Goal: Task Accomplishment & Management: Manage account settings

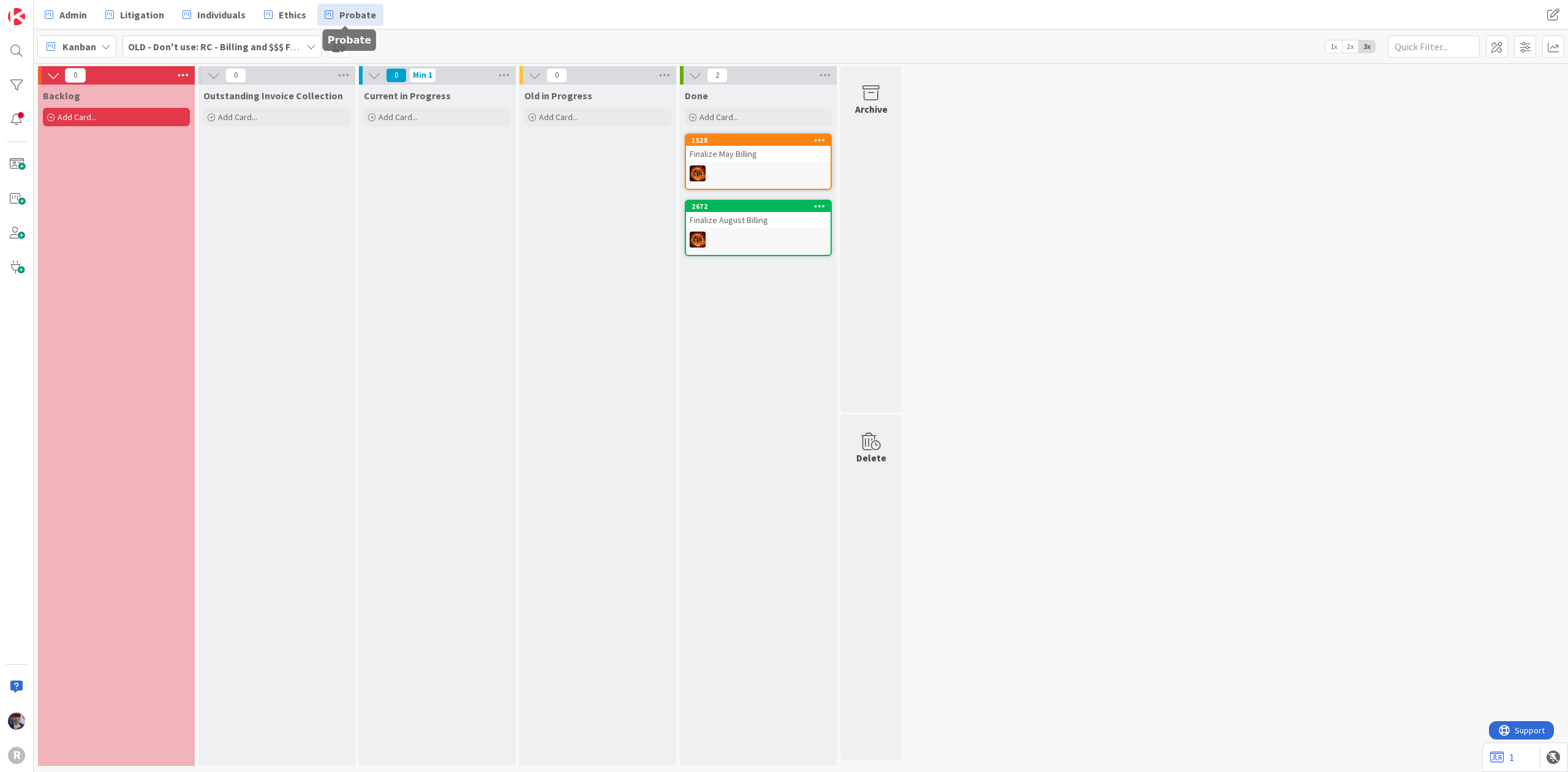
click at [342, 12] on span "Probate" at bounding box center [357, 14] width 37 height 15
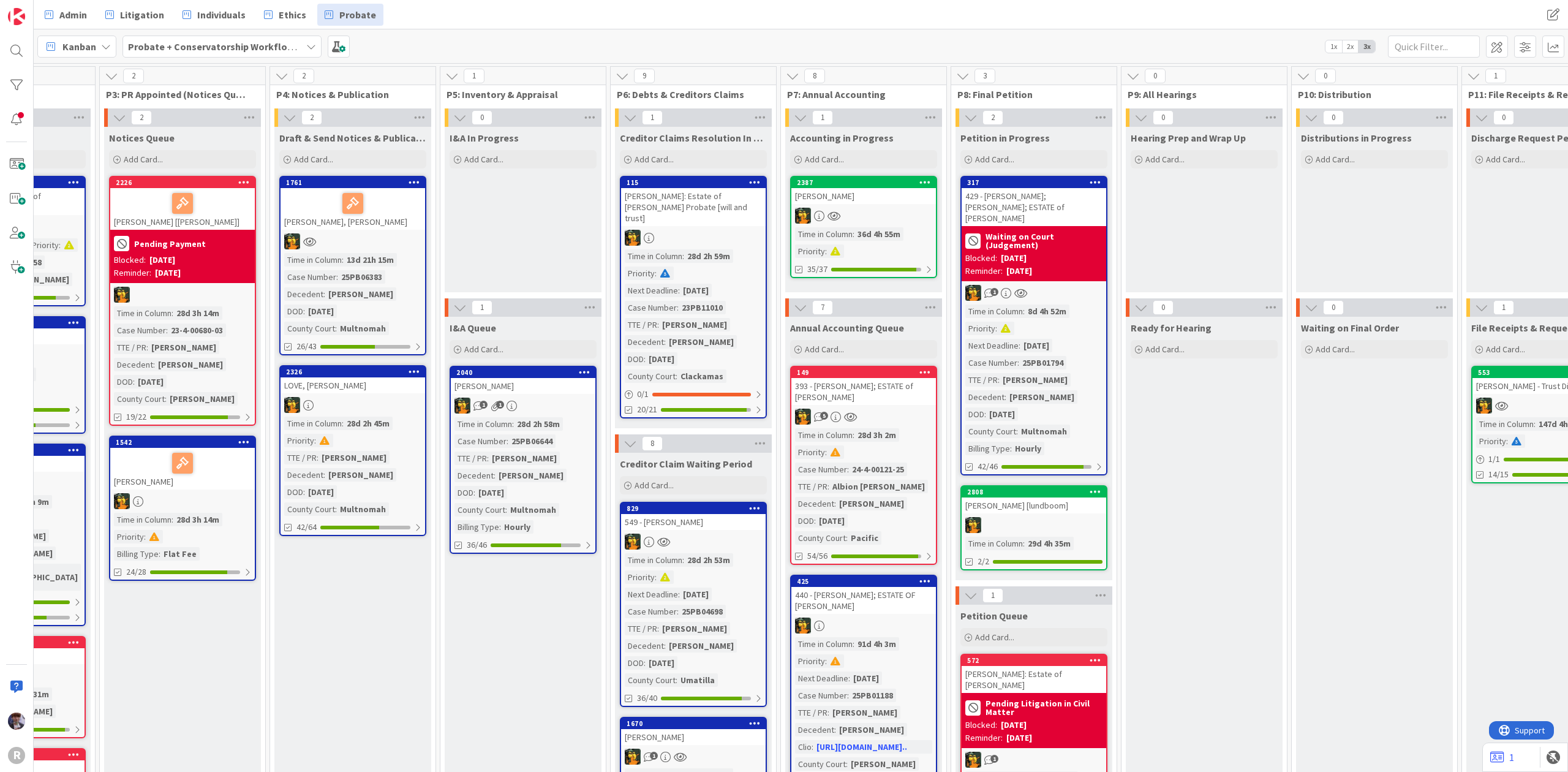
scroll to position [0, 917]
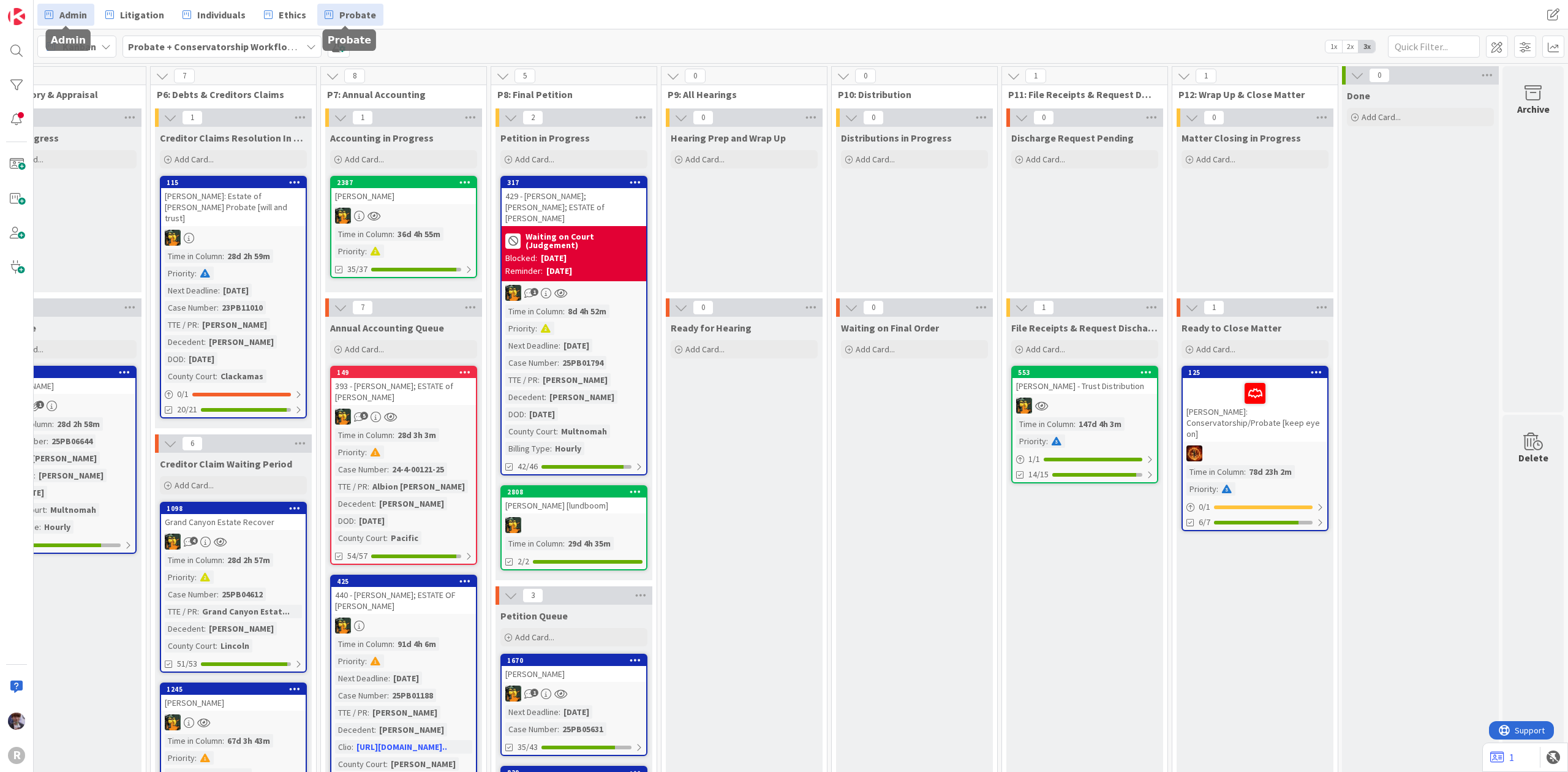
click at [60, 11] on span "Admin" at bounding box center [73, 14] width 27 height 15
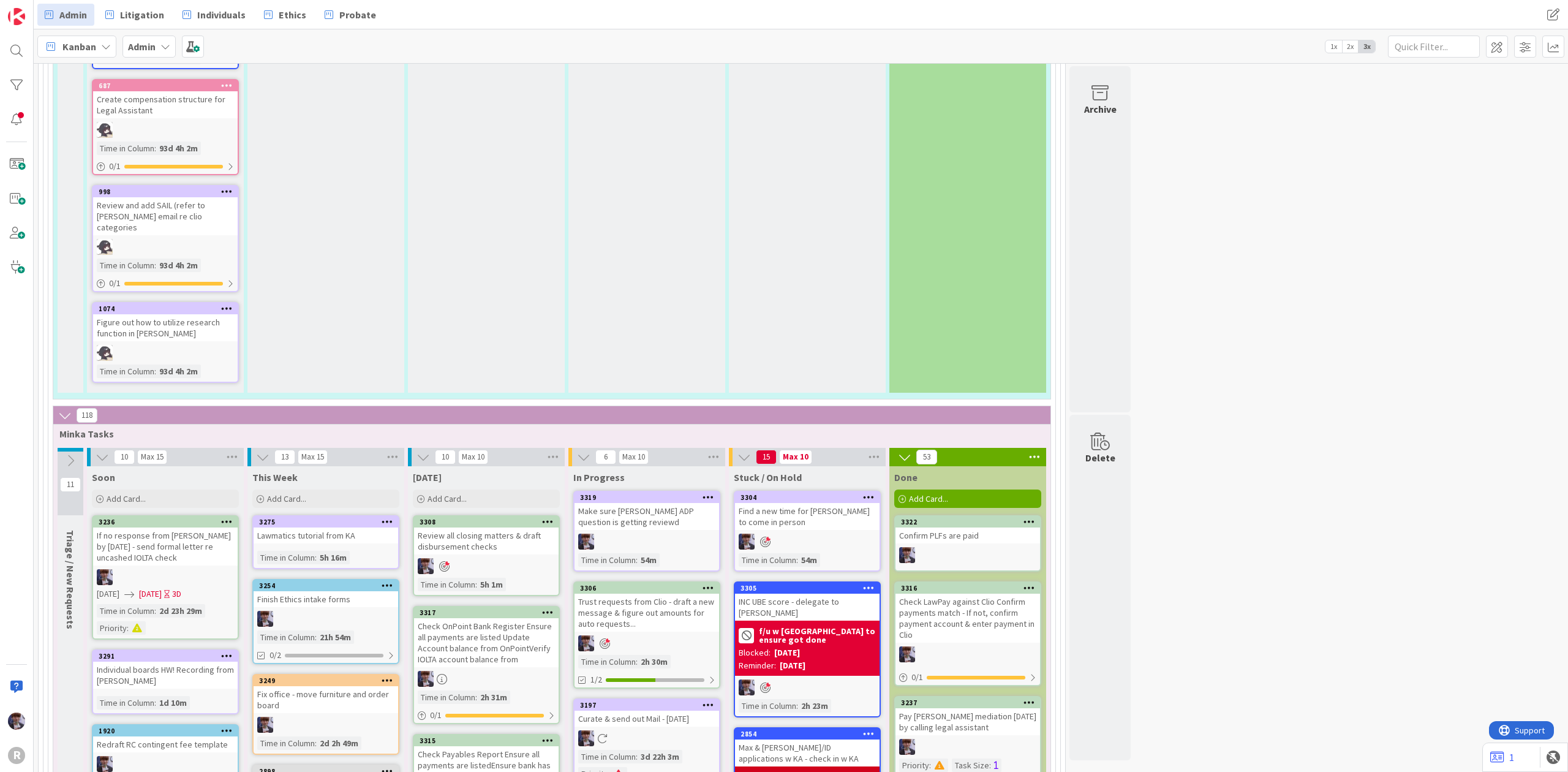
scroll to position [1961, 0]
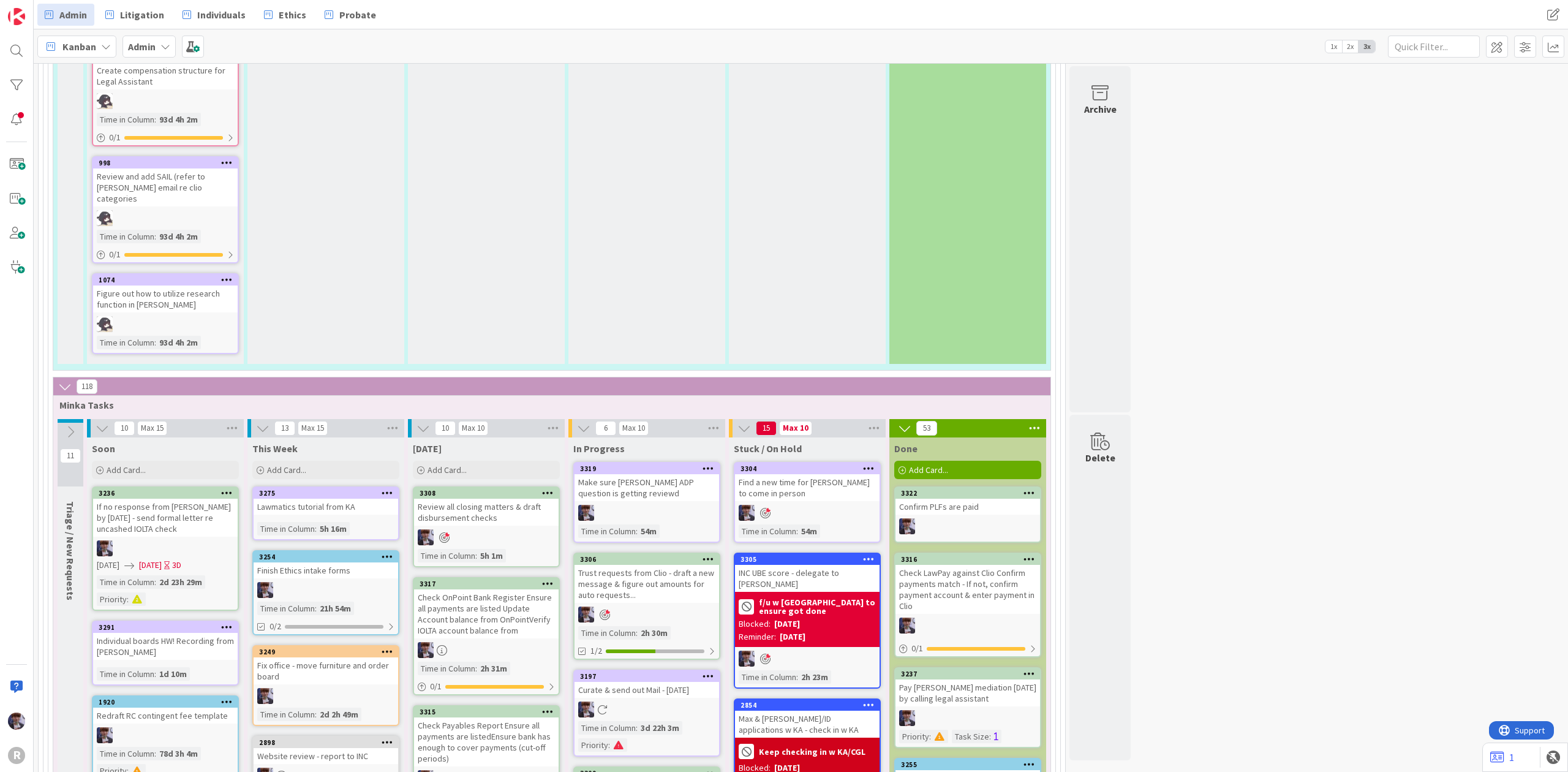
click at [493, 461] on div "Add Card..." at bounding box center [486, 470] width 147 height 18
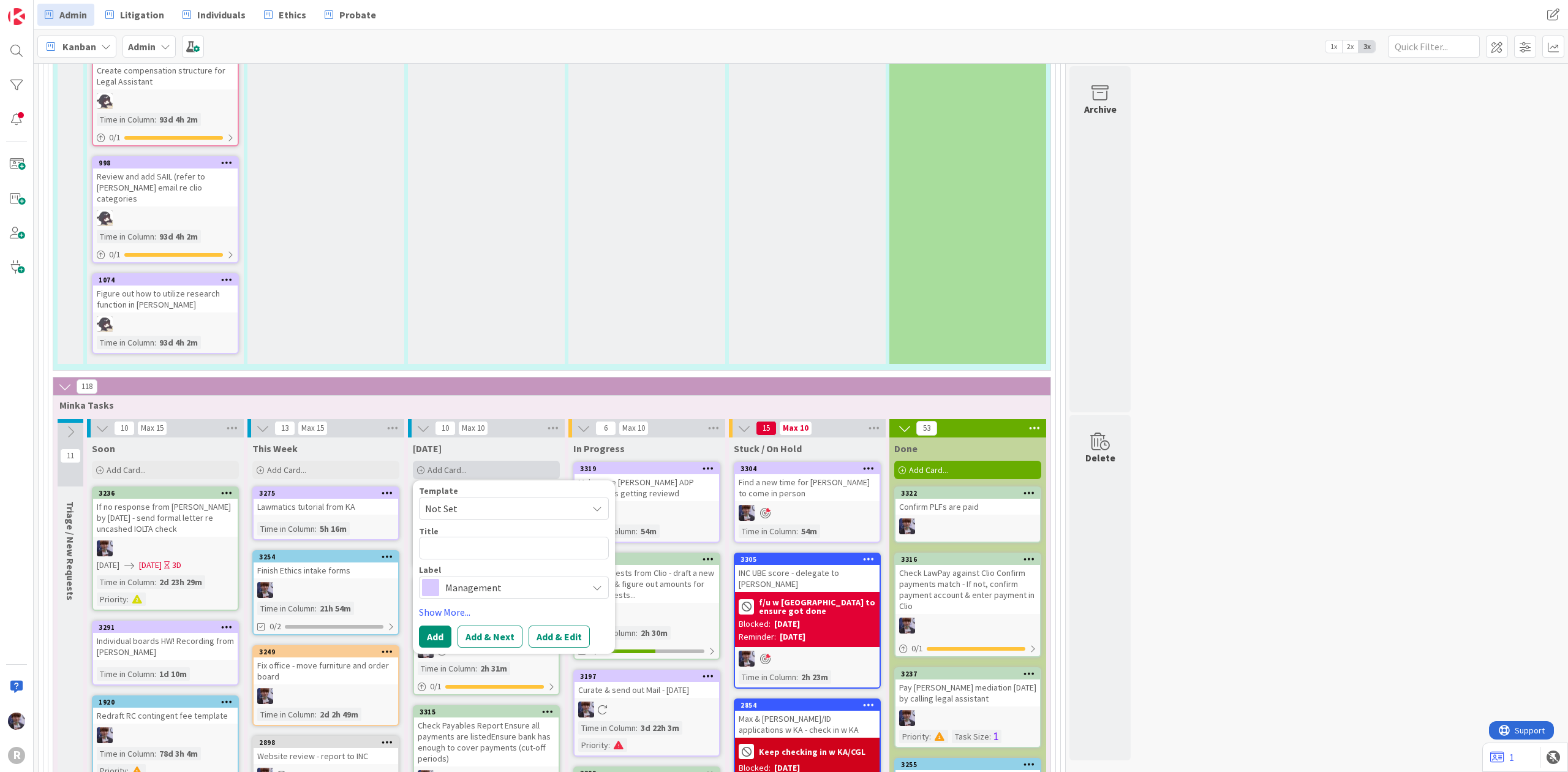
type textarea "x"
type textarea "A"
type textarea "x"
type textarea "Ad"
type textarea "x"
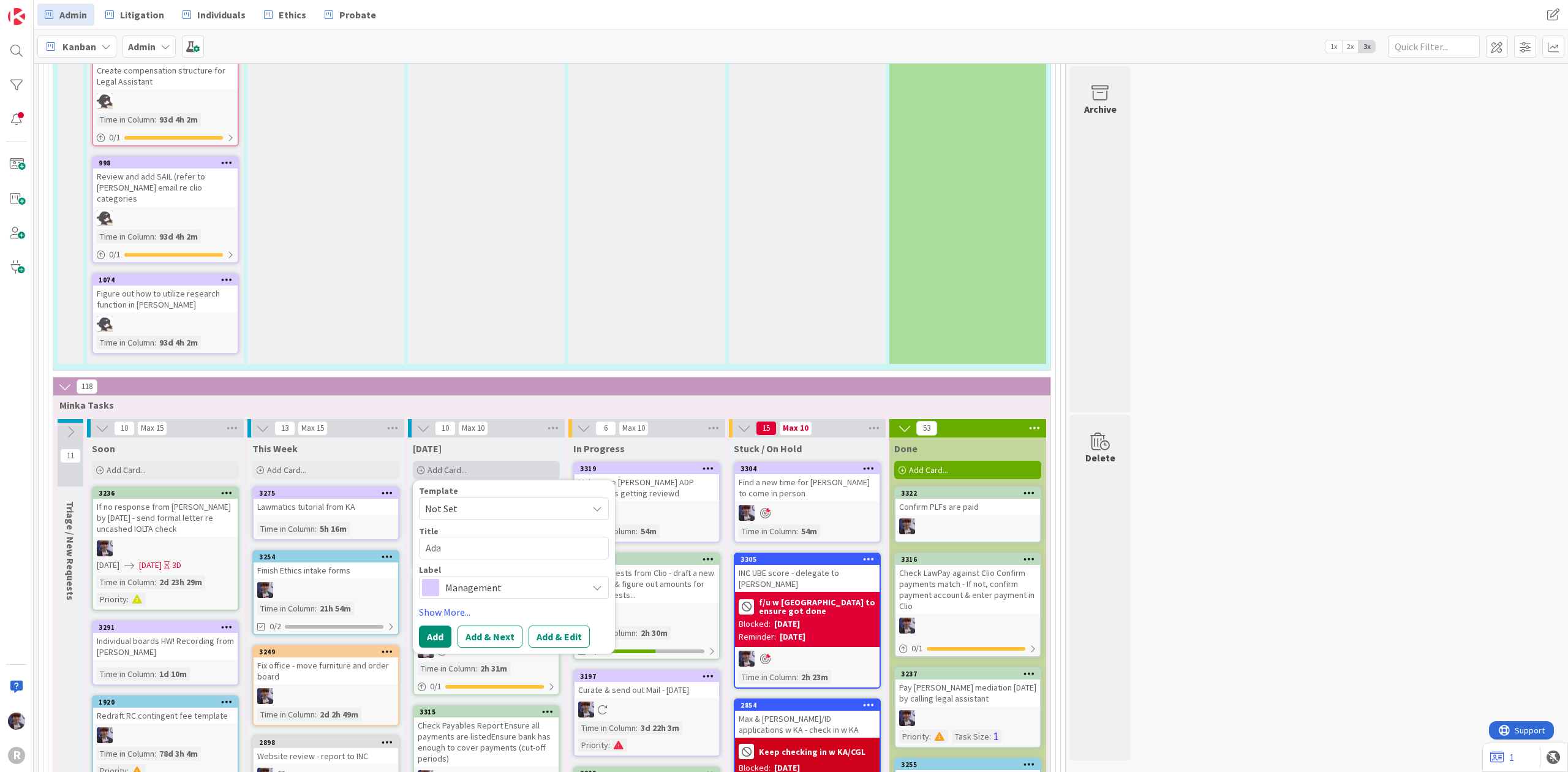
type textarea "[PERSON_NAME]"
type textarea "x"
type textarea "[PERSON_NAME]"
type textarea "x"
type textarea "[PERSON_NAME]"
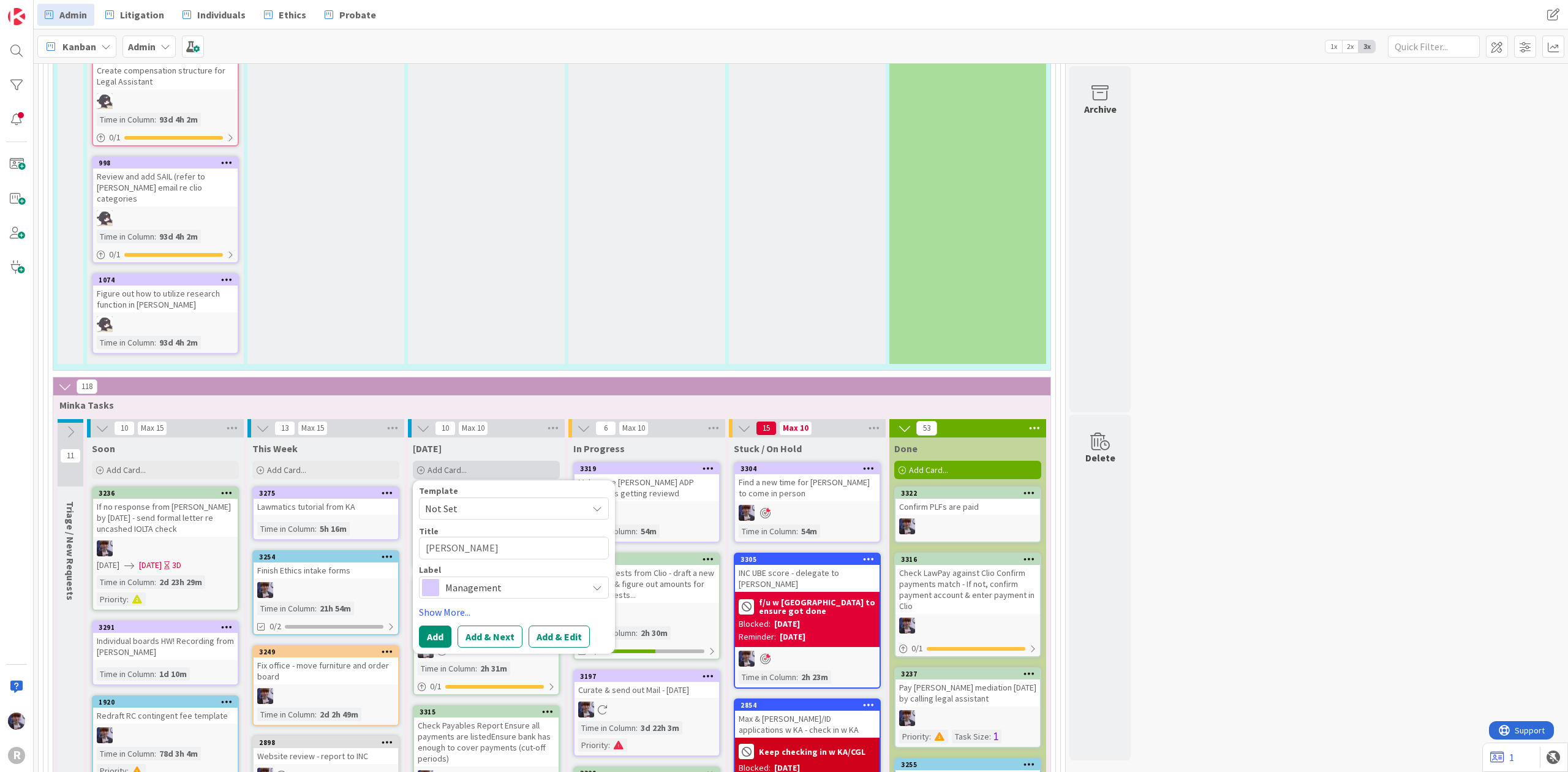
type textarea "x"
type textarea "[PERSON_NAME] r"
type textarea "x"
type textarea "[PERSON_NAME]"
type textarea "x"
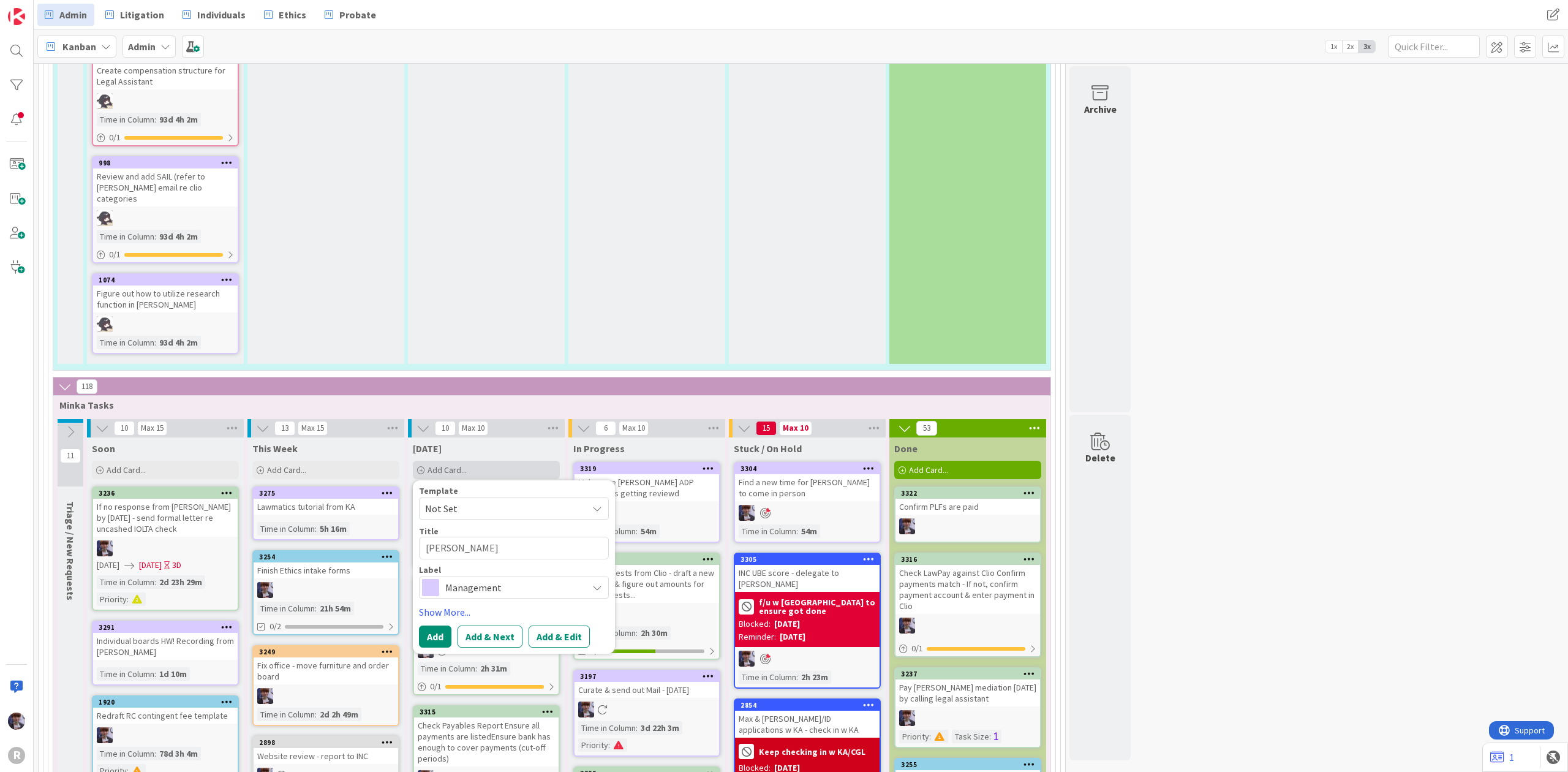
type textarea "[PERSON_NAME]"
type textarea "x"
type textarea "[PERSON_NAME] retai"
type textarea "x"
type textarea "[PERSON_NAME] retain"
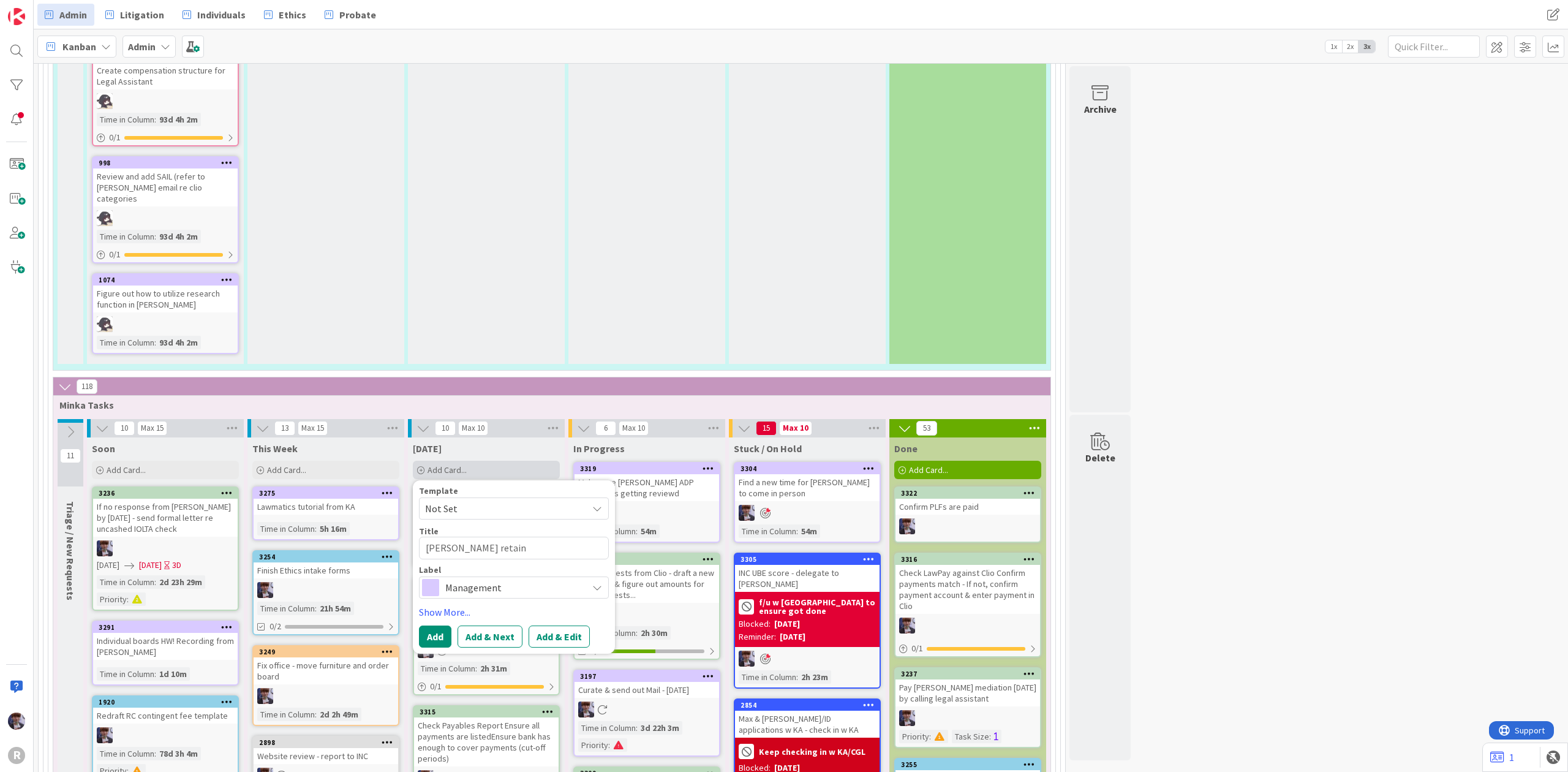
type textarea "x"
type textarea "[PERSON_NAME] retaine"
type textarea "x"
type textarea "[PERSON_NAME] [MEDICAL_DATA]"
type textarea "x"
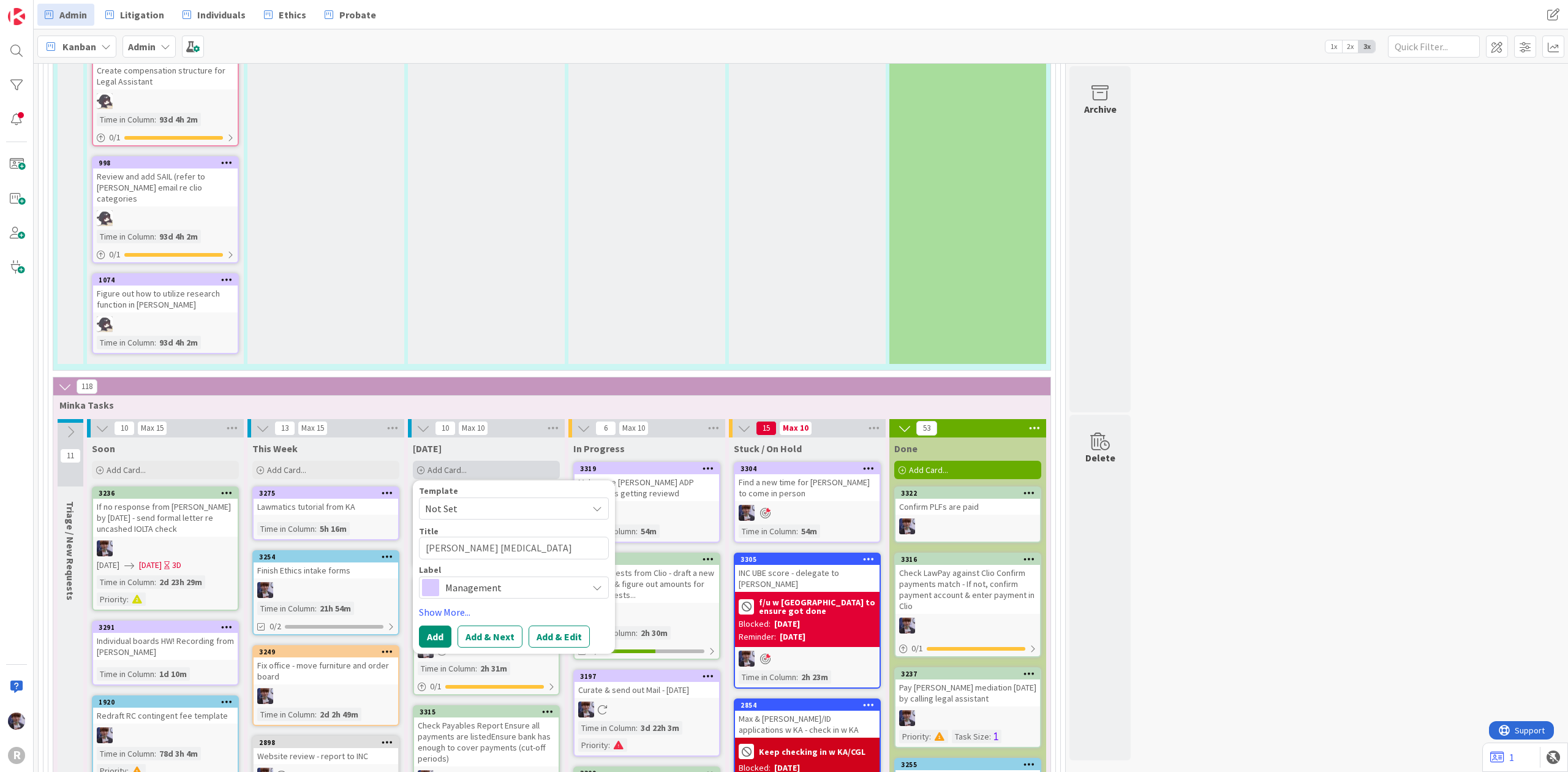
type textarea "[PERSON_NAME] [MEDICAL_DATA]"
type textarea "x"
type textarea "[PERSON_NAME] [MEDICAL_DATA]"
type textarea "x"
type textarea "[PERSON_NAME] retaine"
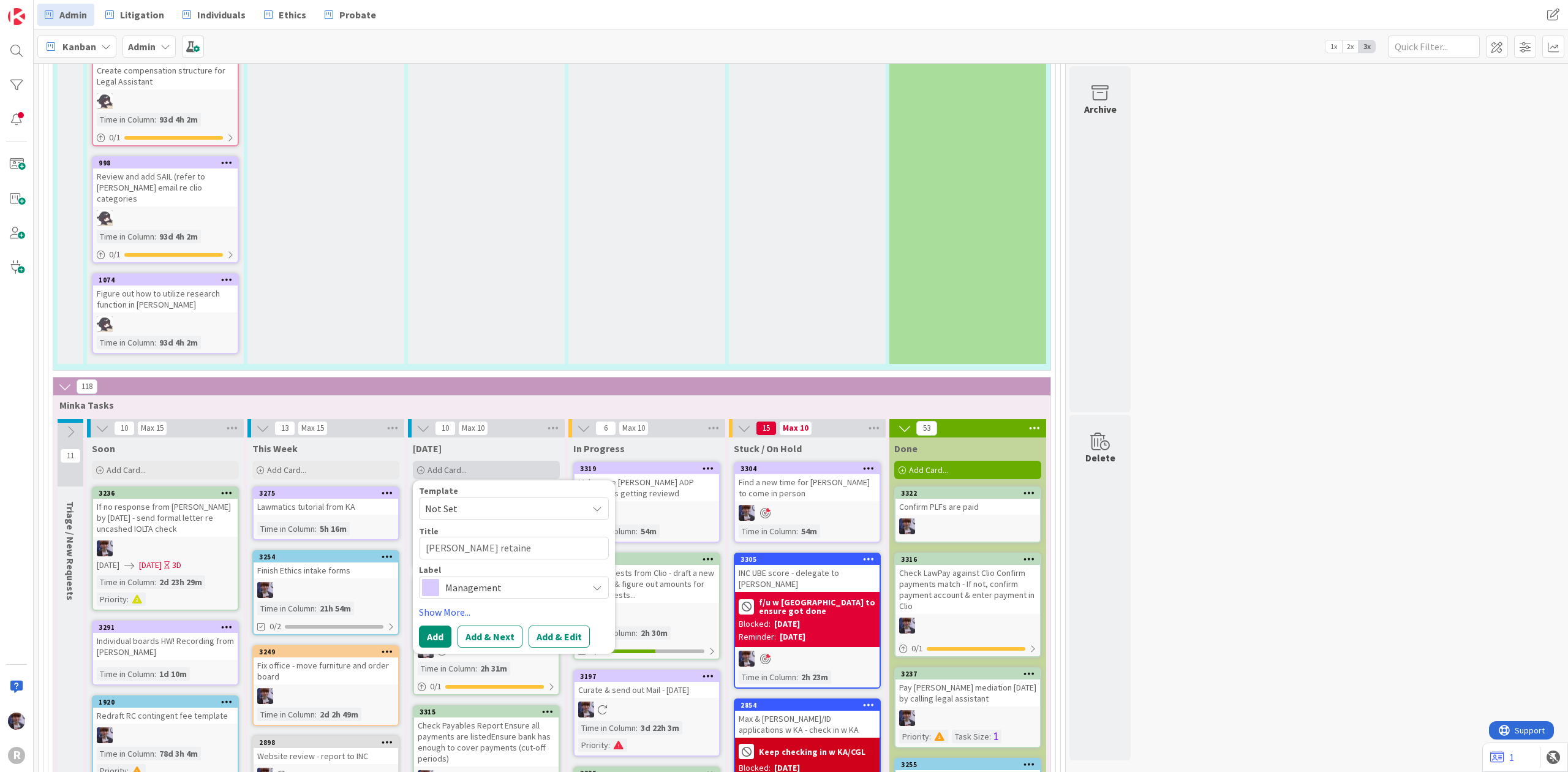
type textarea "x"
type textarea "[PERSON_NAME] retain"
type textarea "x"
type textarea "[PERSON_NAME] retai"
type textarea "x"
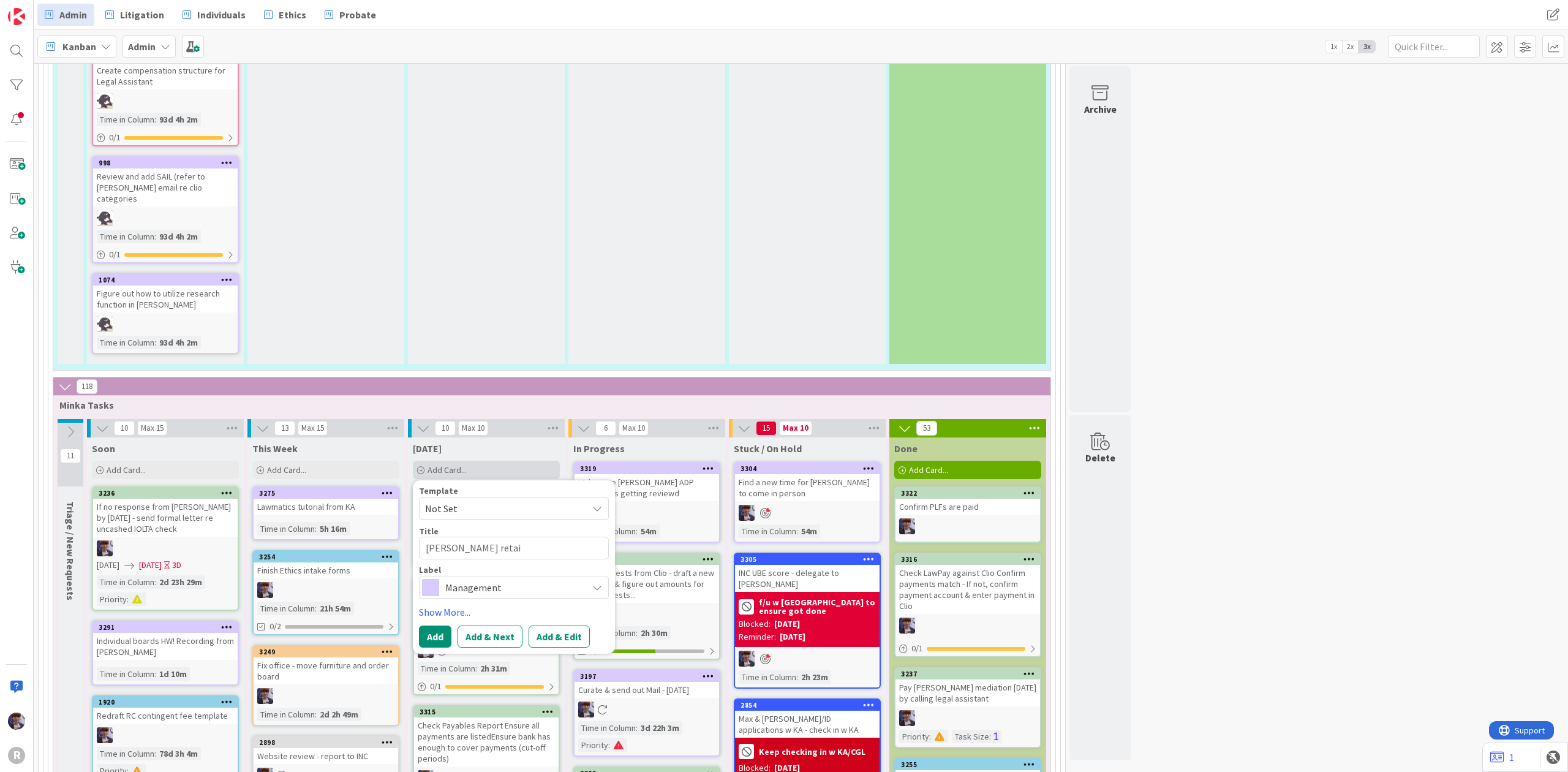
type textarea "[PERSON_NAME]"
type textarea "x"
type textarea "[PERSON_NAME]"
type textarea "x"
type textarea "[PERSON_NAME] re"
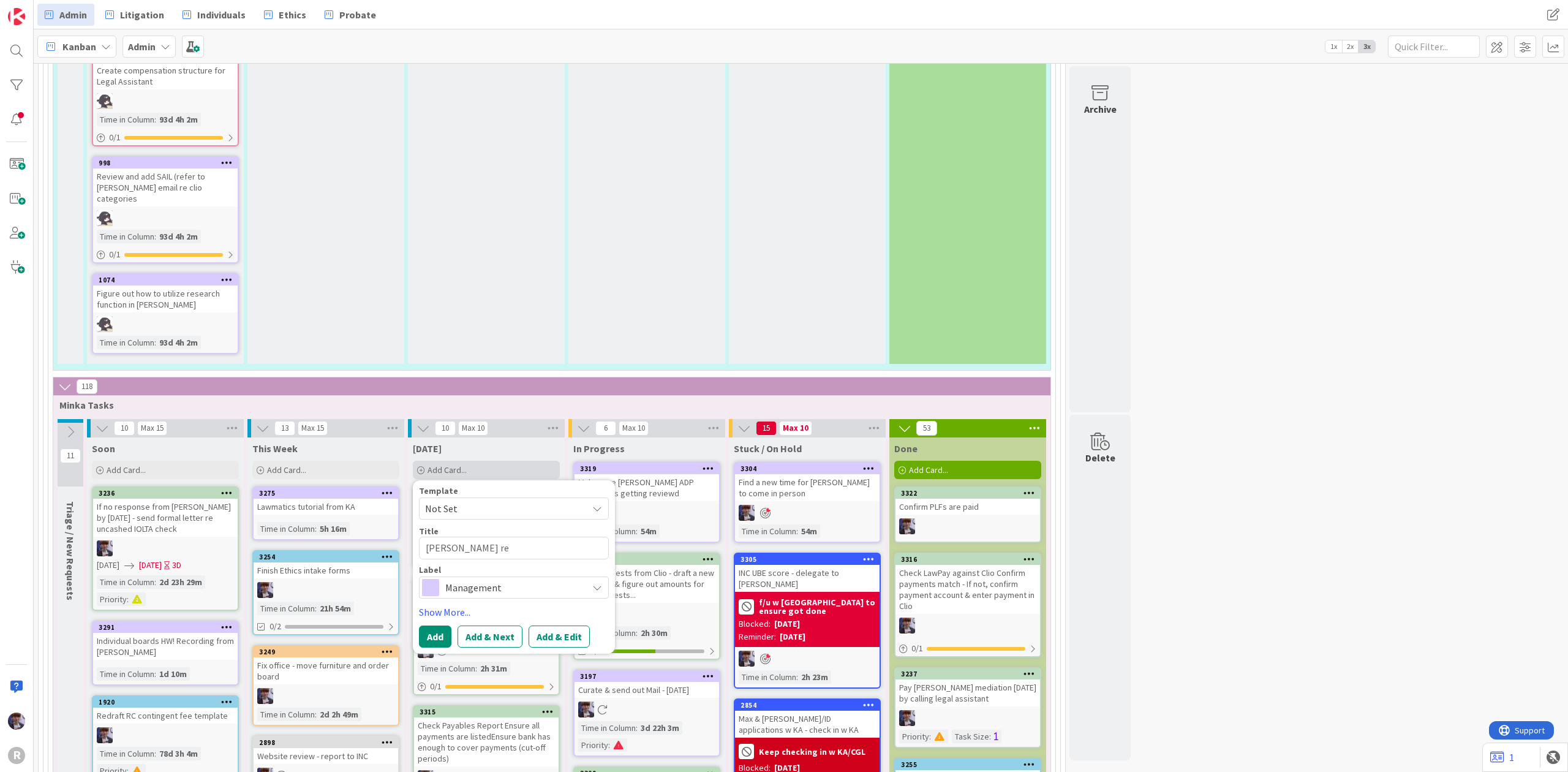
type textarea "x"
type textarea "[PERSON_NAME] r"
type textarea "x"
type textarea "[PERSON_NAME]"
type textarea "x"
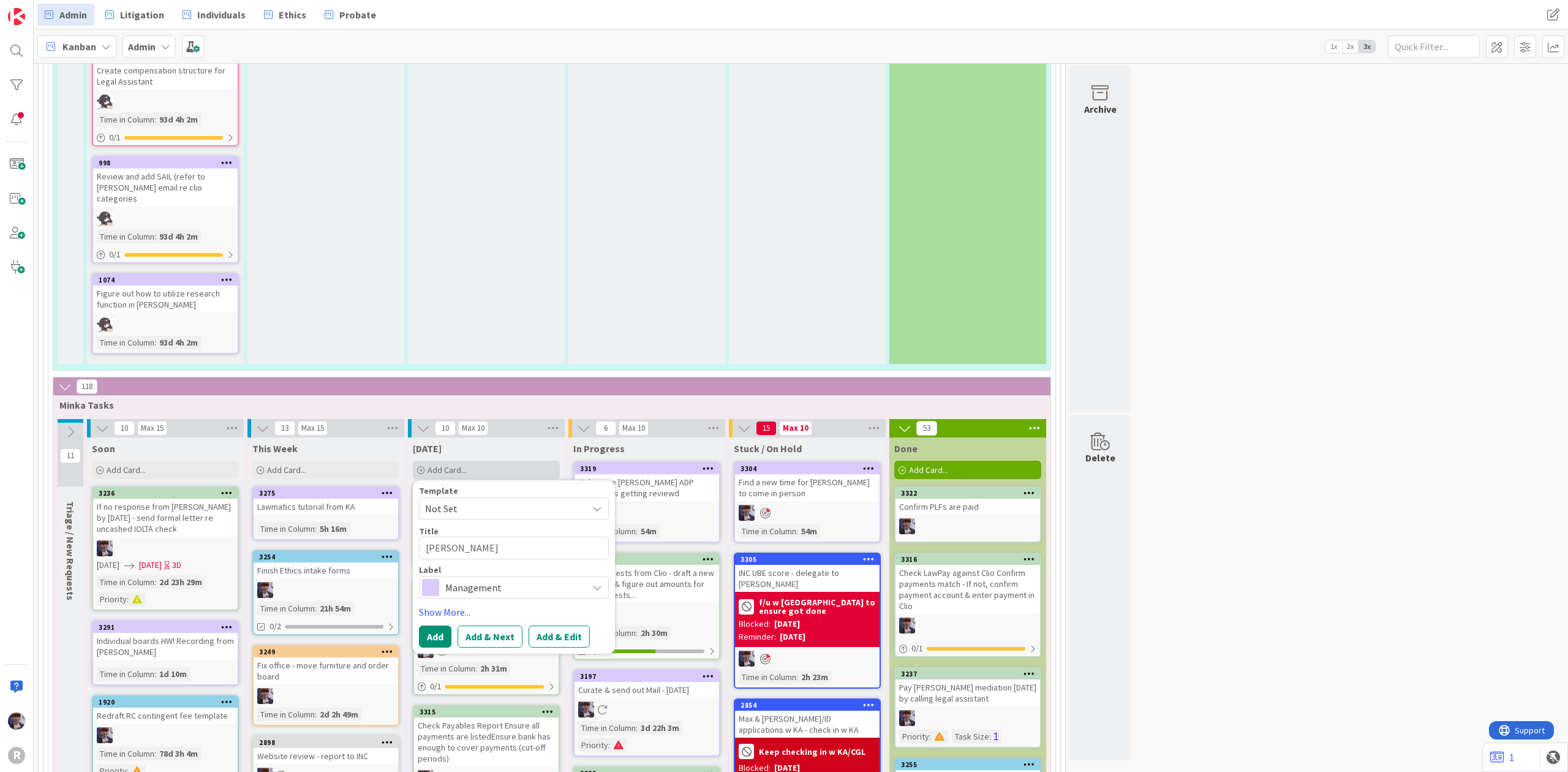
type textarea "[PERSON_NAME]"
type textarea "x"
type textarea "[PERSON_NAME]"
type textarea "x"
type textarea "Ada"
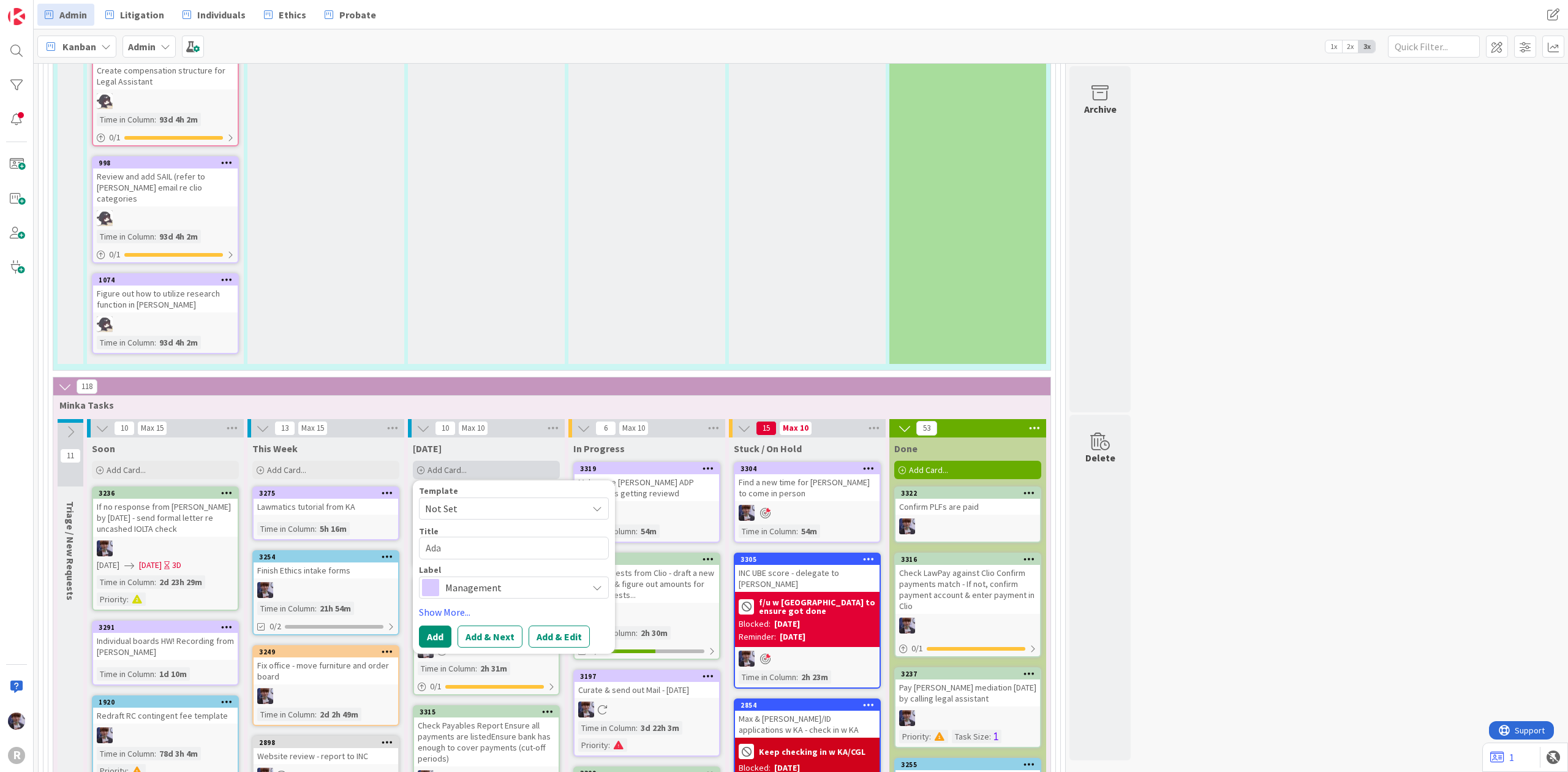
type textarea "x"
type textarea "Ad"
type textarea "x"
type textarea "A"
type textarea "x"
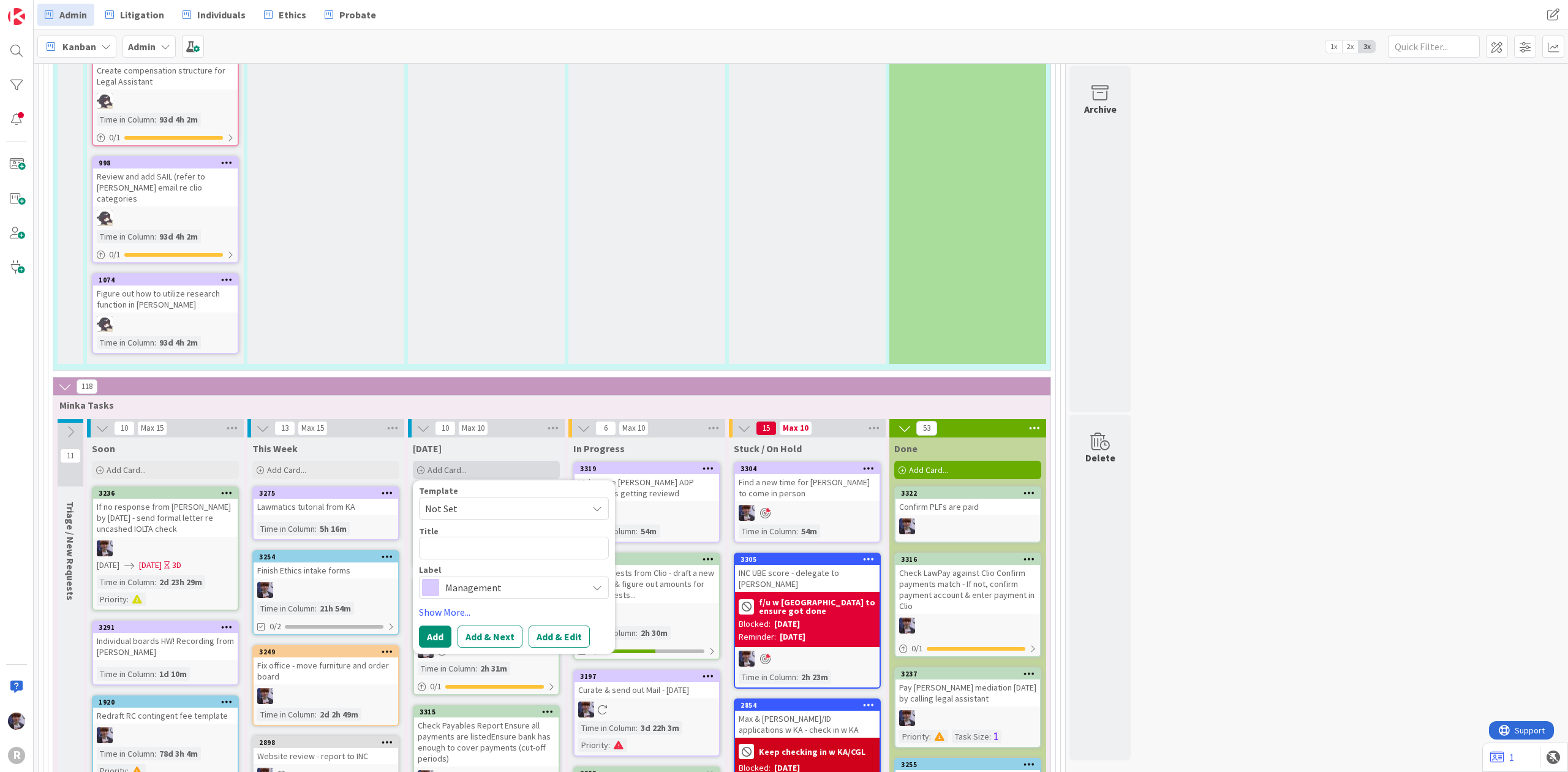
type textarea "C"
type textarea "x"
type textarea "Ch"
type textarea "x"
type textarea "Che"
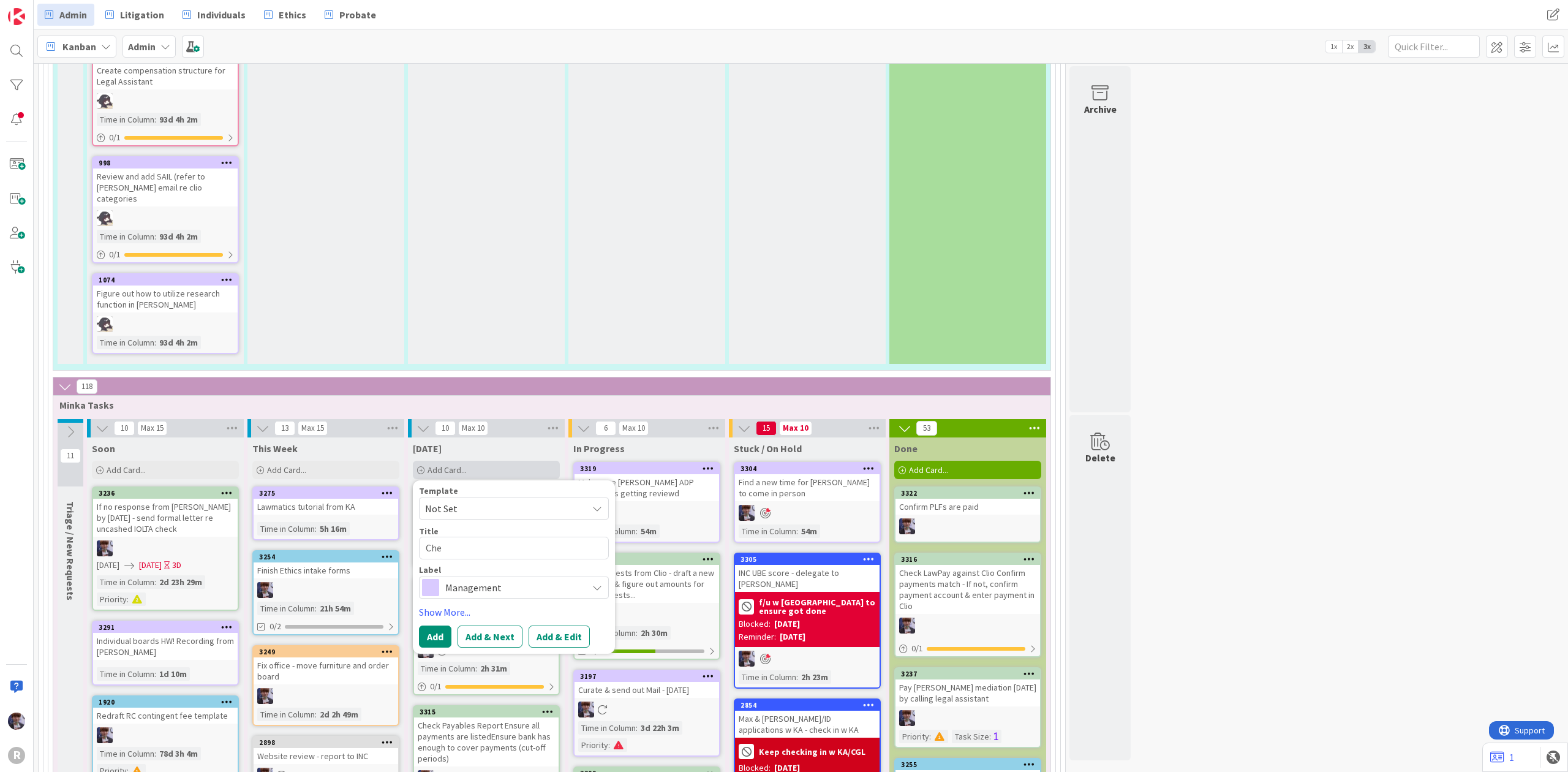
type textarea "x"
type textarea "Chec"
type textarea "x"
type textarea "Check"
type textarea "x"
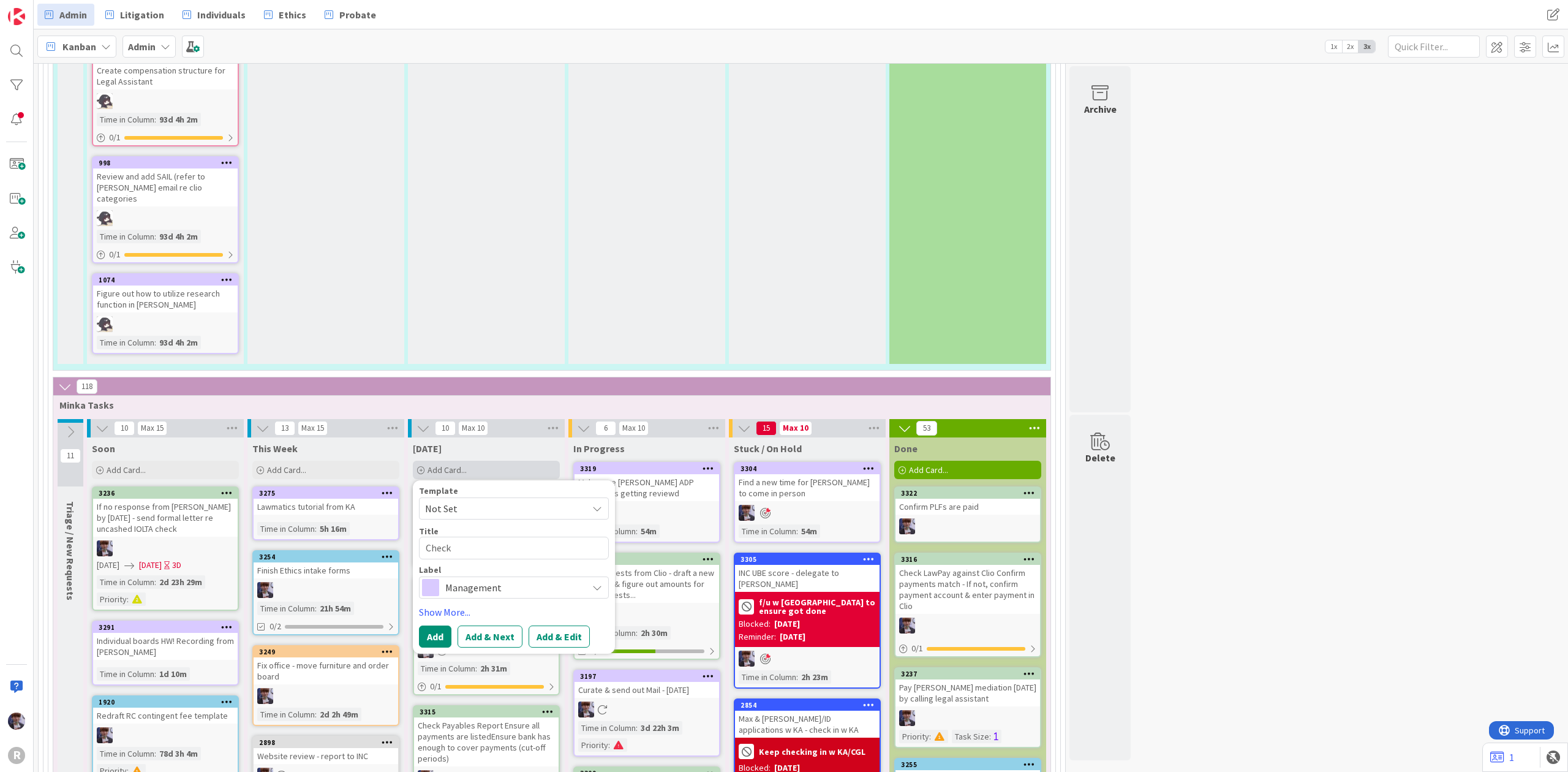
type textarea "Check"
type textarea "x"
type textarea "Check e"
type textarea "x"
type textarea "Check em"
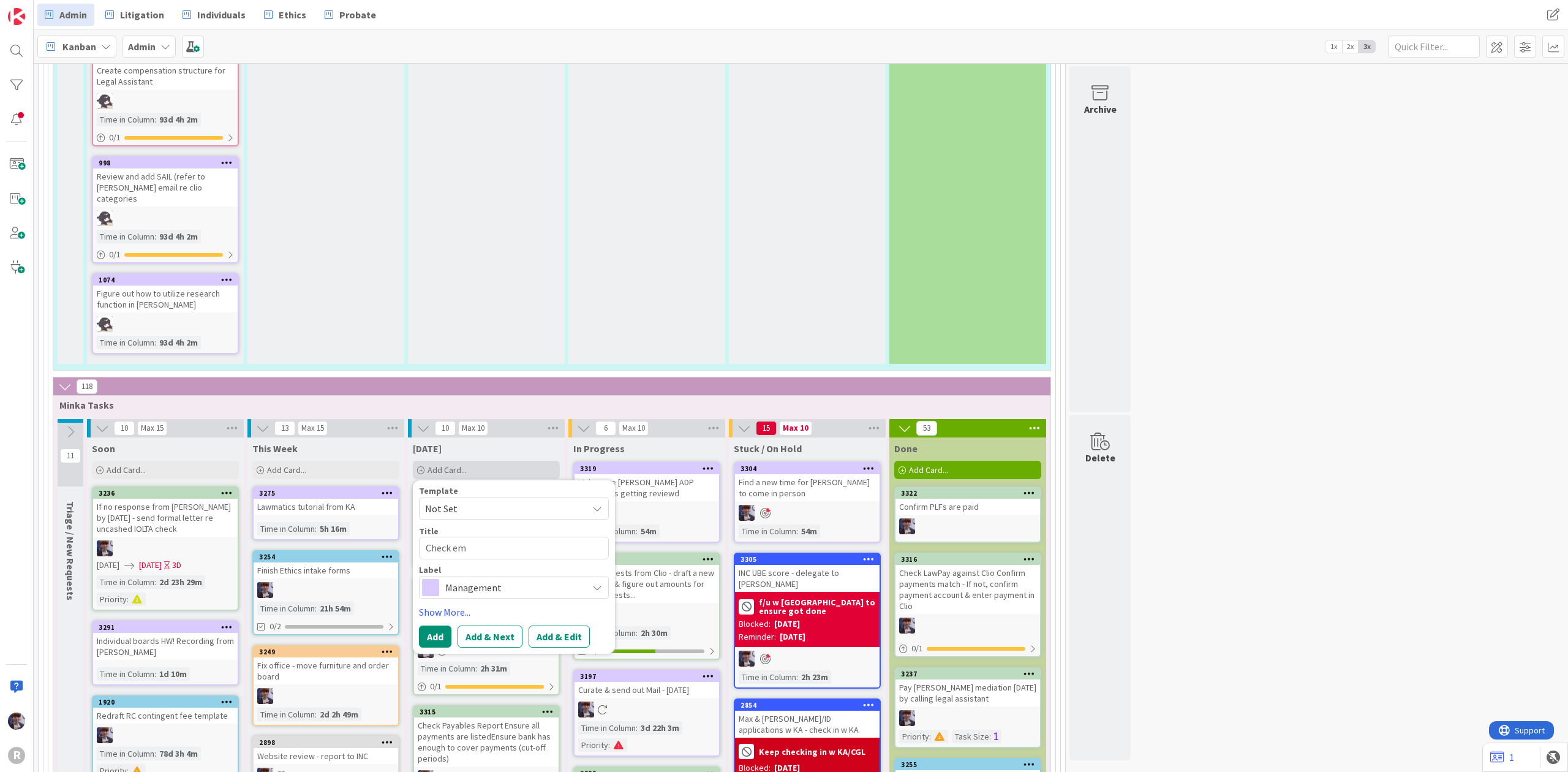
type textarea "x"
type textarea "Check ema"
type textarea "x"
type textarea "Check emai"
type textarea "x"
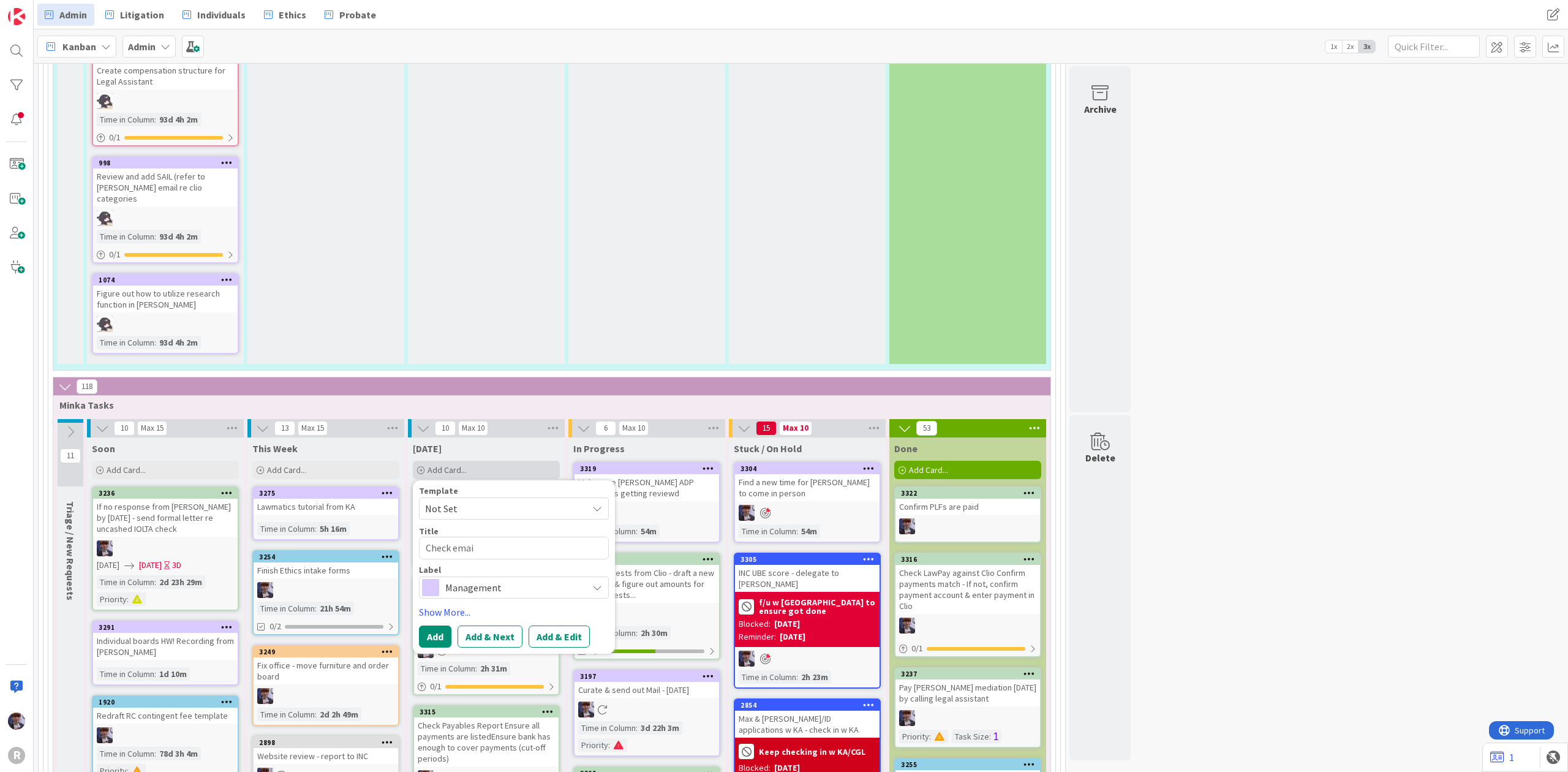
type textarea "Check email"
type textarea "x"
type textarea "Check emails"
type textarea "x"
type textarea "Check emails f"
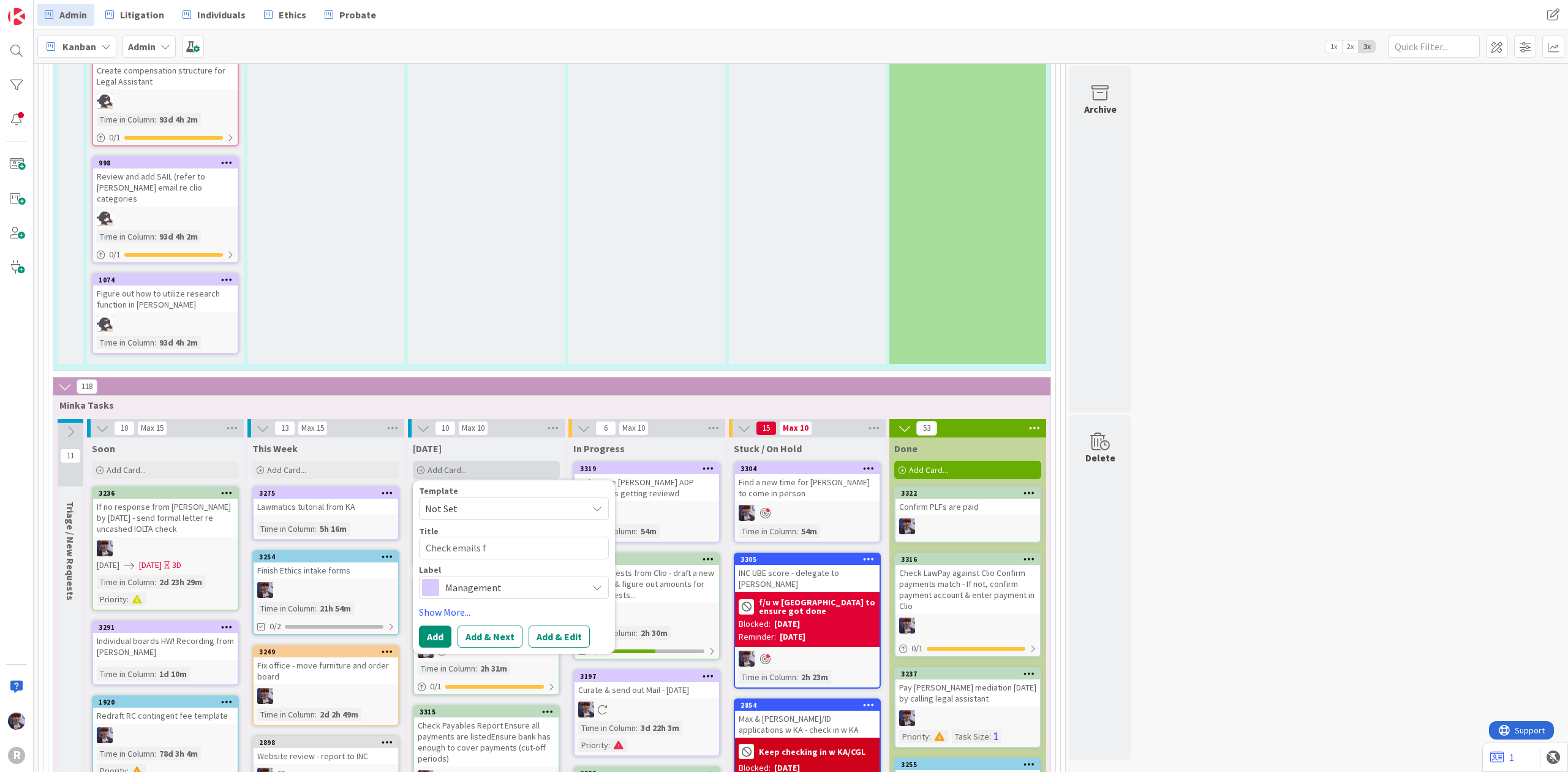
type textarea "x"
type textarea "Check emails fo"
type textarea "x"
type textarea "Check emails for"
type textarea "x"
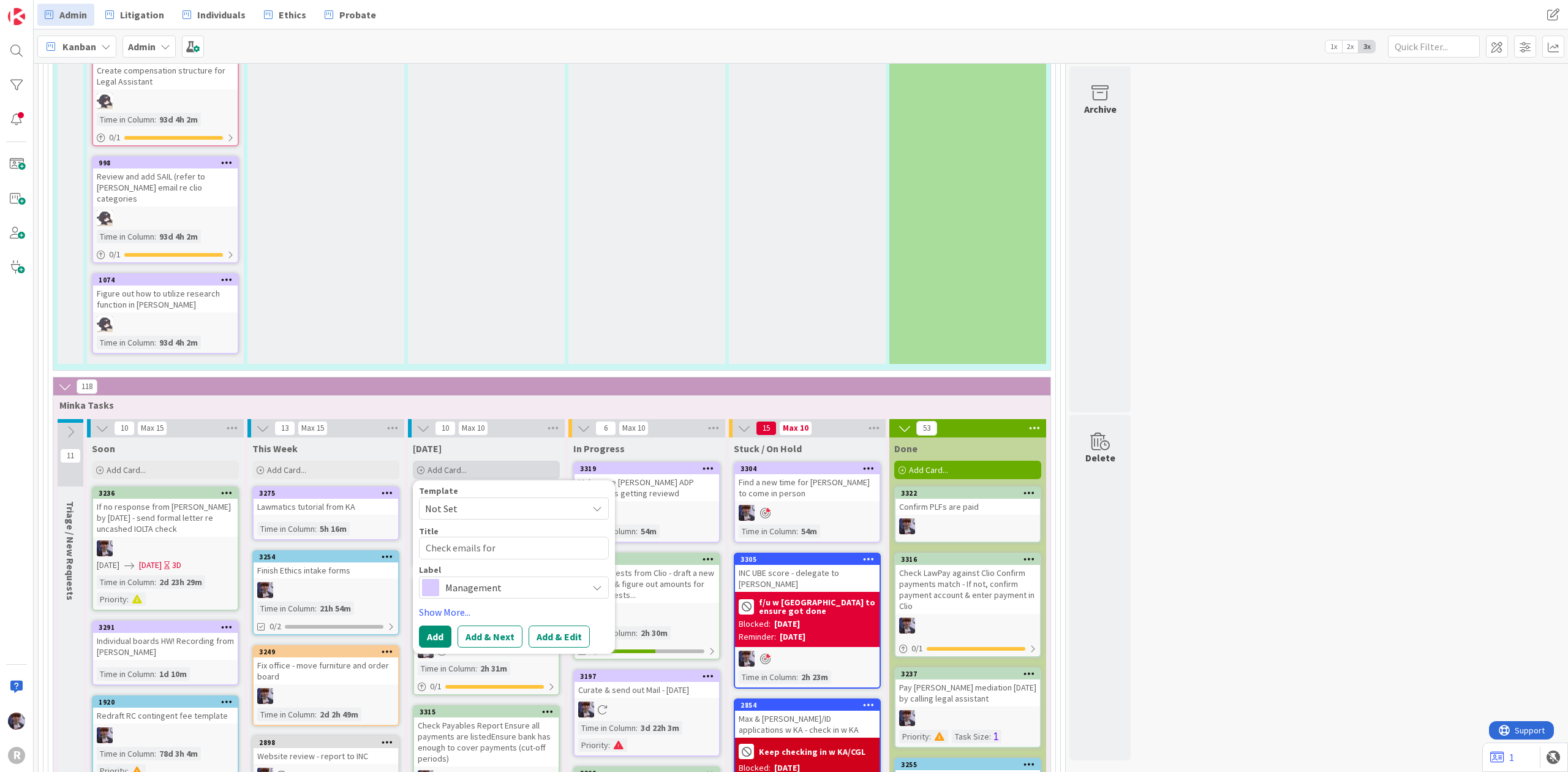
type textarea "Check emails for"
type textarea "x"
type textarea "Check emails for bi"
type textarea "x"
type textarea "Check emails for bil"
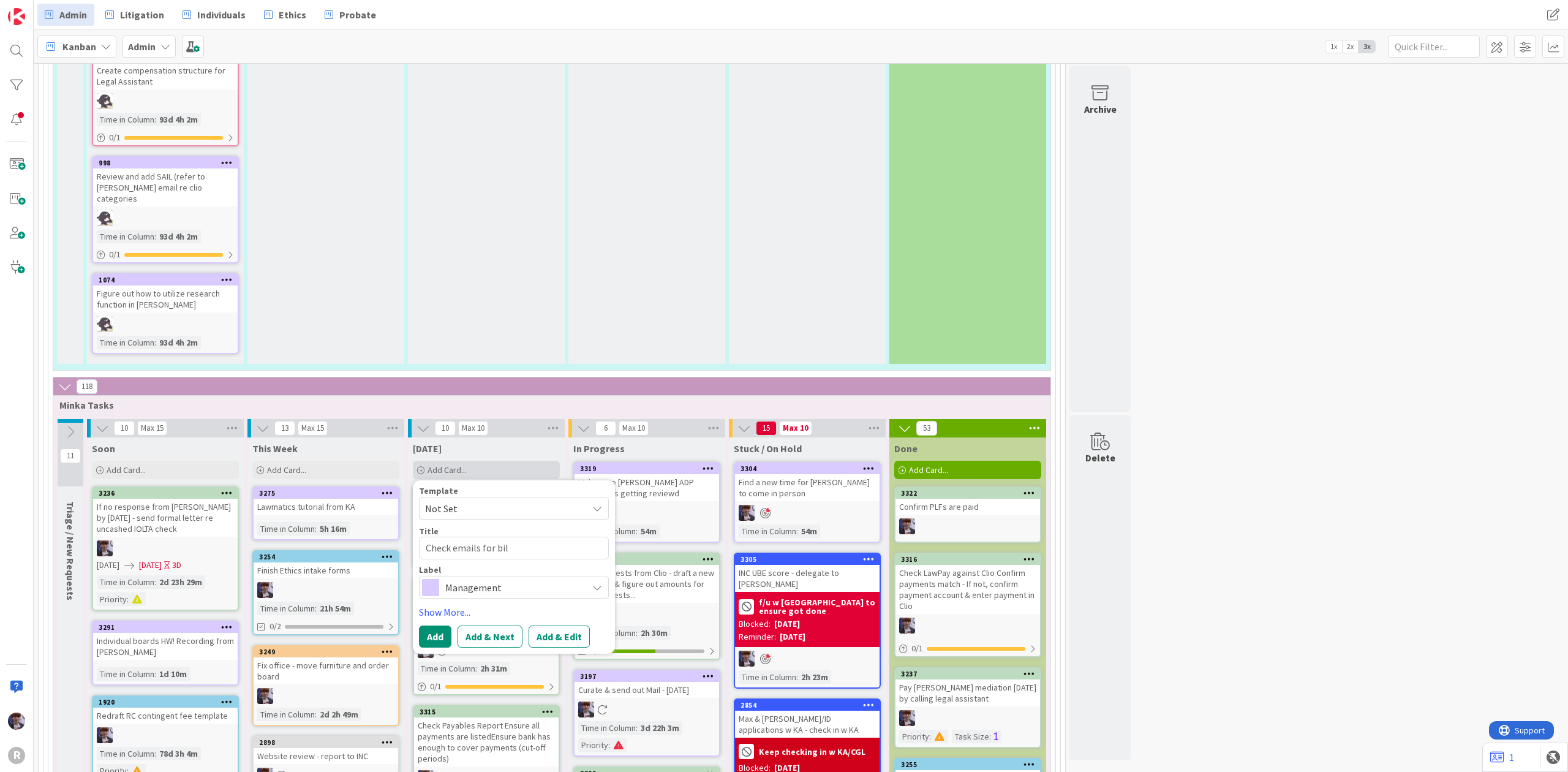
type textarea "x"
type textarea "Check emails for bills"
type textarea "x"
type textarea "Check emails for bills"
type textarea "x"
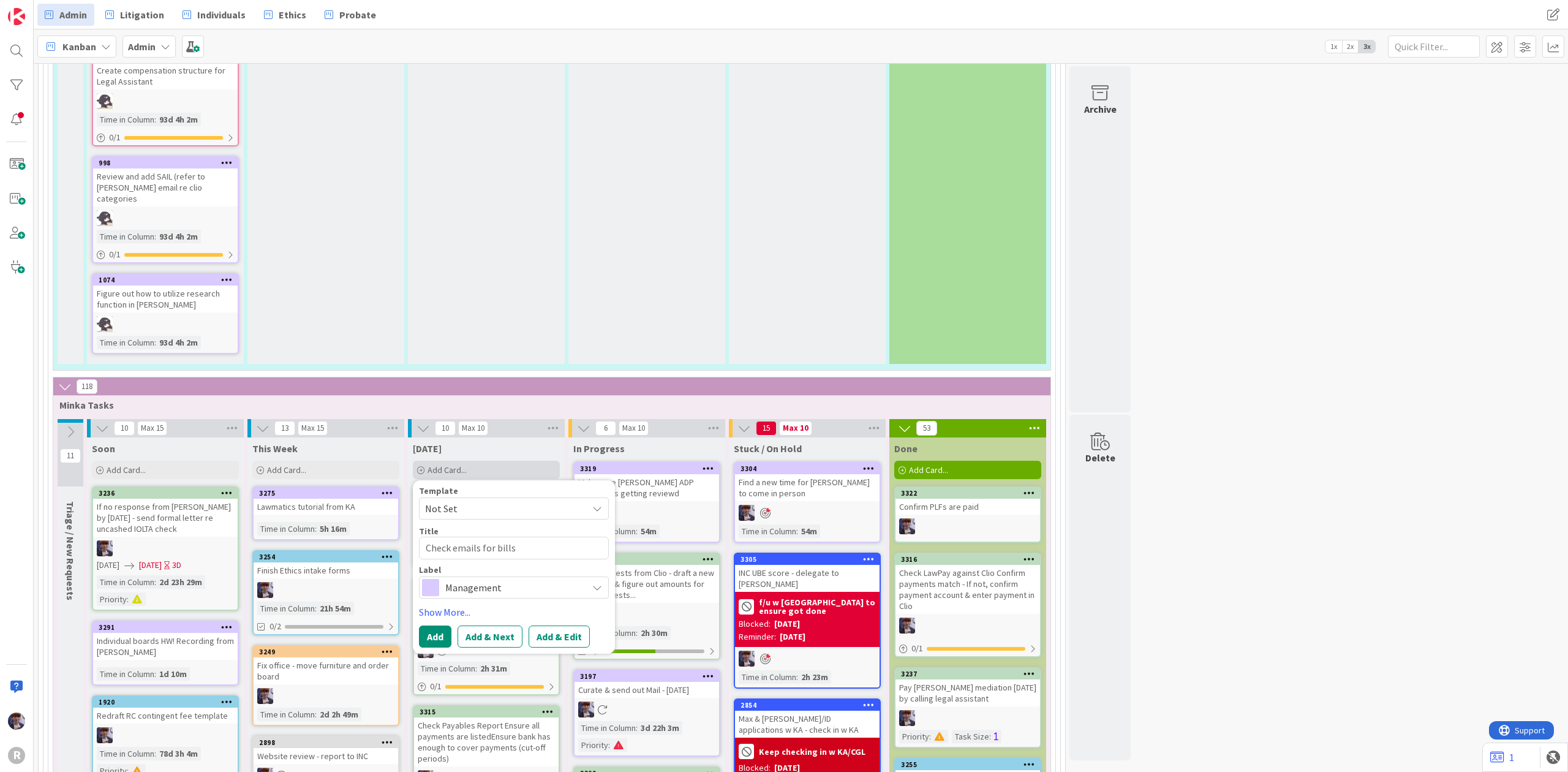
type textarea "Check emails for bills t"
type textarea "x"
type textarea "Check emails for bills th"
type textarea "x"
type textarea "Check emails for bills tha"
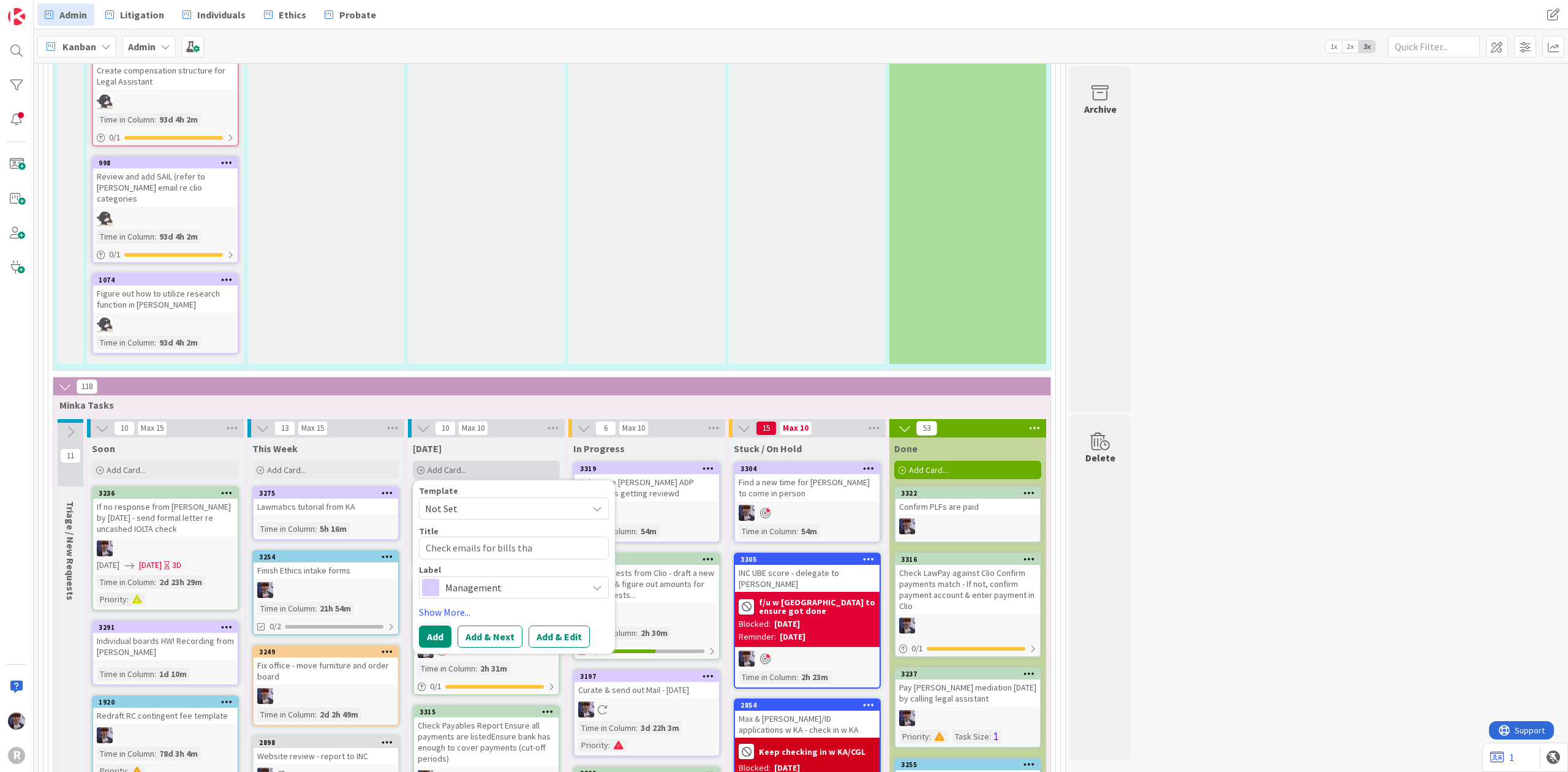
type textarea "x"
type textarea "Check emails for bills that"
type textarea "x"
type textarea "Check emails for bills that"
type textarea "x"
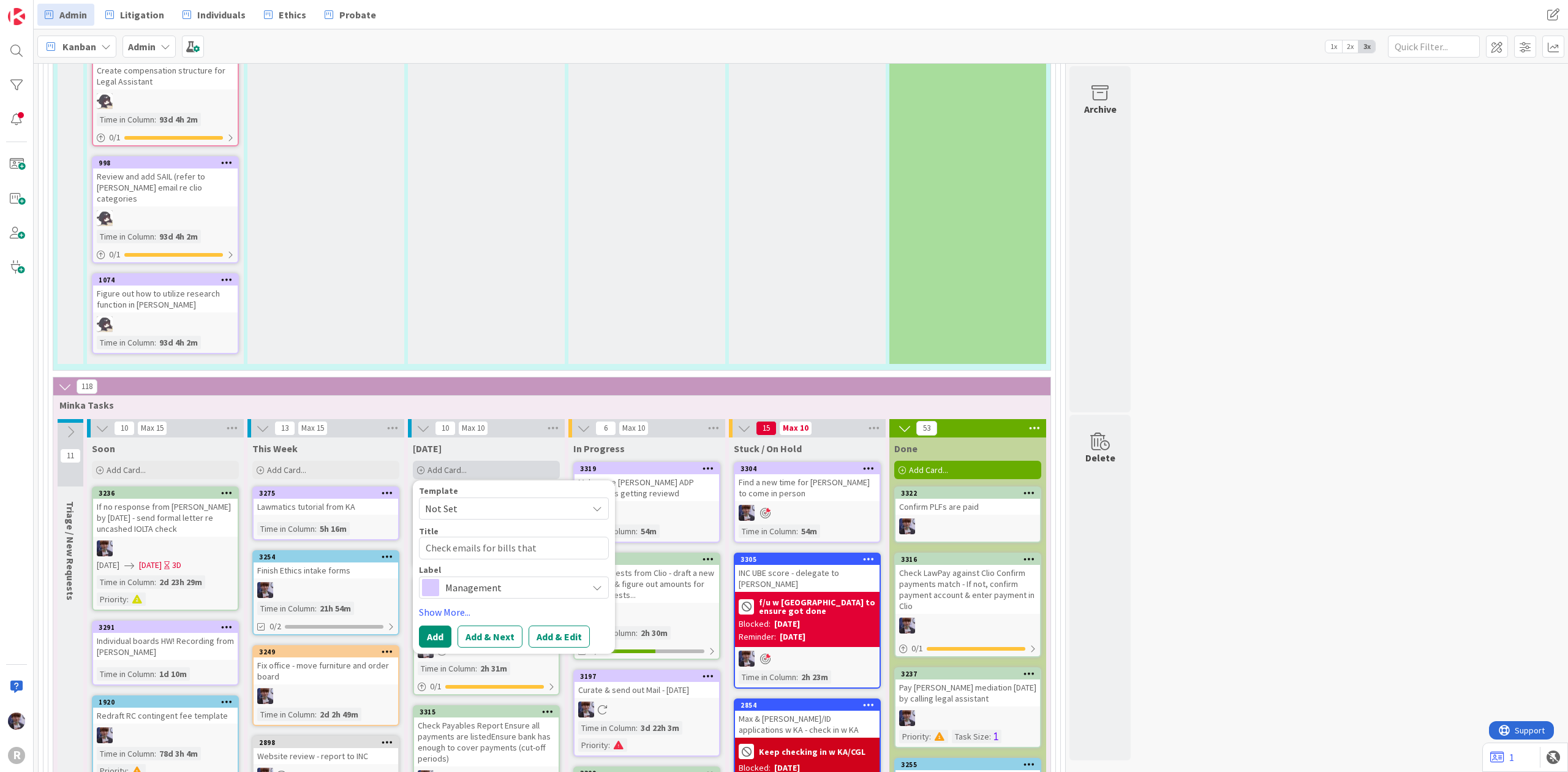
type textarea "Check emails for bills that b"
type textarea "x"
type textarea "Check emails for bills that bo"
type textarea "x"
type textarea "Check emails for bills that bou"
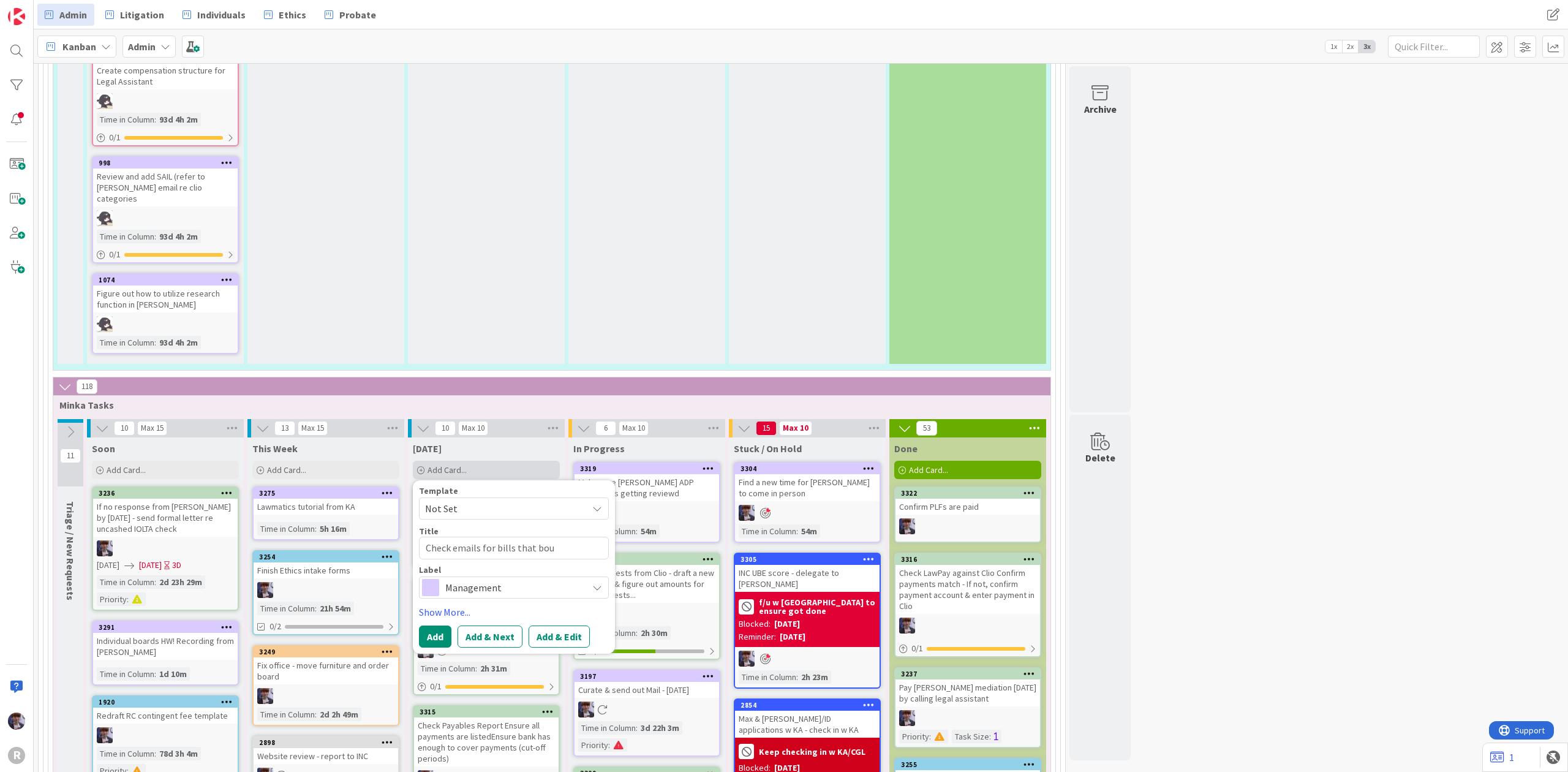
type textarea "x"
type textarea "Check emails for bills that boun"
type textarea "x"
type textarea "Check emails for bills that bounc"
type textarea "x"
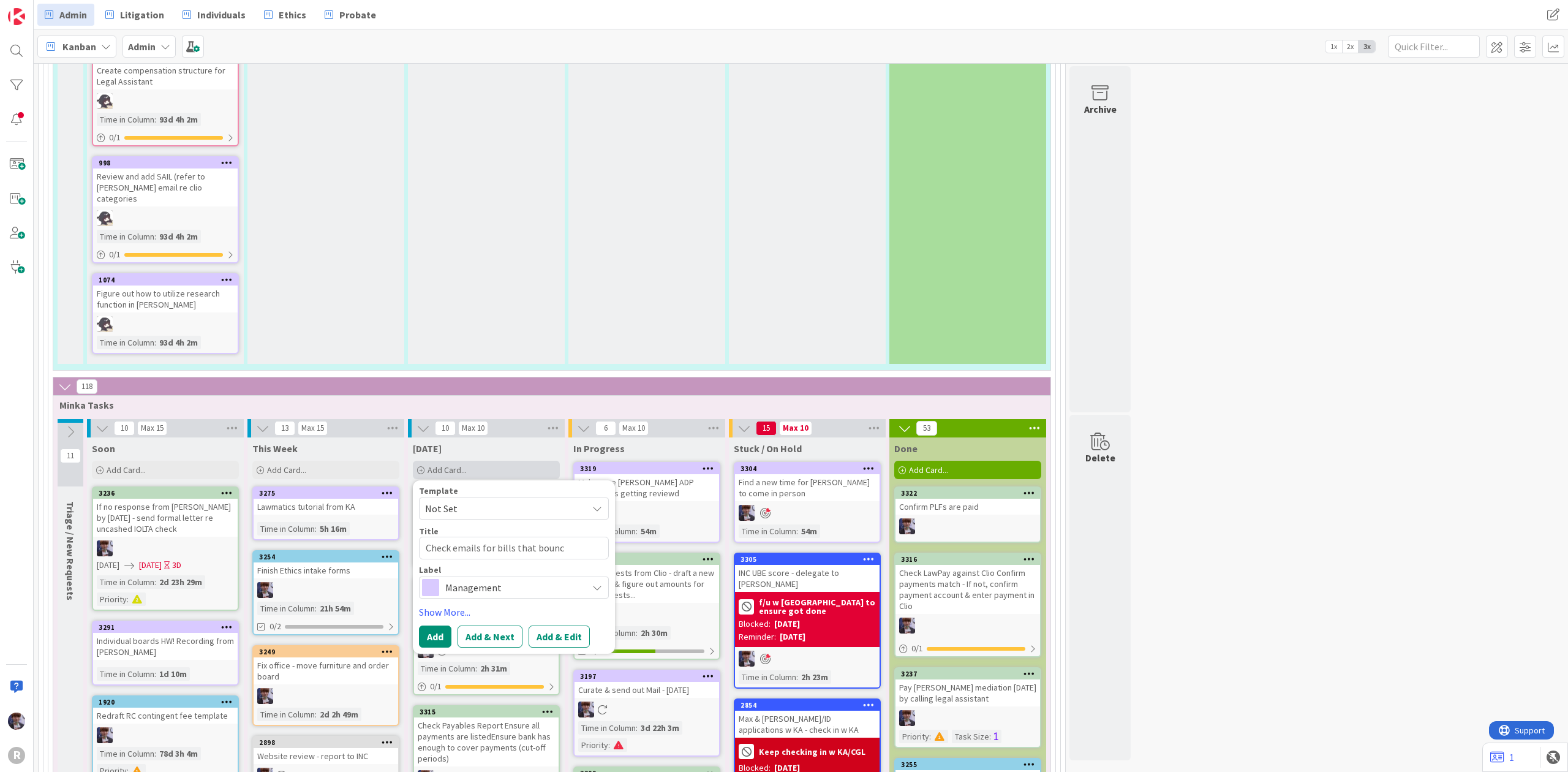
type textarea "Check emails for bills that bounce"
type textarea "x"
type textarea "Check emails for bills that bounced"
type textarea "x"
type textarea "Check emails for bills that bounced"
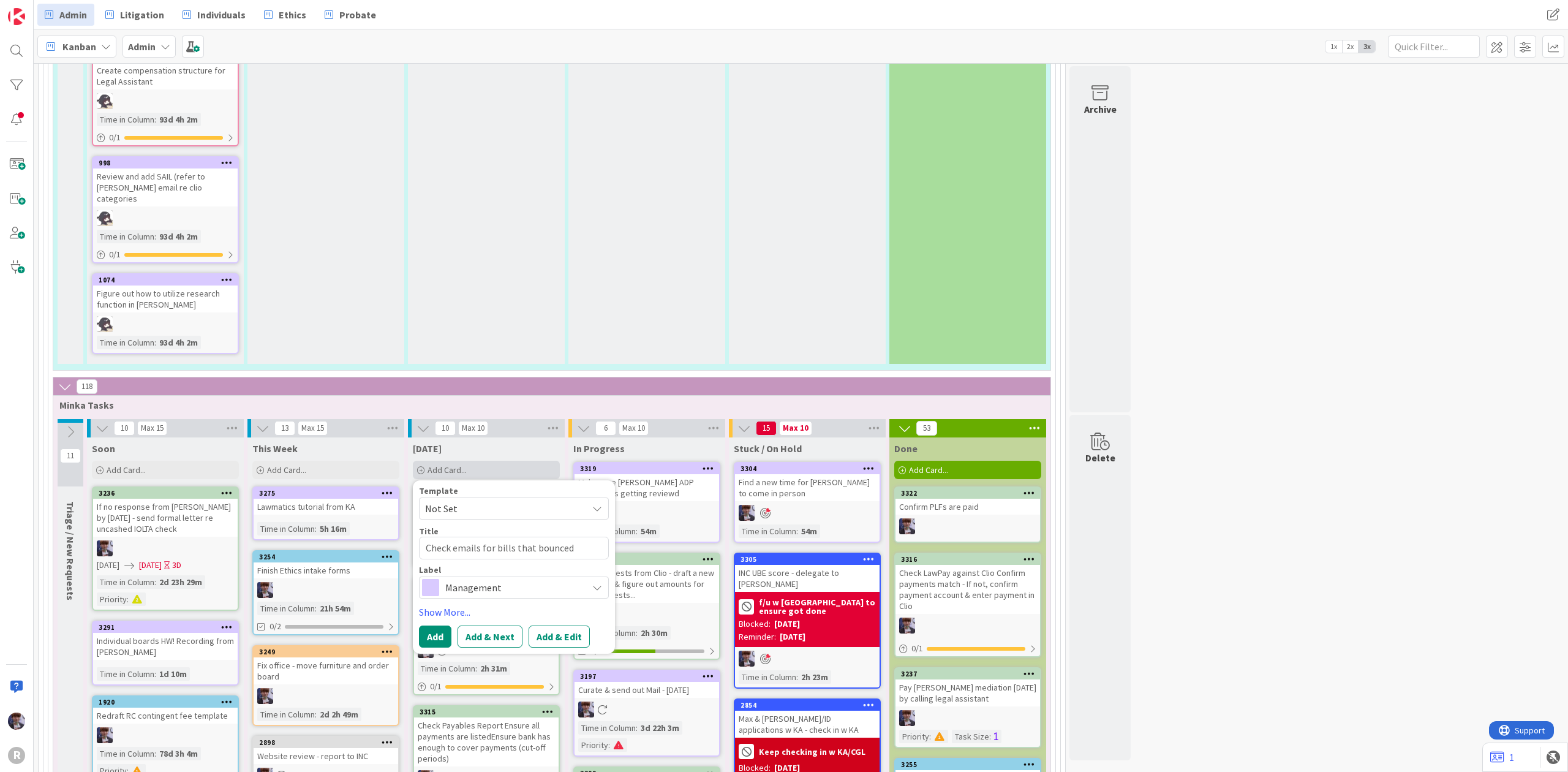
type textarea "x"
type textarea "Check emails for bills that bounced b"
type textarea "x"
type textarea "Check emails for bills that bounced ba"
type textarea "x"
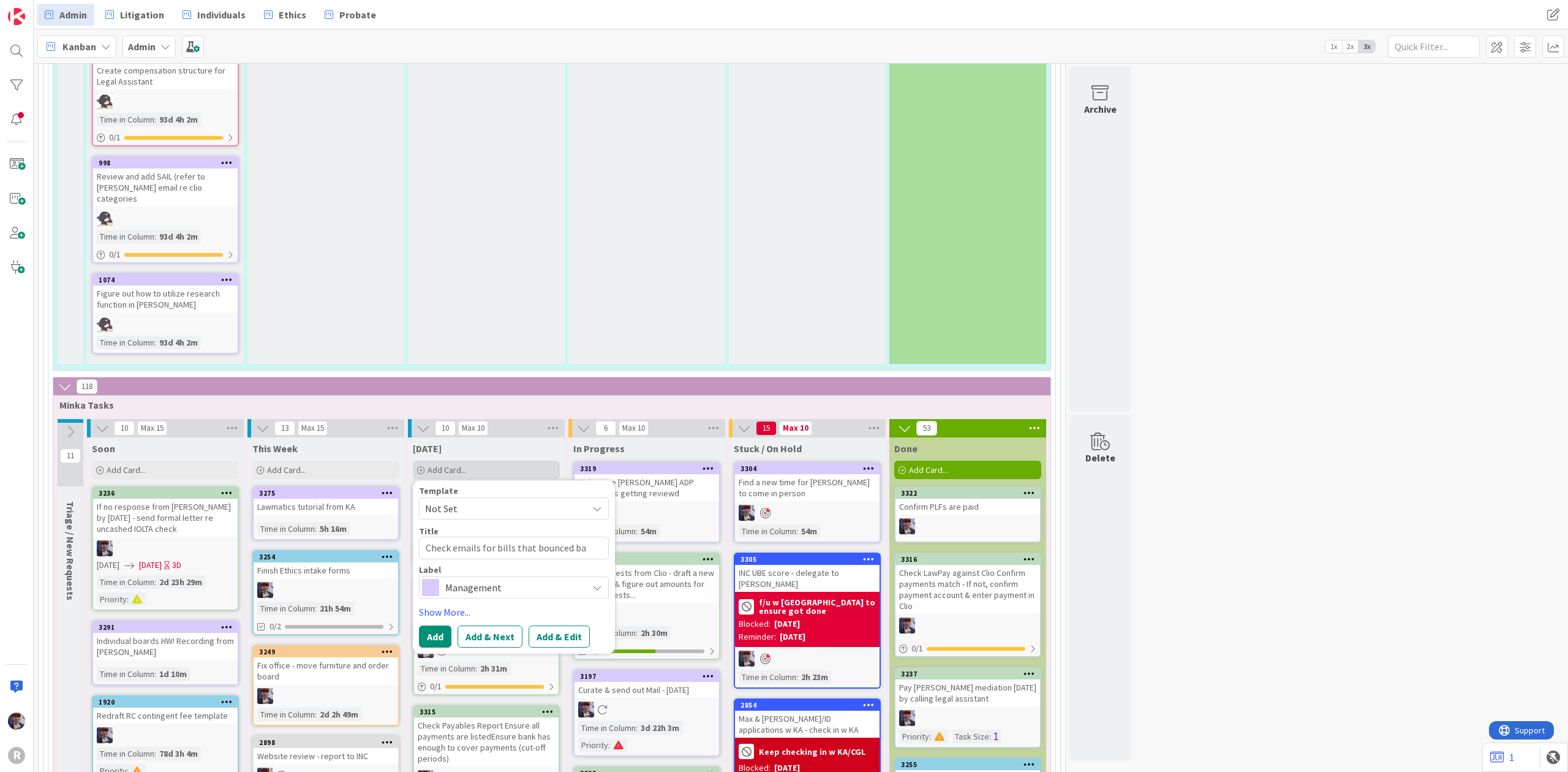
type textarea "Check emails for bills that bounced bak"
type textarea "x"
type textarea "Check emails for bills that bounced bak"
type textarea "x"
type textarea "Check emails for bills that bounced bak -"
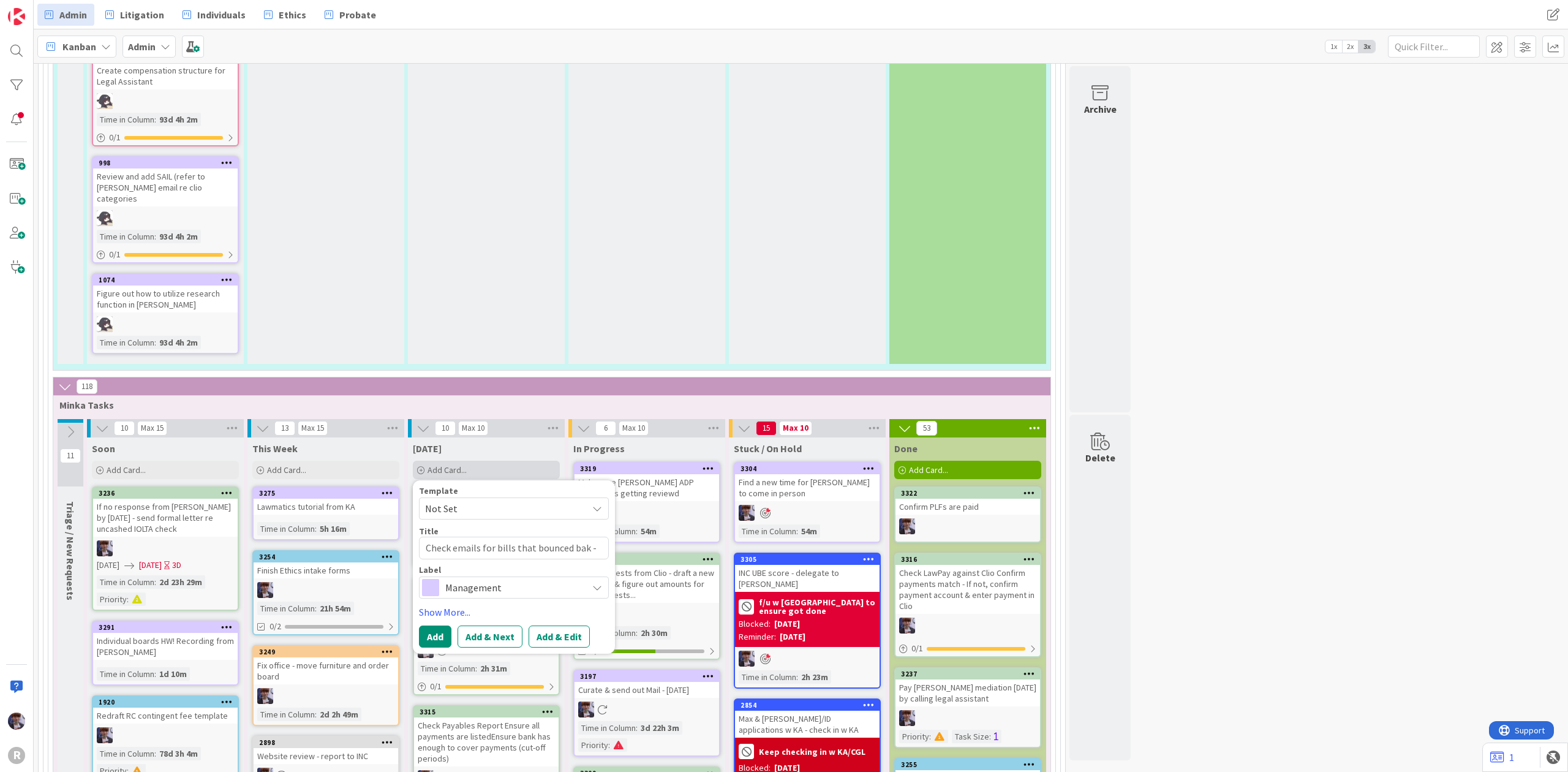
type textarea "x"
type textarea "Check emails for bills that bounced bak -"
type textarea "x"
type textarea "Check emails for bills that bounced bak - i"
type textarea "x"
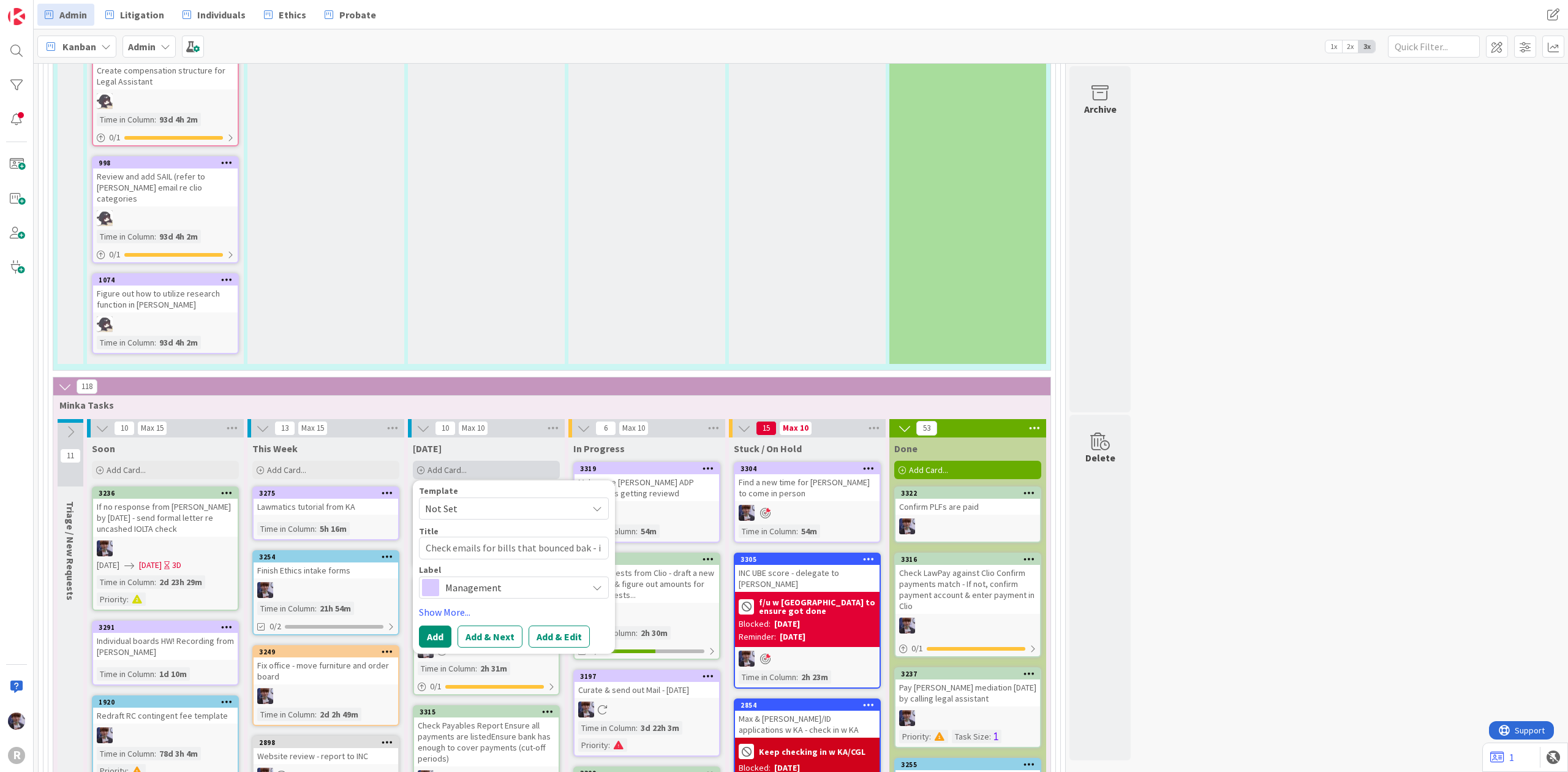
type textarea "Check emails for bills that bounced bak -"
type textarea "x"
type textarea "Check emails for bills that bounced bak - u"
type textarea "x"
type textarea "Check emails for bills that bounced bak - up"
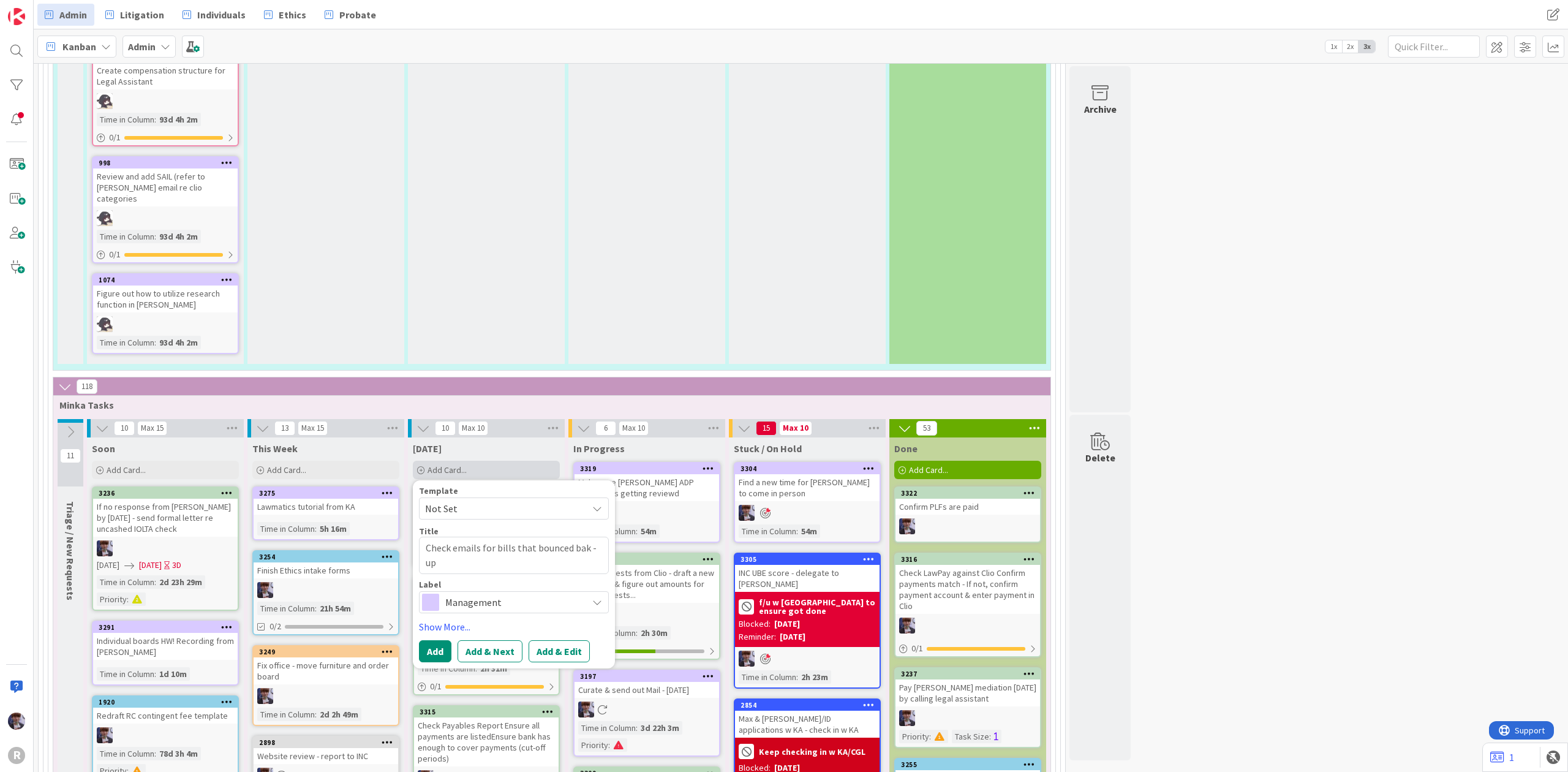
type textarea "x"
type textarea "Check emails for bills that bounced bak - upd"
type textarea "x"
type textarea "Check emails for bills that bounced bak - upda"
type textarea "x"
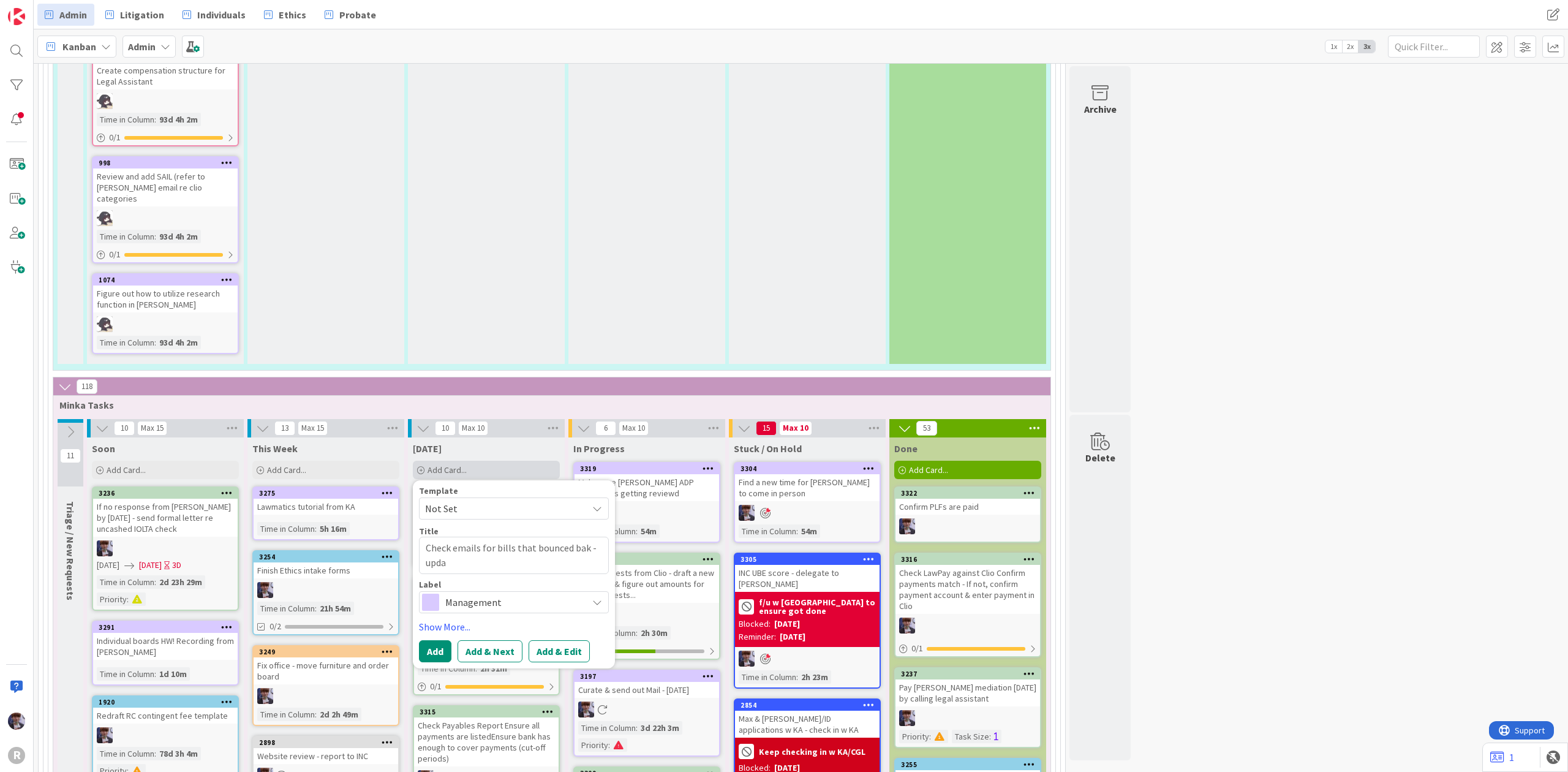
type textarea "Check emails for bills that bounced bak - updat"
type textarea "x"
type textarea "Check emails for bills that bounced bak - update"
type textarea "x"
type textarea "Check emails for bills that bounced bak - update C"
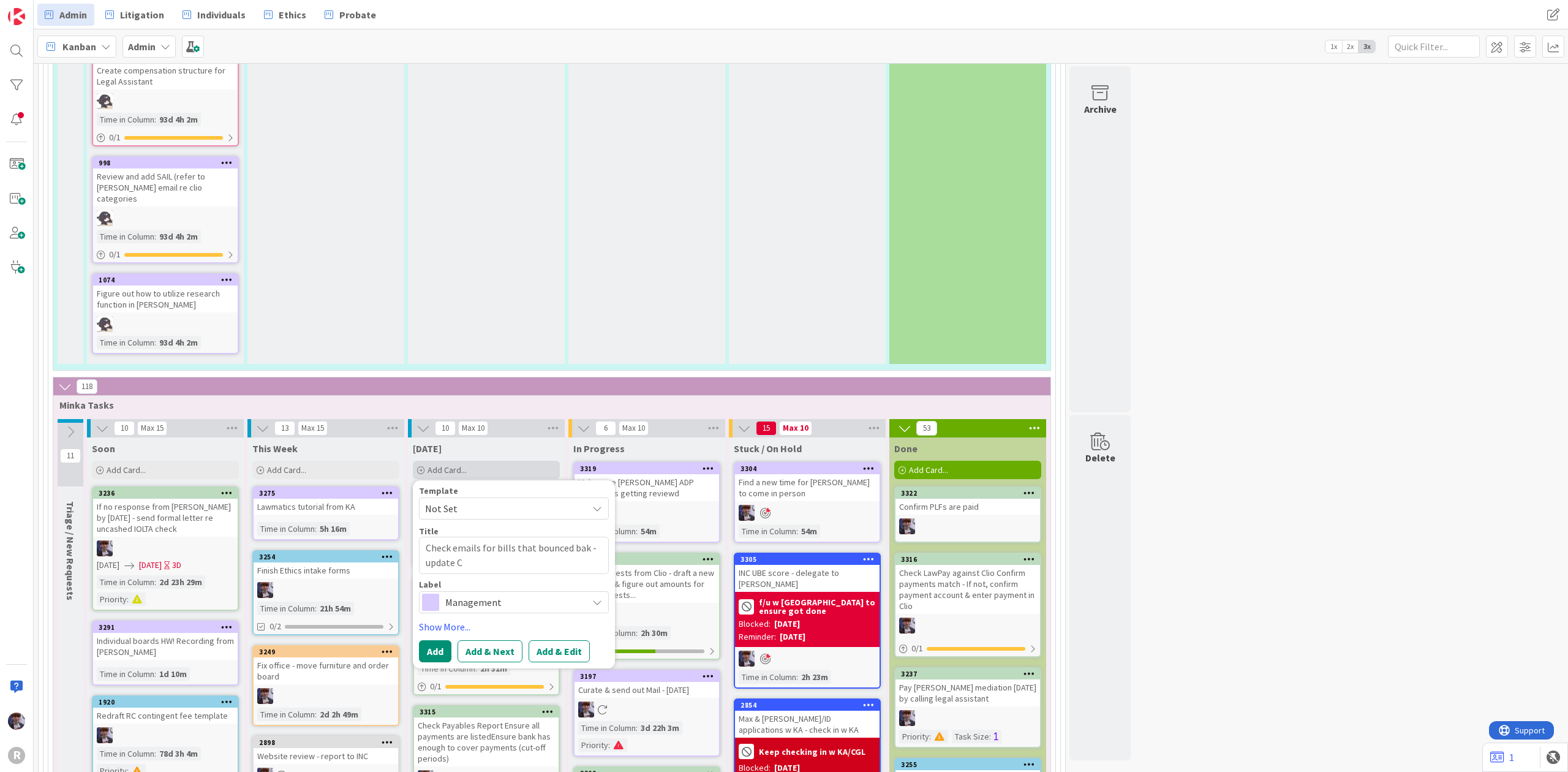
type textarea "x"
type textarea "Check emails for bills that bounced bak - update Cl"
type textarea "x"
type textarea "Check emails for bills that bounced bak - update Cli"
type textarea "x"
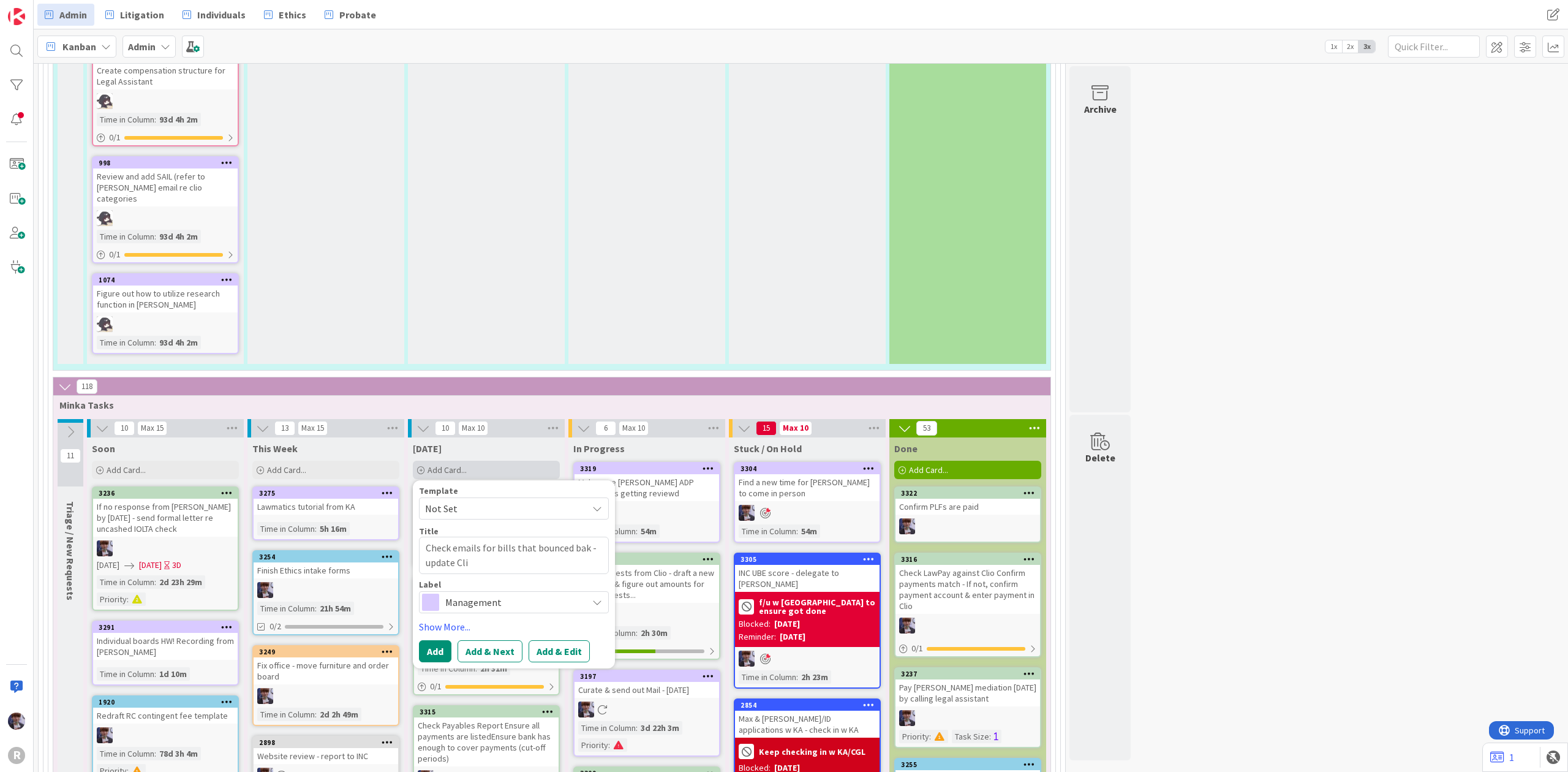
type textarea "Check emails for bills that bounced bak - update Clio"
type textarea "x"
type textarea "Check emails for bills that bounced bak - update Clio"
type textarea "x"
type textarea "Check emails for bills that bounced bak - update Clio :"
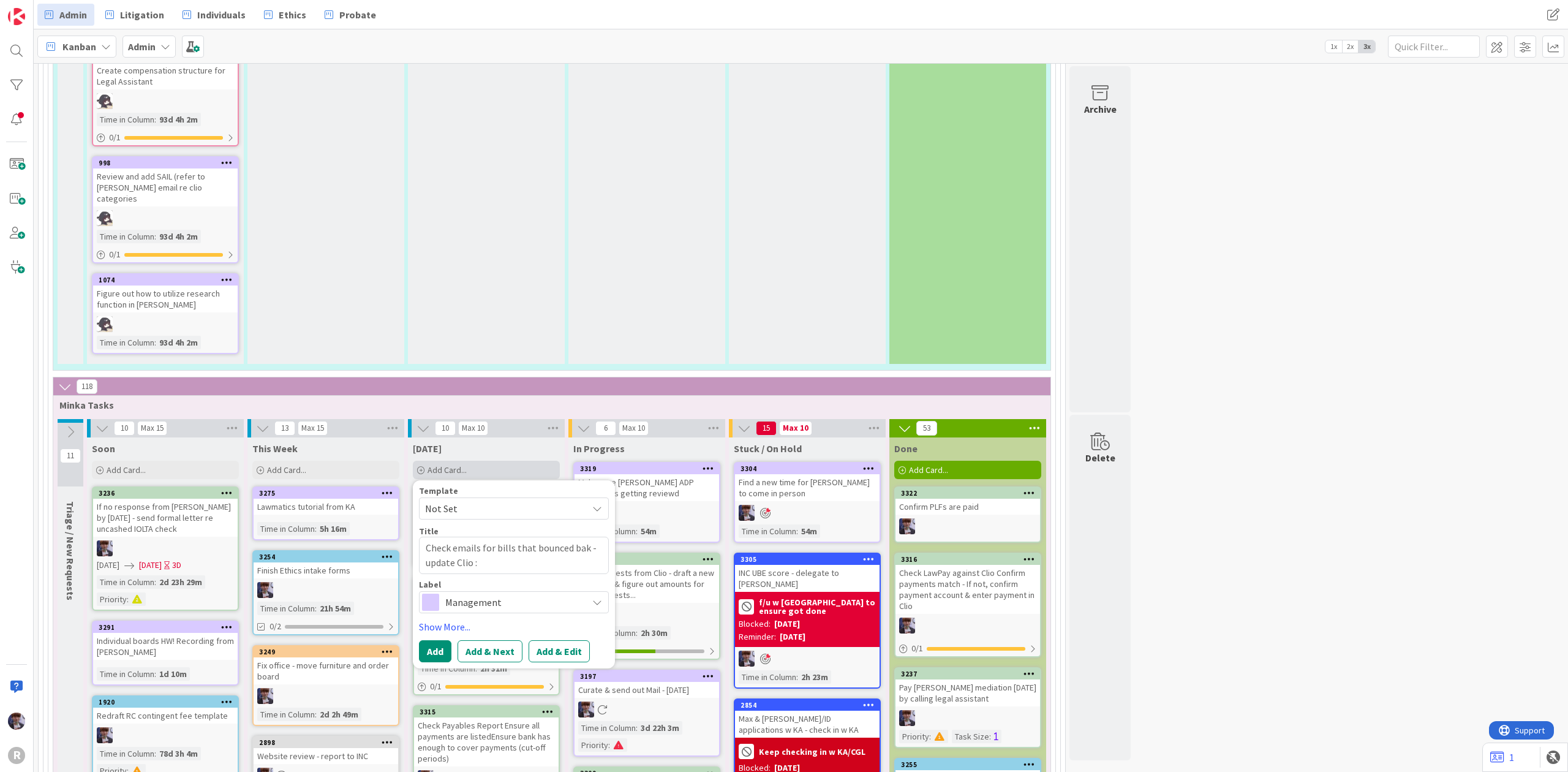
type textarea "x"
type textarea "Check emails for bills that bounced bak - update Clio :"
type textarea "x"
type textarea "Check emails for bills that bounced bak - update Clio :"
type textarea "x"
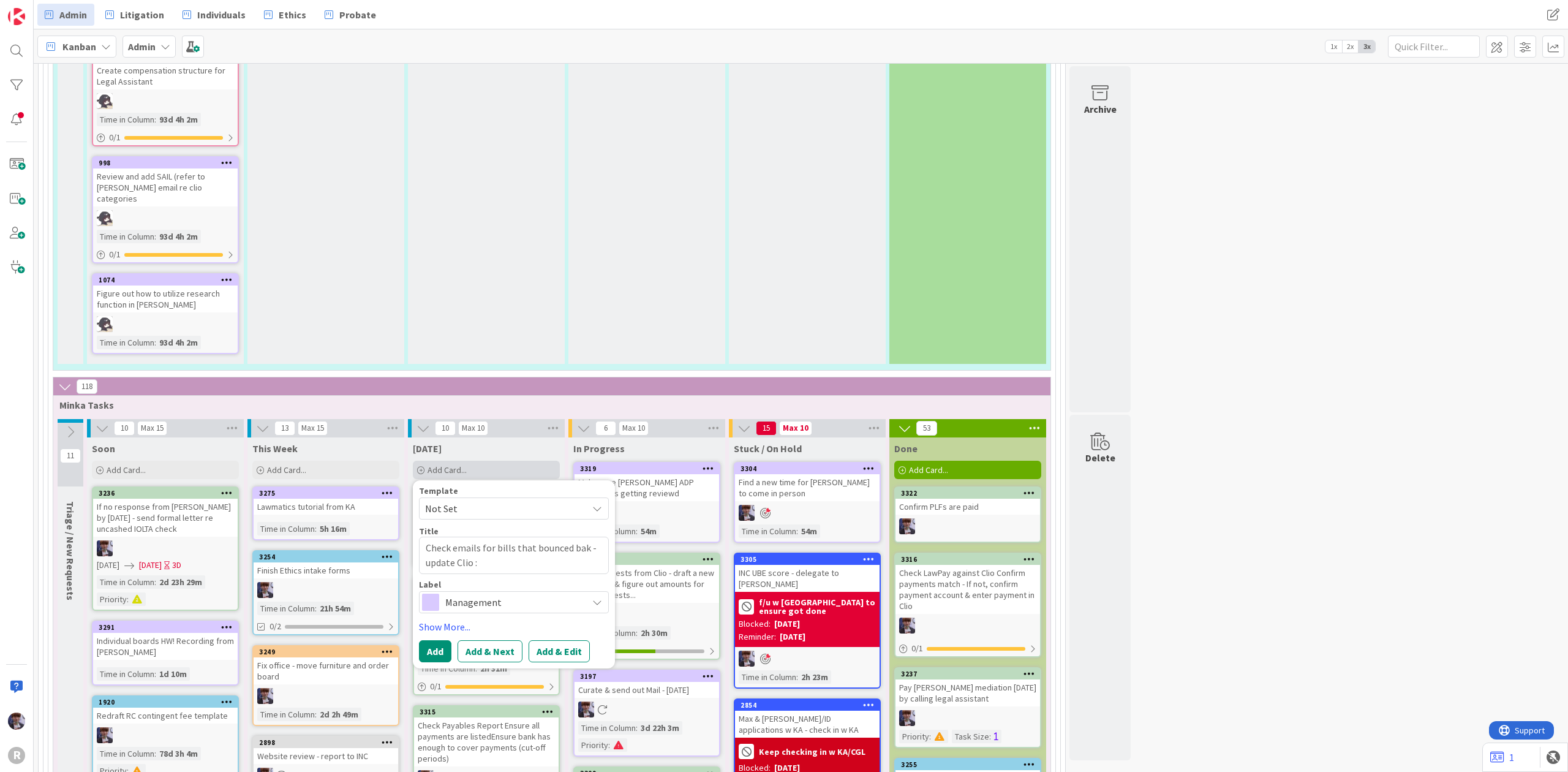
type textarea "Check emails for bills that bounced bak - update Clio"
type textarea "x"
type textarea "Check emails for bills that bounced bak - update Clio"
type textarea "x"
type textarea "Check emails for bills that bounced bak - update Cli"
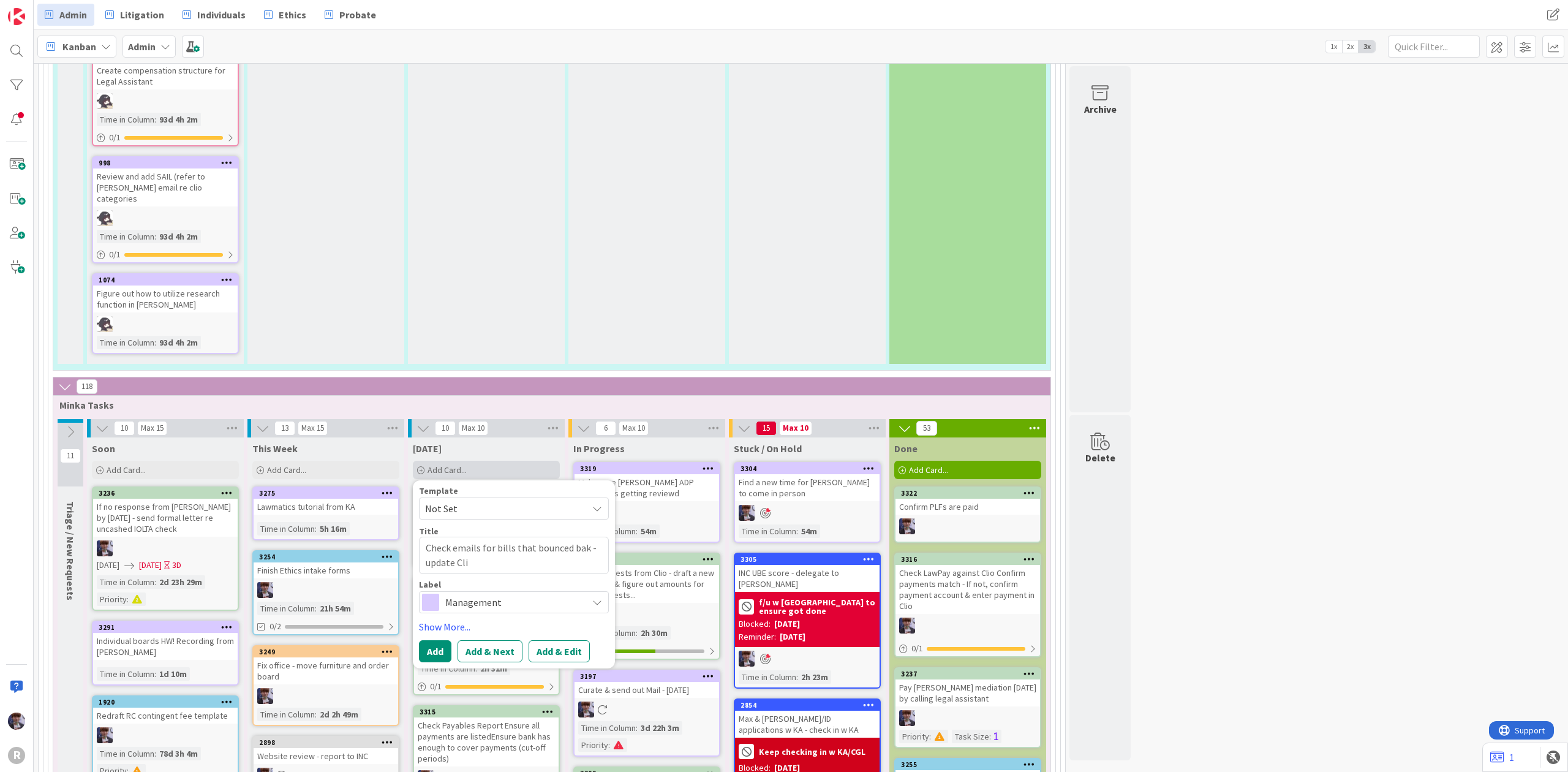
type textarea "x"
type textarea "Check emails for bills that bounced bak - update Cl"
type textarea "x"
type textarea "Check emails for bills that bounced bak - update C"
type textarea "x"
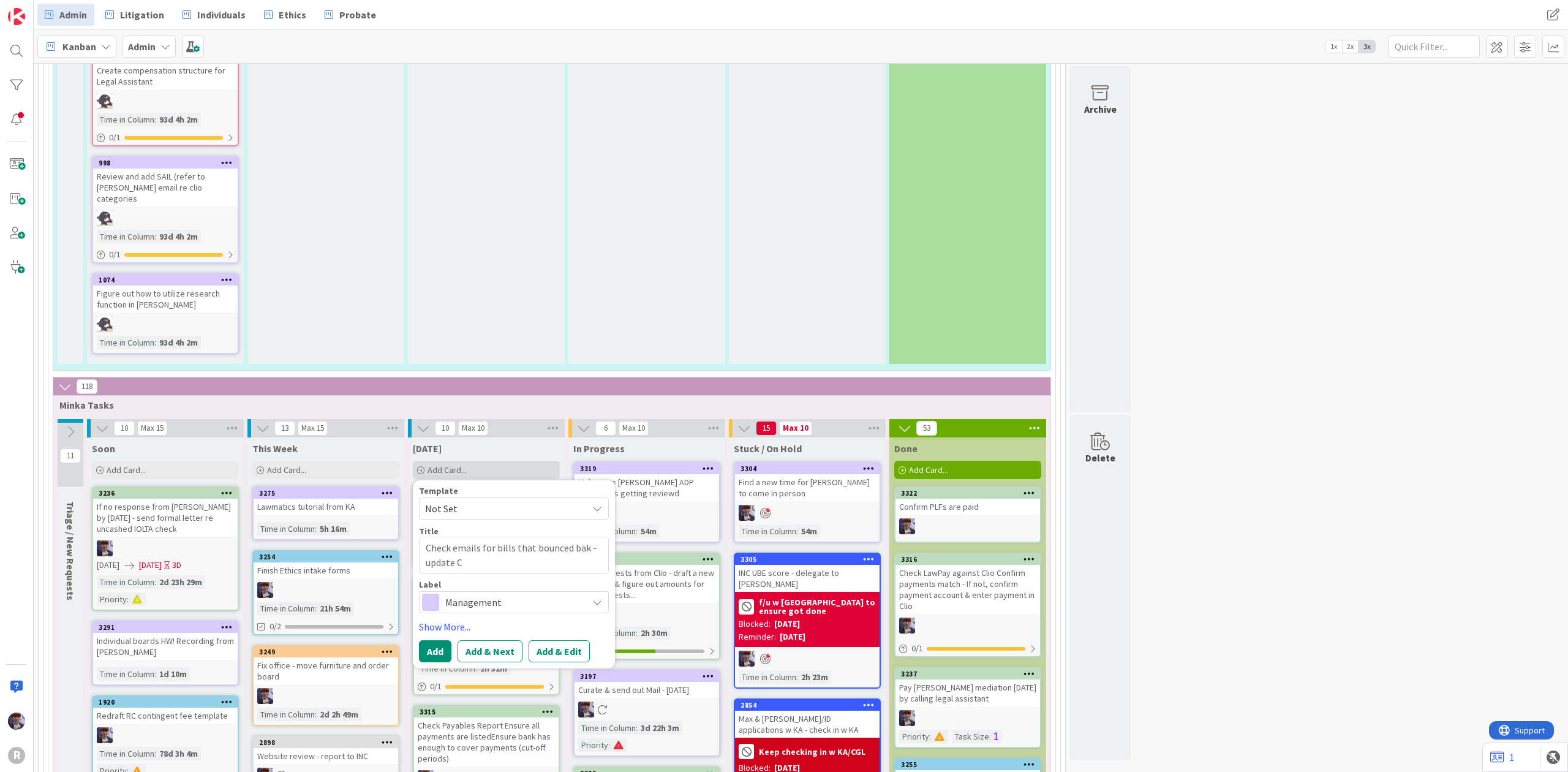
type textarea "Check emails for bills that bounced bak - update"
type textarea "x"
type textarea "Check emails for bills that bounced bak - update"
type textarea "x"
type textarea "Check emails for bills that bounced bak - updat"
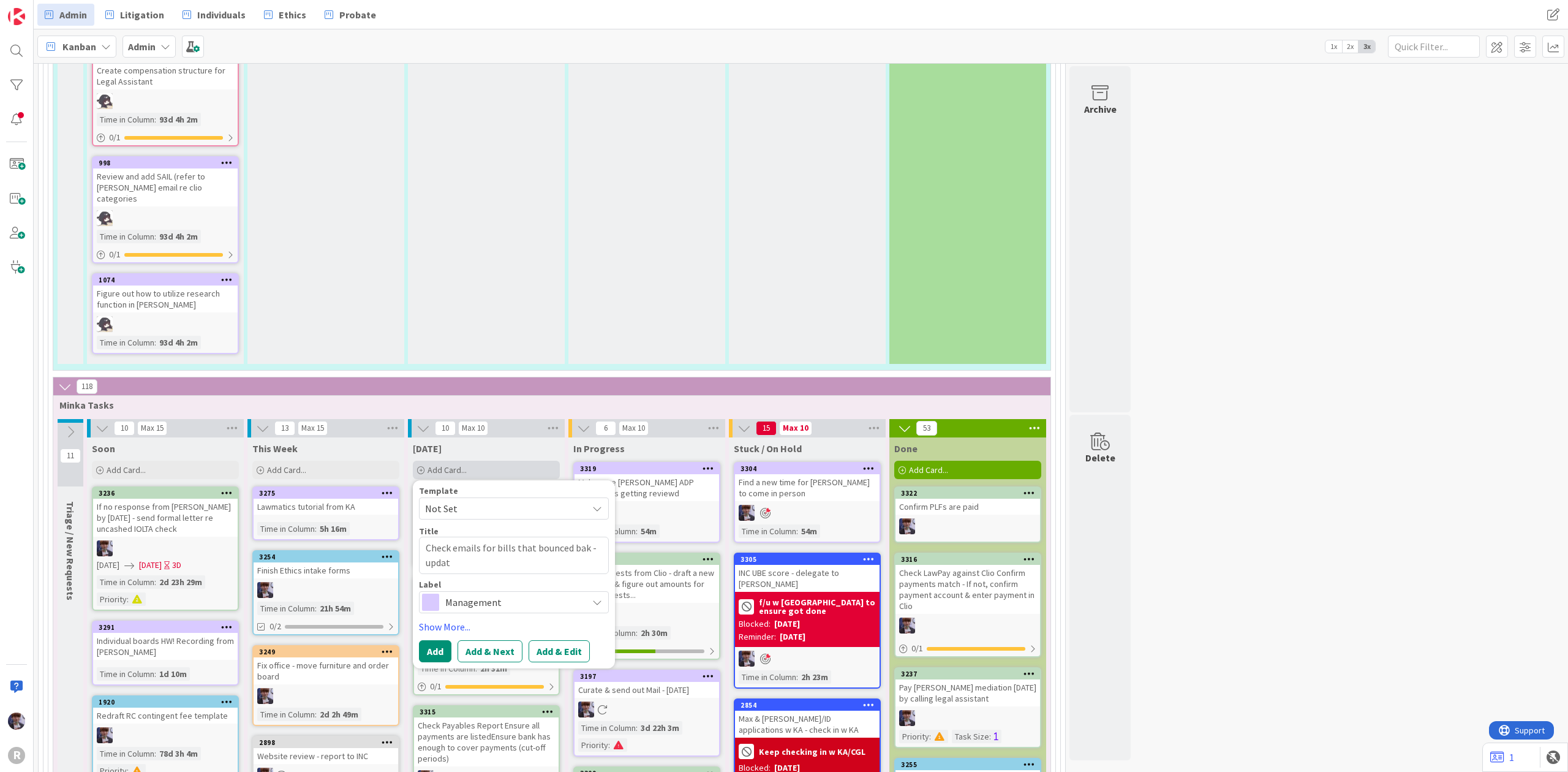
type textarea "x"
type textarea "Check emails for bills that bounced bak - upda"
type textarea "x"
type textarea "Check emails for bills that bounced bak - upd"
type textarea "x"
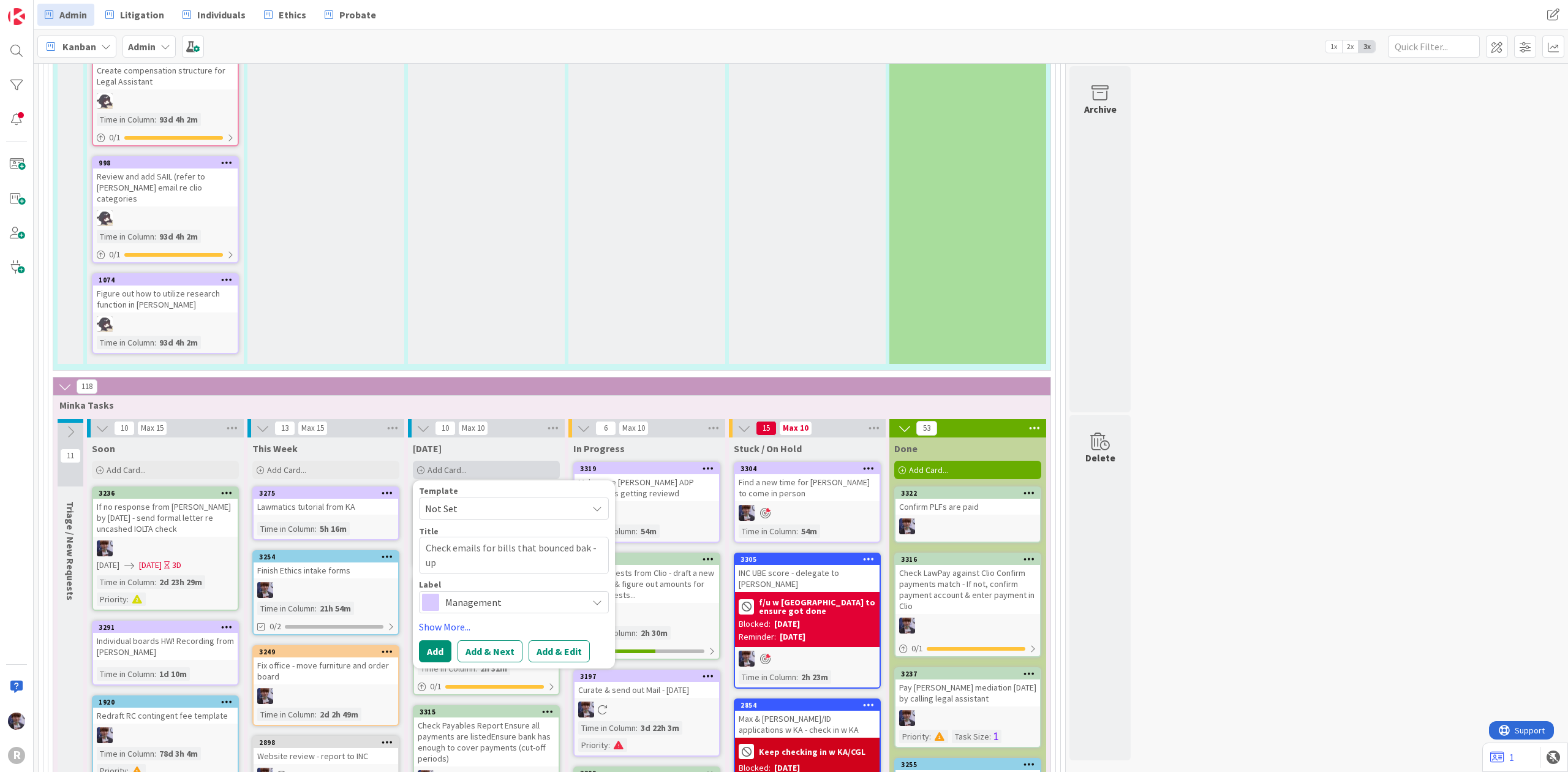
type textarea "Check emails for bills that bounced bak - u"
type textarea "x"
type textarea "Check emails for bills that bounced bak -"
type textarea "x"
type textarea "Check emails for bills that bounced bak -"
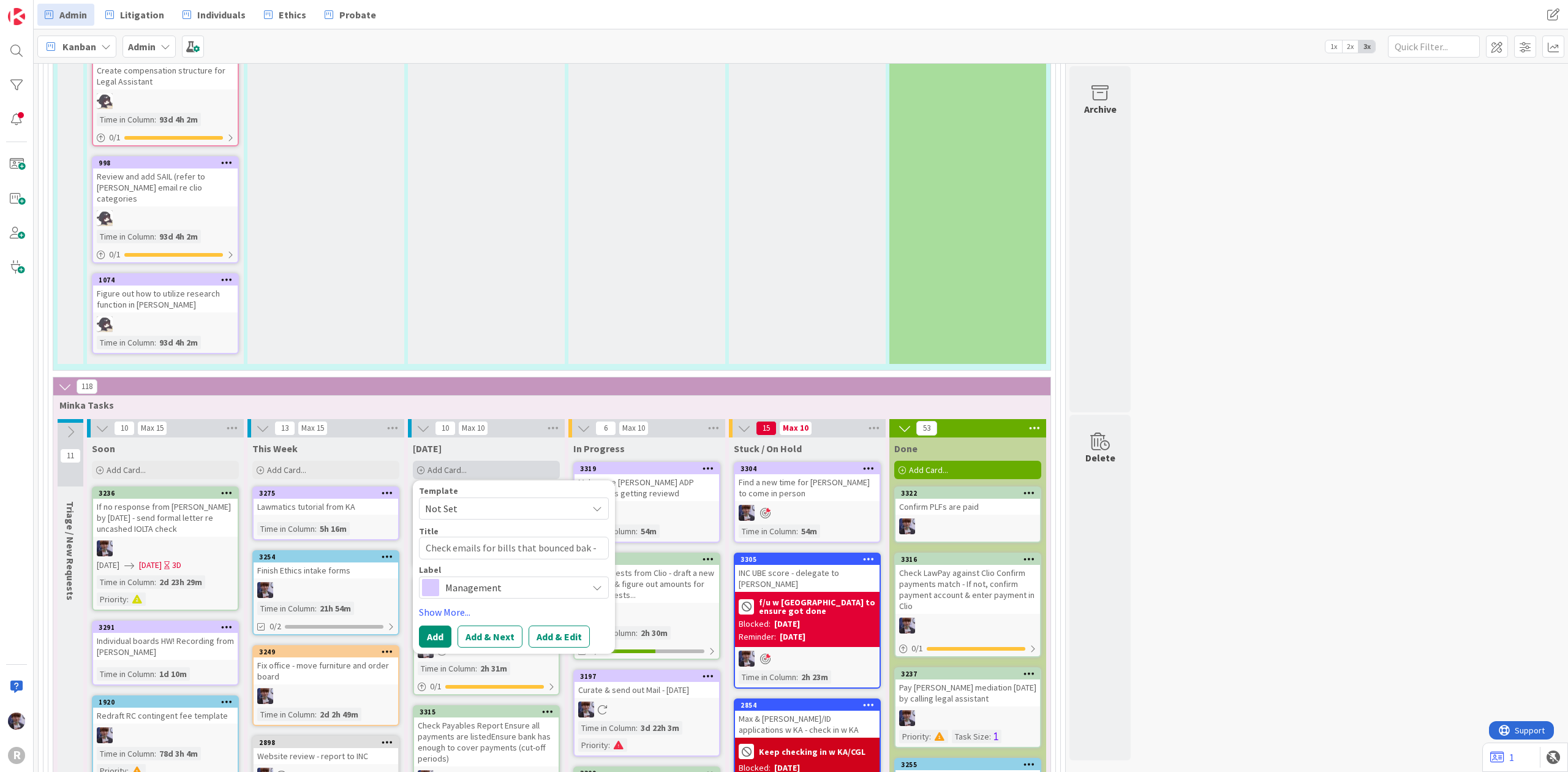
type textarea "x"
type textarea "Check emails for bills that bounced bak"
type textarea "x"
type textarea "Check emails for bills that bounced bak"
type textarea "x"
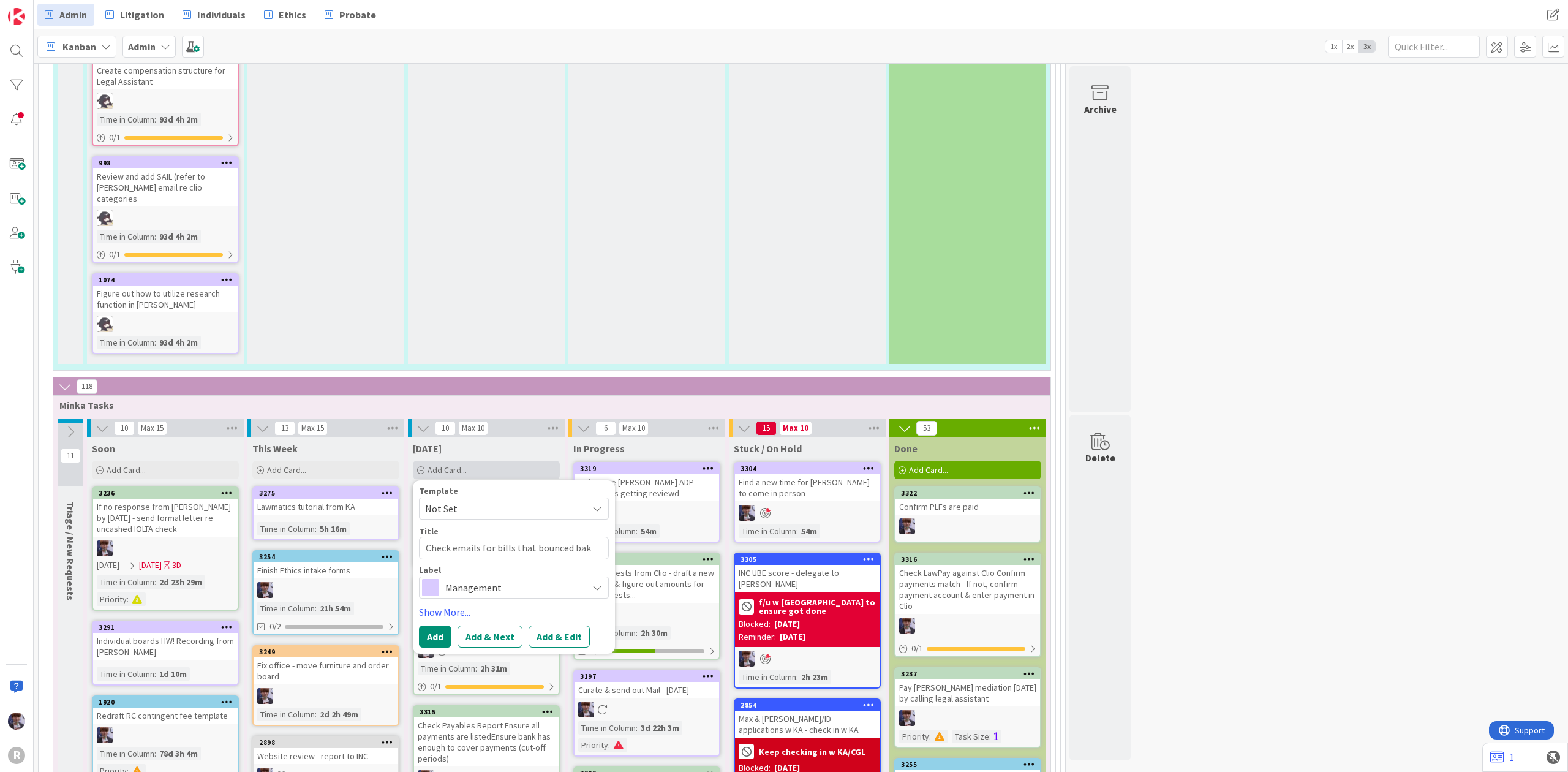
type textarea "Check emails for bills that bounced ba"
type textarea "x"
type textarea "Check emails for bills that bounced bac"
type textarea "x"
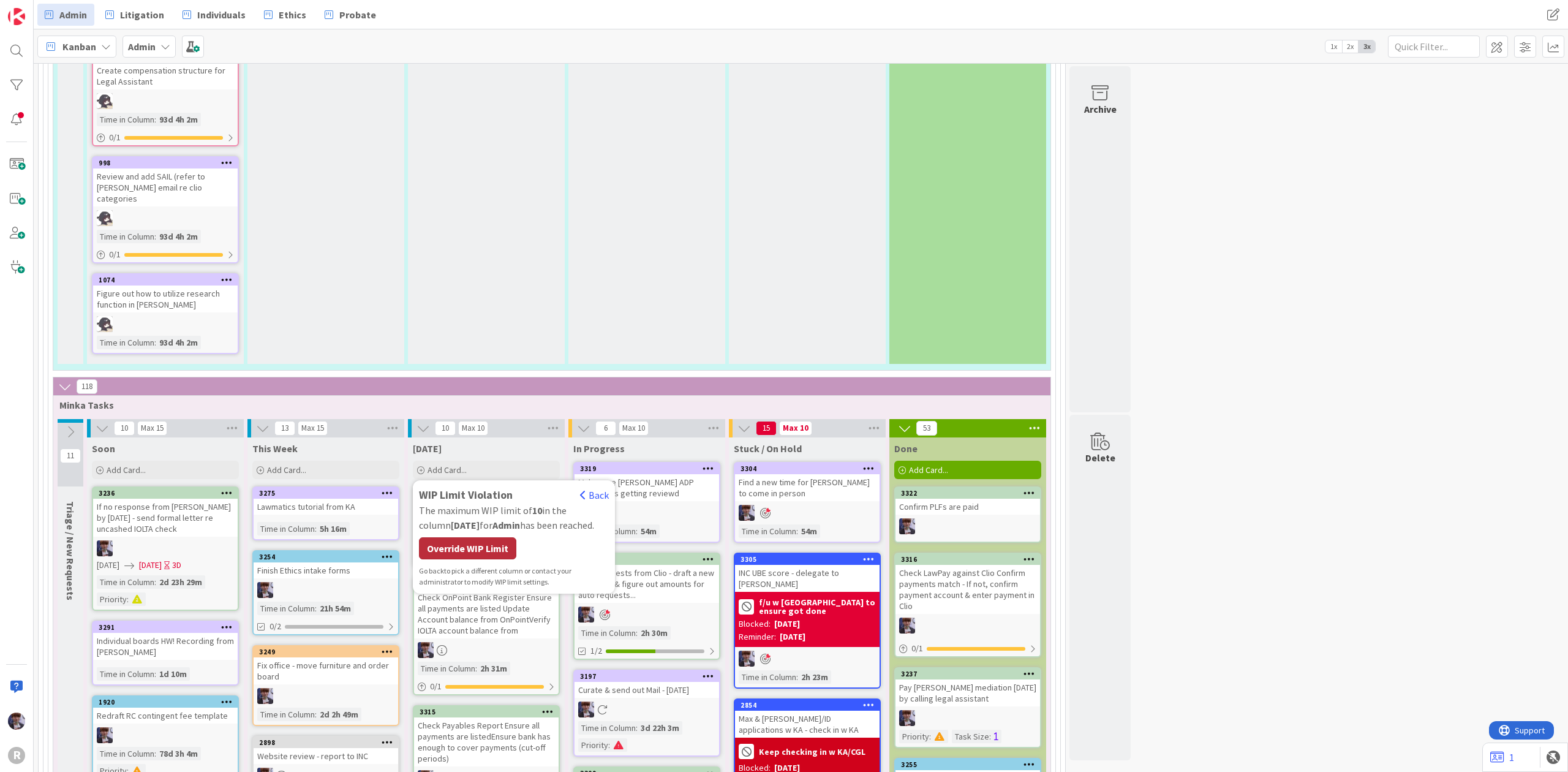
click at [466, 537] on div "Override WIP Limit" at bounding box center [468, 548] width 98 height 22
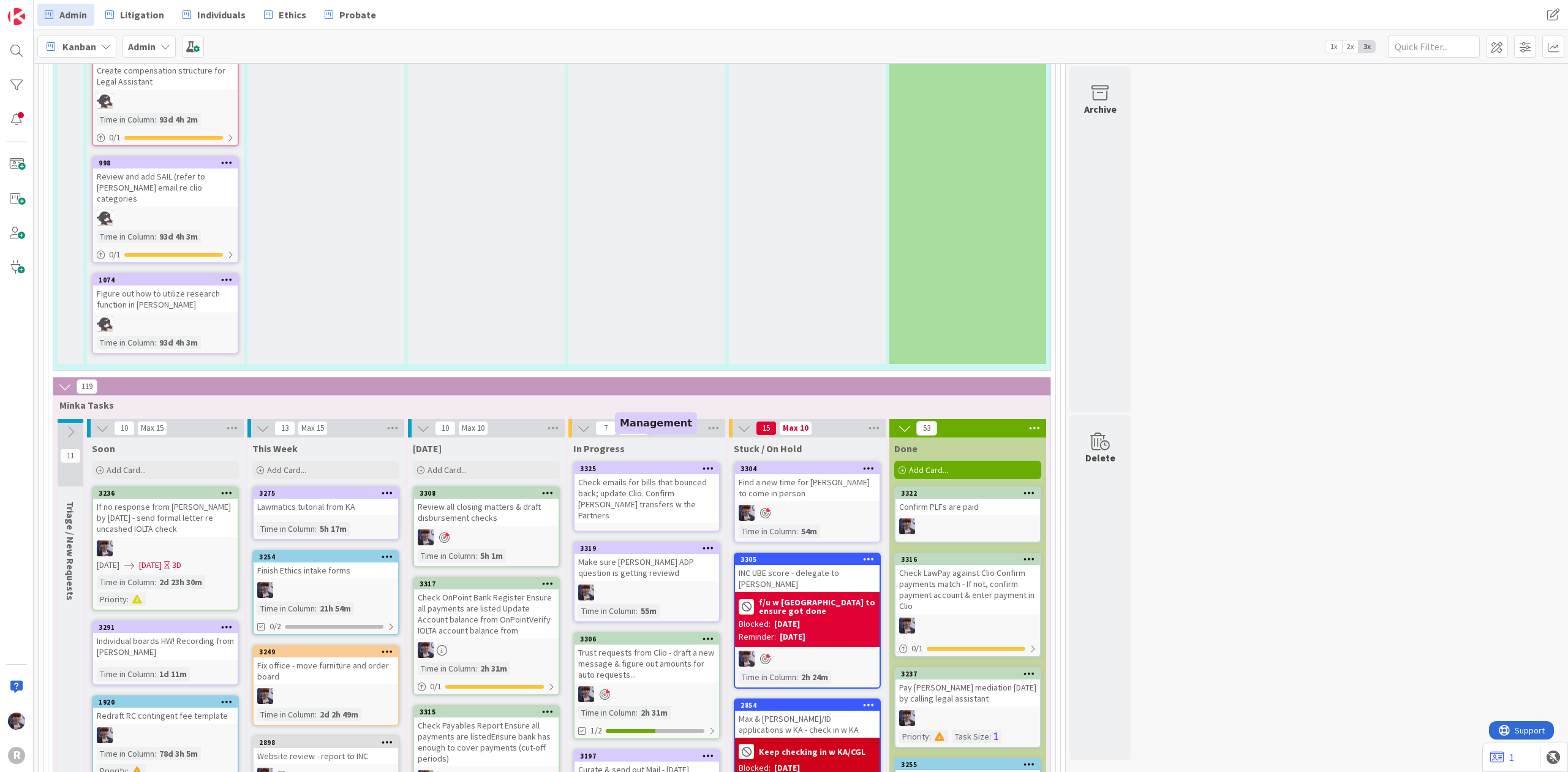
click at [685, 464] on div "3325" at bounding box center [650, 469] width 139 height 8
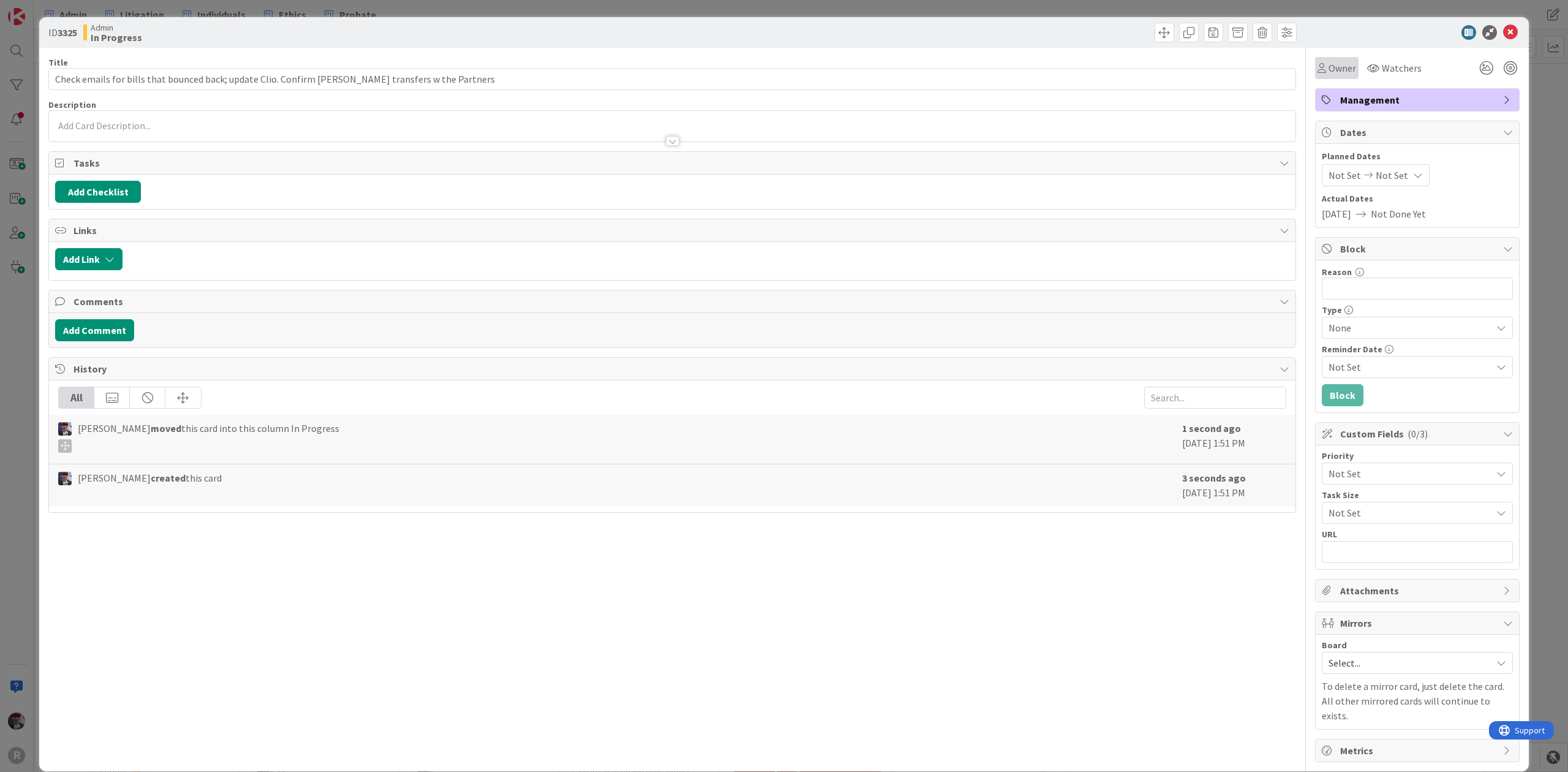
click at [1329, 72] on span "Owner" at bounding box center [1342, 67] width 27 height 15
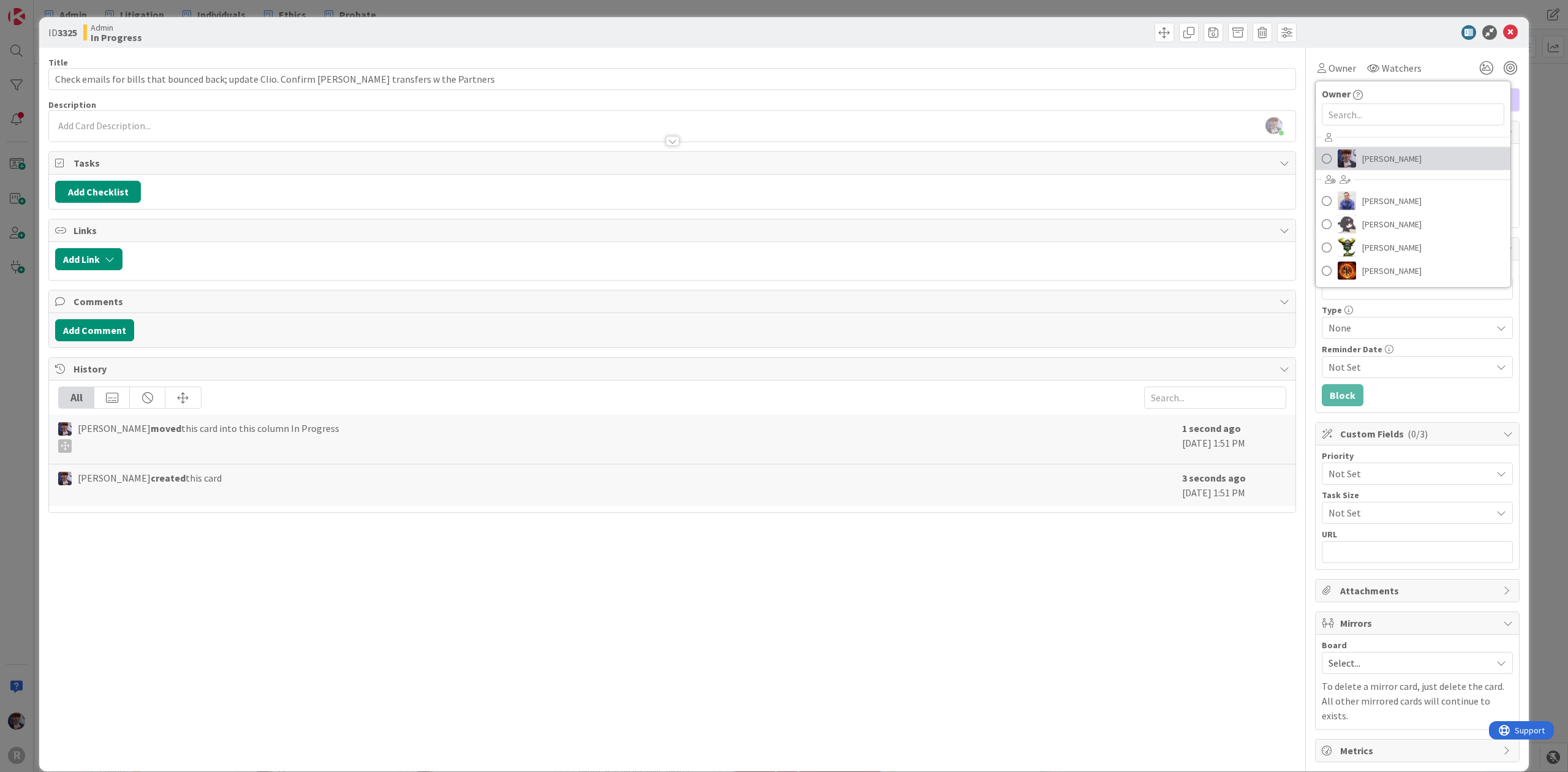
click at [1362, 164] on span "[PERSON_NAME]" at bounding box center [1392, 159] width 60 height 18
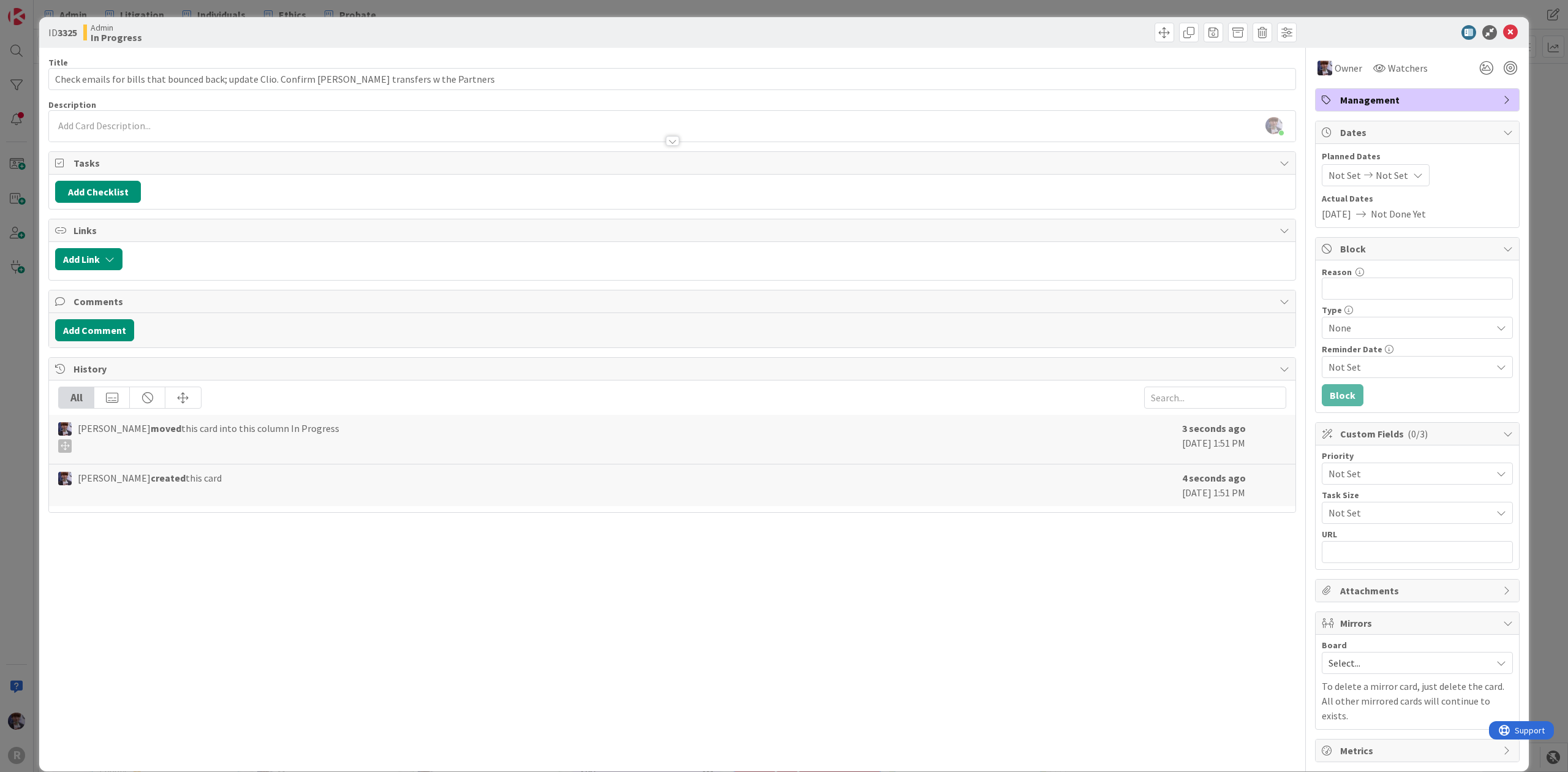
click at [1373, 101] on span "Management" at bounding box center [1418, 100] width 157 height 15
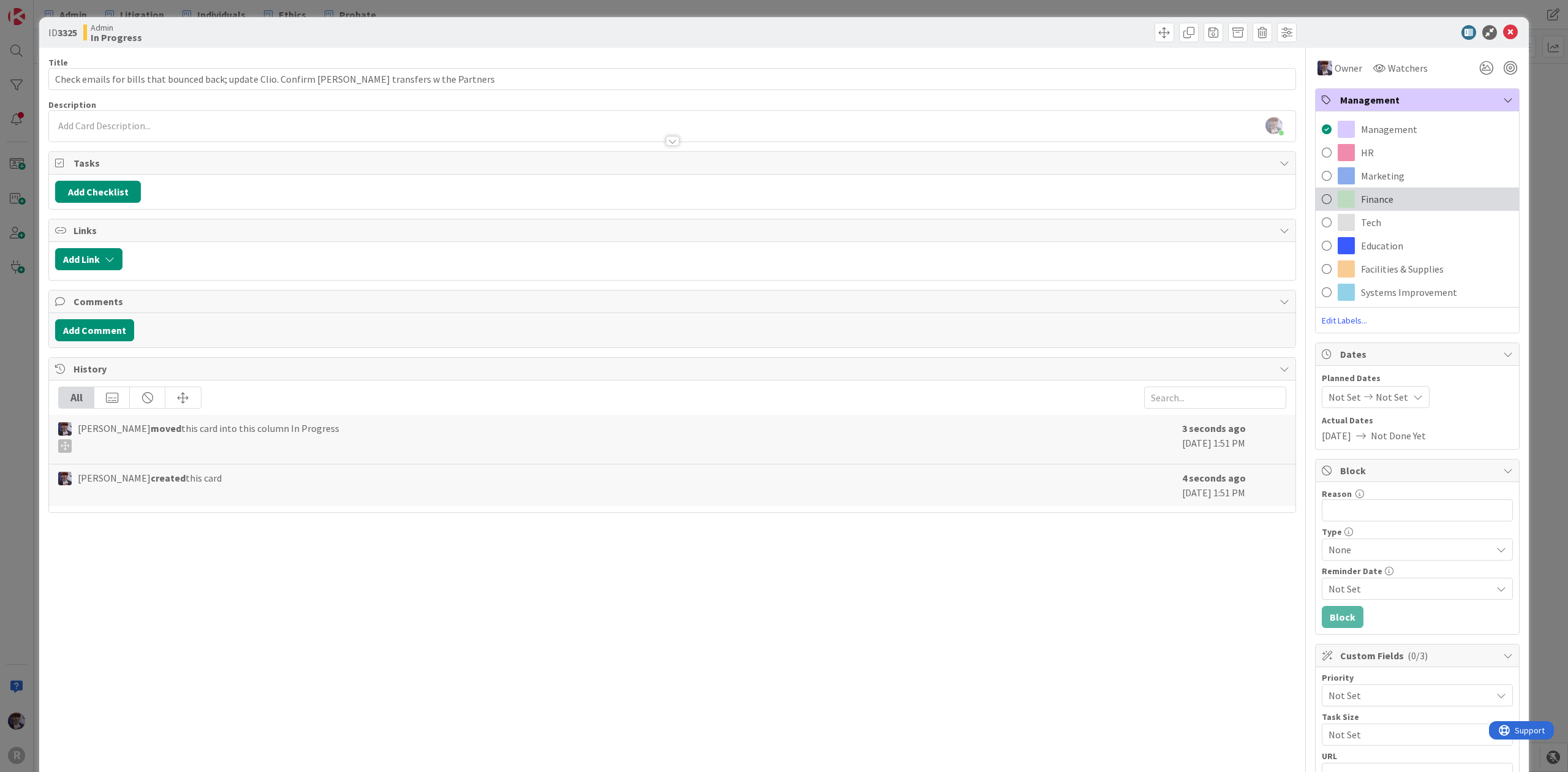
click at [1361, 196] on span "Finance" at bounding box center [1377, 199] width 32 height 15
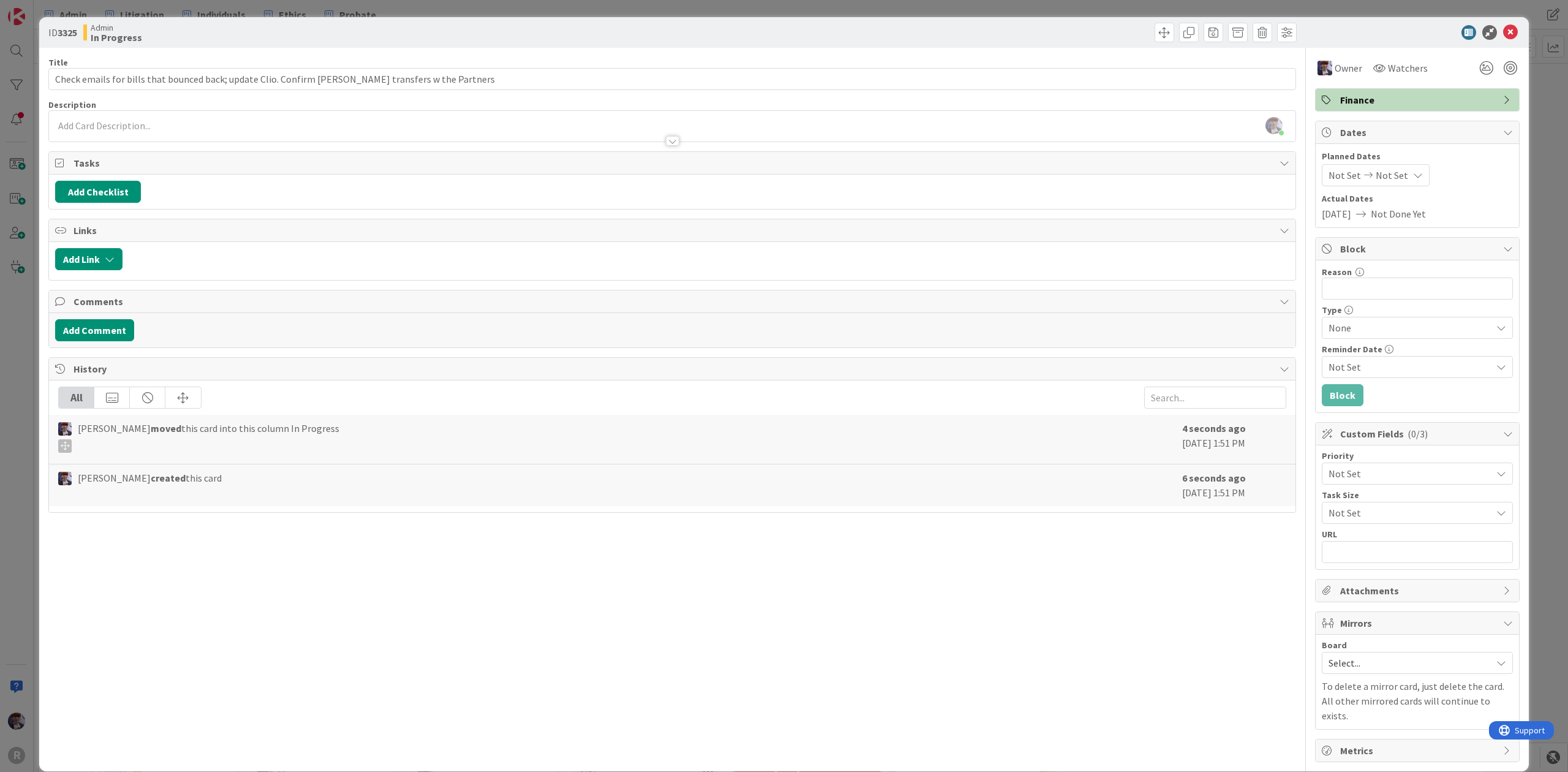
click at [1539, 145] on div "ID 3325 Admin In Progress Title 93 / 128 Check emails for bills that bounced ba…" at bounding box center [784, 386] width 1568 height 772
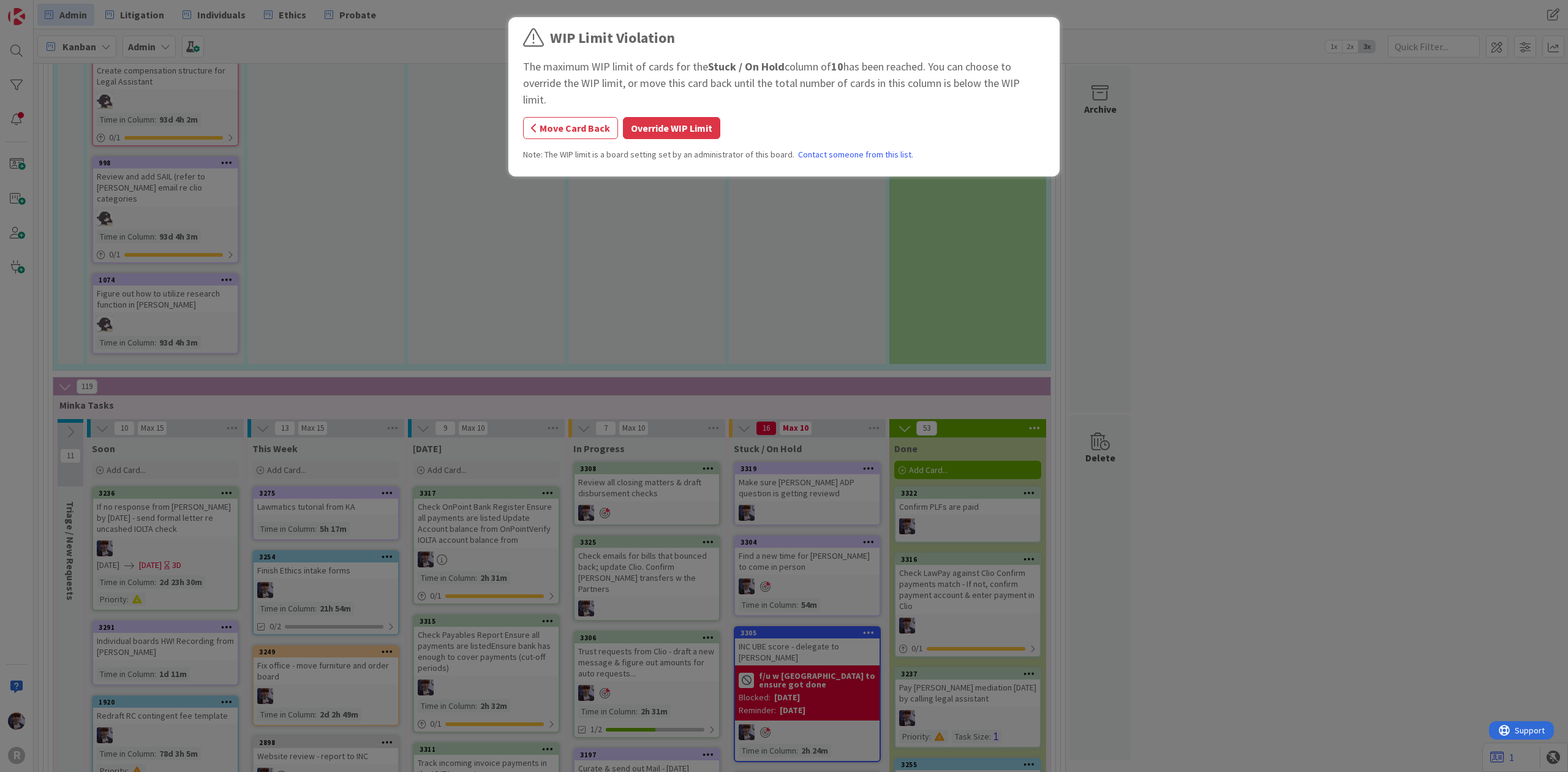
click at [685, 117] on button "Override WIP Limit" at bounding box center [671, 128] width 98 height 22
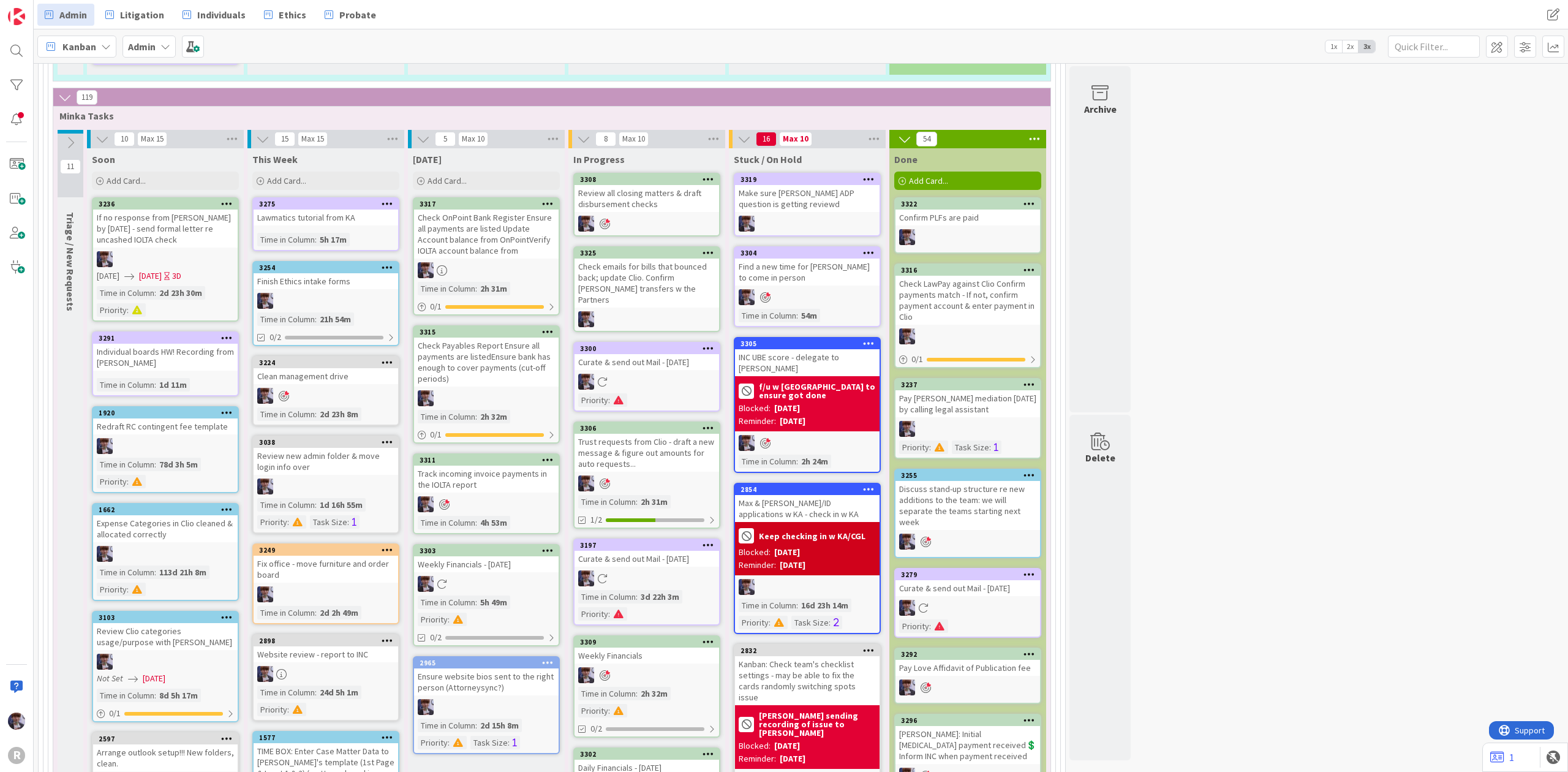
scroll to position [2238, 0]
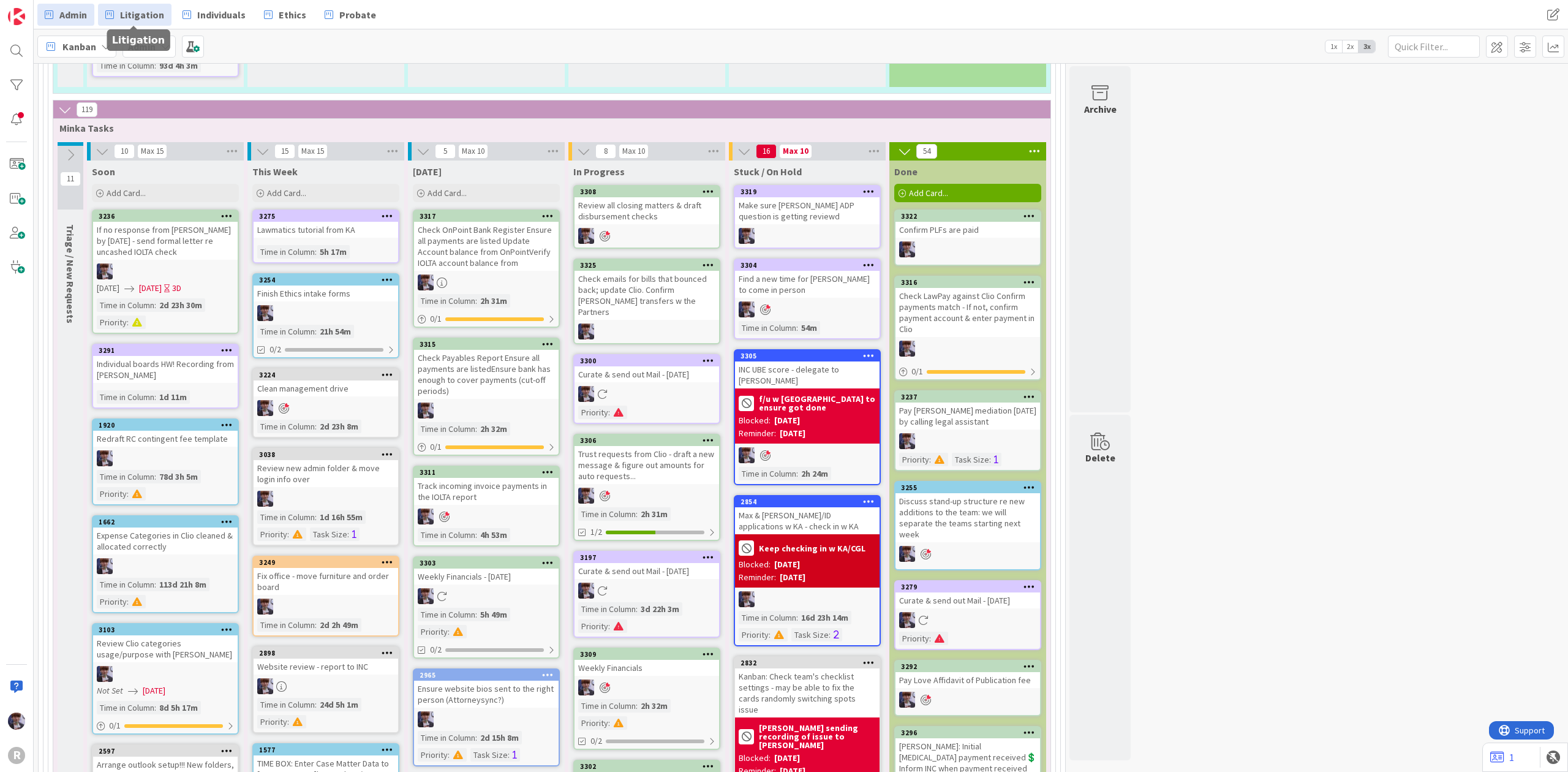
click at [131, 12] on span "Litigation" at bounding box center [142, 14] width 44 height 15
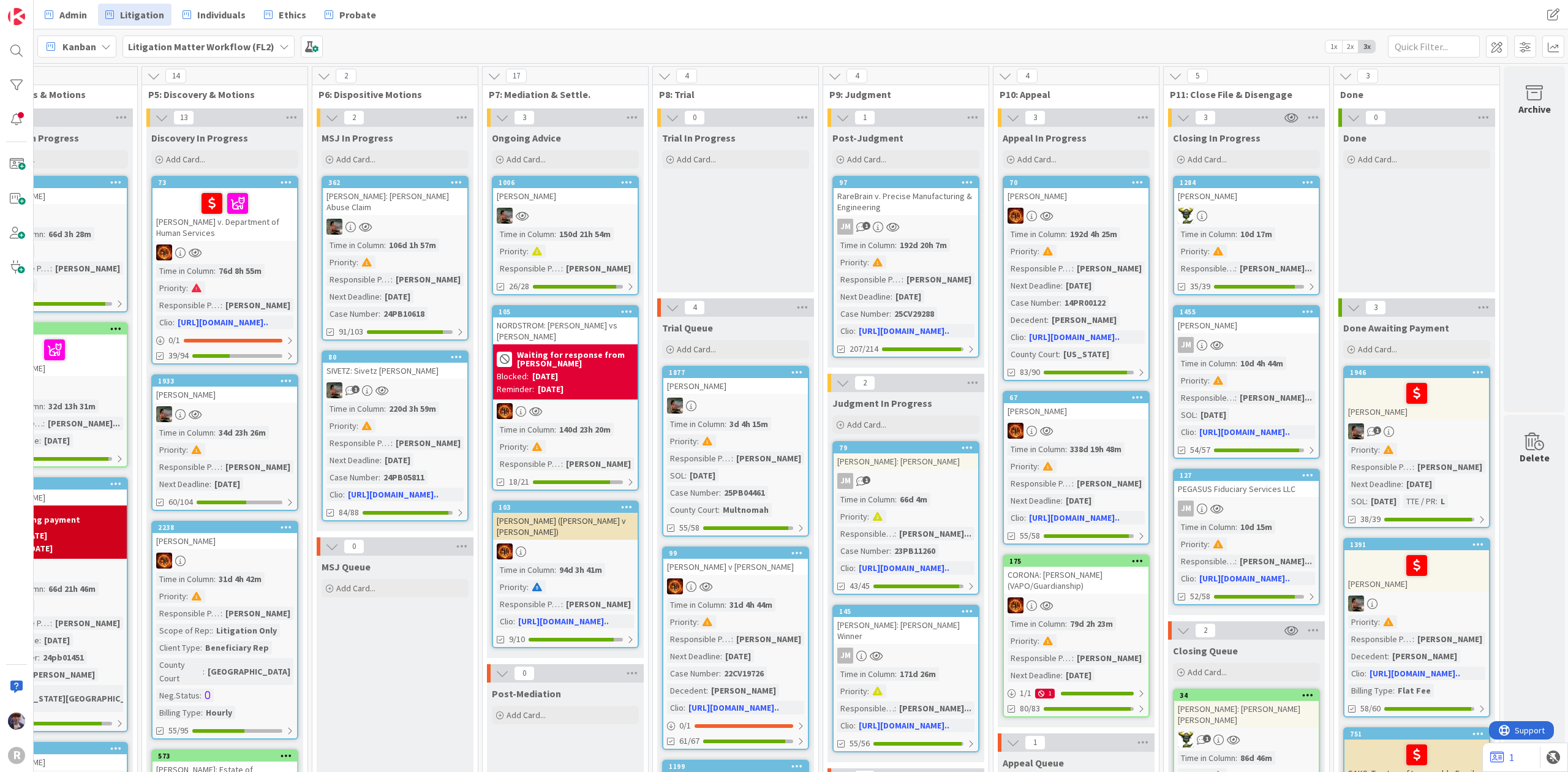
scroll to position [0, 756]
click at [1223, 327] on div "[PERSON_NAME]" at bounding box center [1246, 325] width 145 height 16
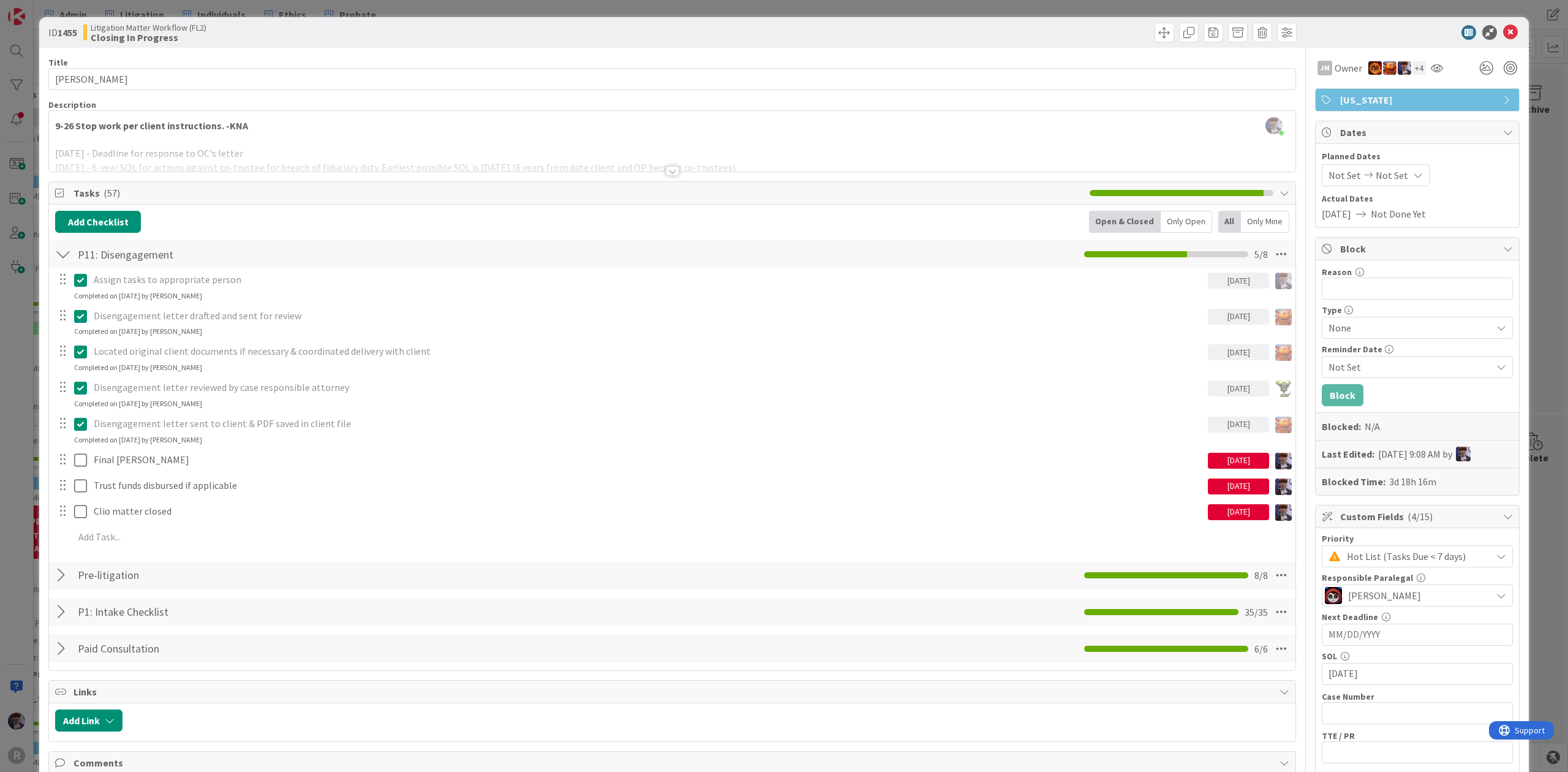
click at [25, 424] on div "ID 1455 Litigation Matter Workflow (FL2) Closing In Progress Title 13 / 128 [PE…" at bounding box center [784, 386] width 1568 height 772
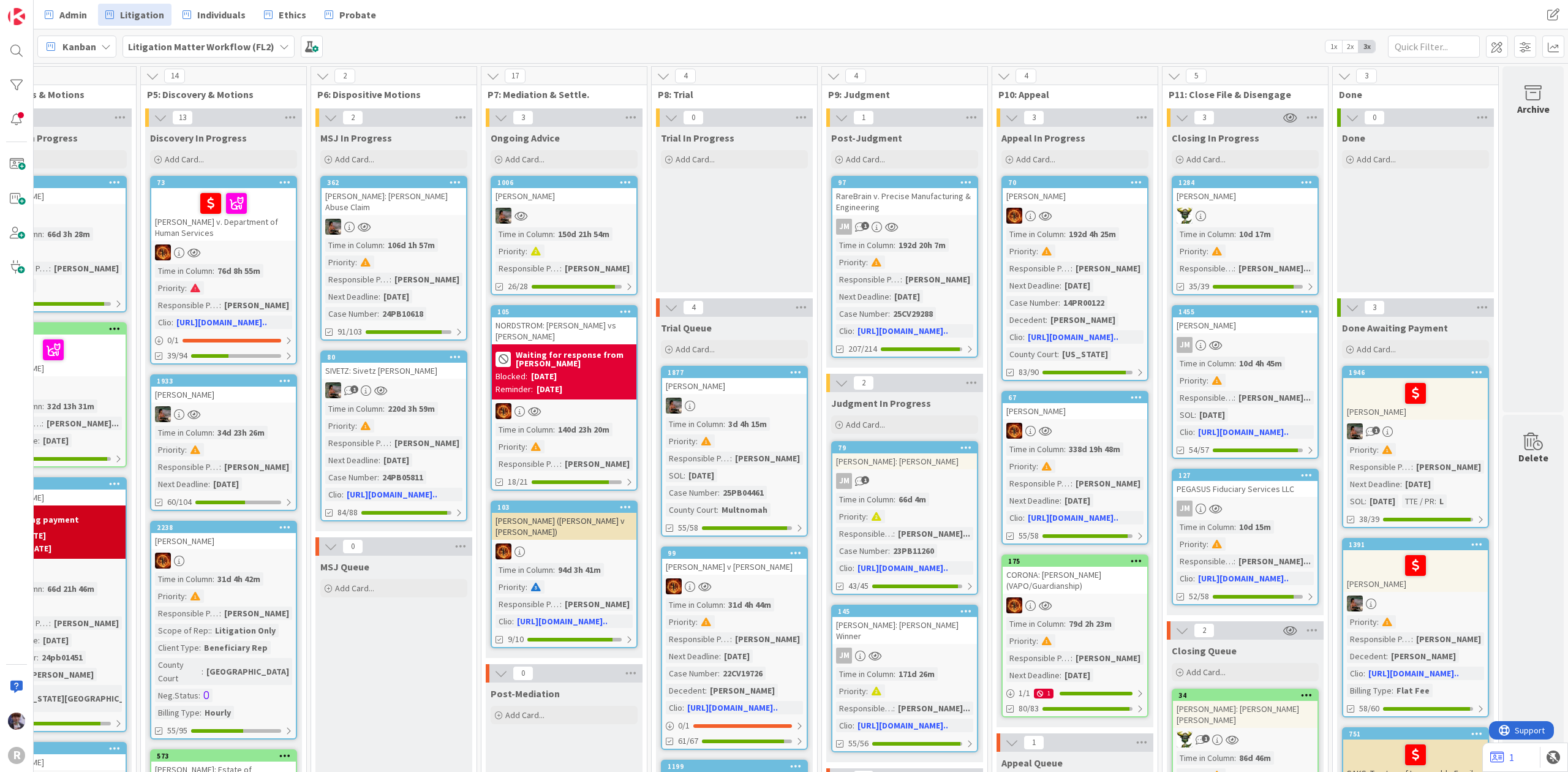
click at [1233, 488] on div "PEGASUS Fiduciary Services LLC" at bounding box center [1246, 489] width 145 height 16
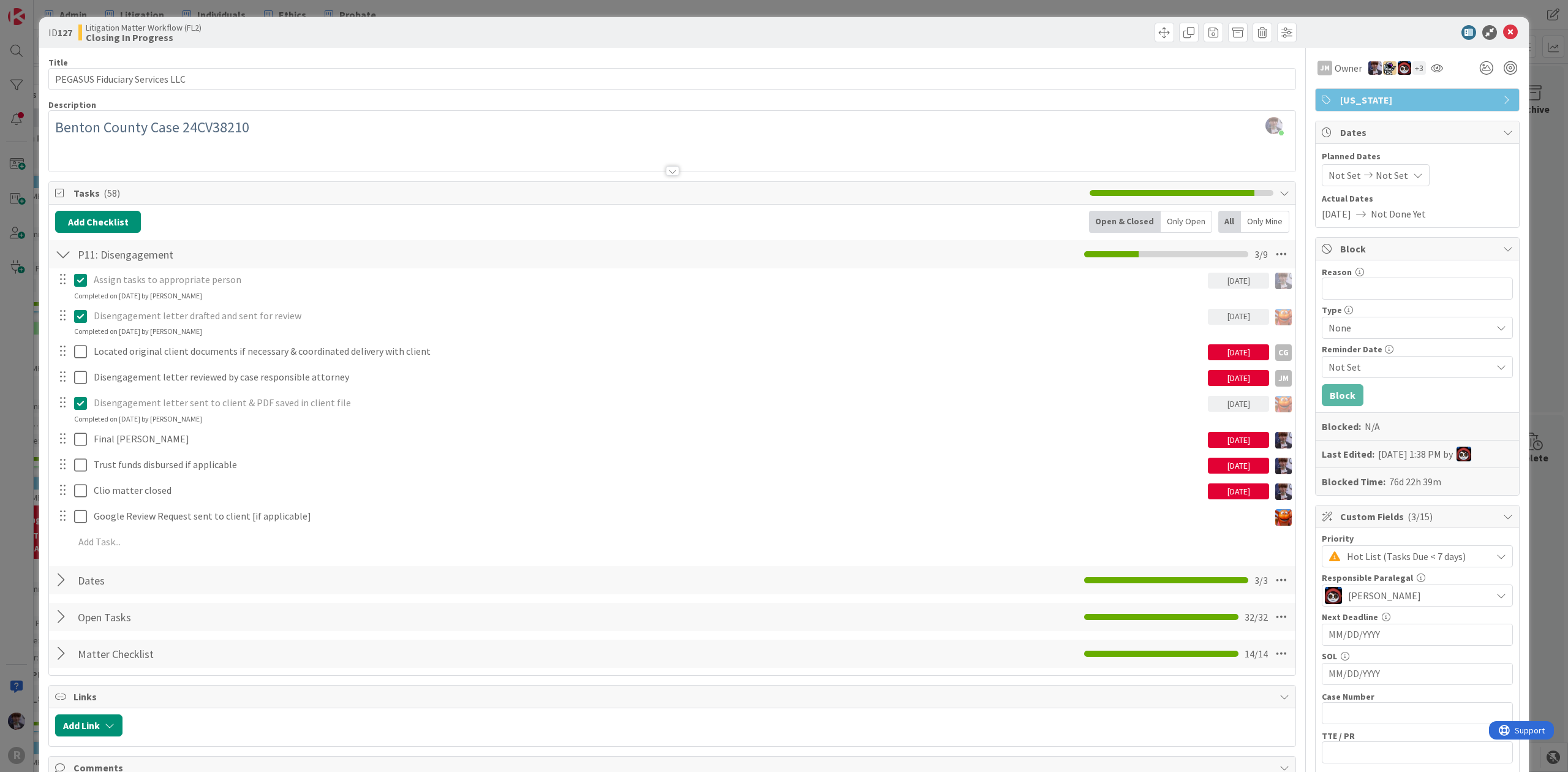
click at [22, 410] on div "ID 127 Litigation Matter Workflow (FL2) Closing In Progress Title 30 / 128 PEGA…" at bounding box center [784, 386] width 1568 height 772
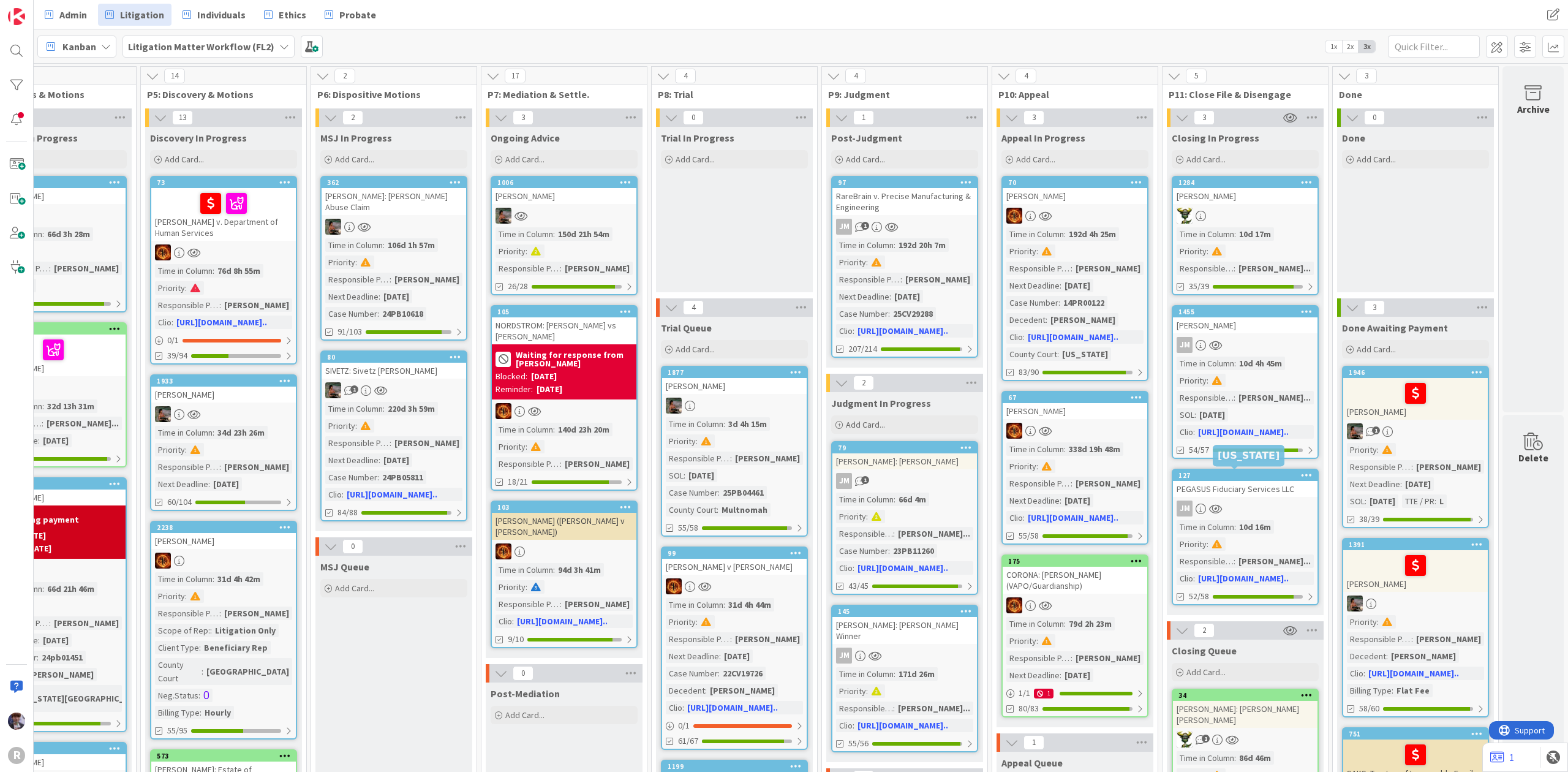
click at [1219, 489] on div "PEGASUS Fiduciary Services LLC" at bounding box center [1246, 489] width 145 height 16
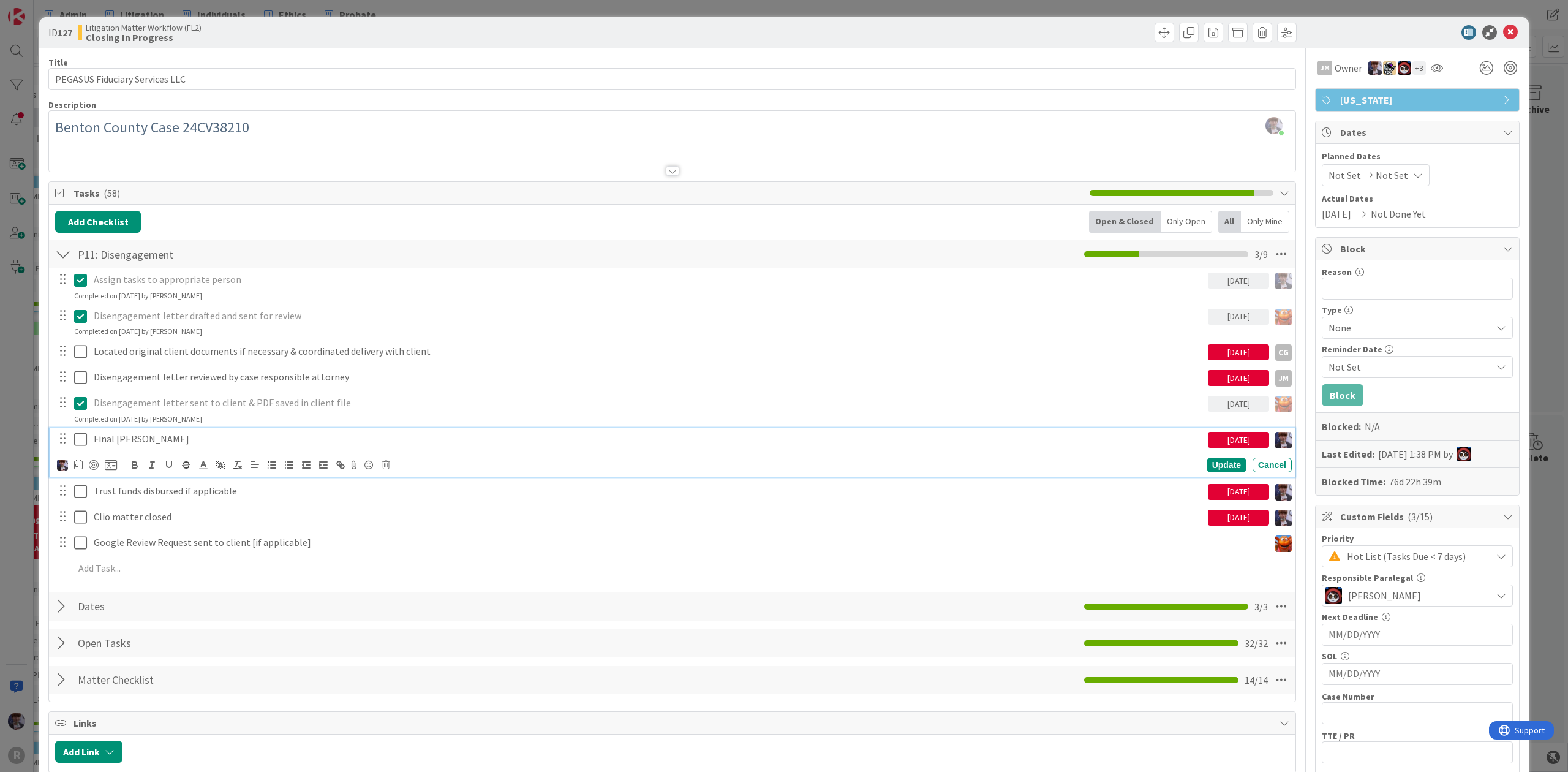
click at [79, 434] on icon at bounding box center [81, 439] width 13 height 15
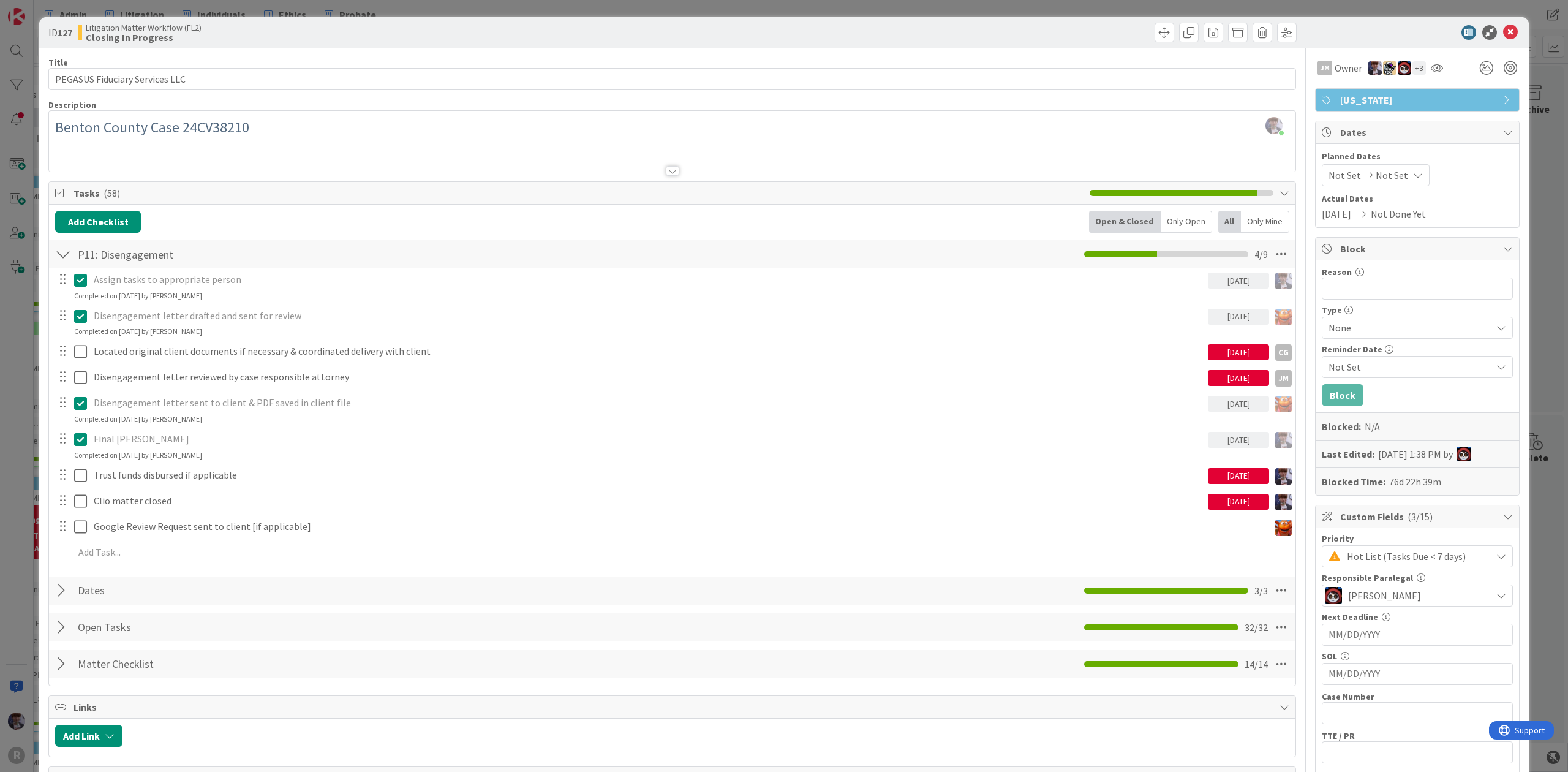
click at [21, 405] on div "ID 127 Litigation Matter Workflow (FL2) Closing In Progress Title 30 / 128 PEGA…" at bounding box center [784, 386] width 1568 height 772
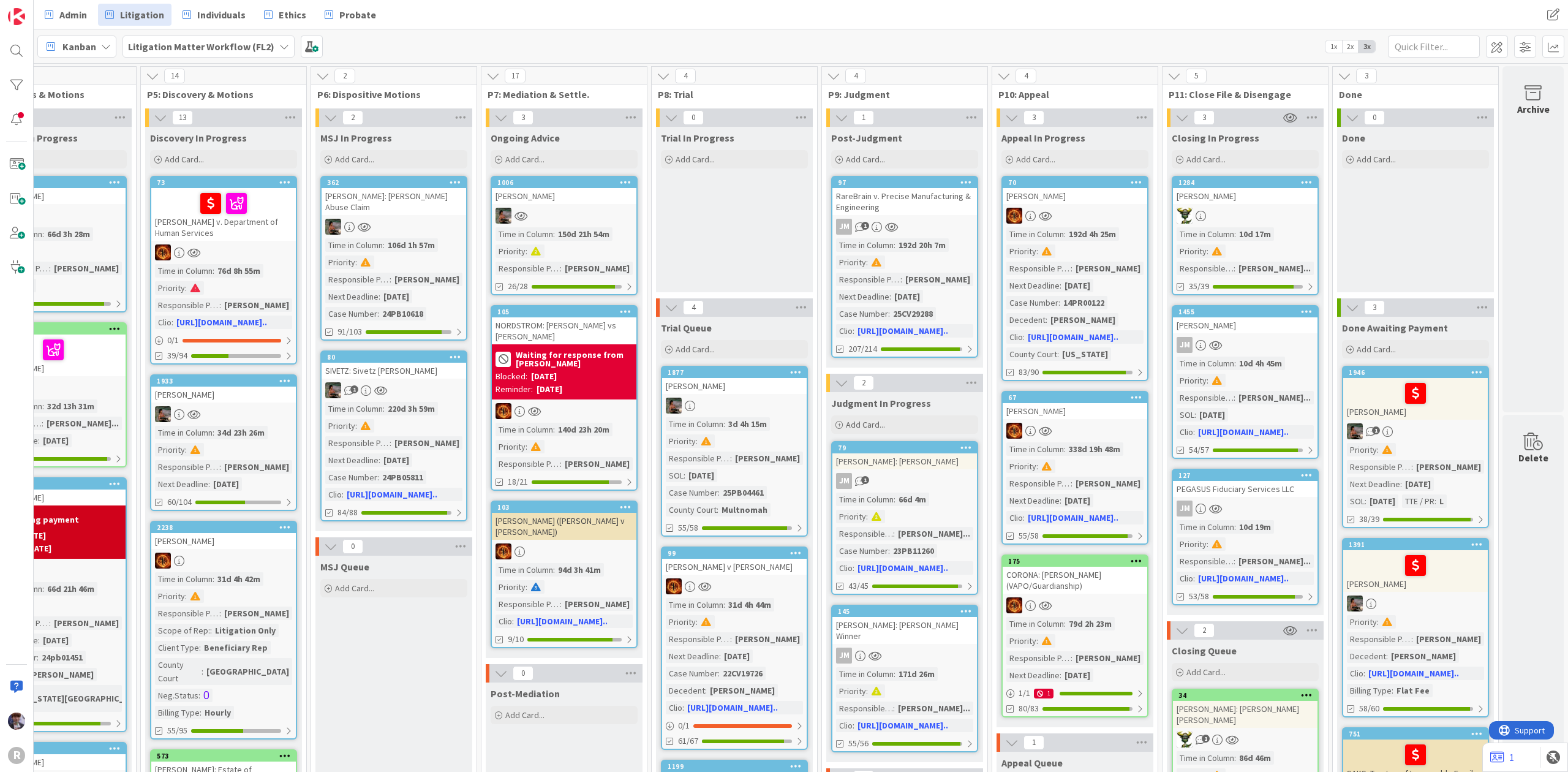
click at [1221, 209] on div at bounding box center [1246, 216] width 145 height 16
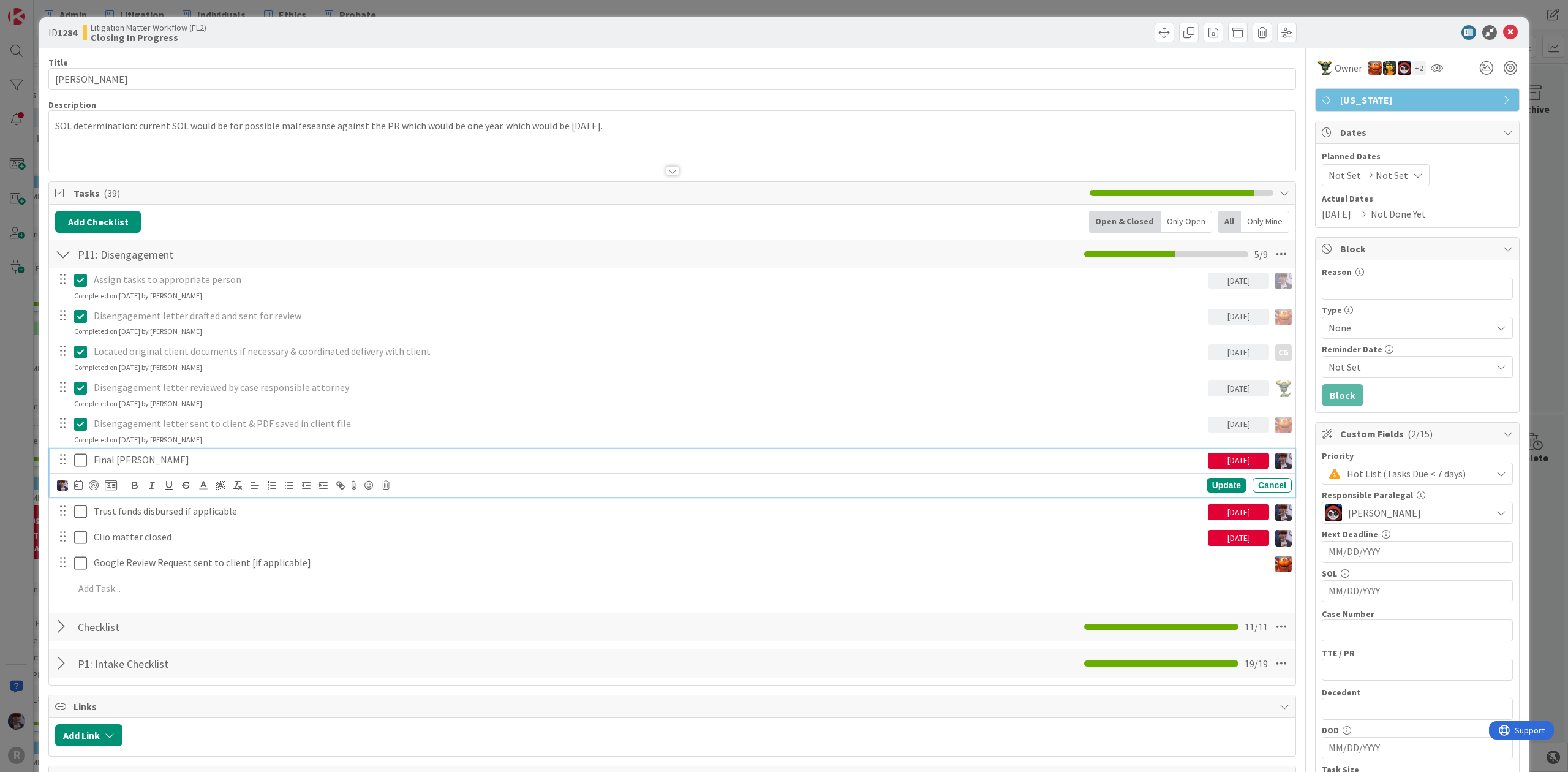
click at [82, 461] on icon at bounding box center [81, 460] width 13 height 15
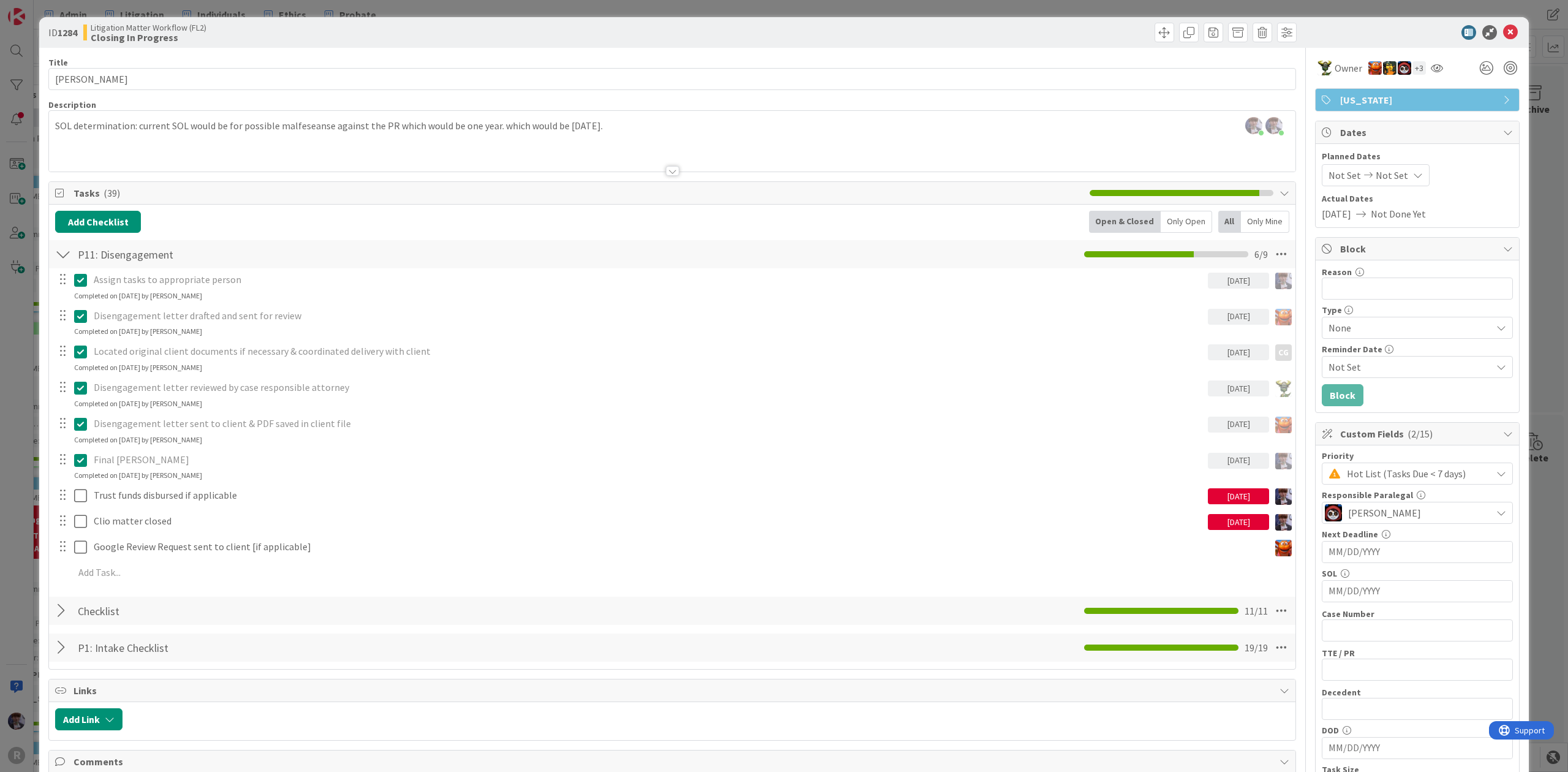
click at [22, 419] on div "ID 1284 Litigation Matter Workflow (FL2) Closing In Progress Title 11 / 128 [PE…" at bounding box center [784, 386] width 1568 height 772
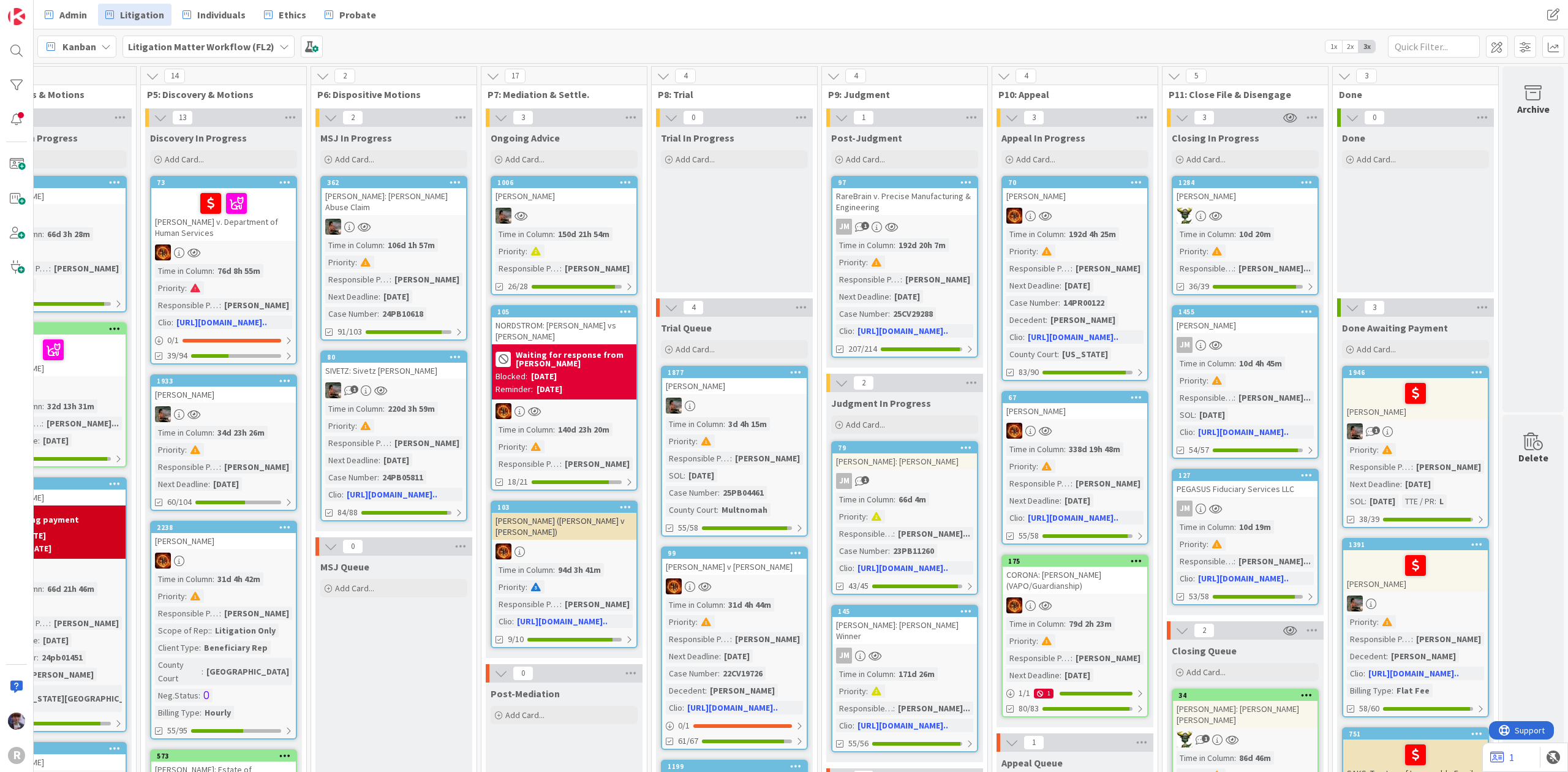
click at [1226, 336] on div "1455 [PERSON_NAME] Time in Column : 10d 4h 45m Priority : Responsible Paralegal…" at bounding box center [1245, 381] width 147 height 154
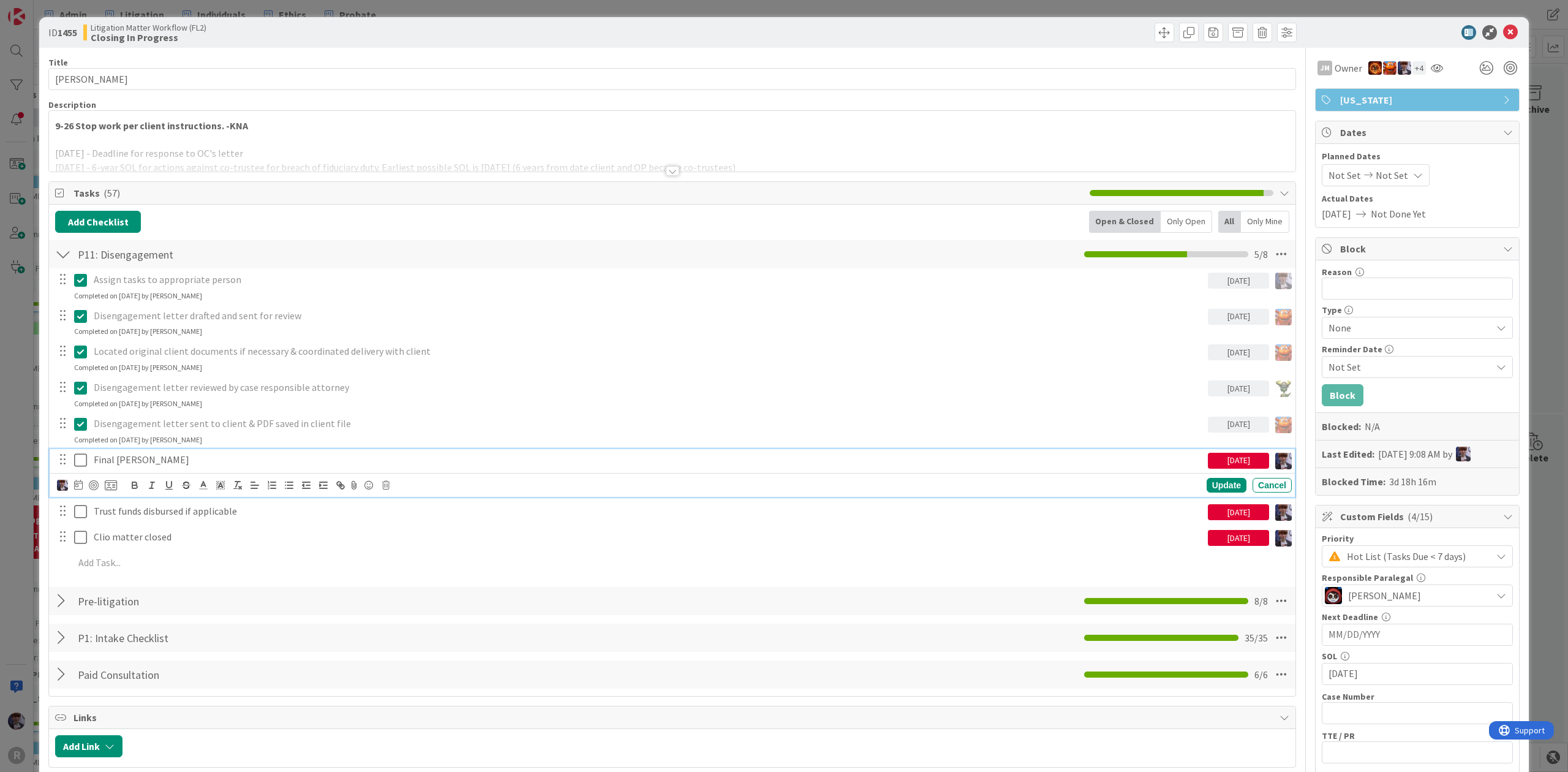
click at [81, 461] on icon at bounding box center [81, 460] width 13 height 15
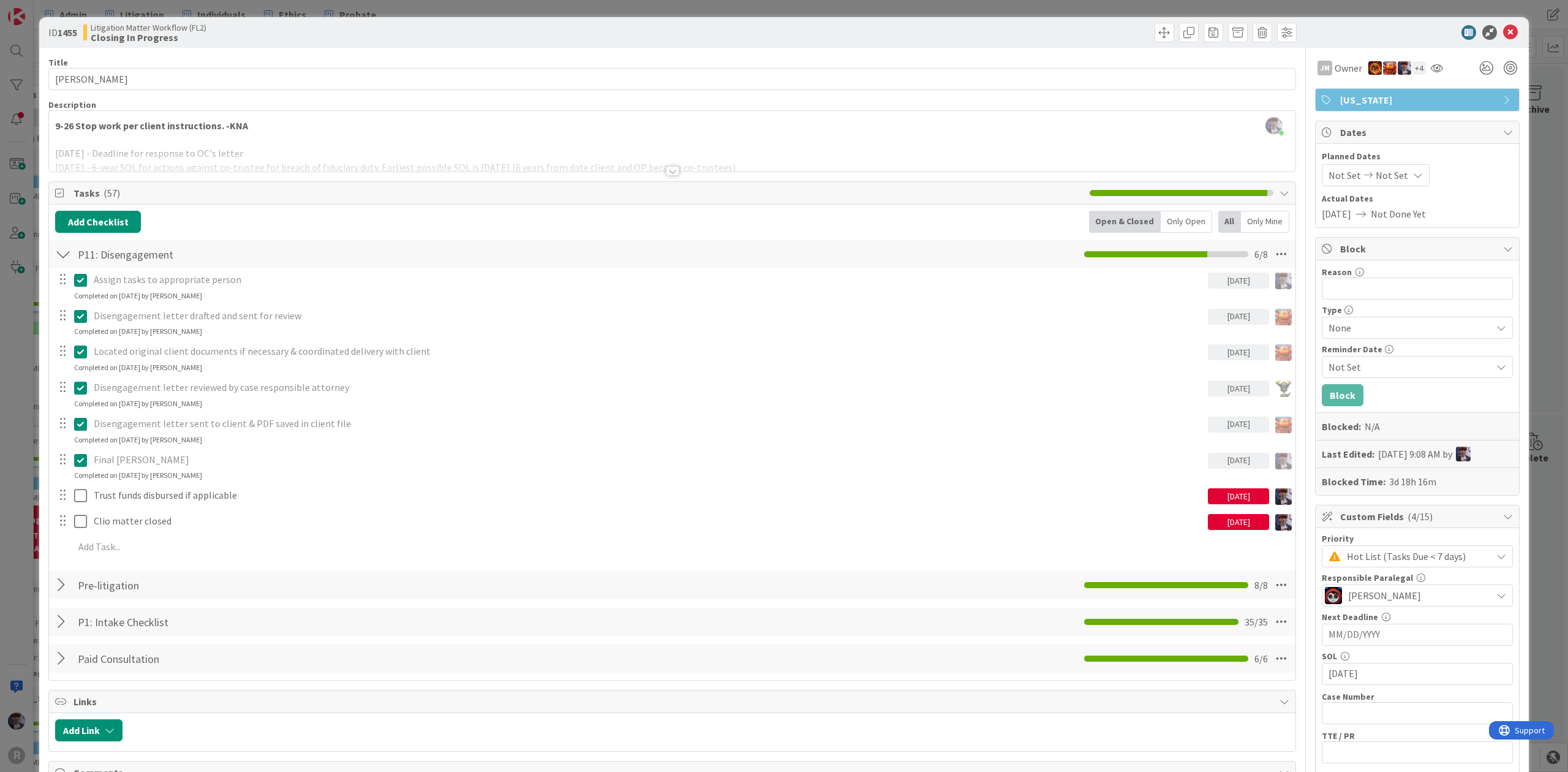
drag, startPoint x: 27, startPoint y: 397, endPoint x: 30, endPoint y: 378, distance: 19.2
click at [27, 396] on div "ID 1455 Litigation Matter Workflow (FL2) Closing In Progress Title 13 / 128 [PE…" at bounding box center [784, 386] width 1568 height 772
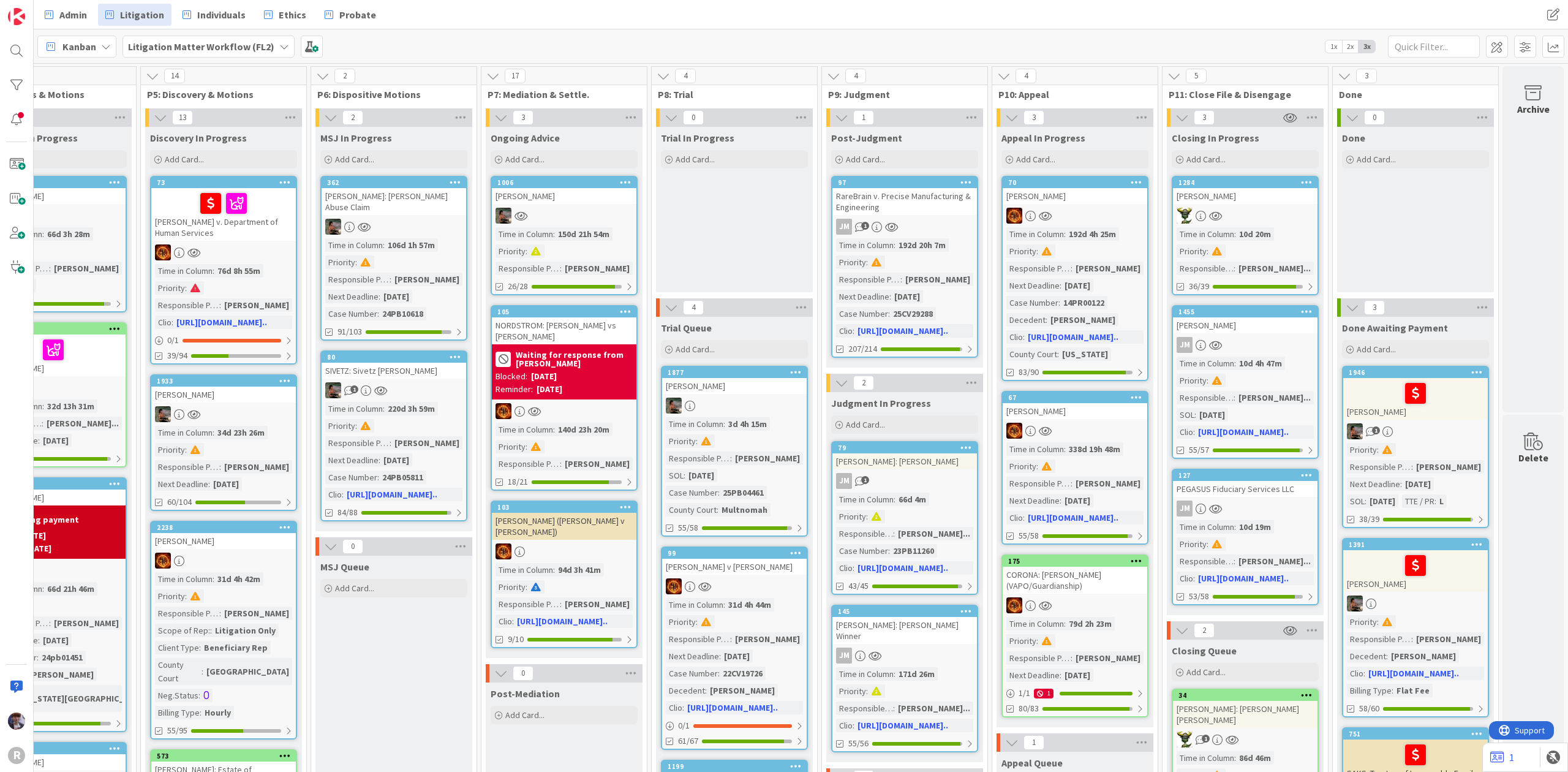
click at [1255, 327] on div "[PERSON_NAME]" at bounding box center [1246, 325] width 145 height 16
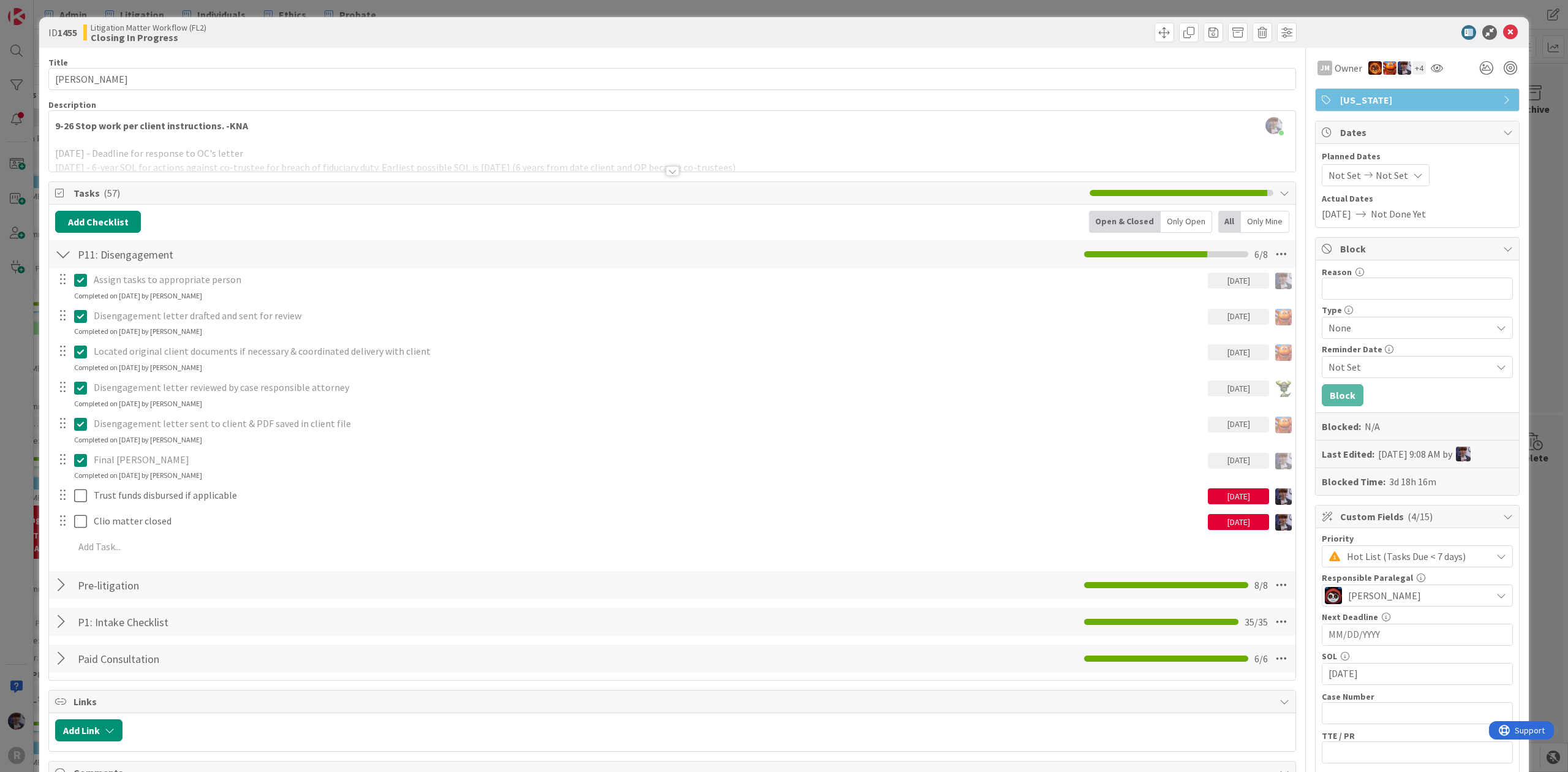
click at [16, 468] on div "ID 1455 Litigation Matter Workflow (FL2) Closing In Progress Title 13 / 128 [PE…" at bounding box center [784, 386] width 1568 height 772
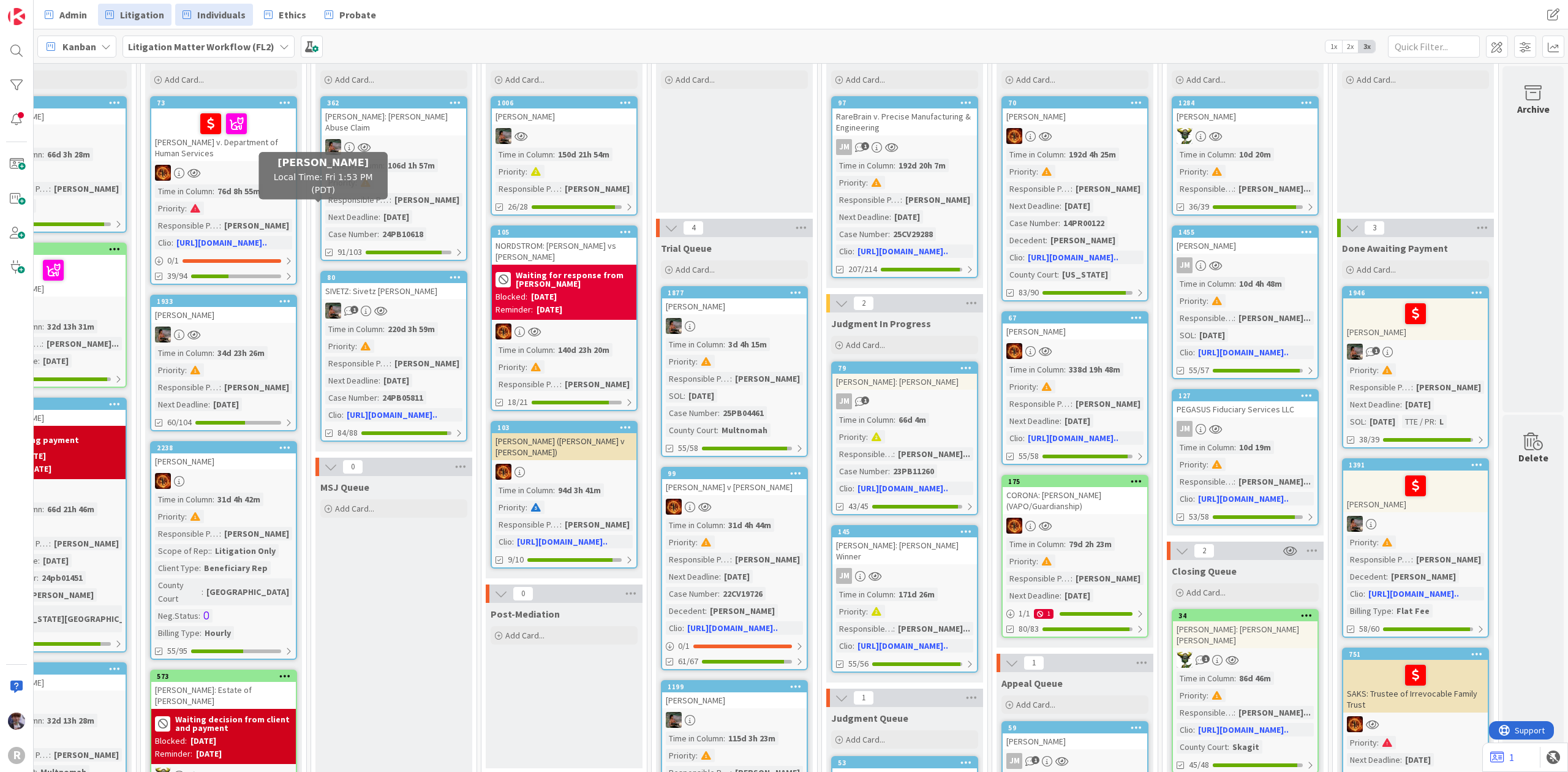
scroll to position [0, 756]
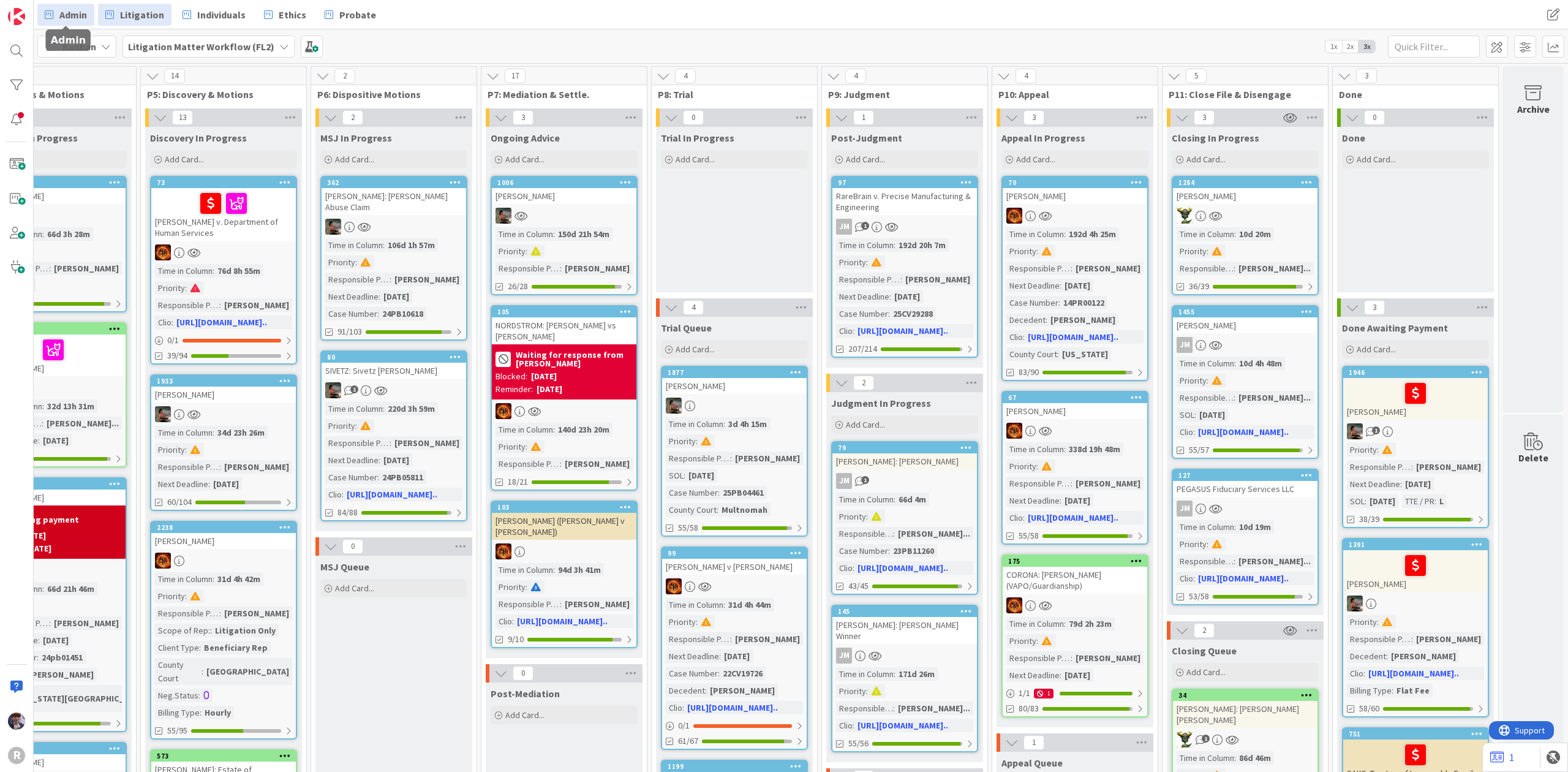
click at [74, 12] on span "Admin" at bounding box center [73, 14] width 27 height 15
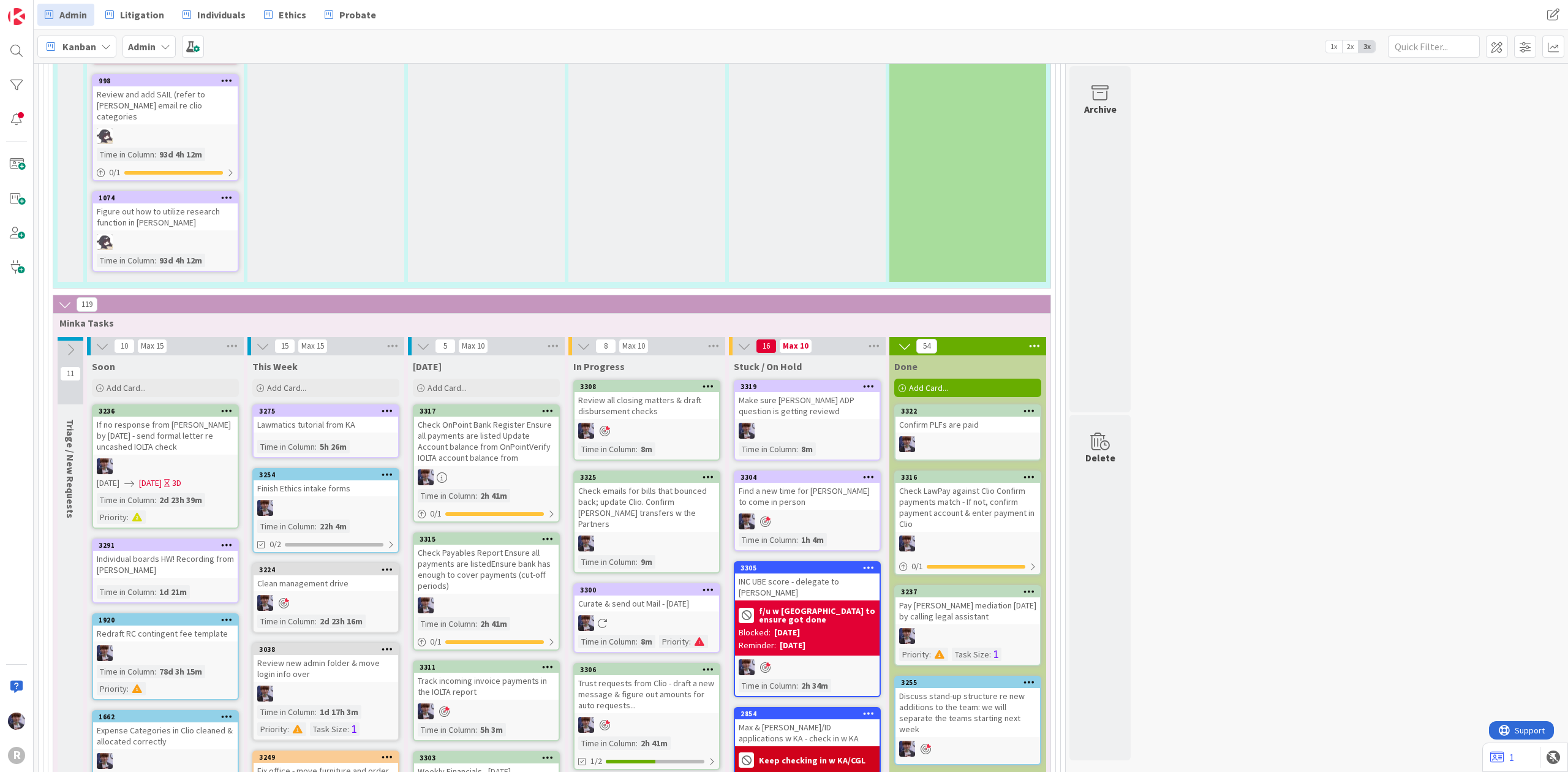
scroll to position [2138, 0]
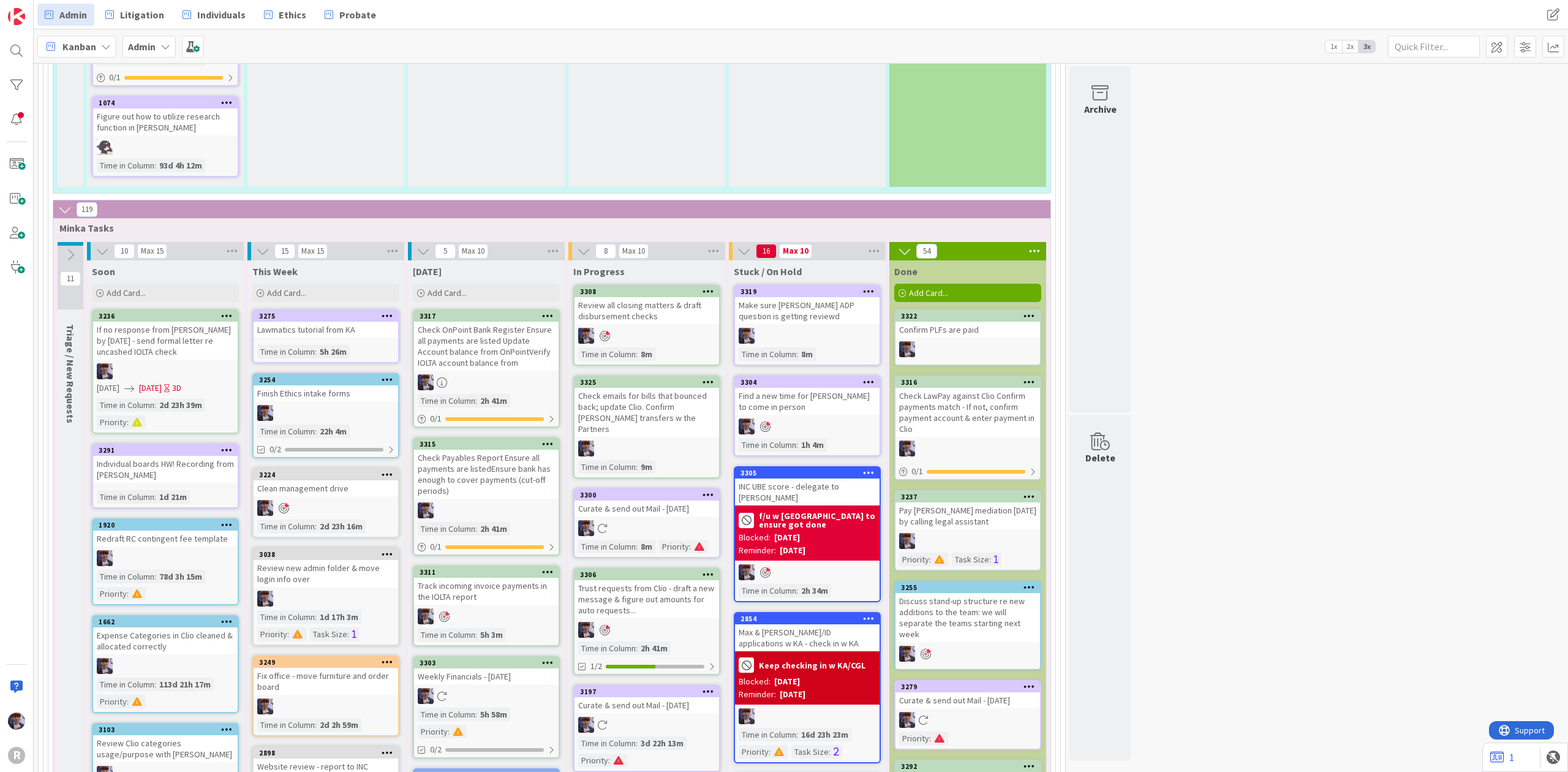
click at [482, 261] on div "[DATE] Add Card..." at bounding box center [486, 282] width 157 height 44
drag, startPoint x: 482, startPoint y: 256, endPoint x: 480, endPoint y: 265, distance: 9.2
click at [481, 263] on div "[DATE] Add Card..." at bounding box center [486, 282] width 157 height 44
click at [480, 284] on div "Add Card..." at bounding box center [486, 293] width 147 height 18
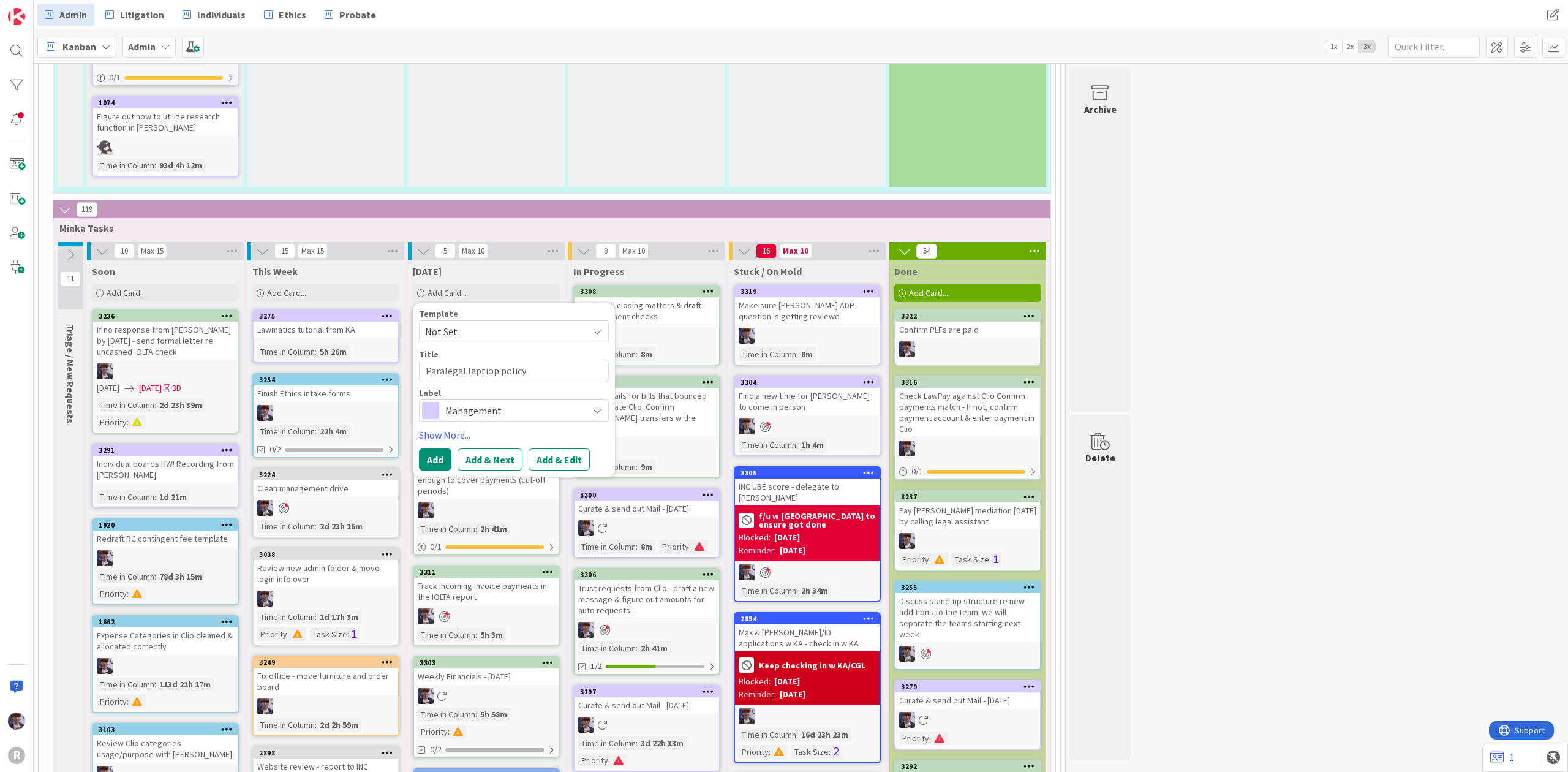
click at [482, 360] on textarea "Paralegal laptiop policy" at bounding box center [514, 371] width 190 height 22
click at [490, 402] on span "Management" at bounding box center [513, 410] width 136 height 17
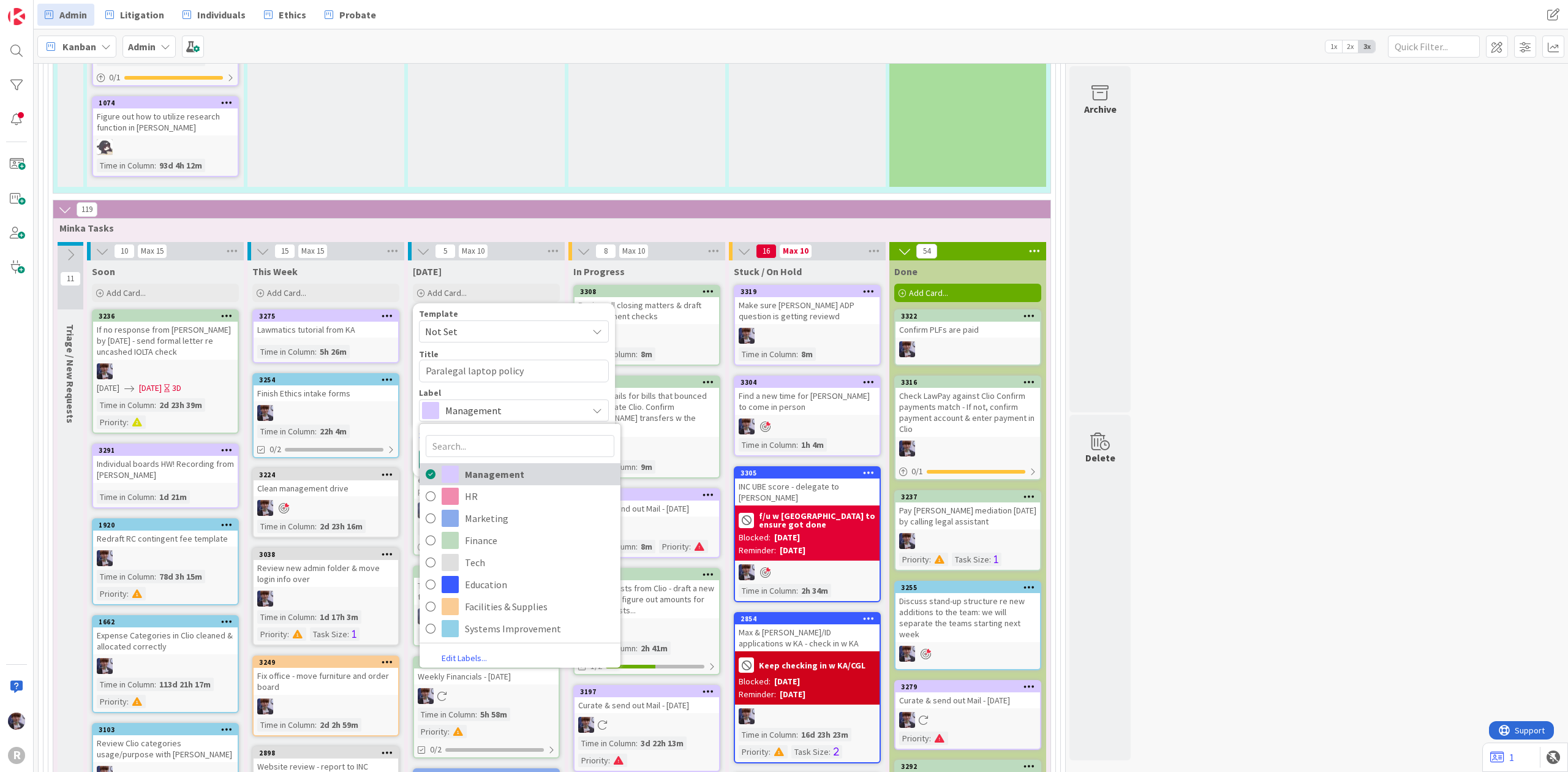
click at [513, 464] on span "Management" at bounding box center [539, 473] width 150 height 18
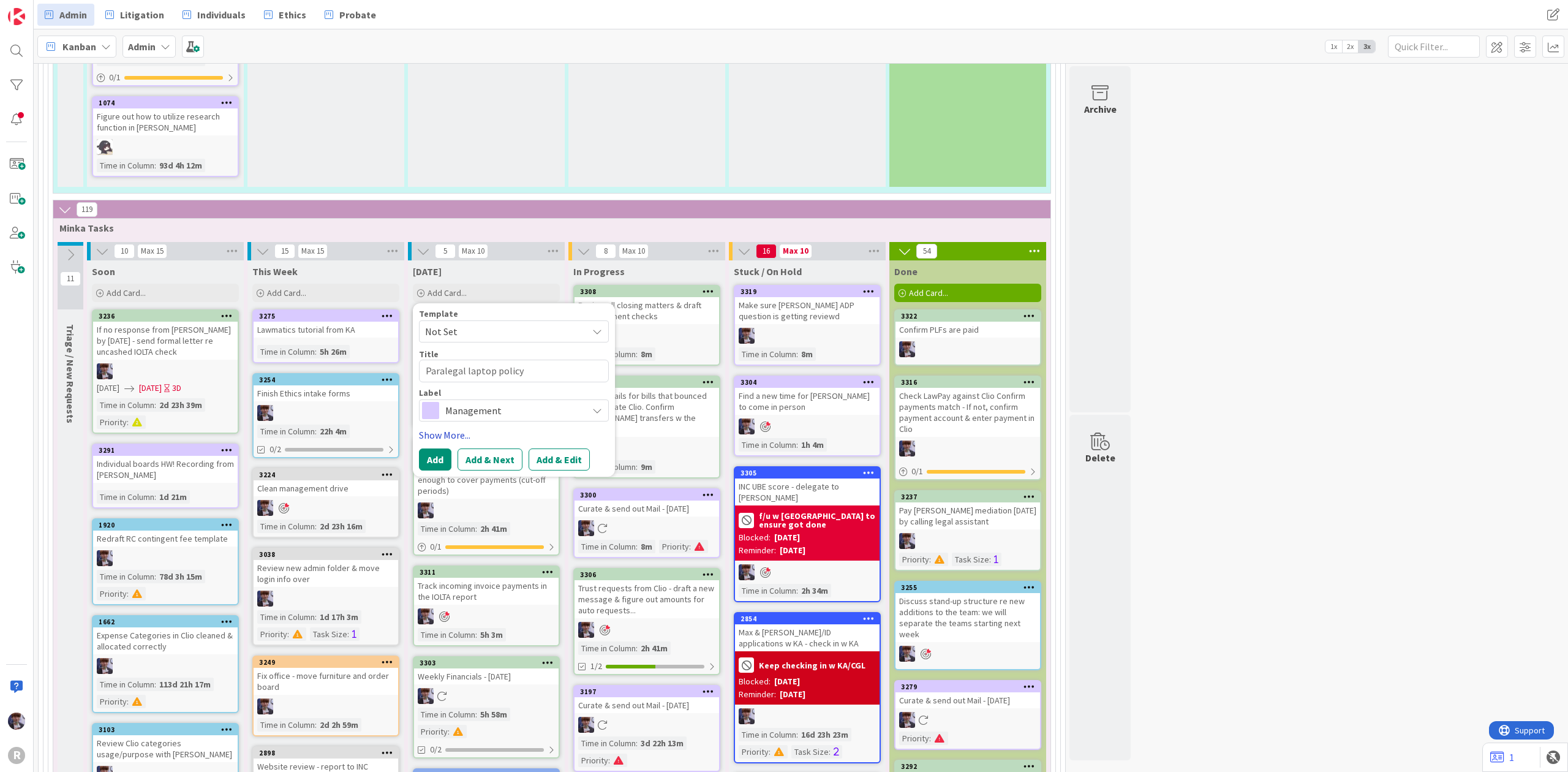
click at [491, 428] on link "Show More..." at bounding box center [514, 435] width 190 height 15
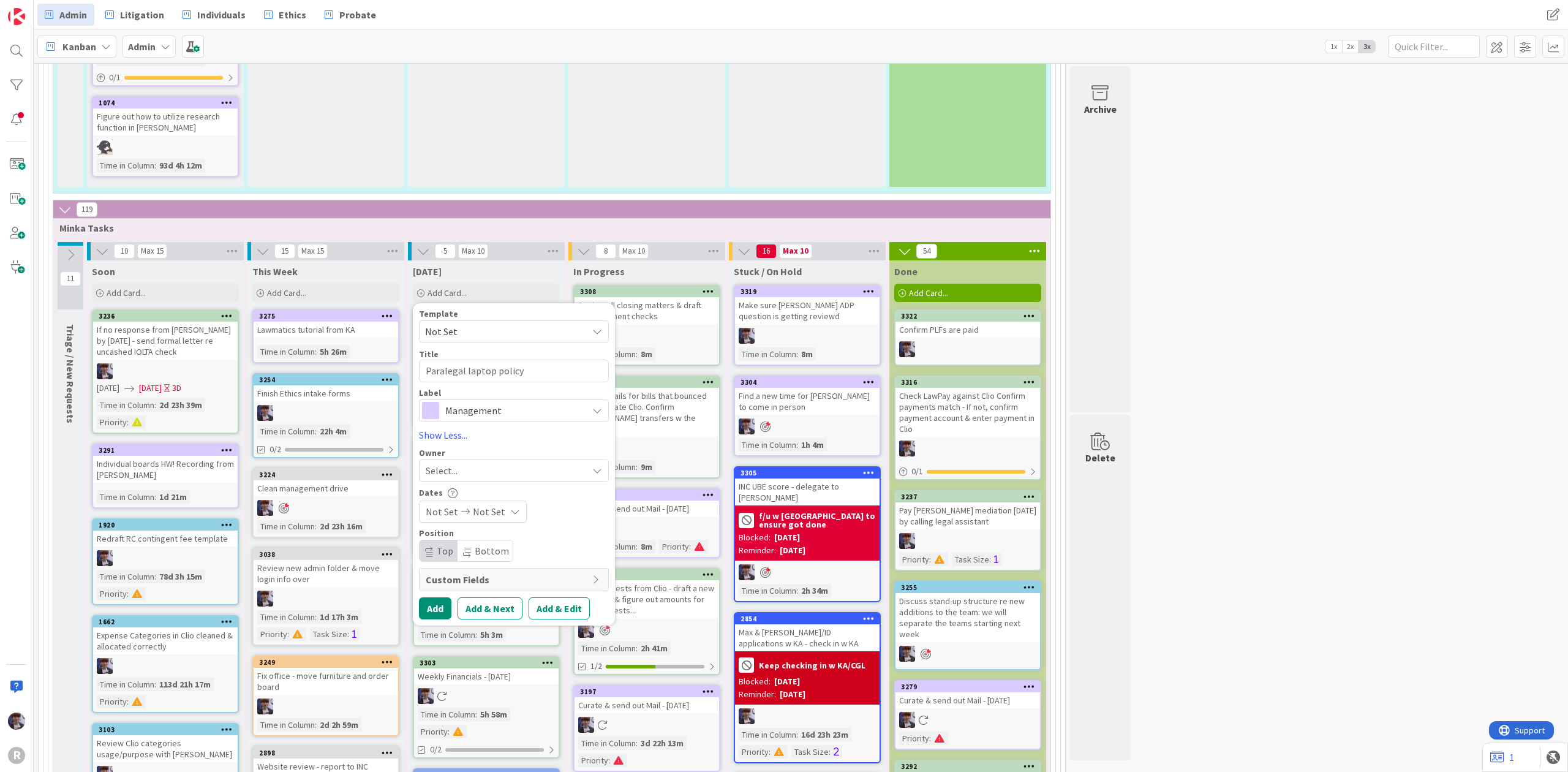
click at [470, 463] on div "Select..." at bounding box center [506, 470] width 162 height 15
click at [489, 564] on span "[PERSON_NAME]" at bounding box center [496, 573] width 60 height 18
click at [440, 598] on button "Add" at bounding box center [435, 608] width 32 height 22
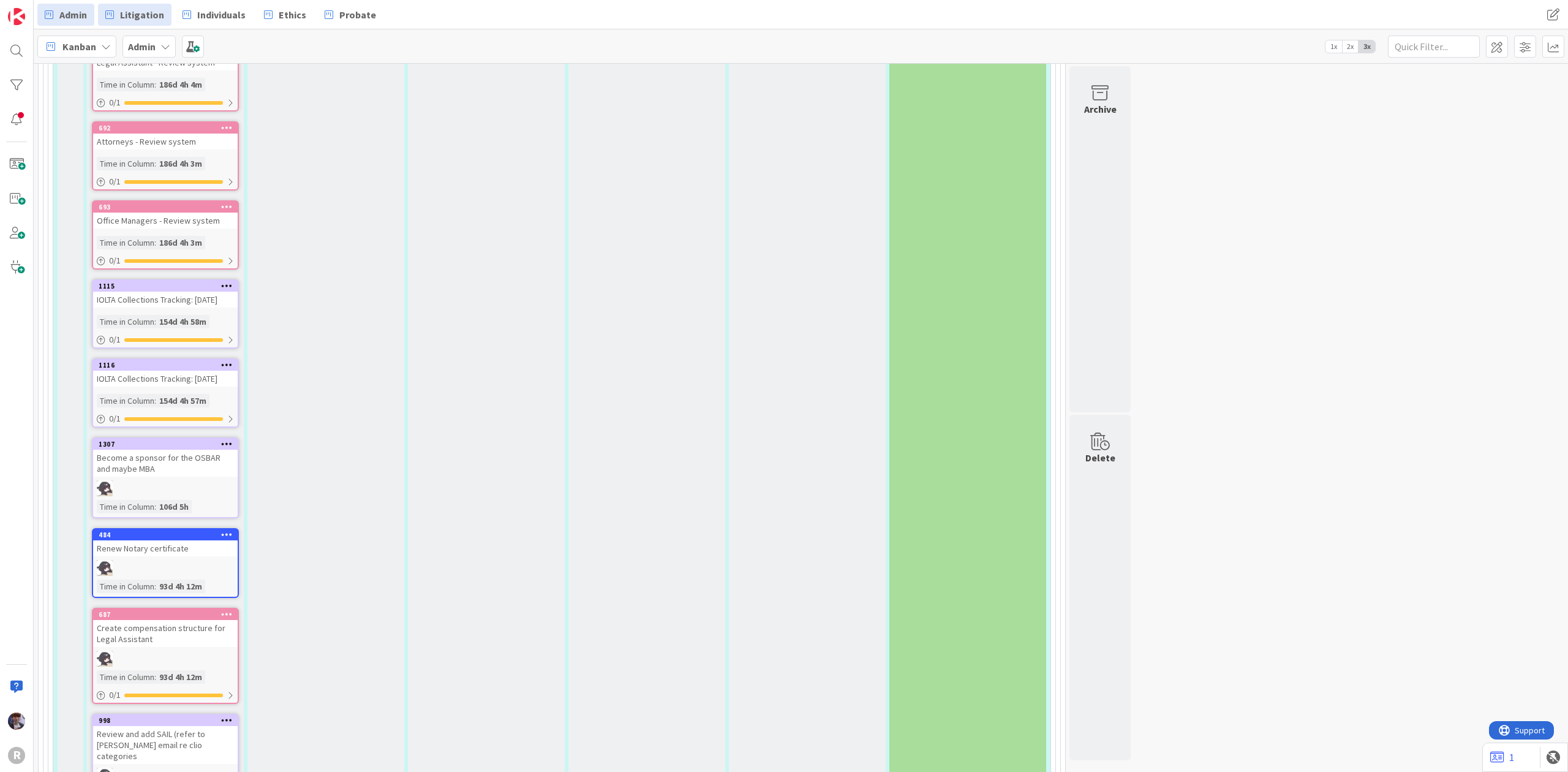
scroll to position [1403, 0]
click at [300, 15] on span "Ethics" at bounding box center [292, 14] width 27 height 15
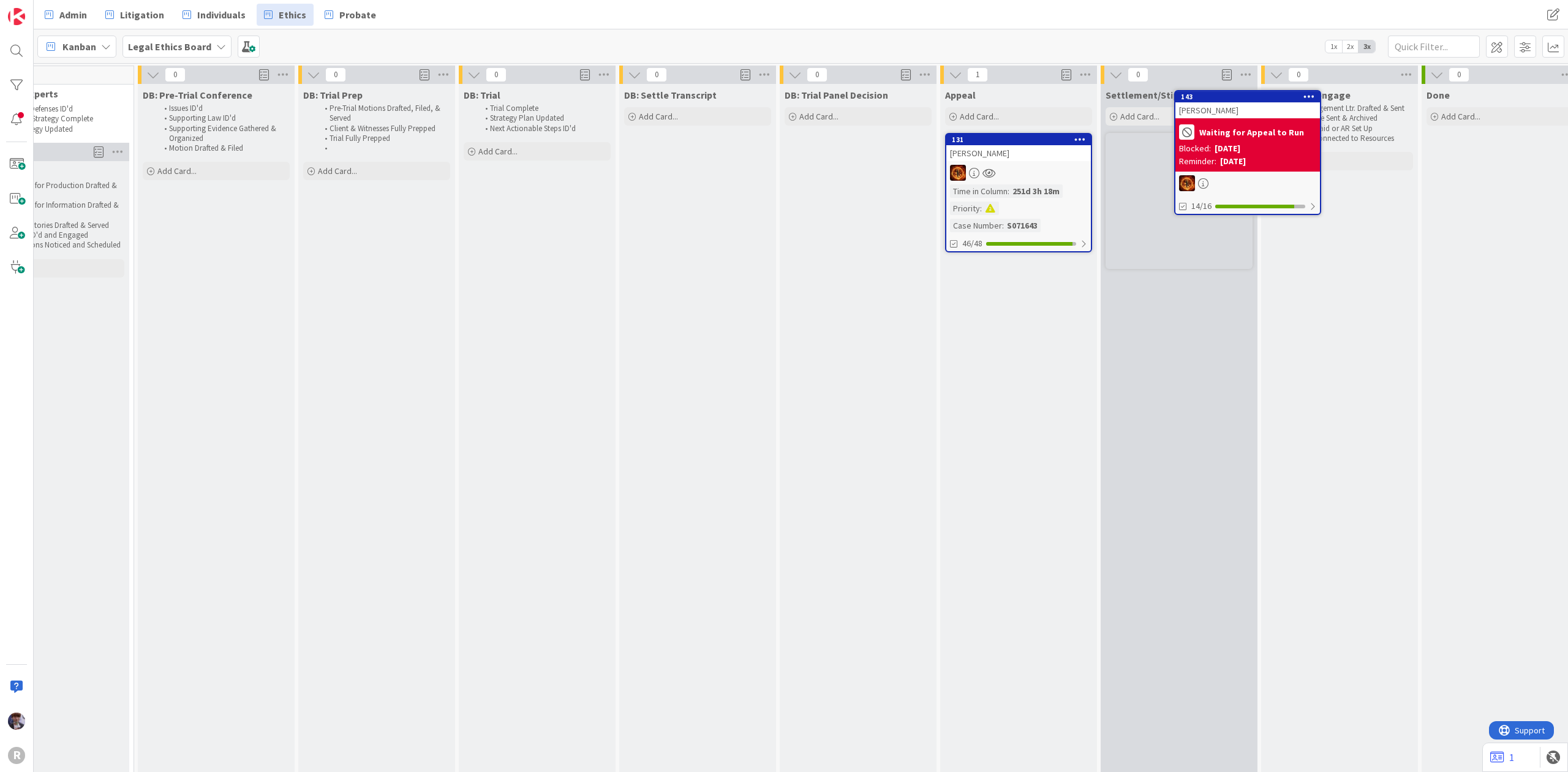
scroll to position [0, 1194]
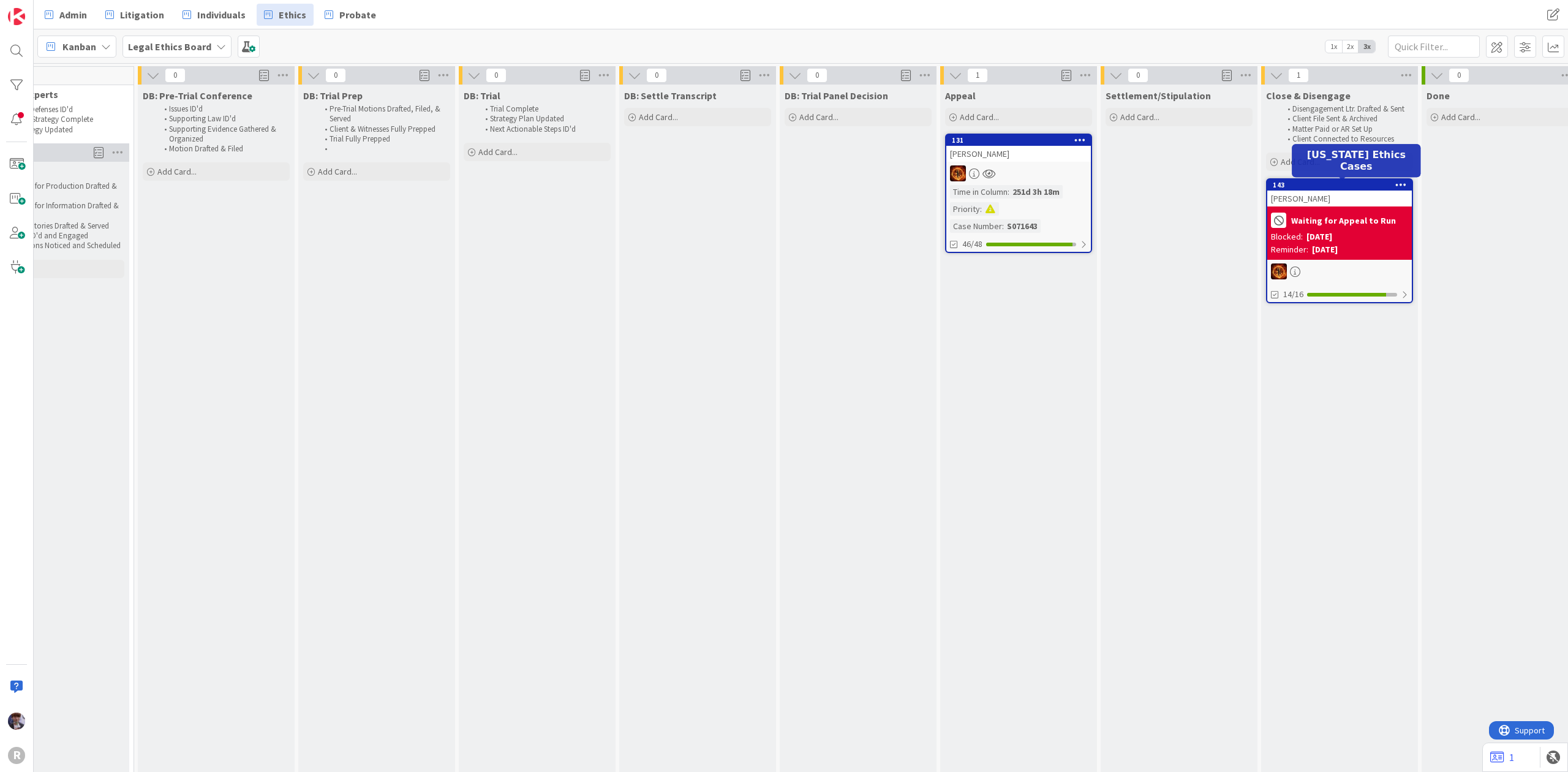
click at [1343, 188] on div "143" at bounding box center [1343, 185] width 139 height 8
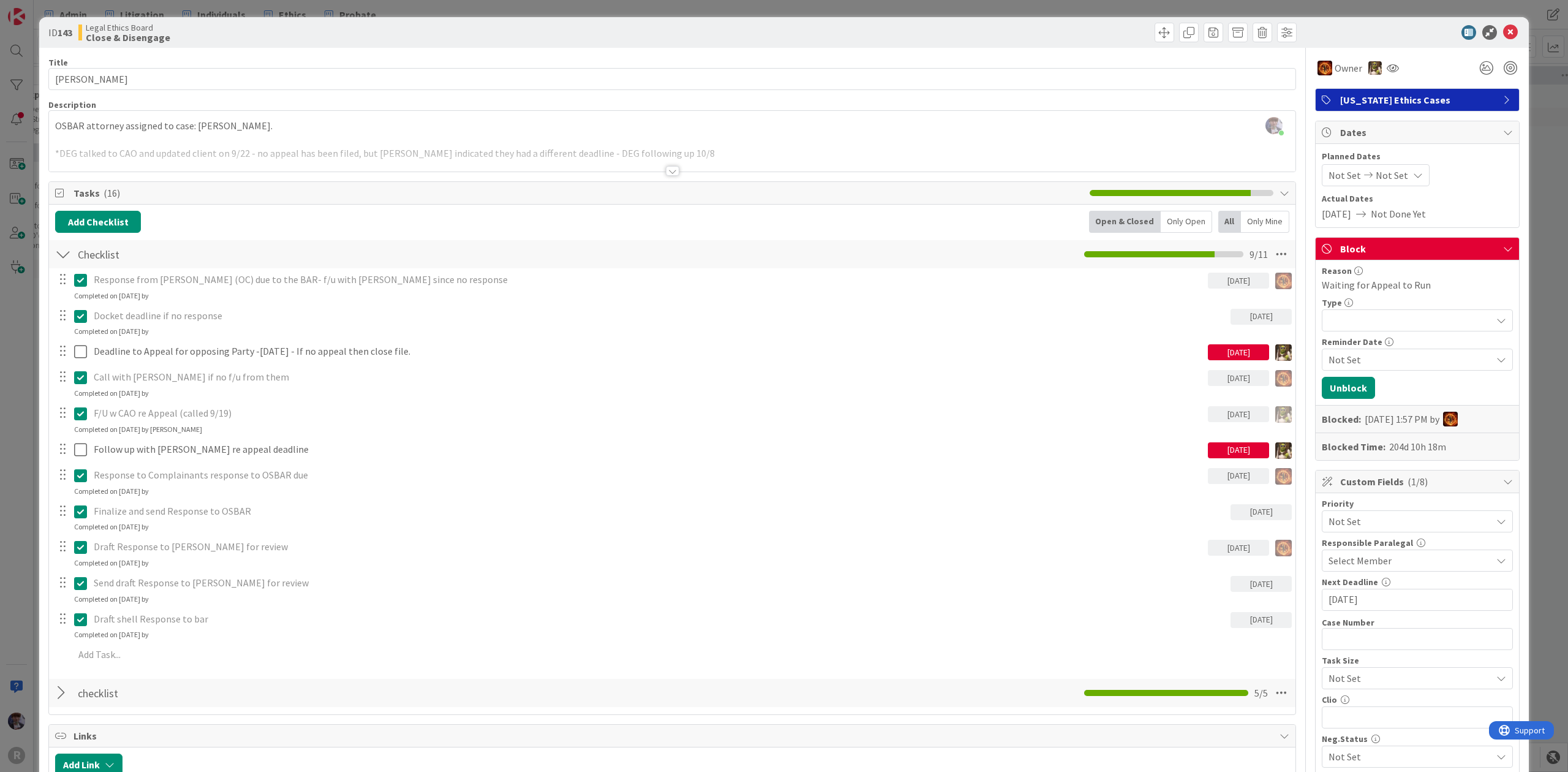
click at [1197, 223] on div "Only Open" at bounding box center [1186, 221] width 51 height 22
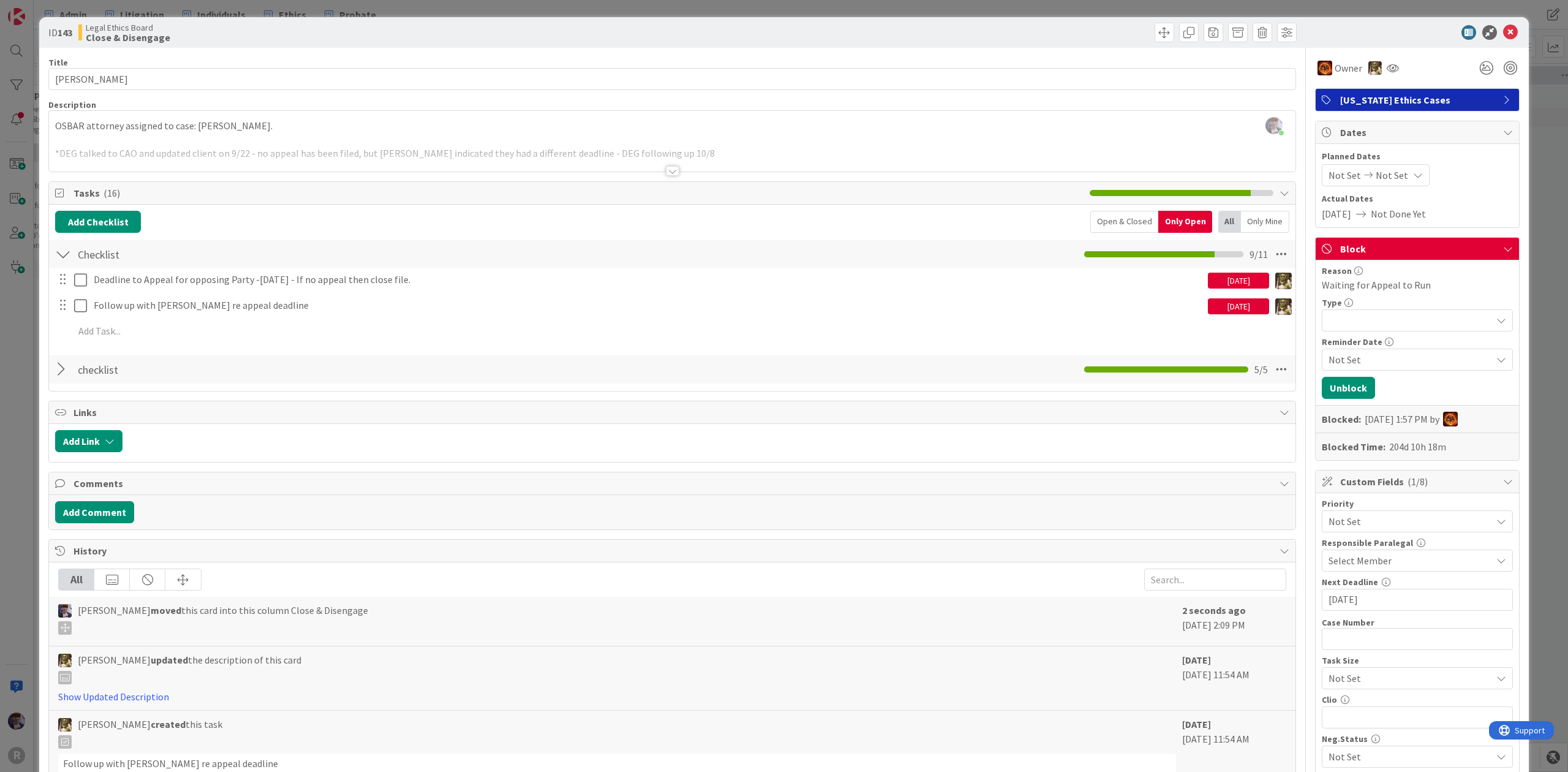
click at [1537, 184] on div "ID 143 Legal Ethics Board Close & Disengage Title 15 / 128 [PERSON_NAME] Descri…" at bounding box center [784, 386] width 1568 height 772
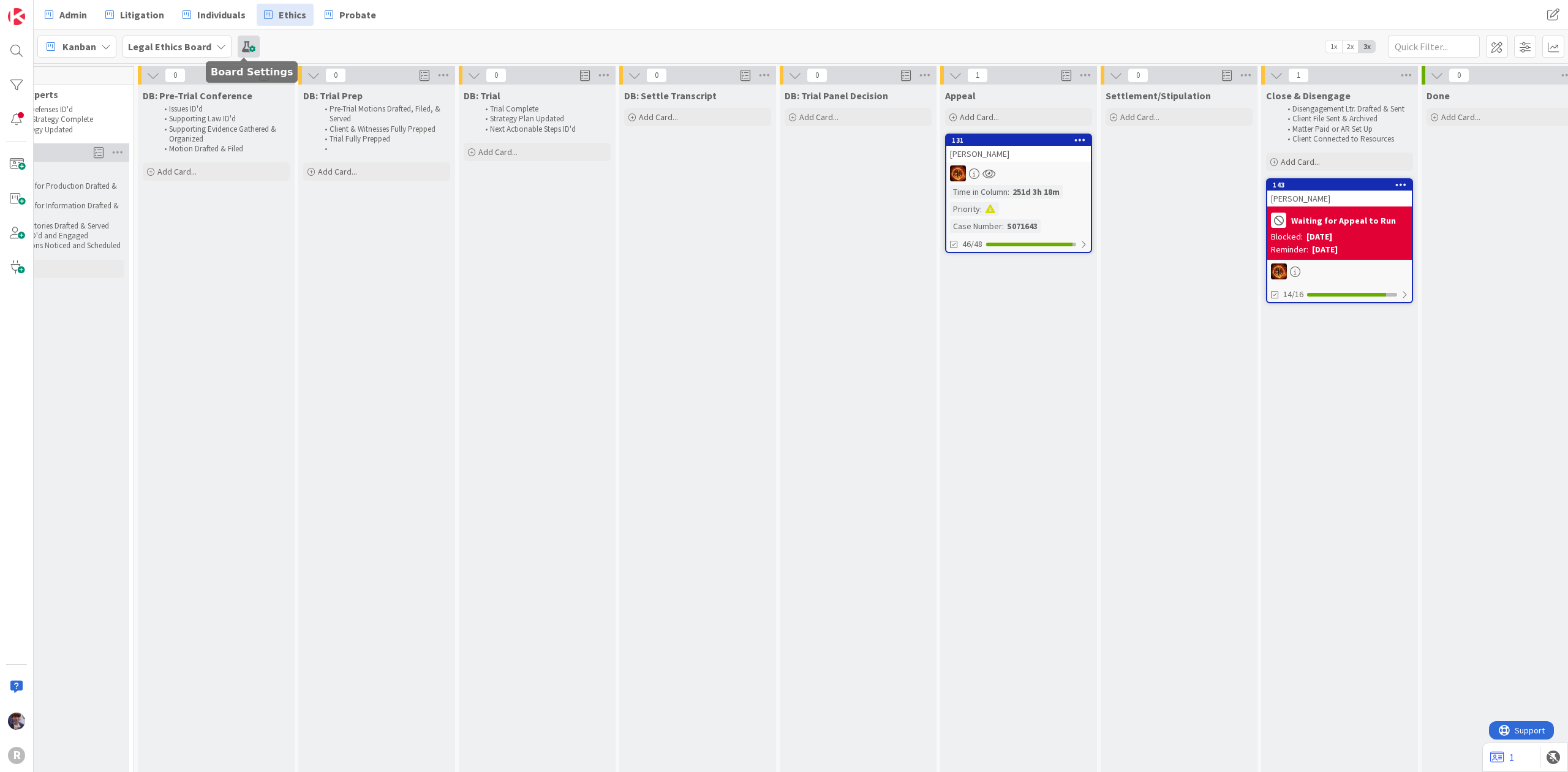
click at [253, 53] on span at bounding box center [248, 46] width 22 height 22
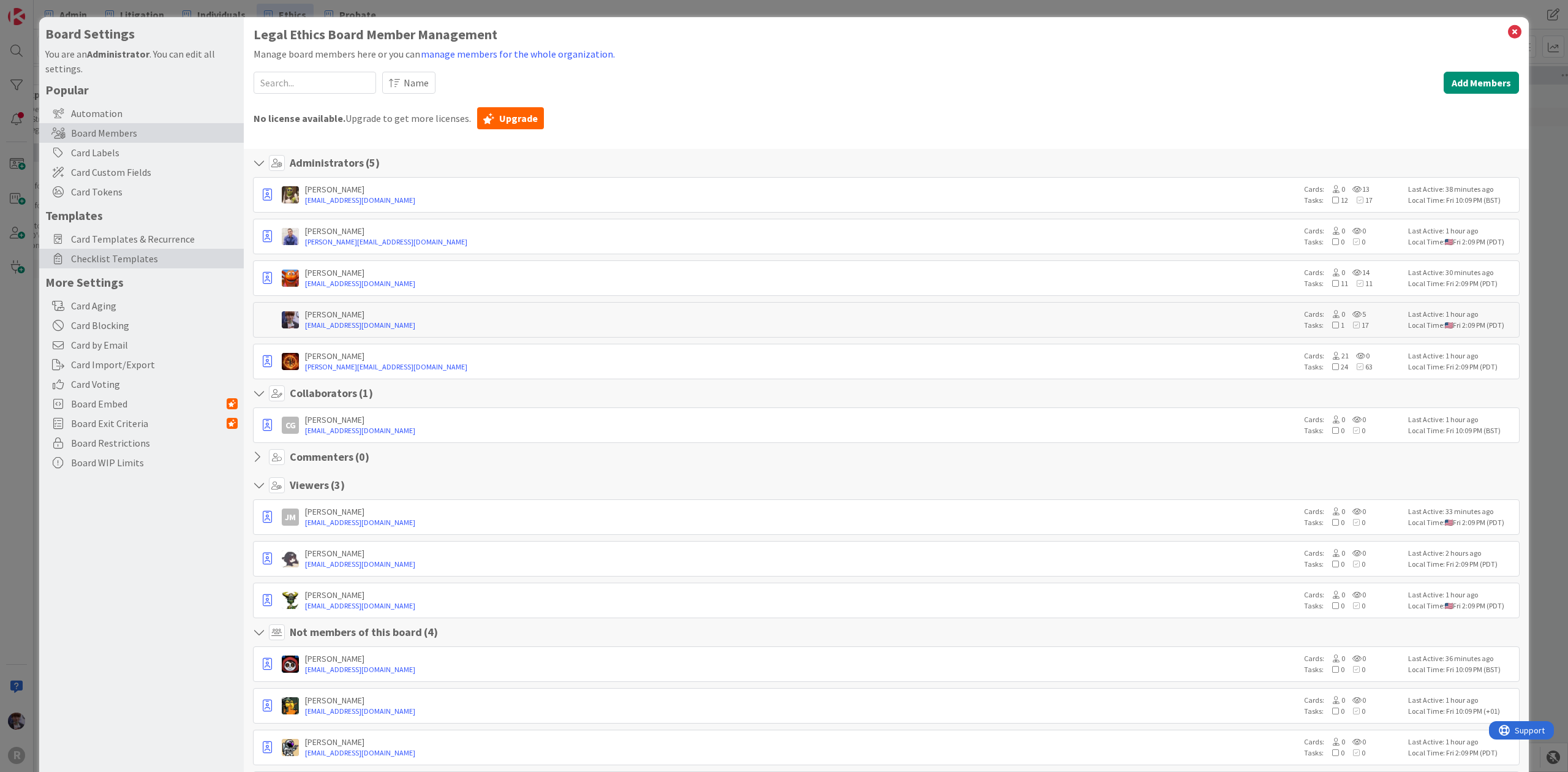
click at [97, 260] on span "Checklist Templates" at bounding box center [154, 259] width 166 height 15
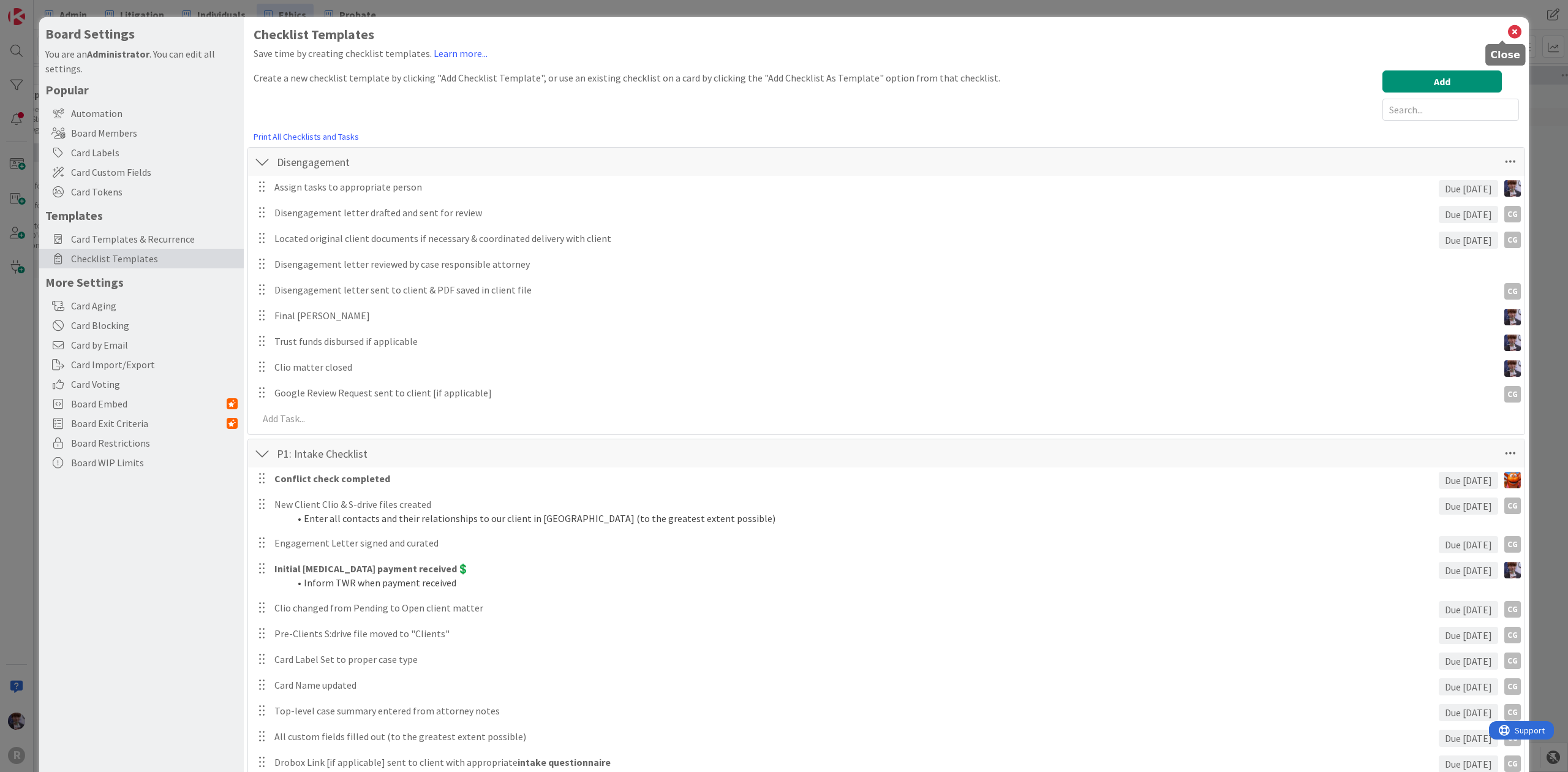
click at [1507, 34] on icon at bounding box center [1515, 32] width 16 height 17
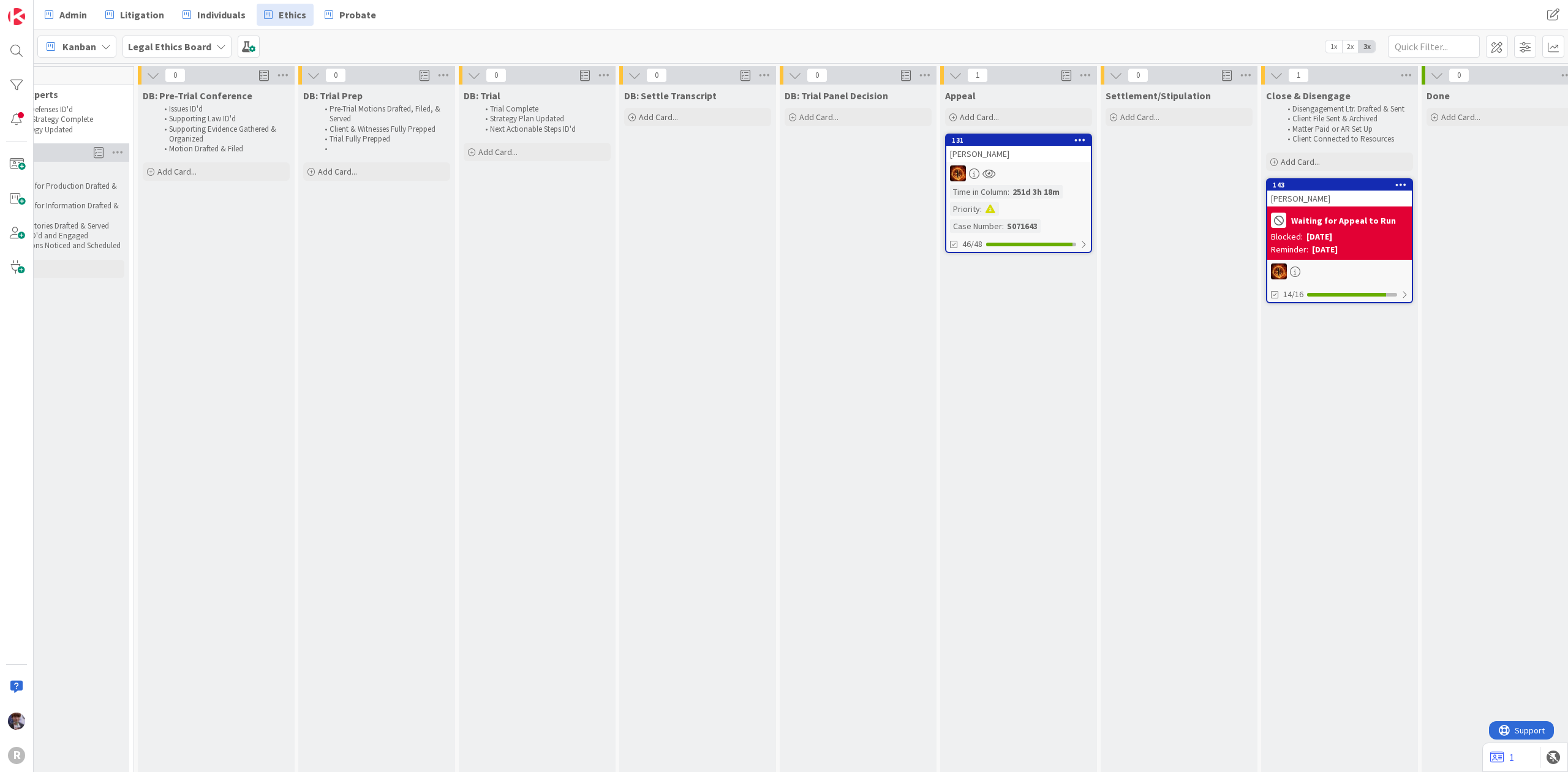
click at [1321, 207] on div "Waiting for Appeal to Run Blocked: [DATE] Reminder: [DATE]" at bounding box center [1340, 233] width 145 height 53
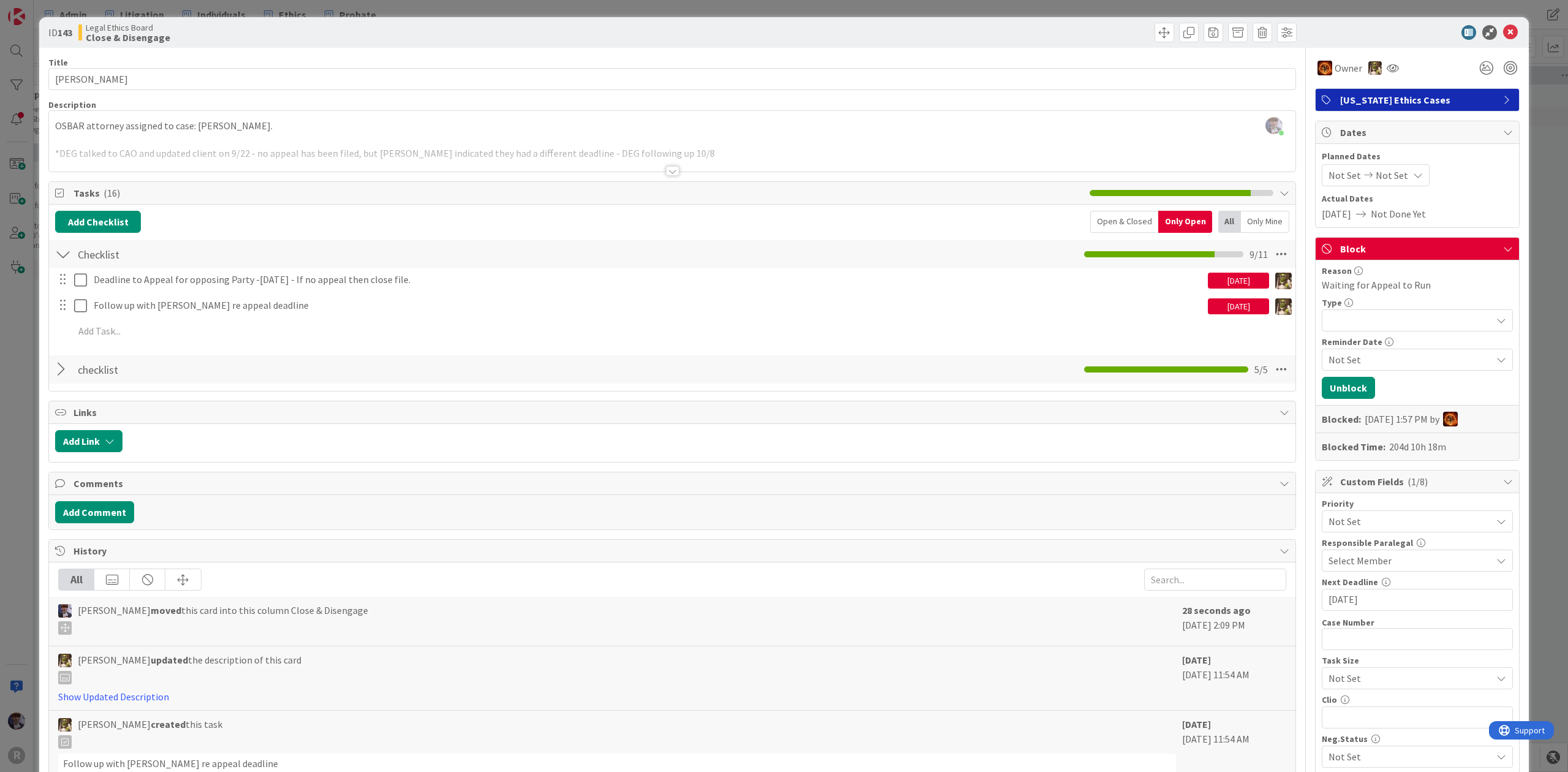
click at [49, 318] on div "Checklist Checklist Name 9 / 64 Checklist 9 / 11 Deadline to Appeal for opposin…" at bounding box center [672, 293] width 1246 height 109
click at [40, 305] on div "ID 143 Legal Ethics Board Close & Disengage Title 15 / 128 [PERSON_NAME] Descri…" at bounding box center [784, 516] width 1490 height 998
click at [32, 303] on div "ID 143 Legal Ethics Board Close & Disengage Title 15 / 128 [PERSON_NAME] Descri…" at bounding box center [784, 386] width 1568 height 772
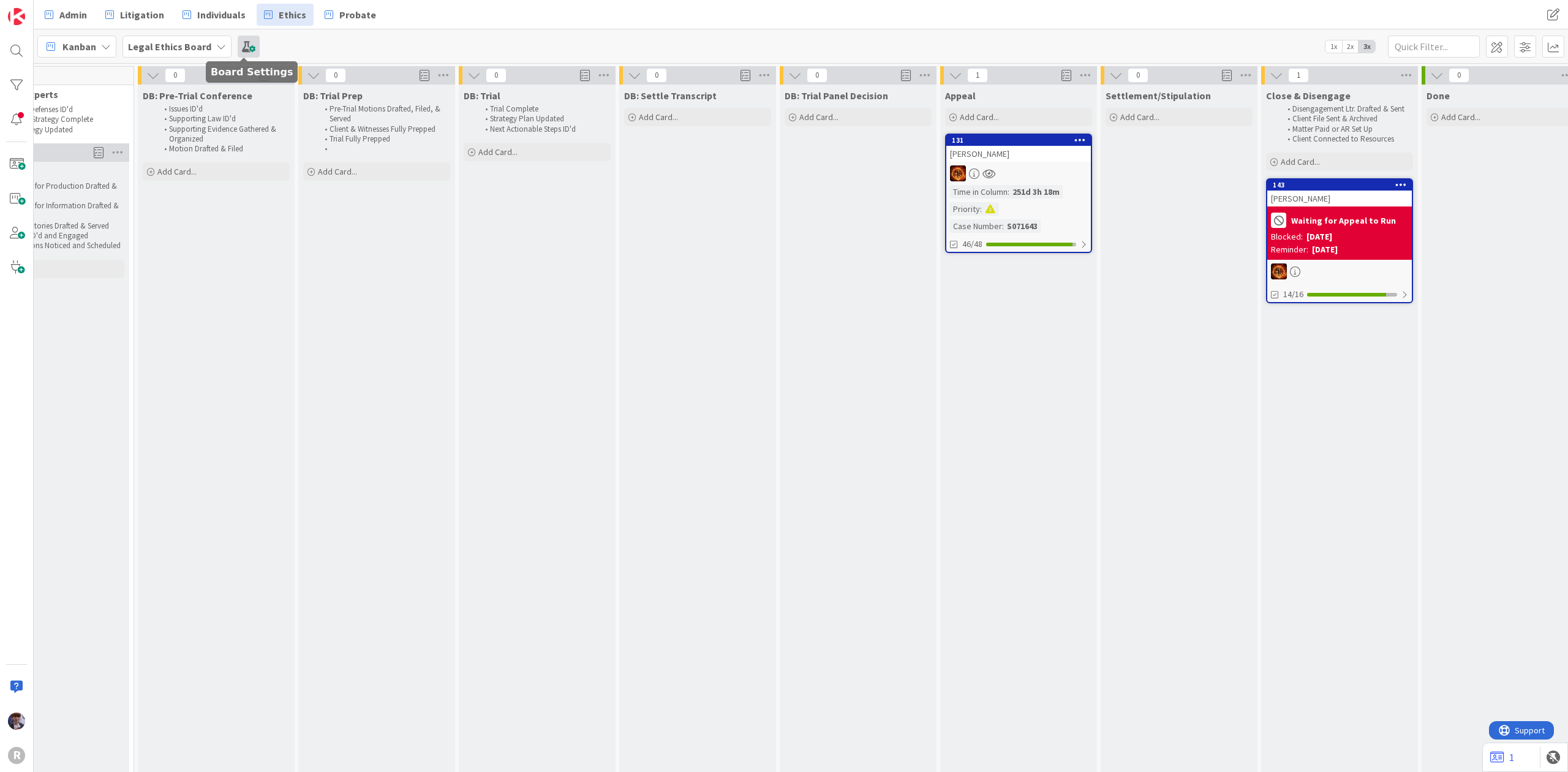
click at [237, 41] on span at bounding box center [248, 46] width 22 height 22
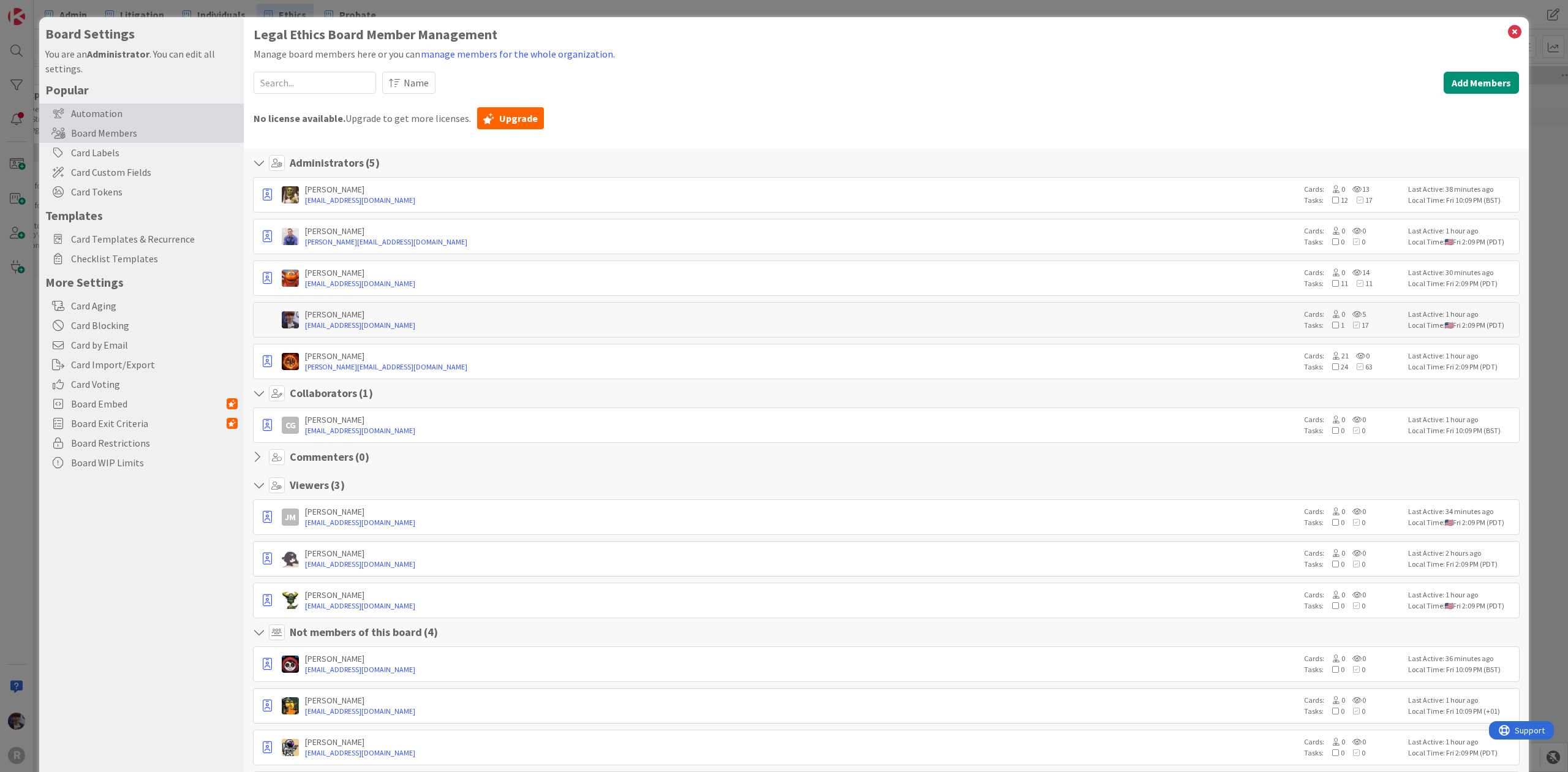
click at [136, 113] on div "Automation" at bounding box center [141, 113] width 204 height 20
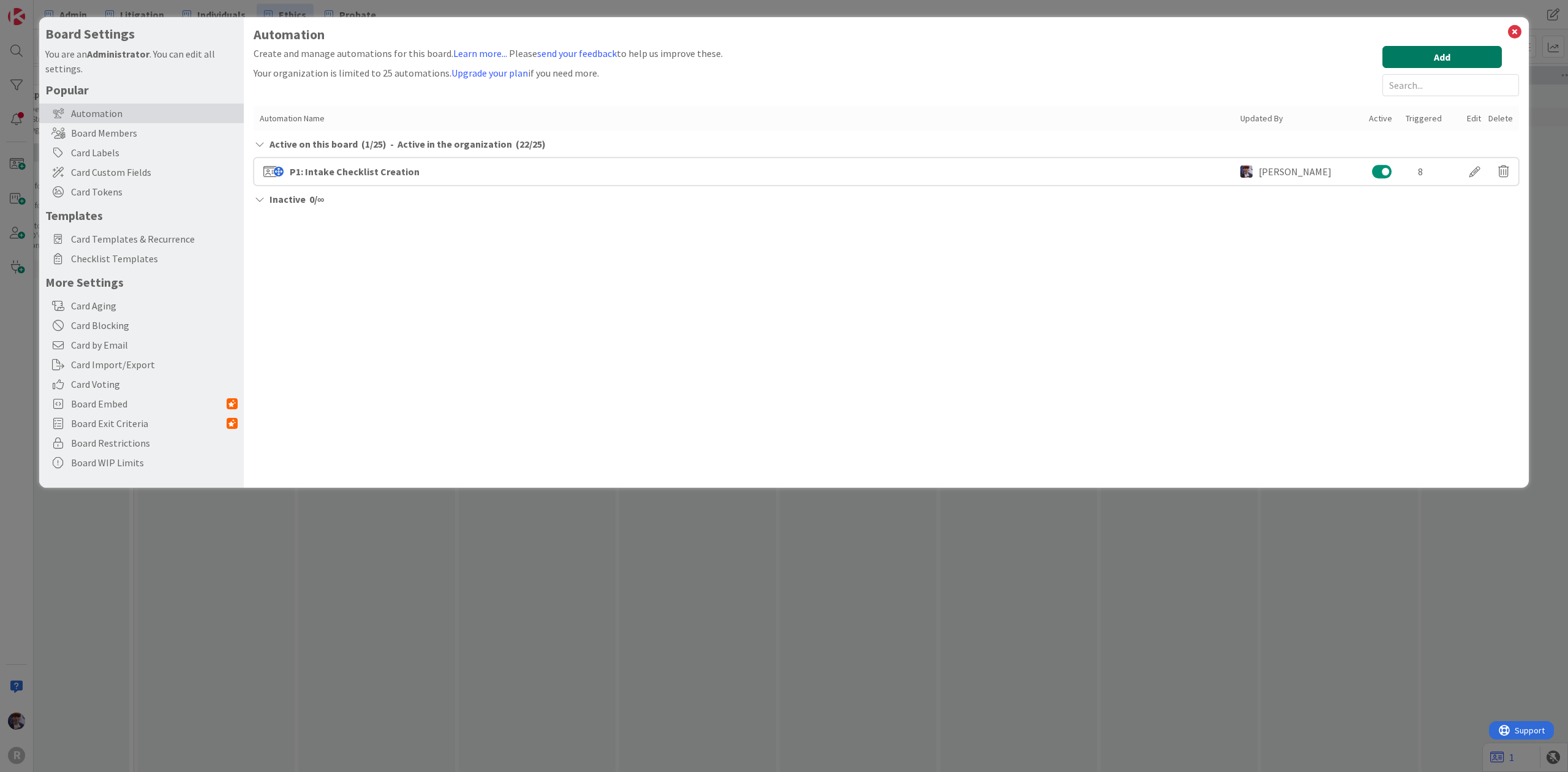
click at [1426, 56] on button "Add" at bounding box center [1442, 56] width 119 height 22
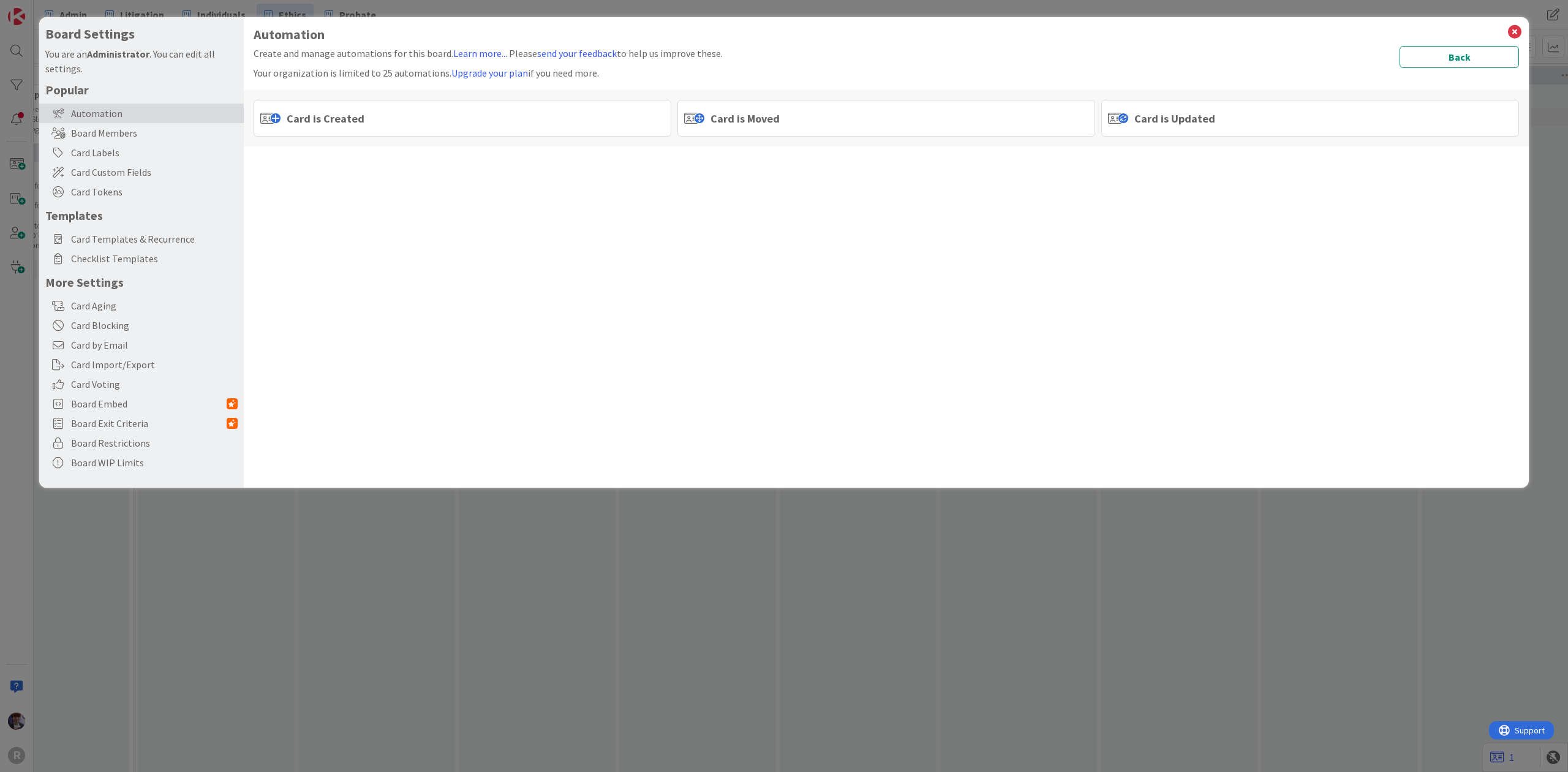
click at [708, 126] on div "Card is Moved" at bounding box center [886, 118] width 418 height 37
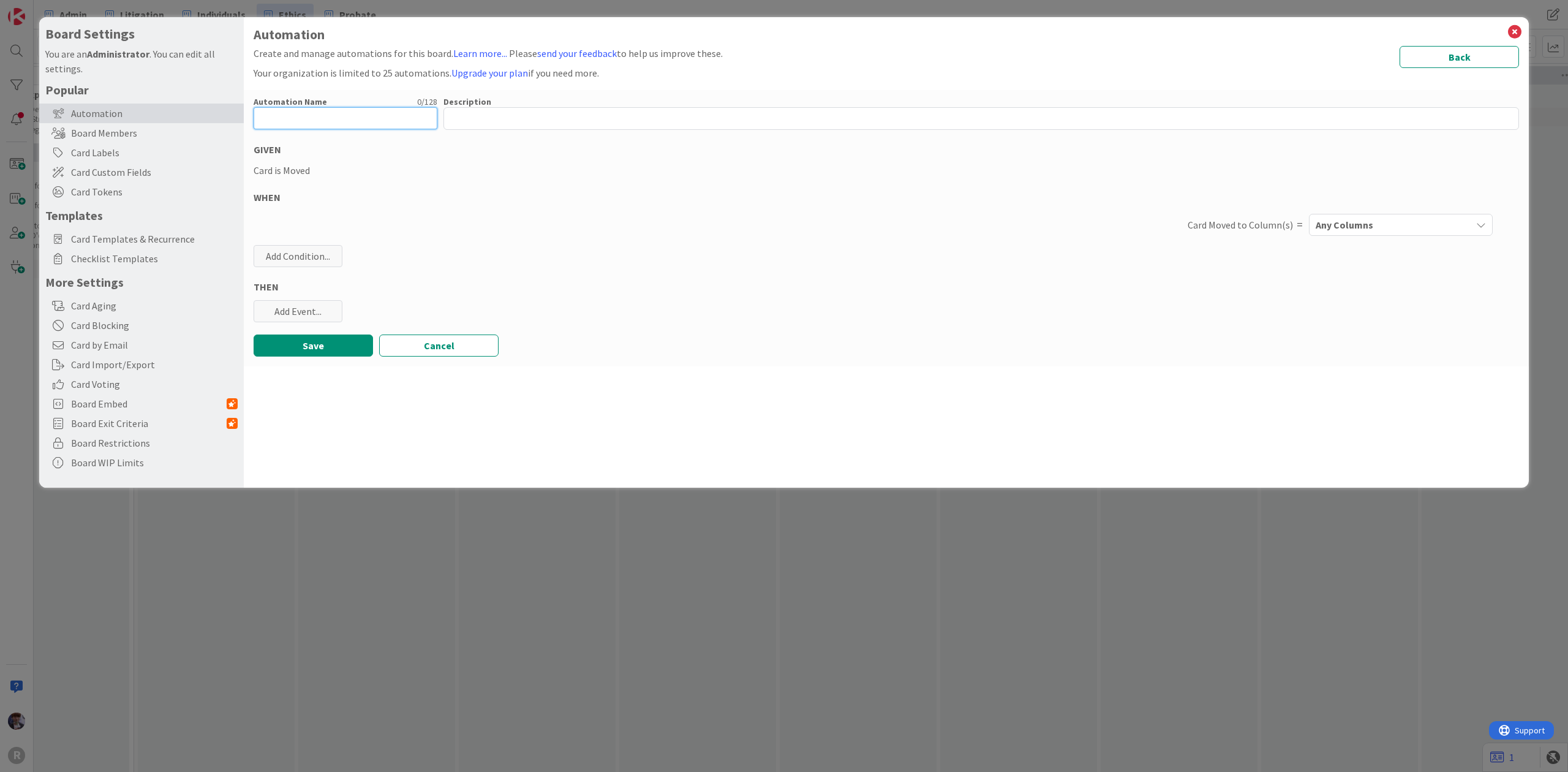
click at [338, 118] on input "text" at bounding box center [345, 118] width 184 height 22
click at [409, 192] on div "WHEN" at bounding box center [886, 197] width 1265 height 15
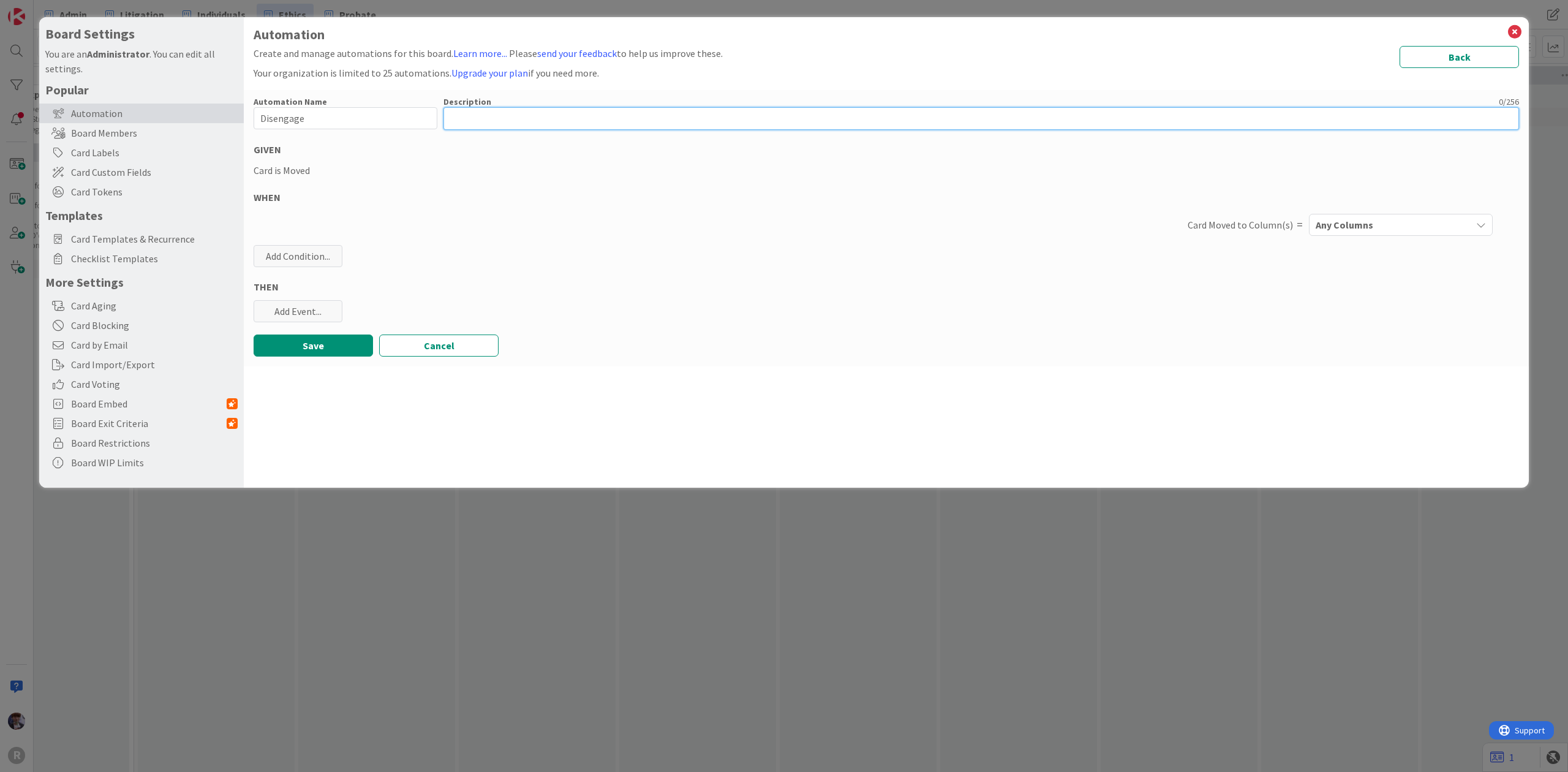
click at [479, 119] on textarea at bounding box center [982, 119] width 1076 height 22
click at [506, 182] on div "Automation Name 9 / 128 Disengage Description 14 / 256 Disengagement GIVEN Card…" at bounding box center [886, 228] width 1285 height 276
click at [307, 249] on div "Add Condition..." at bounding box center [298, 256] width 88 height 22
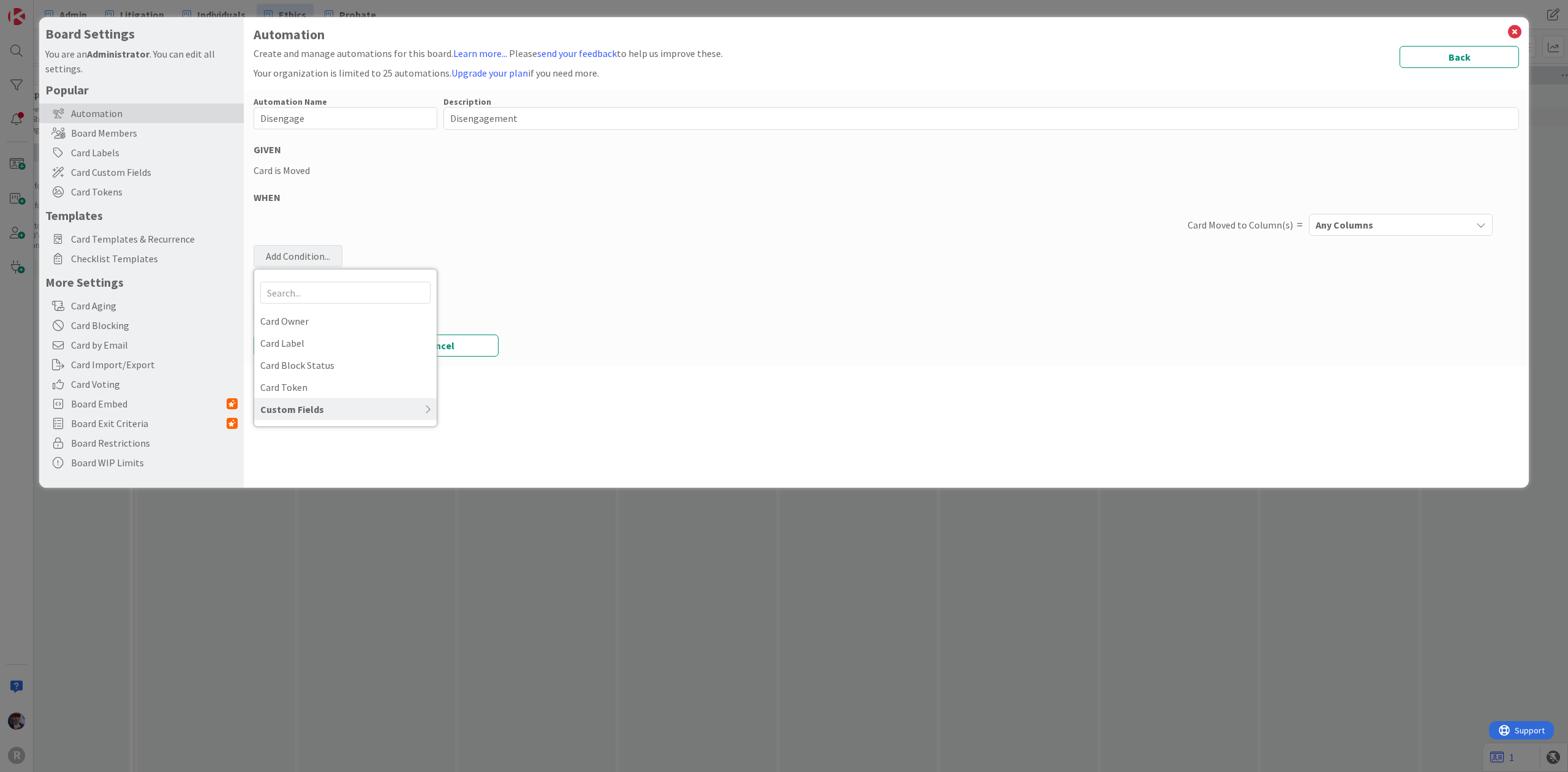
click at [422, 196] on div "WHEN" at bounding box center [886, 197] width 1265 height 15
click at [1394, 214] on button "Any Columns" at bounding box center [1401, 224] width 184 height 22
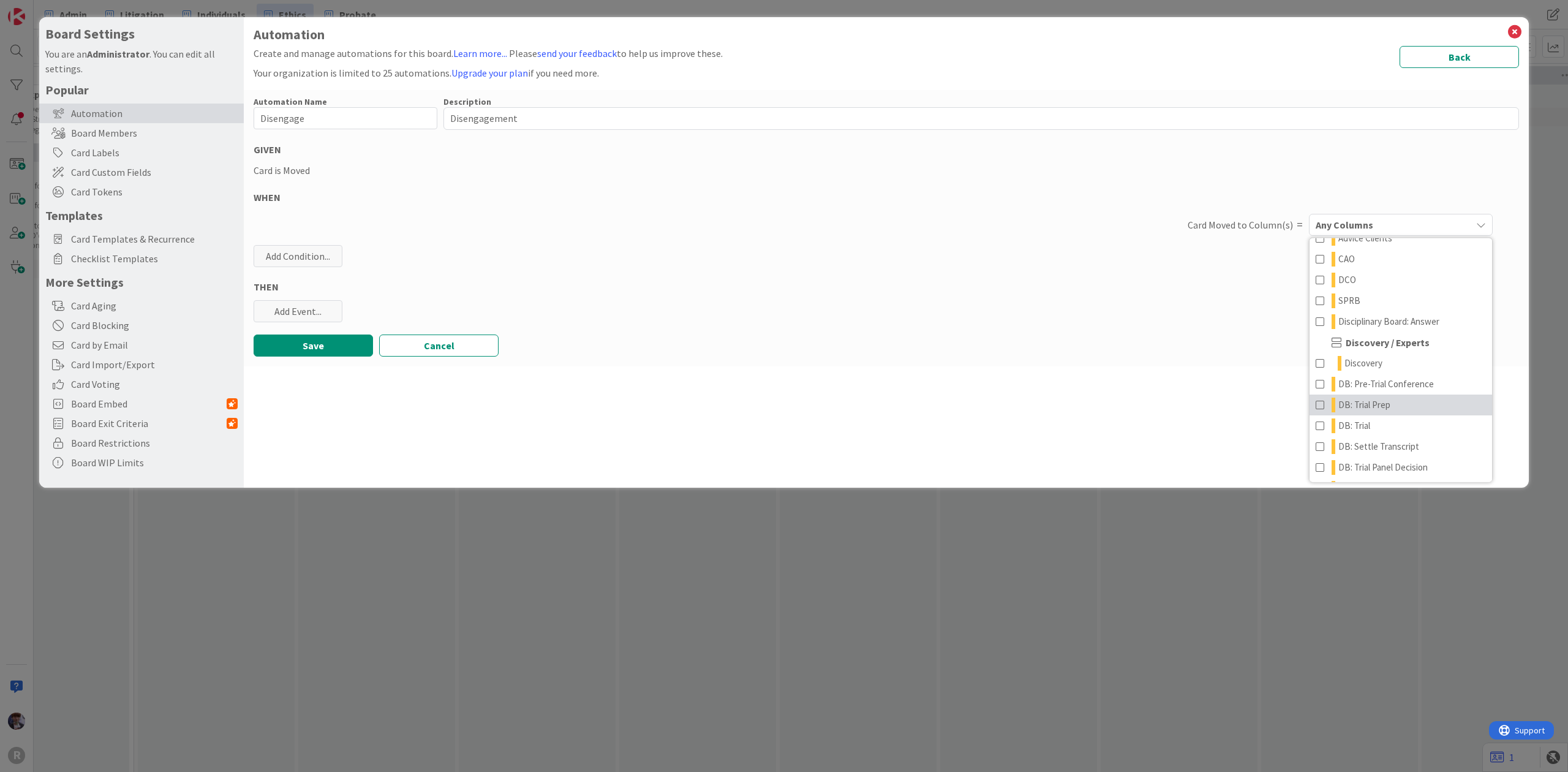
scroll to position [162, 0]
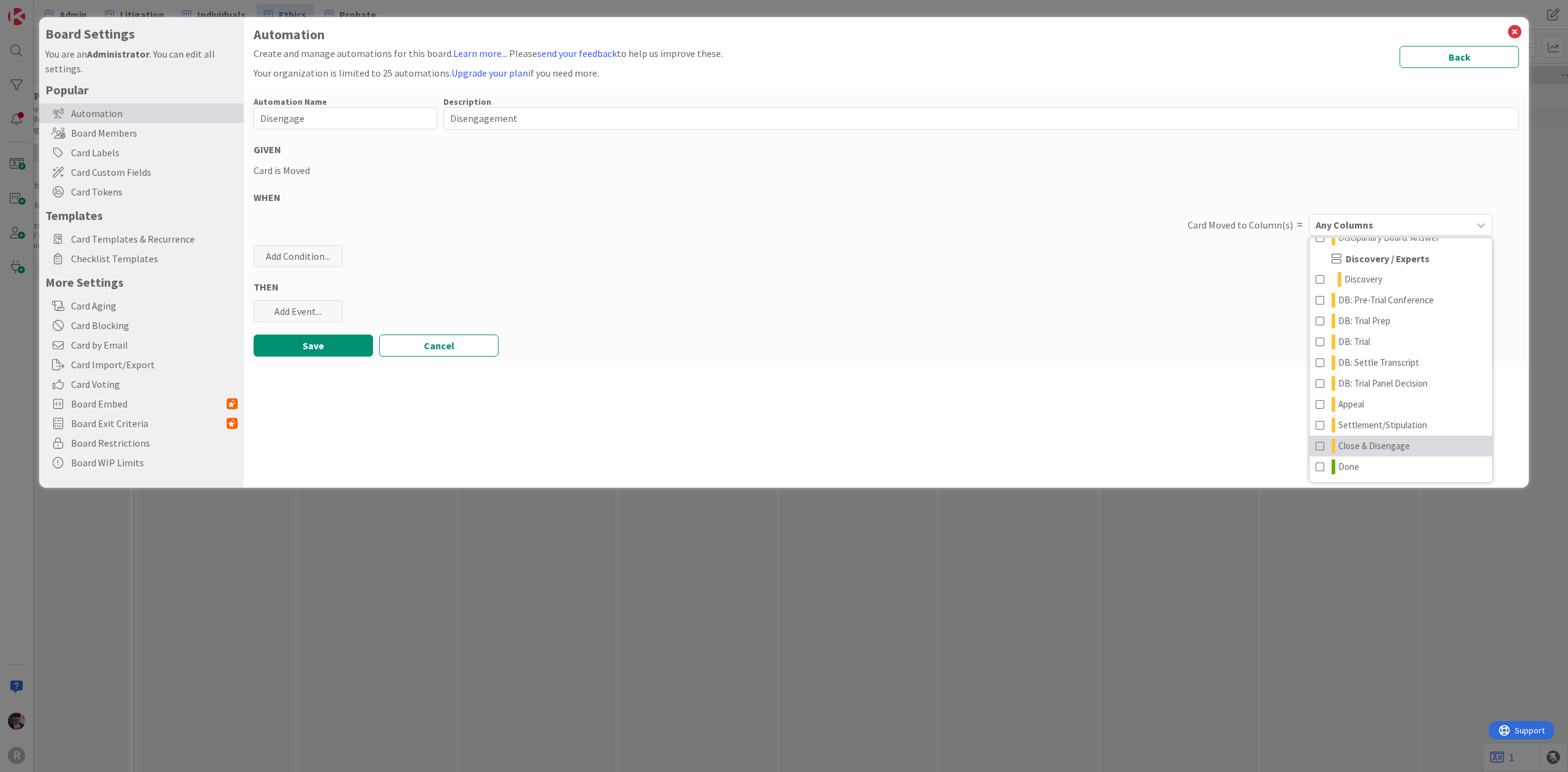
click at [1372, 442] on span "Close & Disengage" at bounding box center [1374, 445] width 72 height 15
click at [301, 305] on div "Add Event..." at bounding box center [298, 310] width 88 height 22
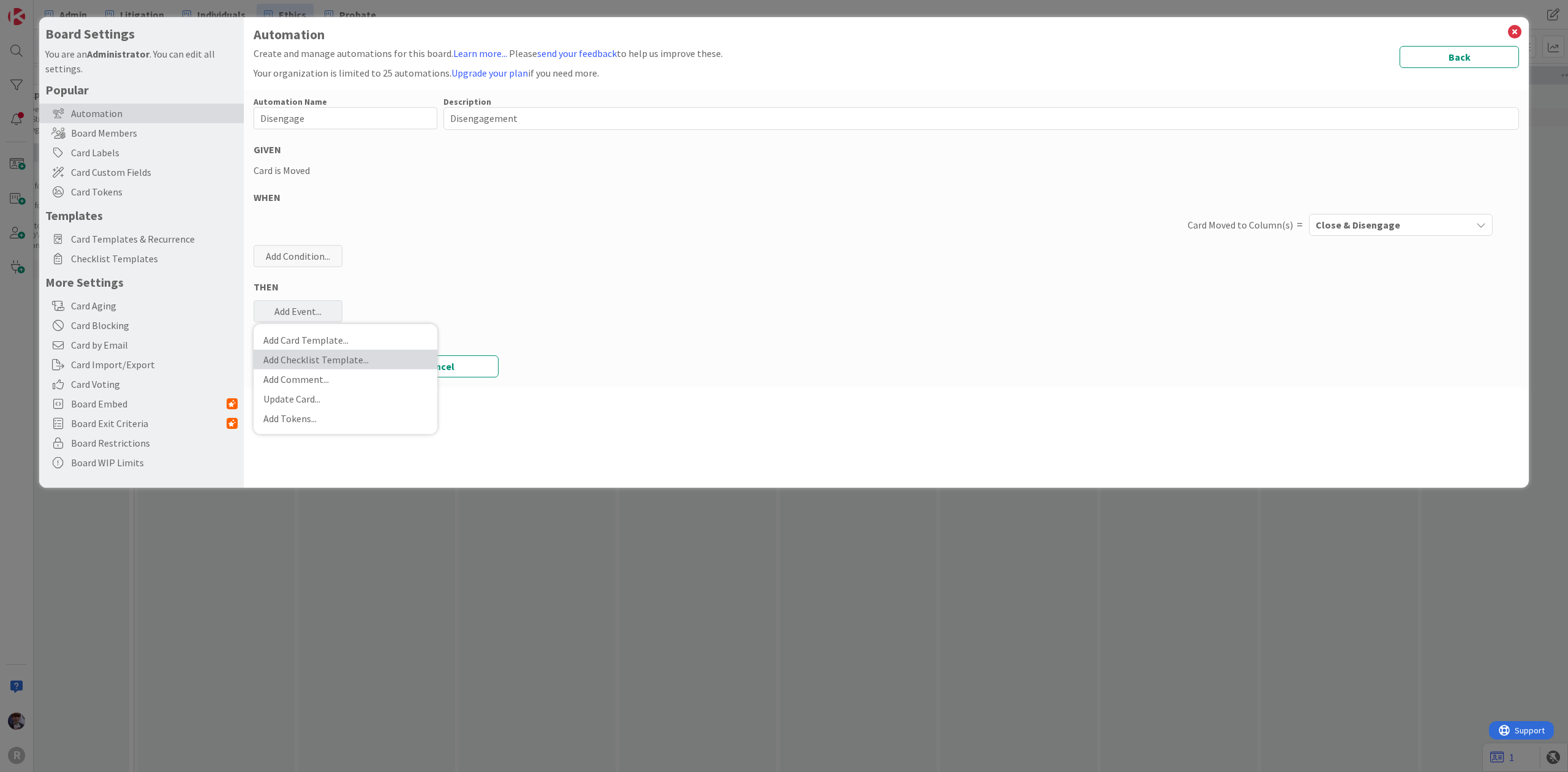
click at [315, 355] on link "Add Checklist Template ..." at bounding box center [345, 359] width 184 height 20
click at [267, 396] on icon at bounding box center [266, 398] width 13 height 15
click at [295, 370] on span "Select..." at bounding box center [334, 371] width 137 height 17
click at [301, 402] on span "Disengagement" at bounding box center [353, 401] width 141 height 18
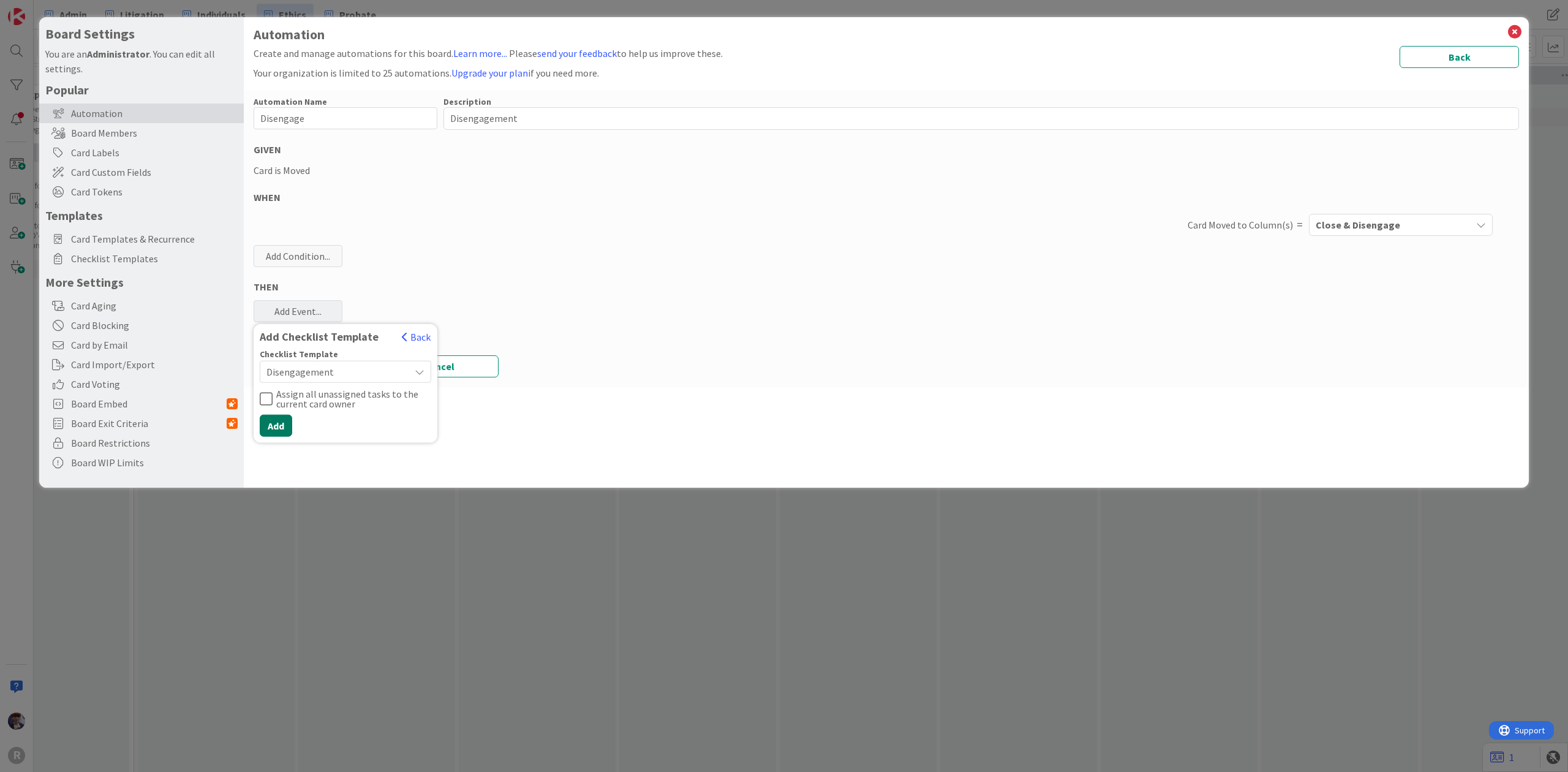
click at [287, 421] on button "Add" at bounding box center [276, 425] width 32 height 22
click at [291, 387] on button "Save" at bounding box center [313, 381] width 119 height 22
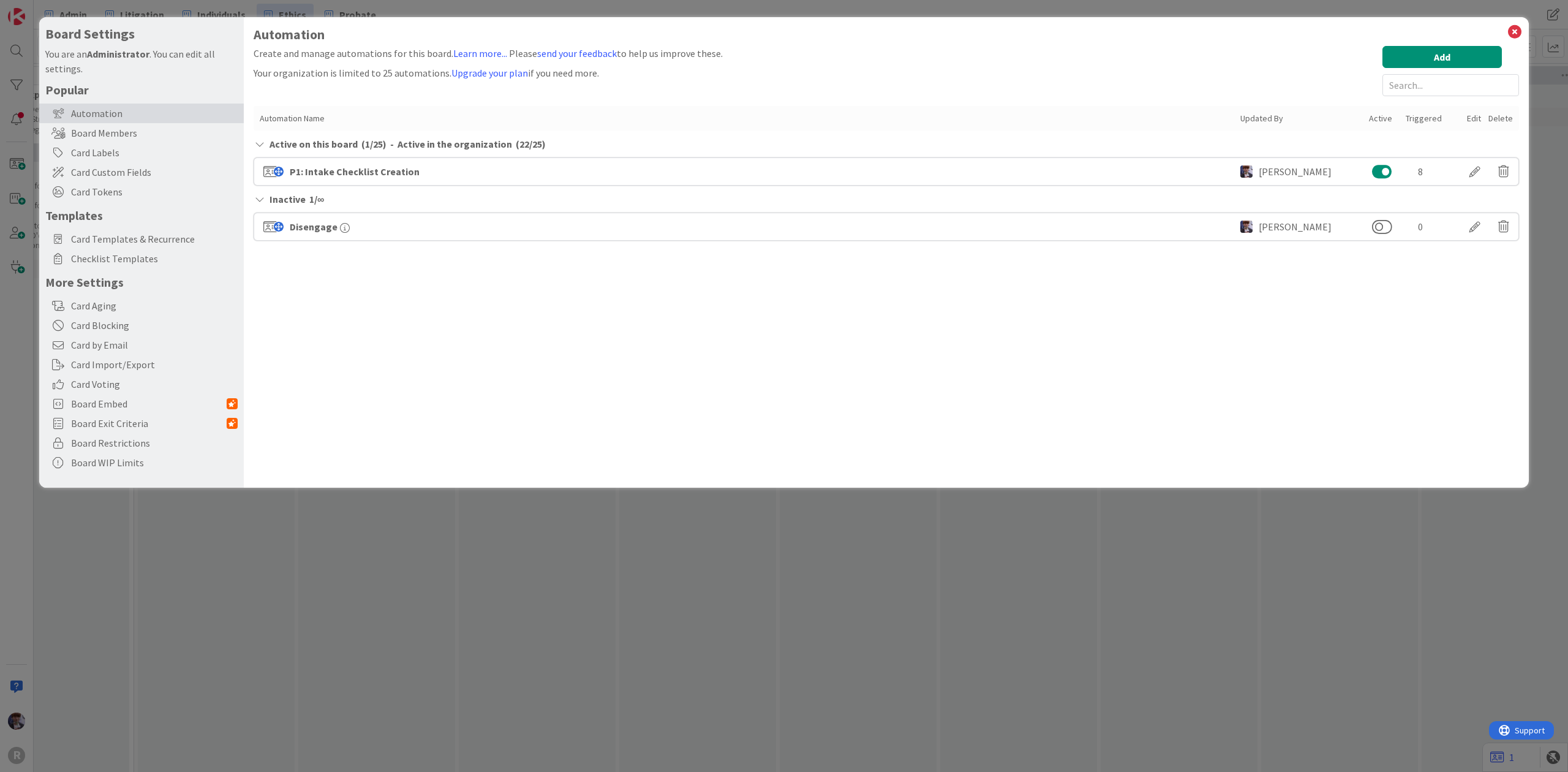
click at [1378, 218] on div "Disengage [PERSON_NAME] 0" at bounding box center [886, 227] width 1265 height 28
click at [1377, 228] on button at bounding box center [1382, 226] width 20 height 16
click at [1529, 89] on div "Board Settings You are an Administrator . You can edit all settings. Popular Au…" at bounding box center [784, 386] width 1568 height 772
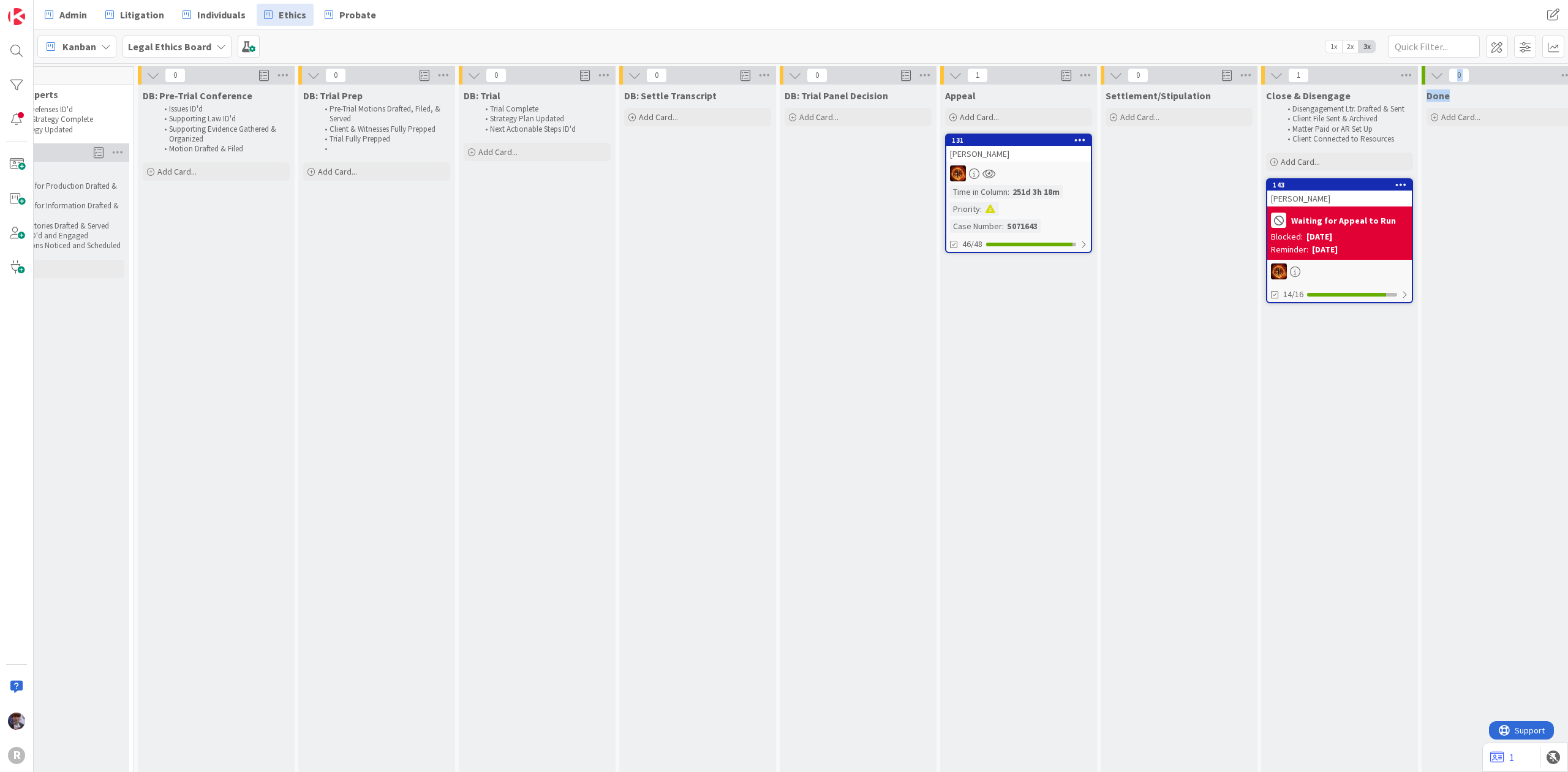
drag, startPoint x: 1437, startPoint y: 204, endPoint x: 1323, endPoint y: 233, distance: 117.6
click at [1323, 233] on div "2 Backlog Add Card... 3293 [PERSON_NAME] Time in Column : 1d 8m 1/1 1475 [PERSO…" at bounding box center [244, 714] width 2803 height 1297
click at [1359, 197] on div "[PERSON_NAME]" at bounding box center [1340, 198] width 145 height 16
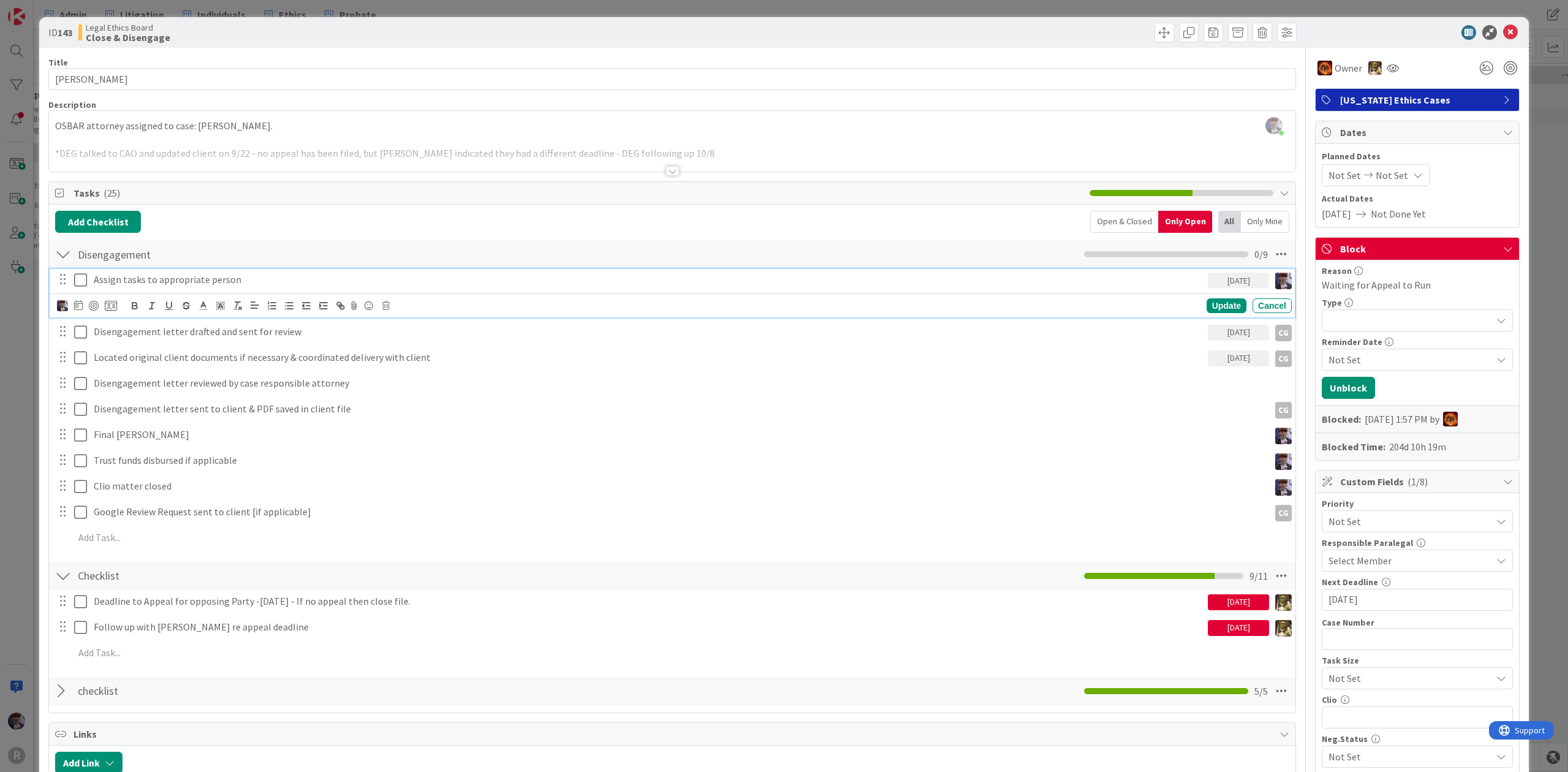
click at [74, 280] on icon at bounding box center [81, 280] width 13 height 15
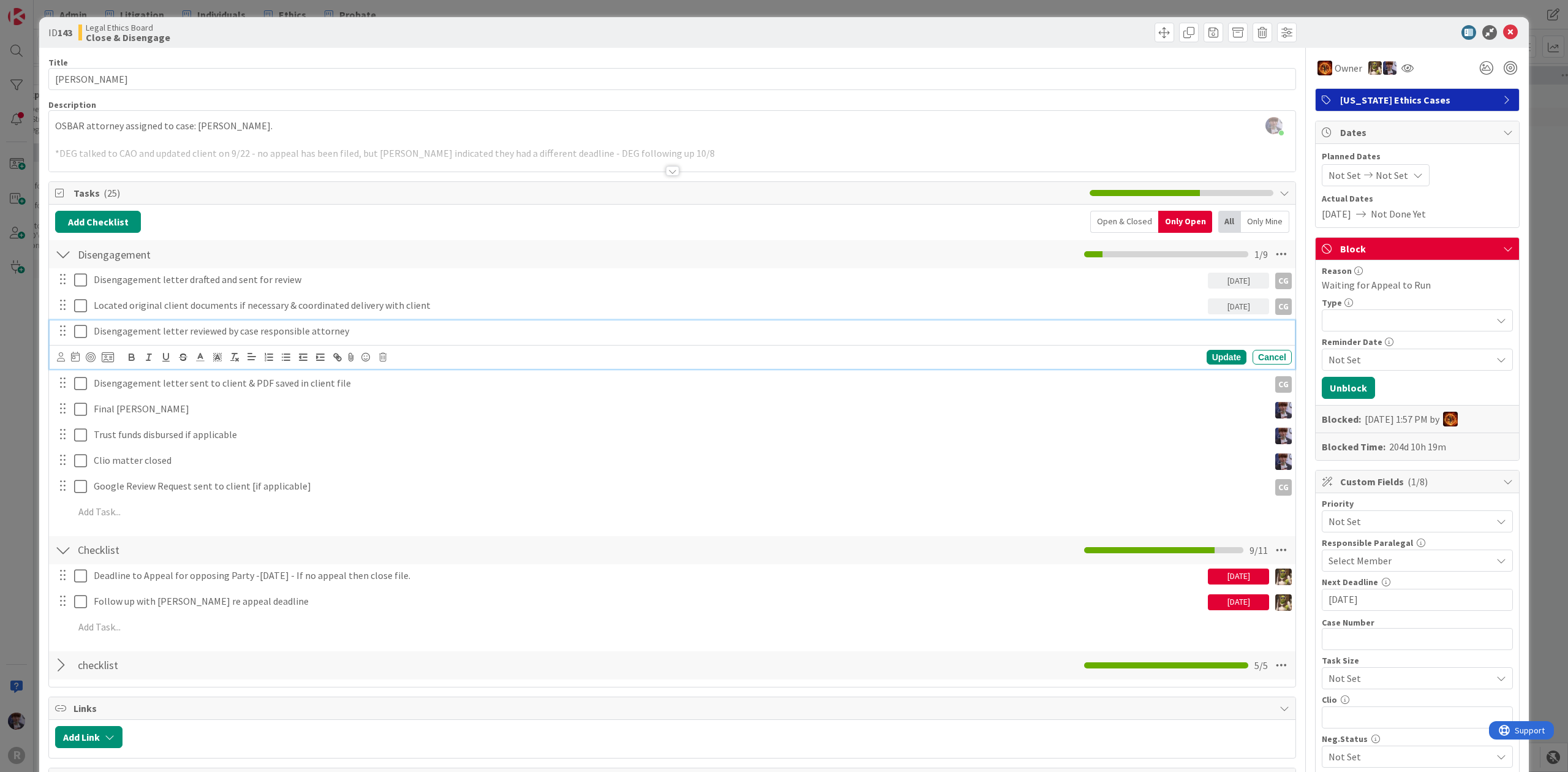
click at [152, 332] on p "Disengagement letter reviewed by case responsible attorney" at bounding box center [690, 331] width 1193 height 14
click at [55, 360] on div "Update Cancel" at bounding box center [672, 357] width 1245 height 24
click at [61, 354] on icon at bounding box center [60, 357] width 8 height 9
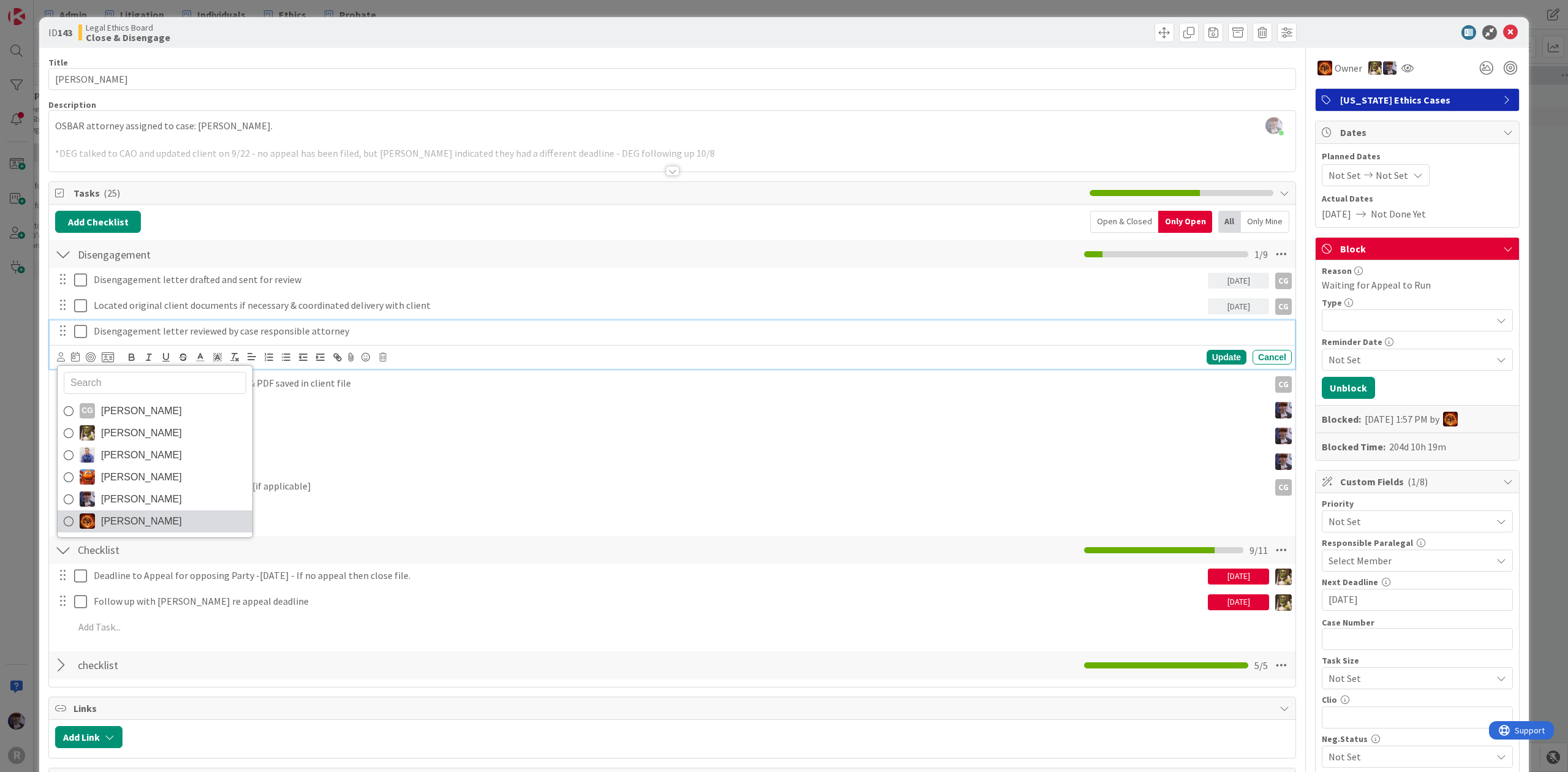
click at [141, 525] on span "[PERSON_NAME]" at bounding box center [141, 521] width 81 height 18
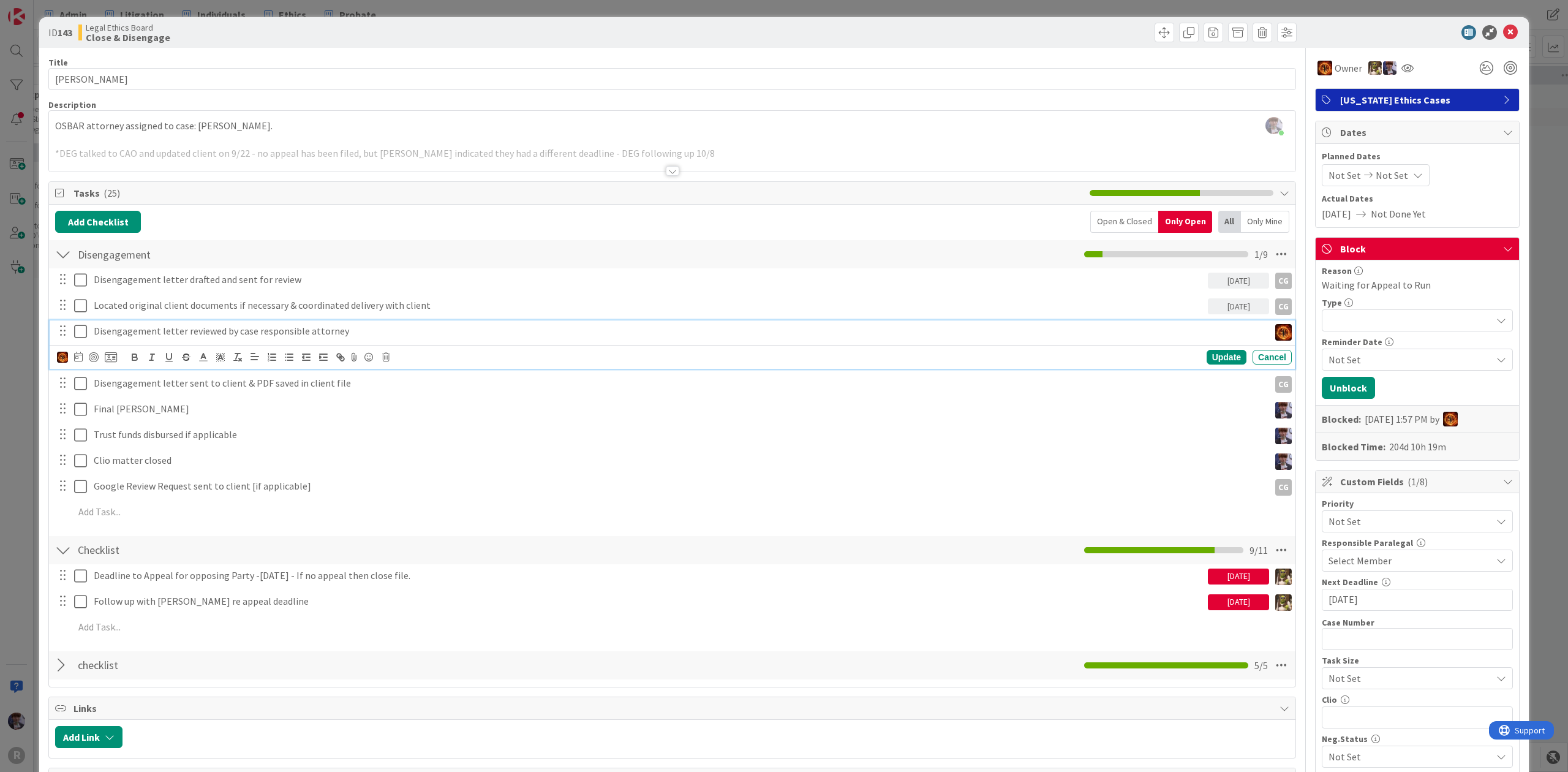
click at [84, 358] on div "CG [PERSON_NAME] [PERSON_NAME] [PERSON_NAME] [PERSON_NAME] [PERSON_NAME] [PERSO…" at bounding box center [86, 357] width 60 height 15
click at [81, 361] on icon at bounding box center [79, 357] width 8 height 10
click at [226, 467] on td "10" at bounding box center [220, 460] width 24 height 23
click at [143, 484] on td "14" at bounding box center [148, 483] width 24 height 23
click at [1201, 366] on div "CG [PERSON_NAME] [PERSON_NAME] [PERSON_NAME] [PERSON_NAME] [PERSON_NAME] [PERSO…" at bounding box center [674, 357] width 1235 height 17
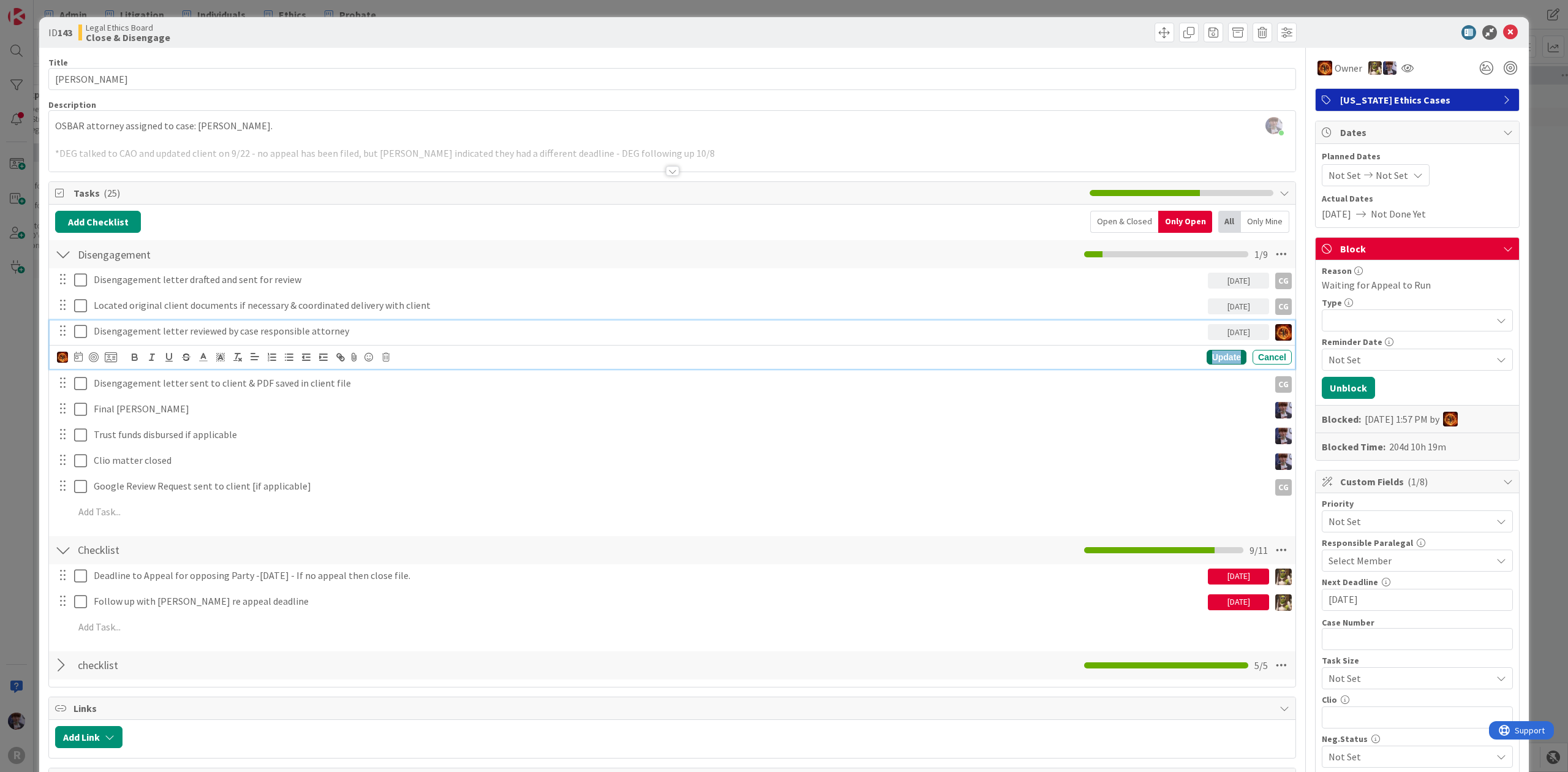
click at [1206, 362] on div "Update" at bounding box center [1226, 357] width 40 height 15
click at [1147, 359] on p "Disengagement letter sent to client & PDF saved in client file" at bounding box center [678, 357] width 1171 height 14
click at [79, 383] on icon at bounding box center [79, 382] width 8 height 10
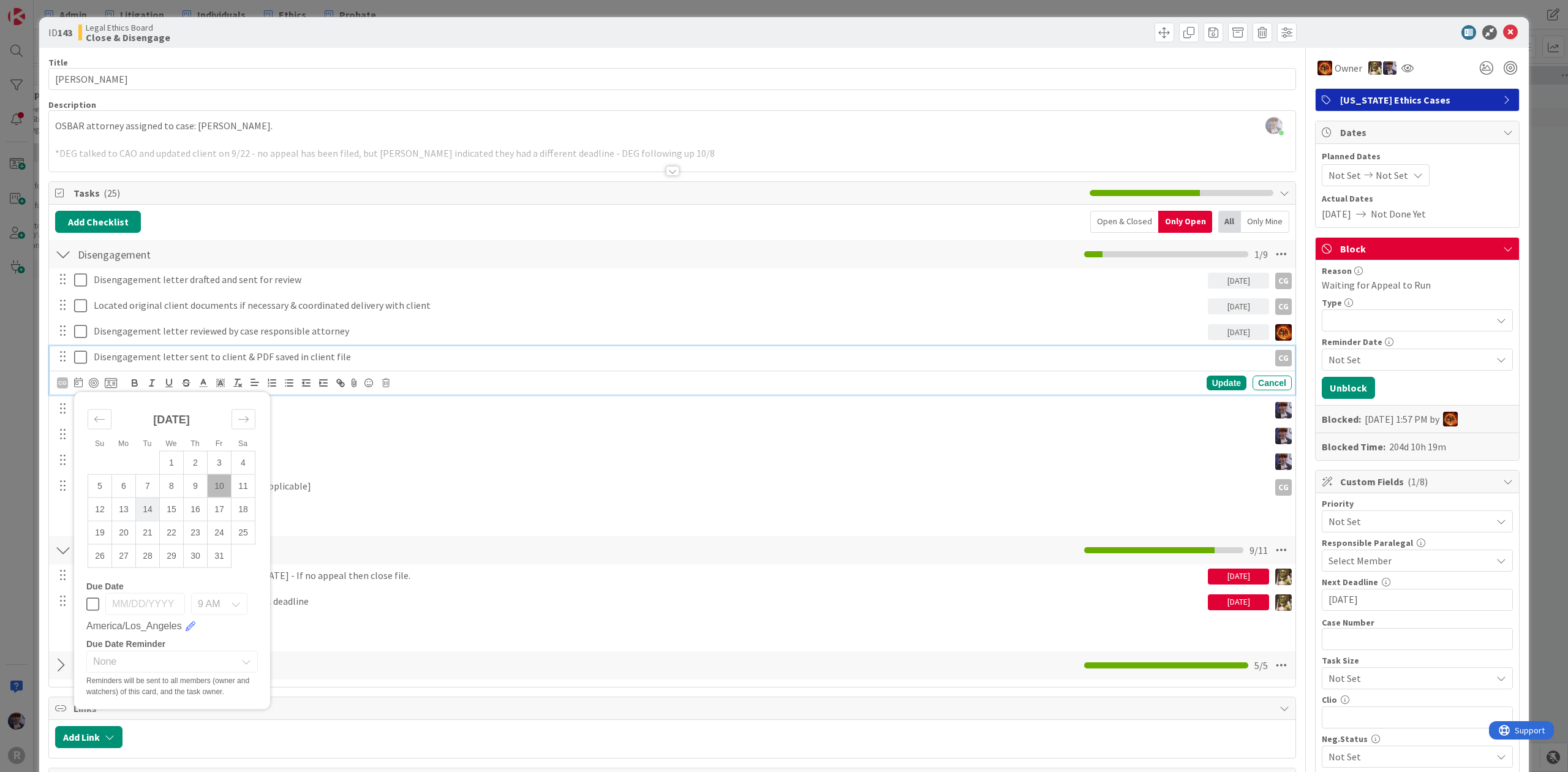
click at [143, 510] on td "14" at bounding box center [148, 509] width 24 height 23
click at [1206, 378] on div "Update" at bounding box center [1226, 383] width 40 height 15
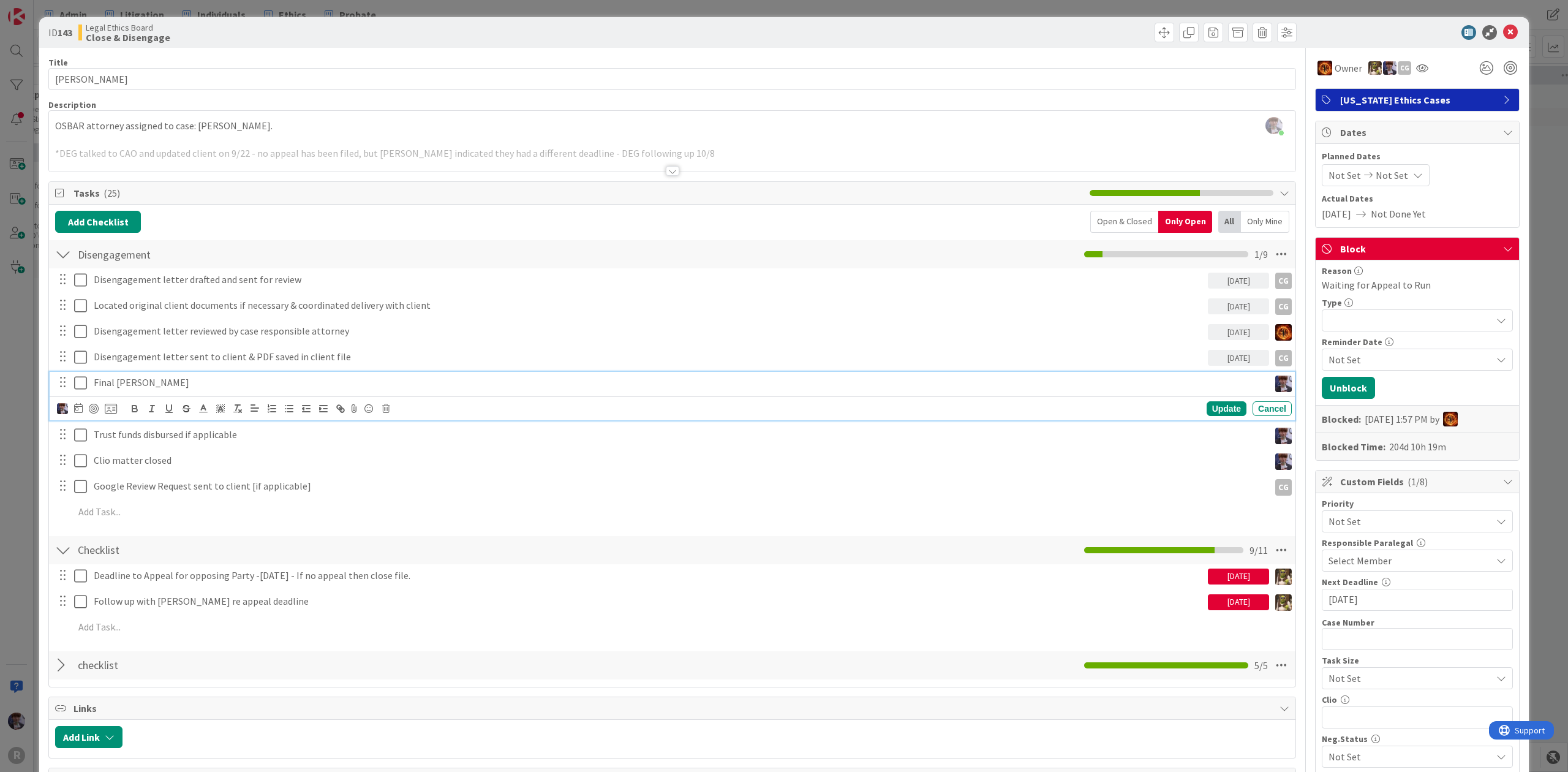
click at [300, 373] on div "Final [PERSON_NAME]" at bounding box center [678, 383] width 1180 height 22
click at [76, 382] on icon at bounding box center [81, 383] width 13 height 15
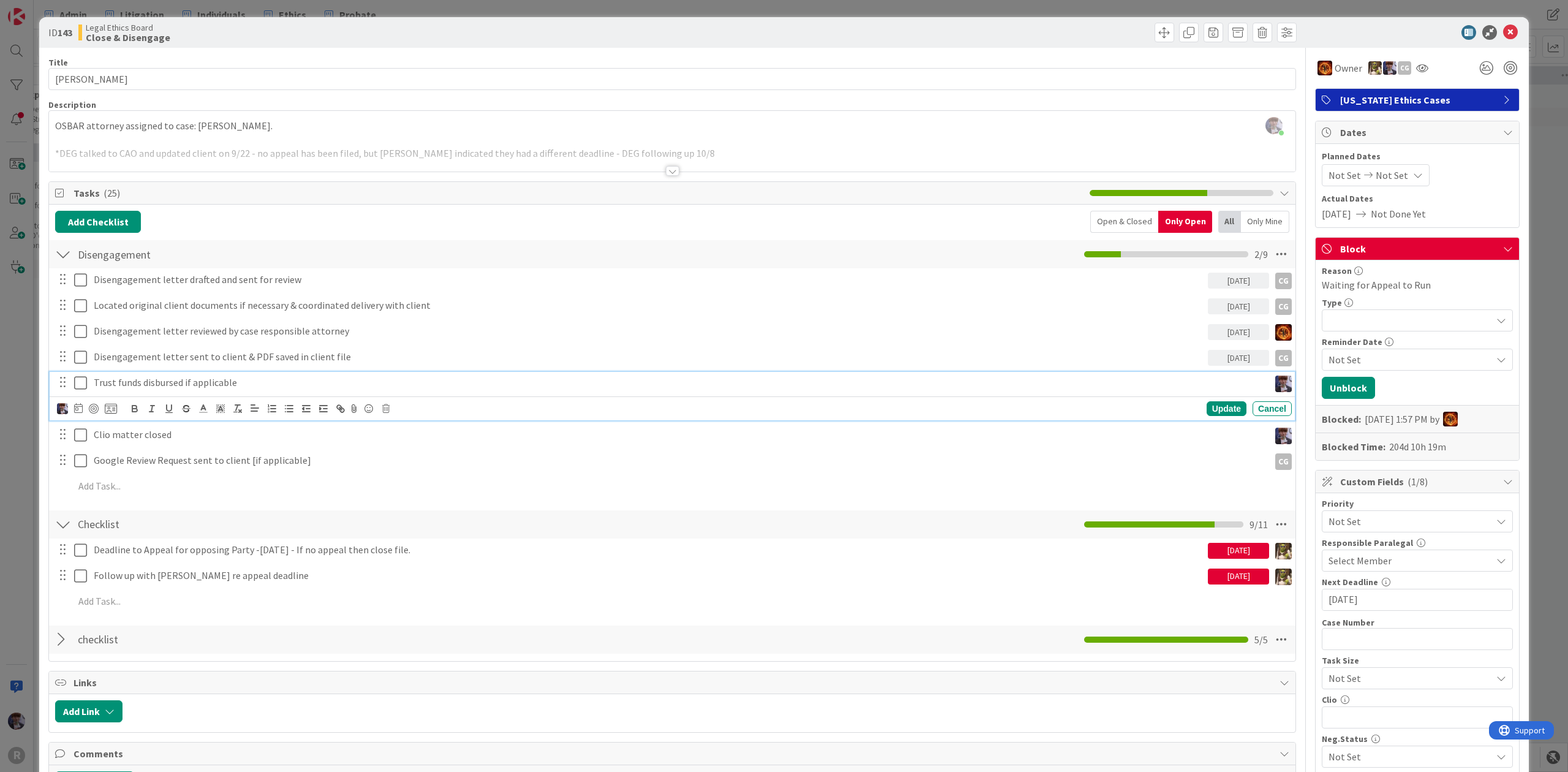
click at [105, 380] on p "Trust funds disbursed if applicable" at bounding box center [678, 383] width 1171 height 14
click at [77, 413] on icon at bounding box center [79, 408] width 8 height 10
click at [121, 535] on td "13" at bounding box center [124, 535] width 24 height 23
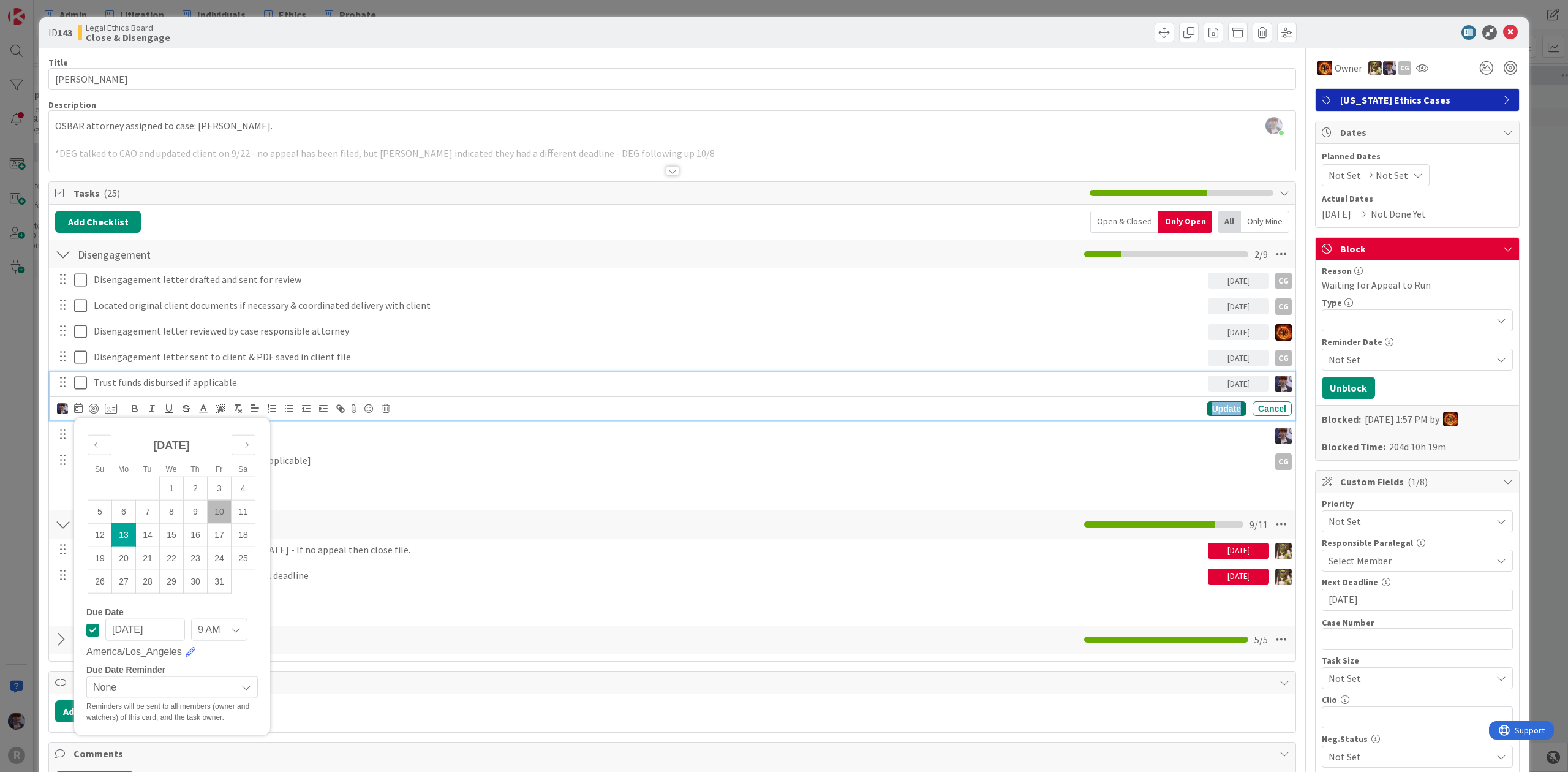
click at [1224, 407] on div "Update" at bounding box center [1226, 408] width 40 height 15
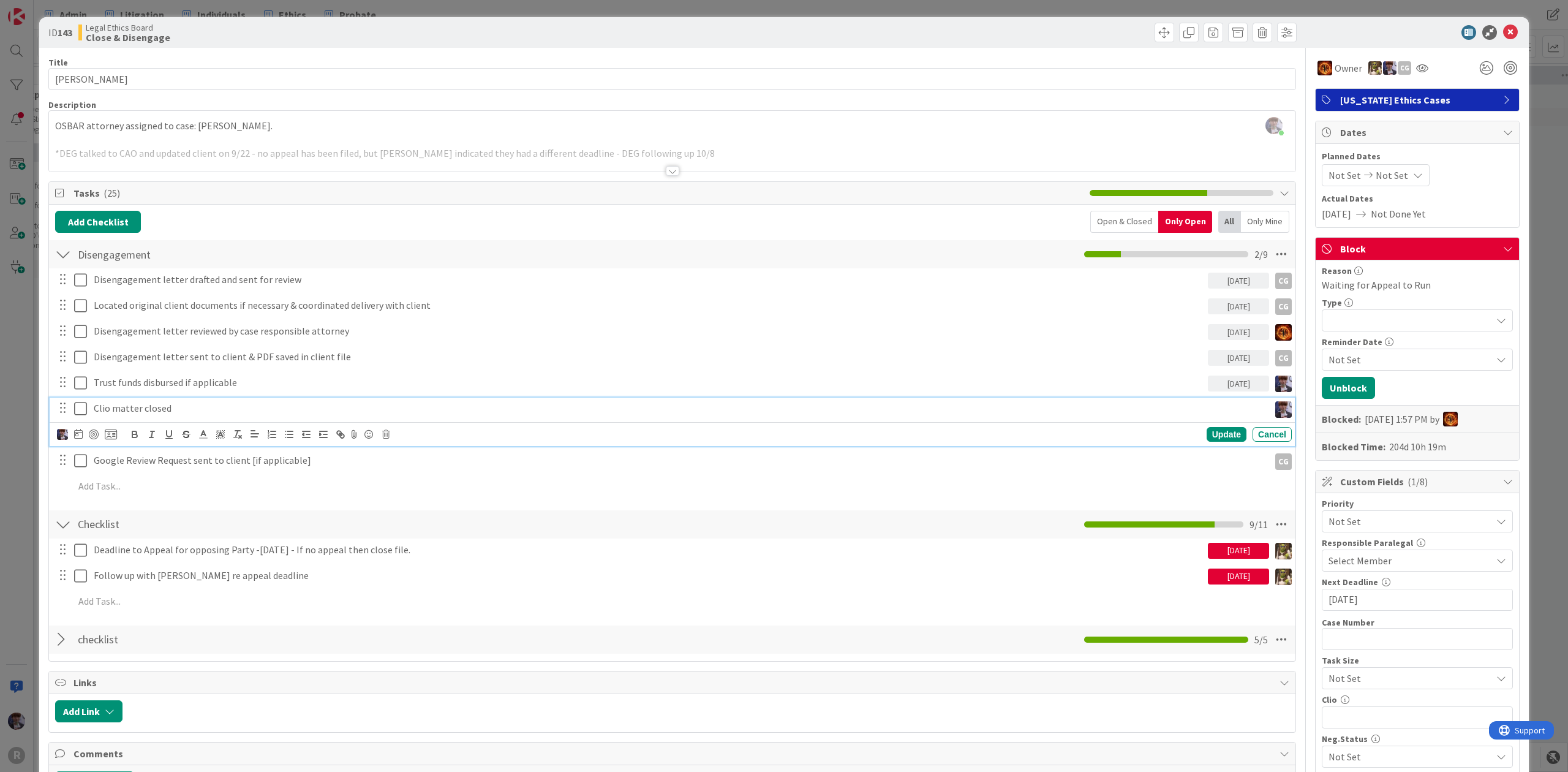
click at [201, 405] on p "Clio matter closed" at bounding box center [678, 408] width 1171 height 14
click at [79, 434] on icon at bounding box center [79, 434] width 8 height 10
click at [131, 560] on td "13" at bounding box center [124, 561] width 24 height 23
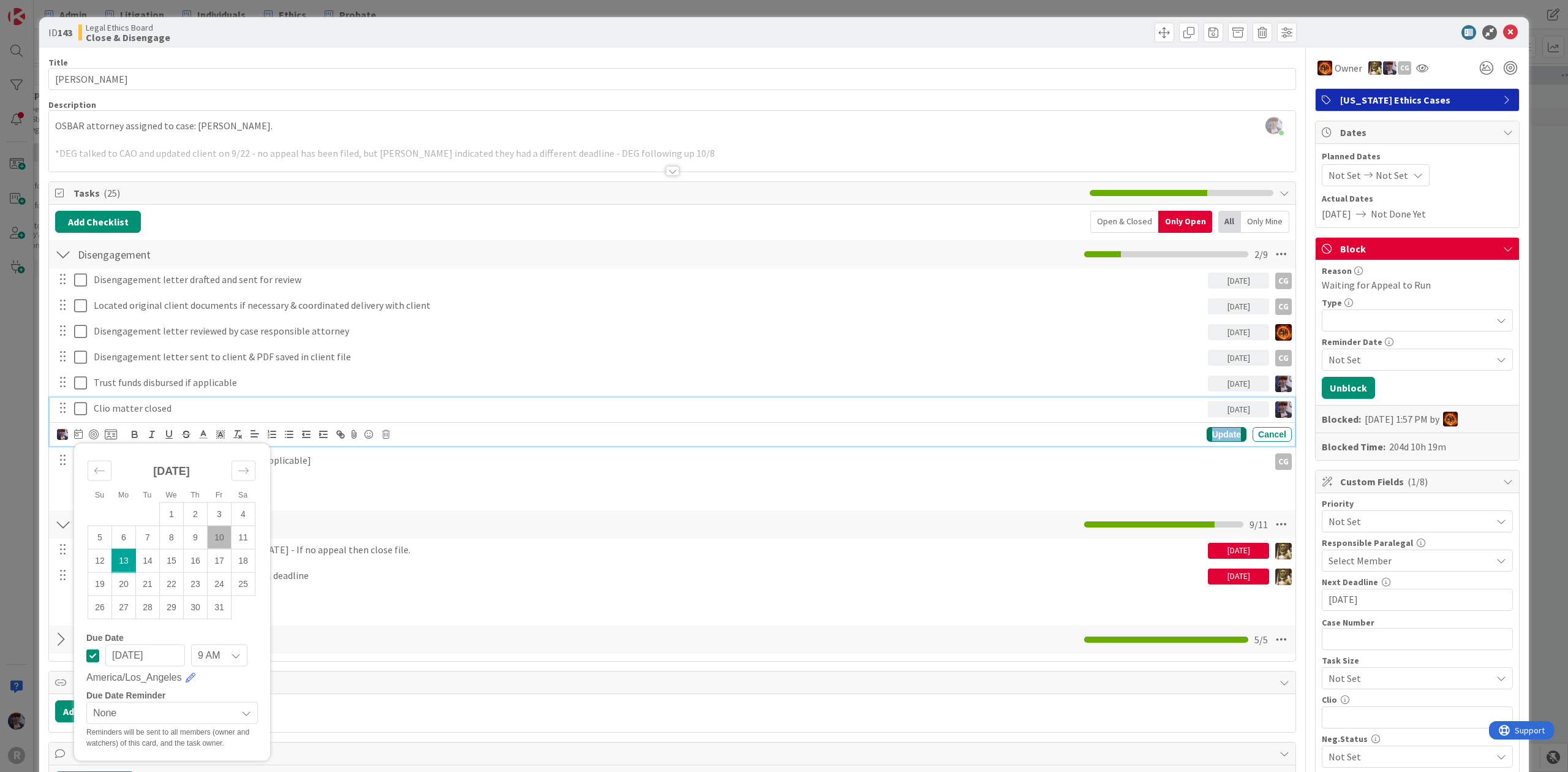
click at [1223, 433] on div "Update" at bounding box center [1226, 434] width 40 height 15
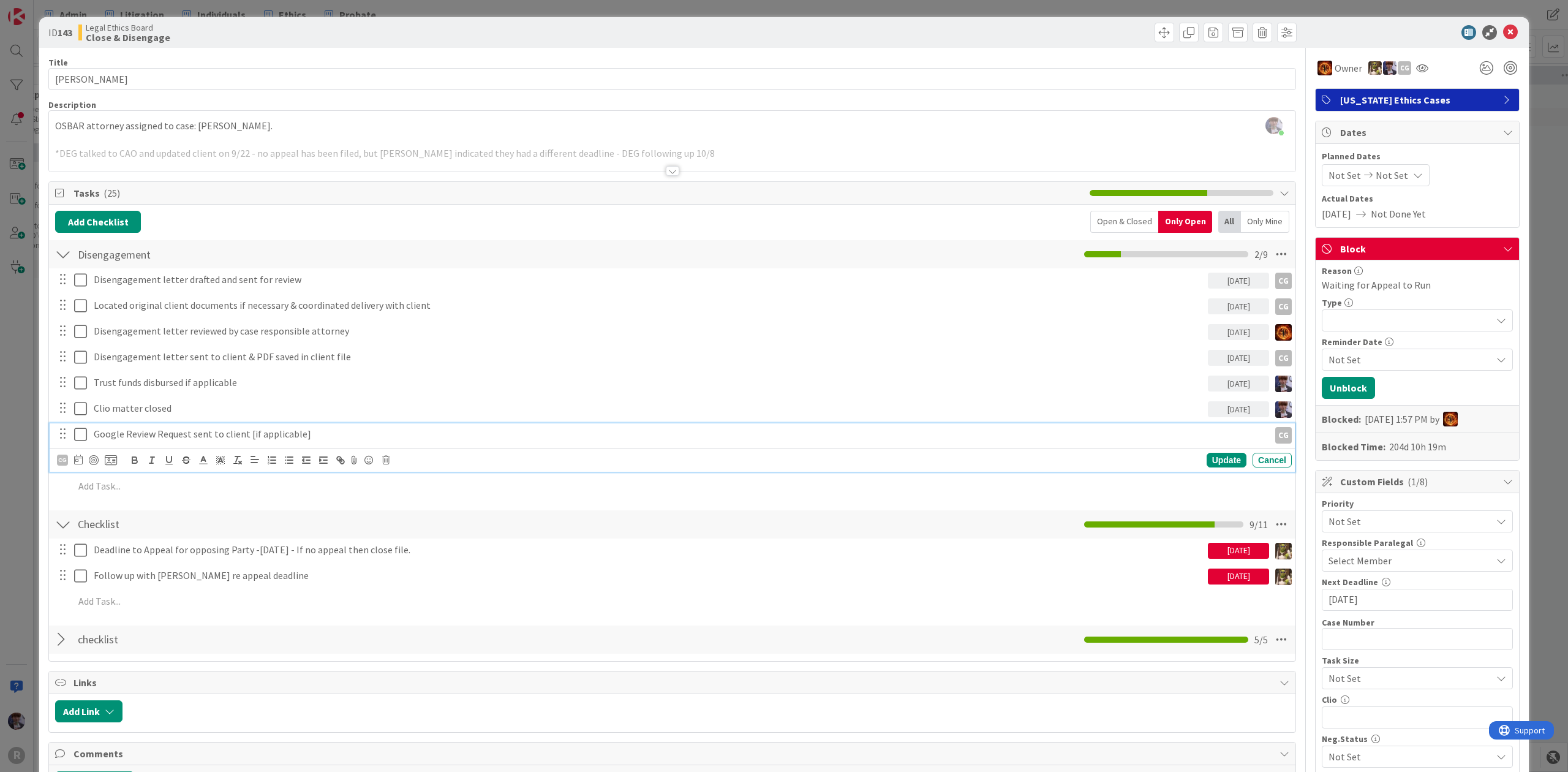
click at [112, 441] on p "Google Review Request sent to client [if applicable]" at bounding box center [678, 434] width 1171 height 14
click at [79, 457] on icon at bounding box center [79, 459] width 8 height 10
click at [151, 589] on td "14" at bounding box center [148, 586] width 24 height 23
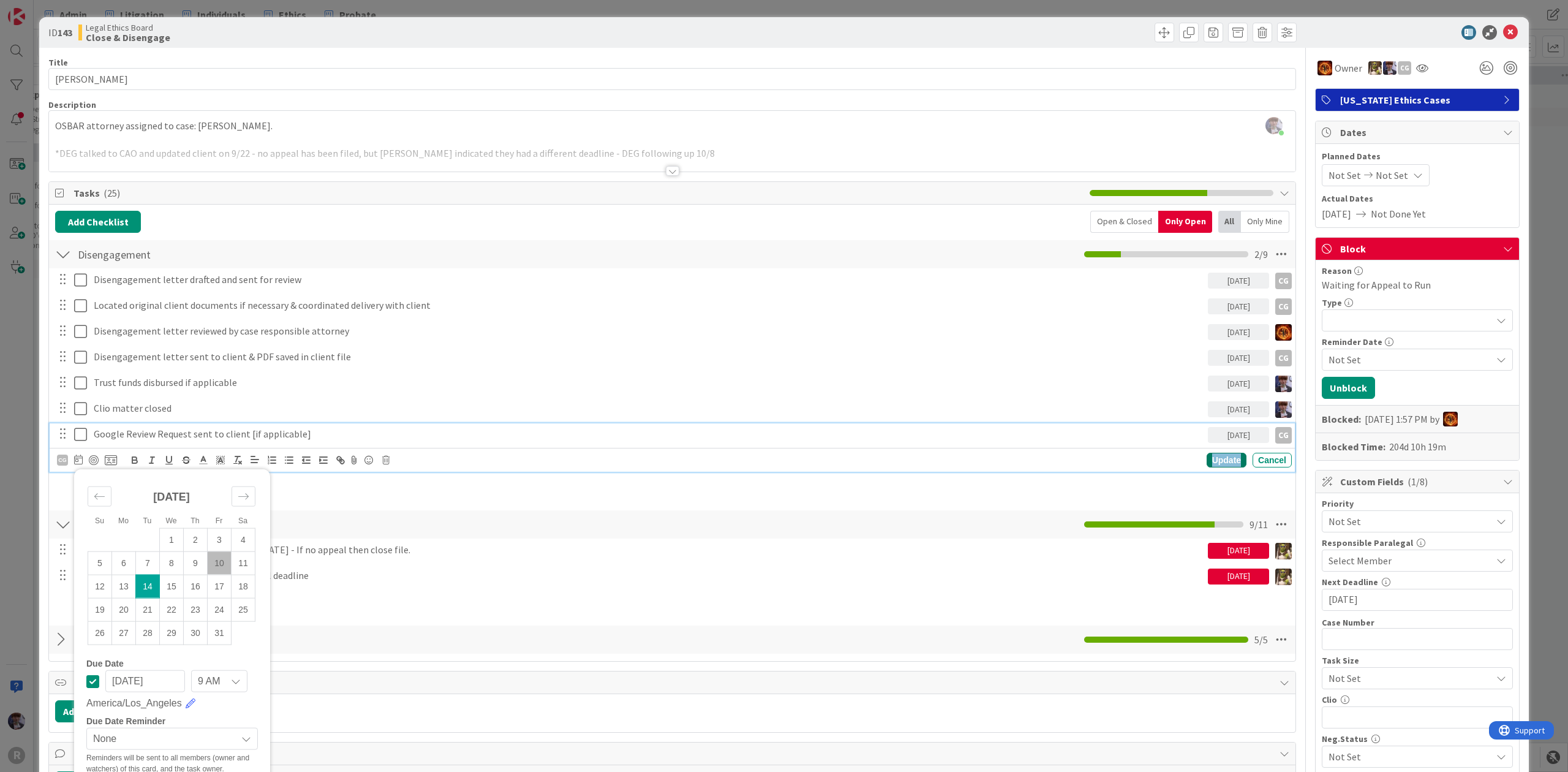
click at [1219, 459] on div "Update" at bounding box center [1226, 460] width 40 height 15
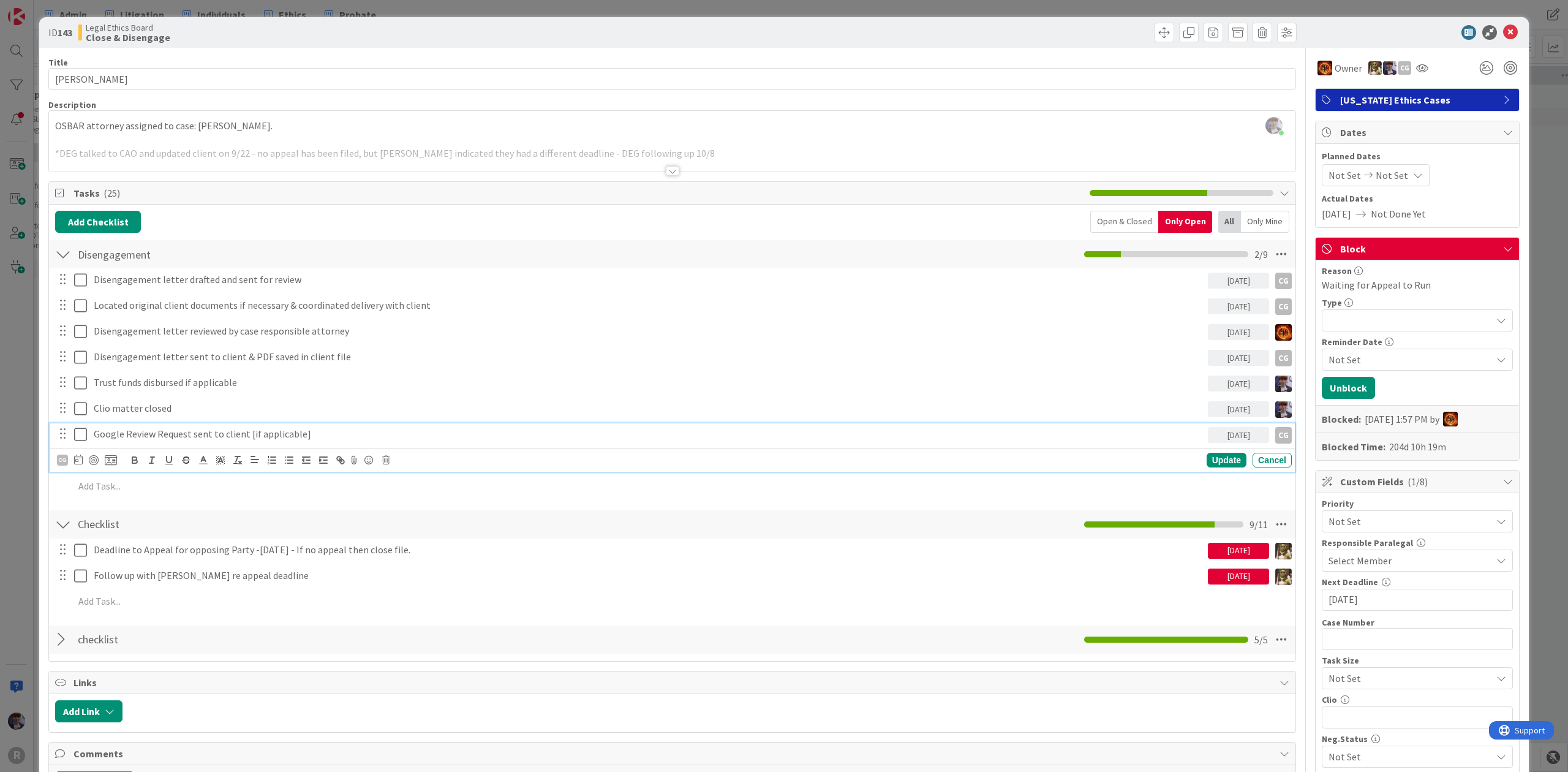
click at [295, 436] on p "Google Review Request sent to client [if applicable]" at bounding box center [648, 434] width 1109 height 14
click at [297, 436] on p "Google Review Request sent to client [if applicable]" at bounding box center [648, 434] width 1109 height 14
click at [1190, 459] on div "Update Cancel" at bounding box center [1048, 460] width 487 height 15
click at [1206, 463] on div "Update" at bounding box center [1226, 460] width 40 height 15
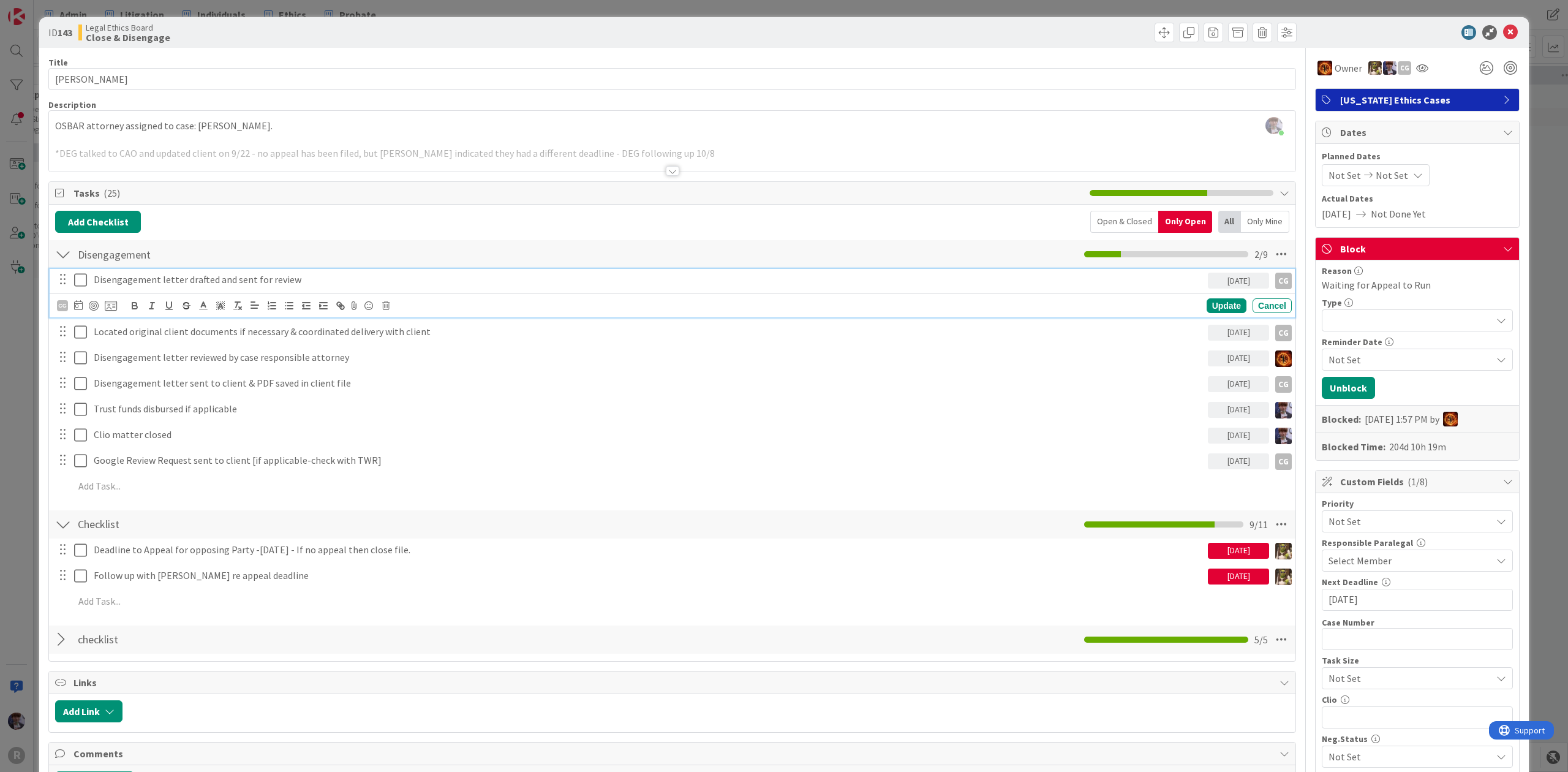
click at [310, 284] on p "Disengagement letter drafted and sent for review" at bounding box center [648, 280] width 1109 height 14
click at [1224, 311] on div "Update" at bounding box center [1226, 306] width 40 height 15
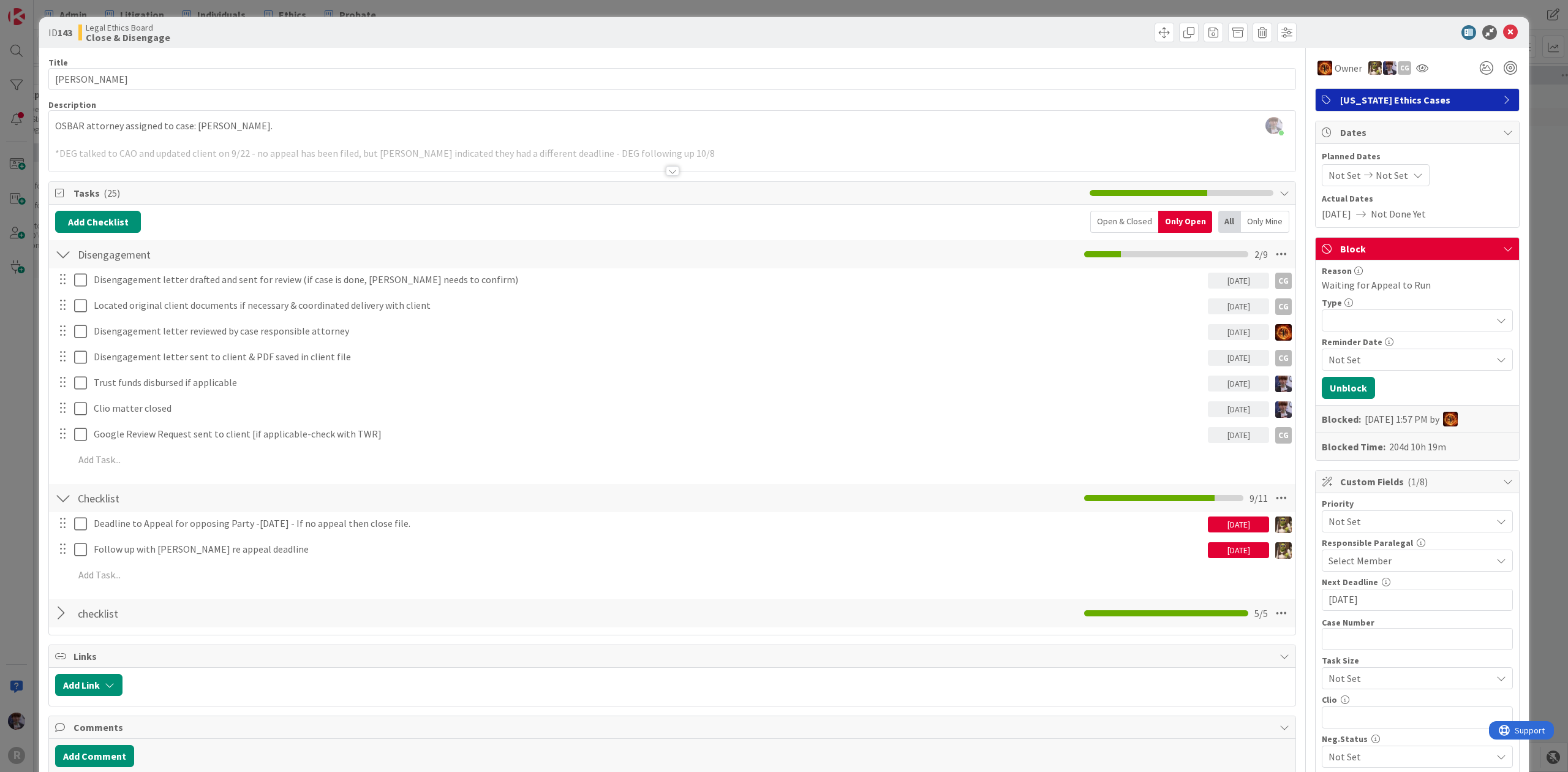
click at [1547, 231] on div "ID 143 Legal Ethics Board Close & Disengage Title 15 / 128 [PERSON_NAME] Descri…" at bounding box center [784, 386] width 1568 height 772
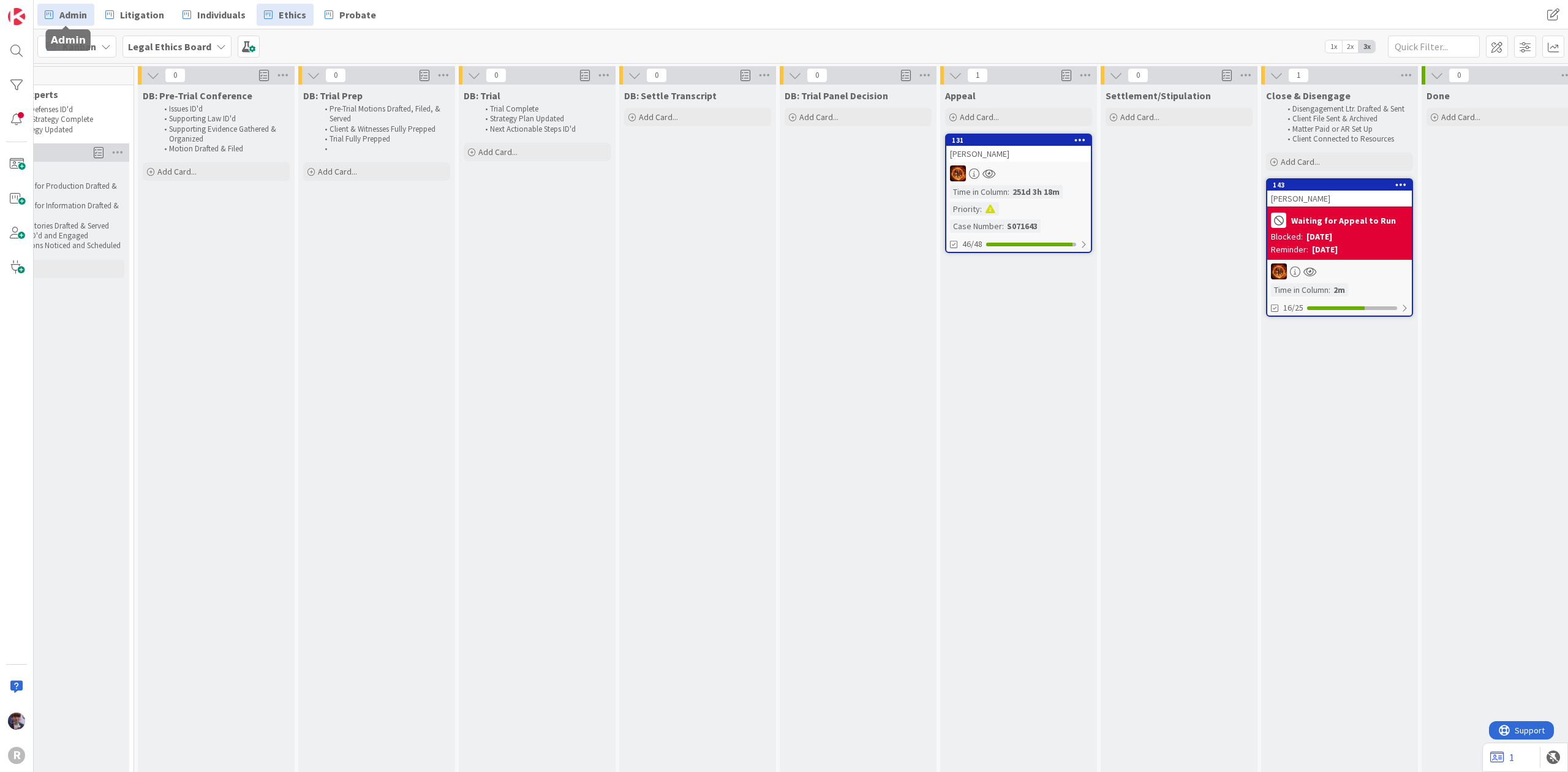
click at [53, 12] on icon at bounding box center [49, 15] width 8 height 16
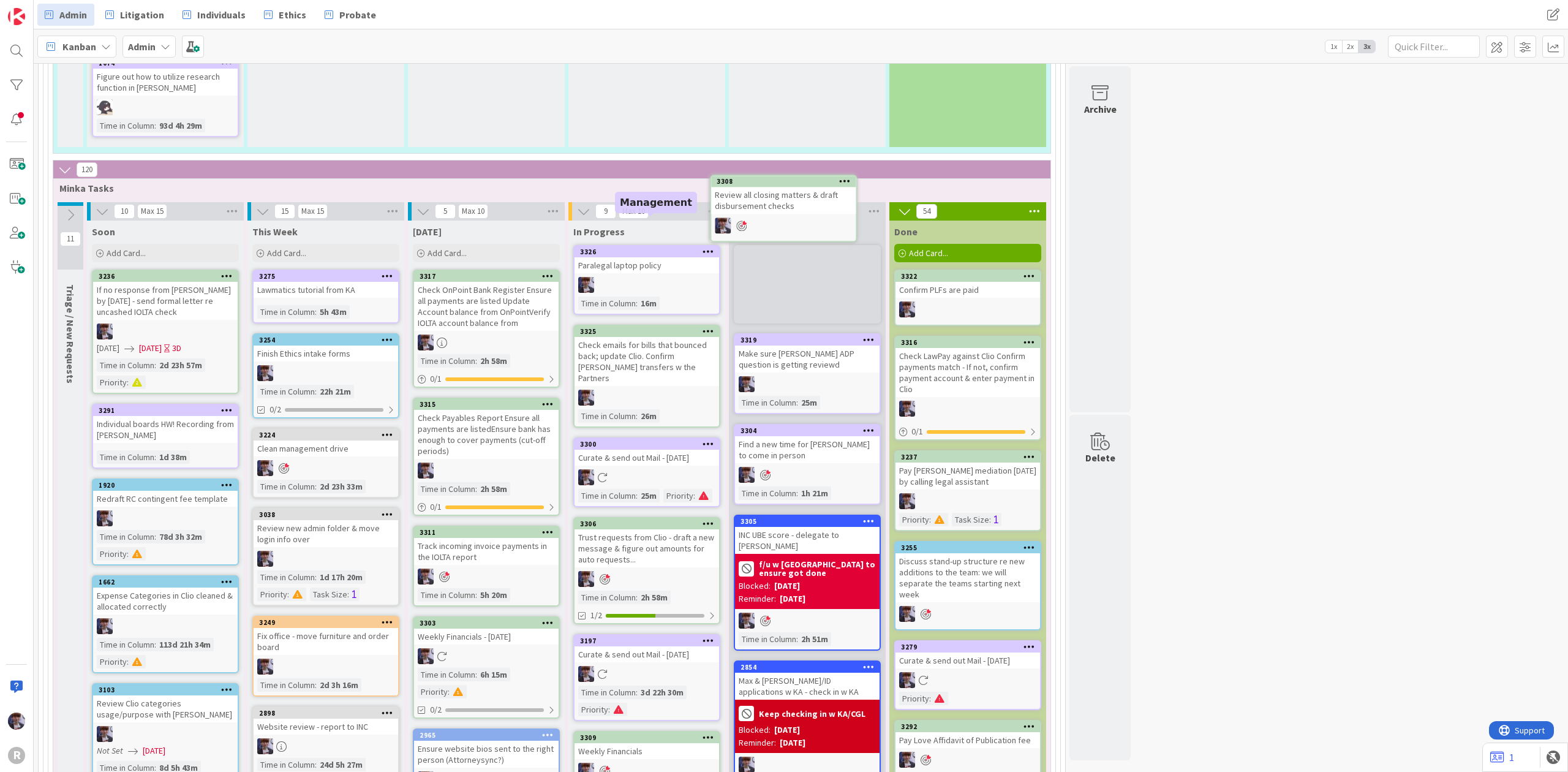
scroll to position [2173, 0]
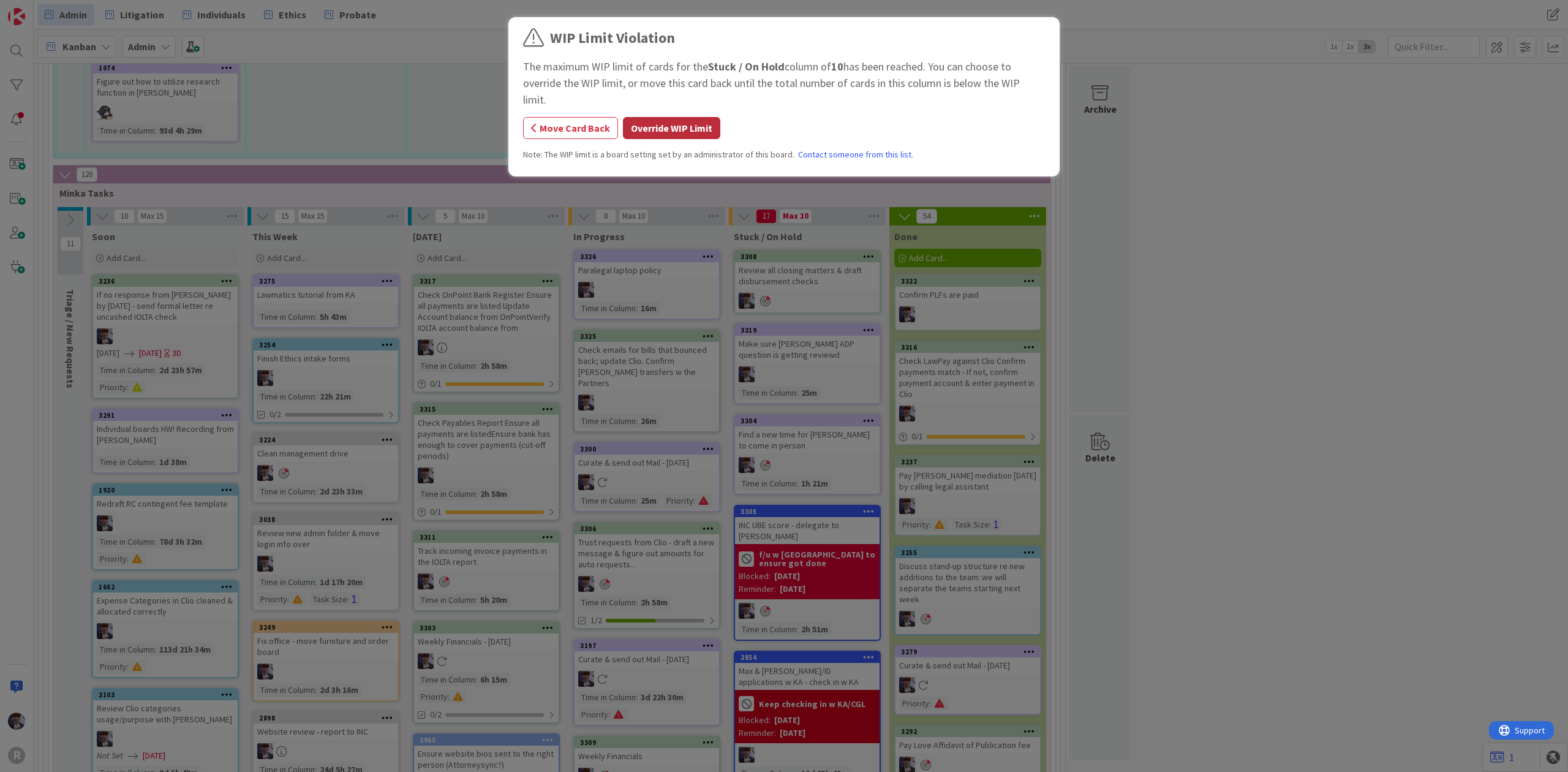
click at [699, 117] on button "Override WIP Limit" at bounding box center [671, 128] width 98 height 22
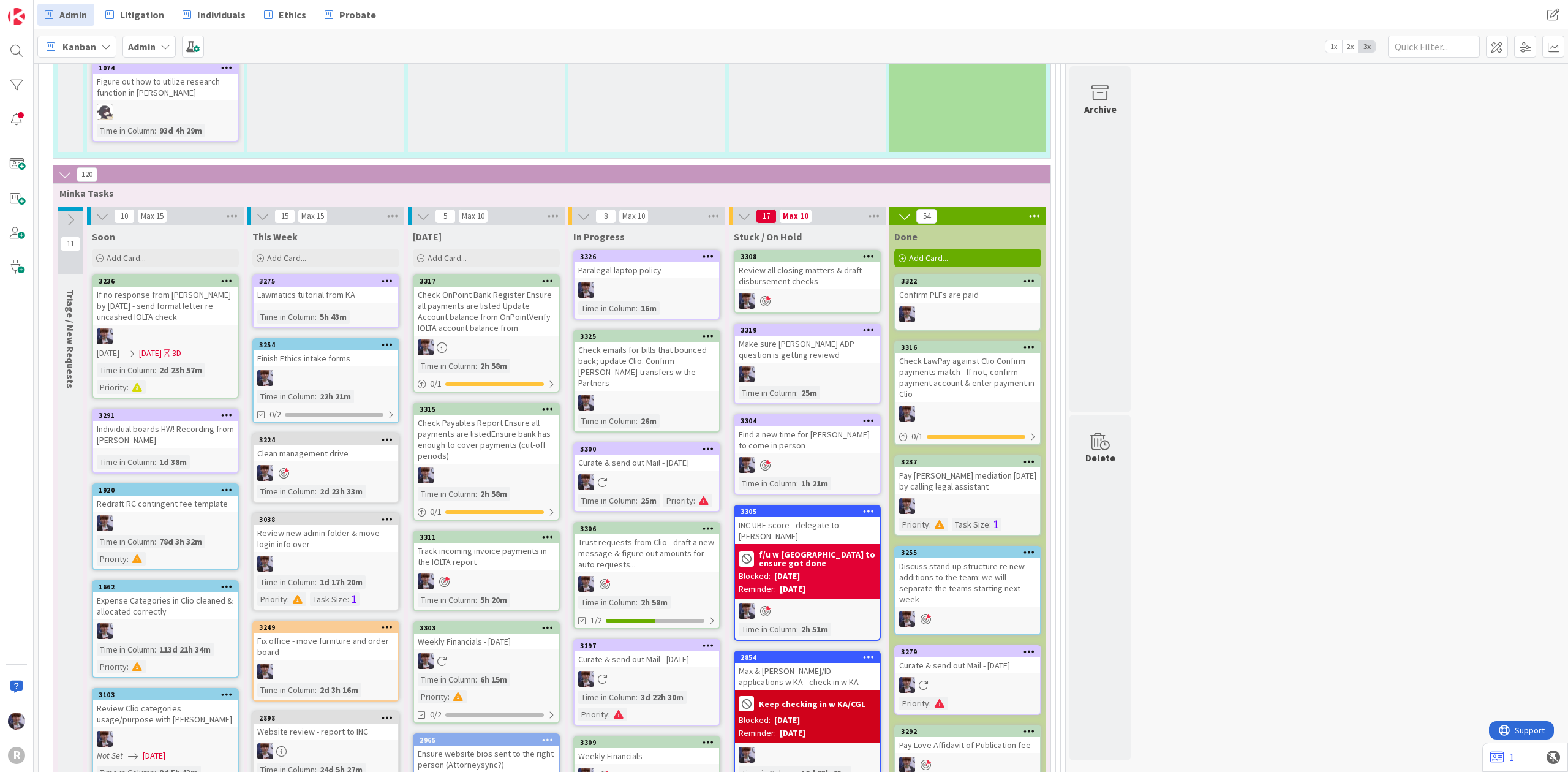
click at [858, 251] on div "3308" at bounding box center [808, 257] width 145 height 11
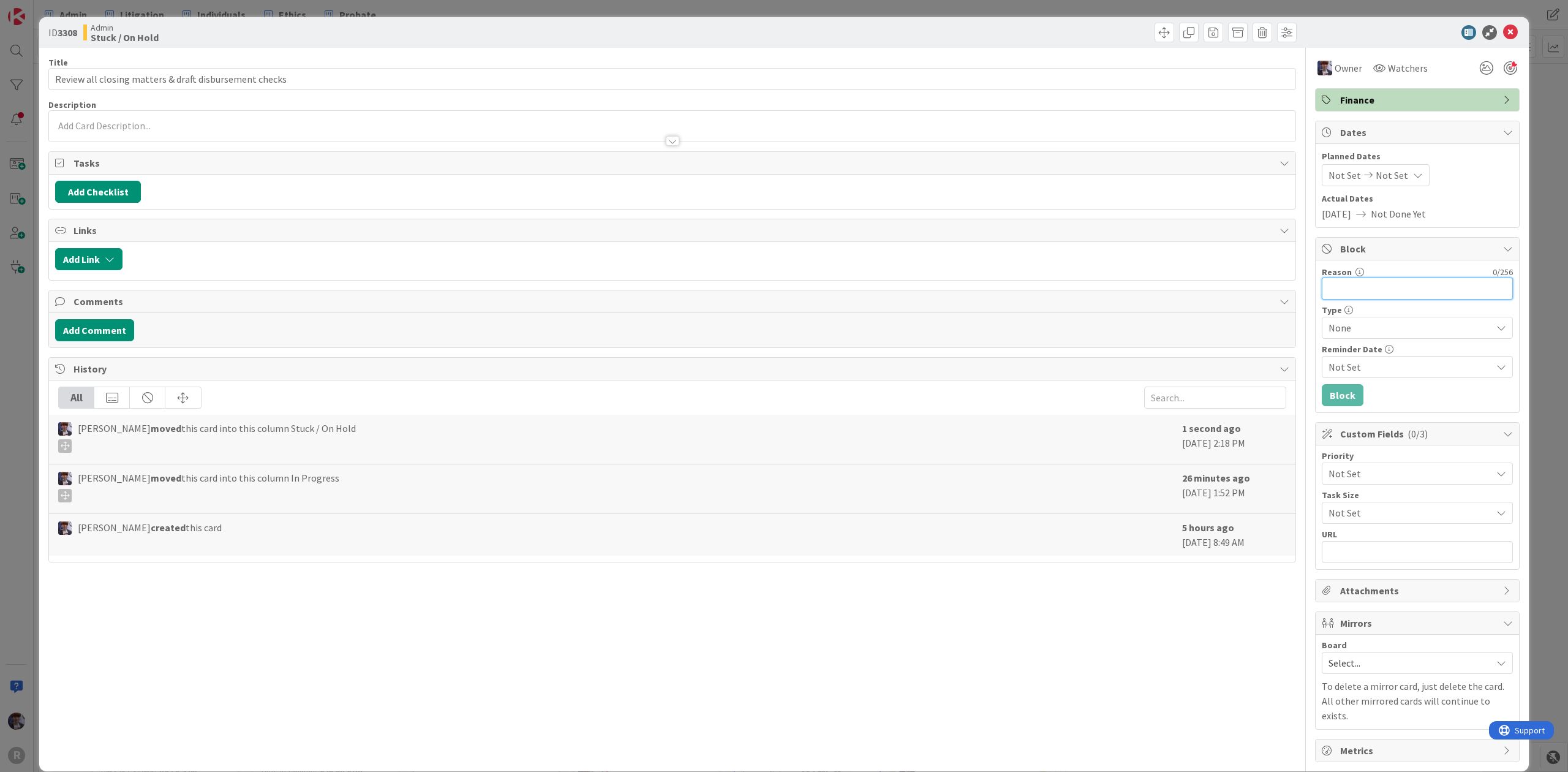
click at [1334, 293] on input "Reason" at bounding box center [1417, 288] width 191 height 22
click at [1331, 396] on button "Block" at bounding box center [1342, 395] width 41 height 22
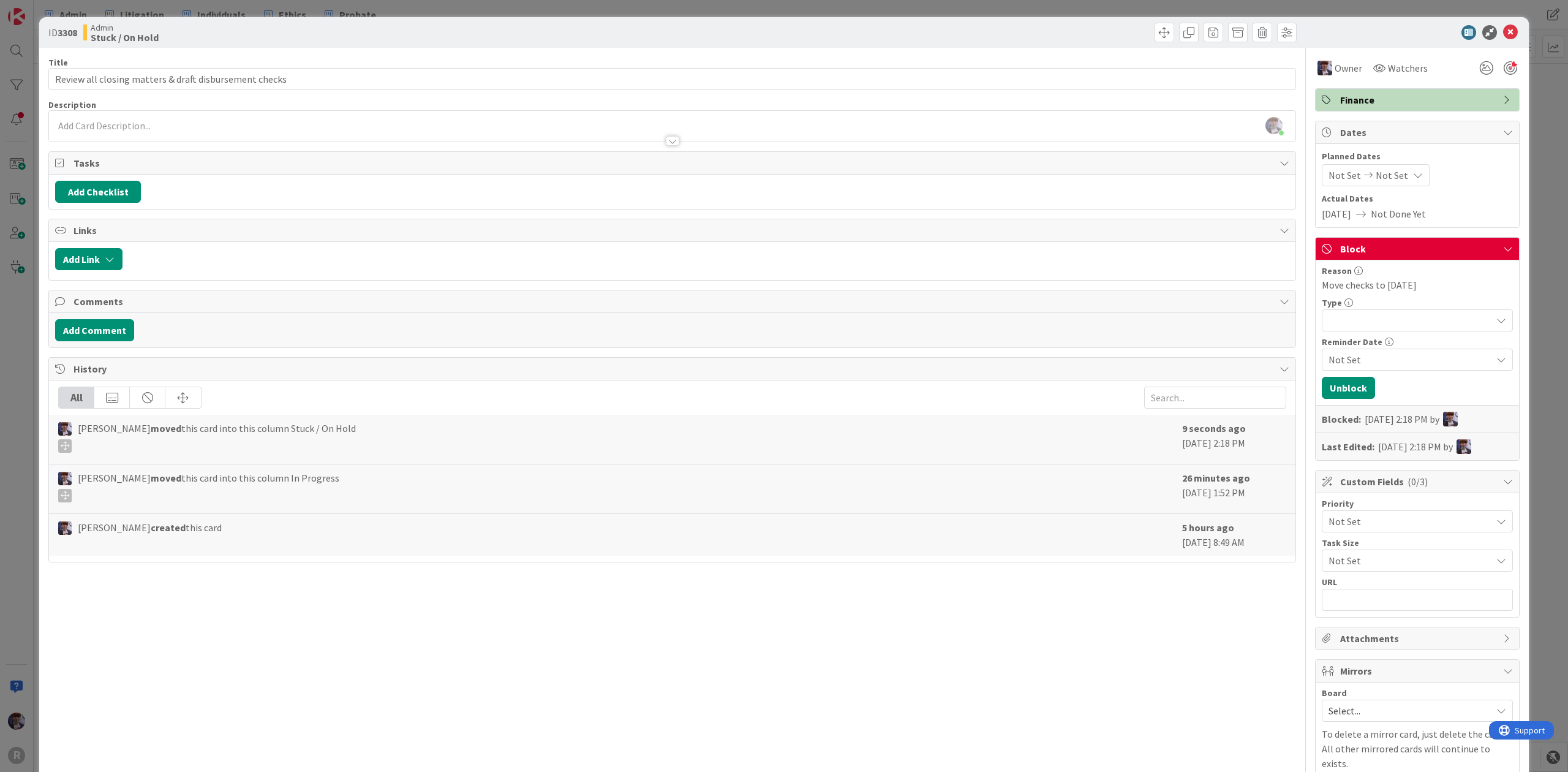
click at [1527, 103] on div "ID 3308 Admin Stuck / On Hold Title 54 / 128 Review all closing matters & draft…" at bounding box center [784, 386] width 1568 height 772
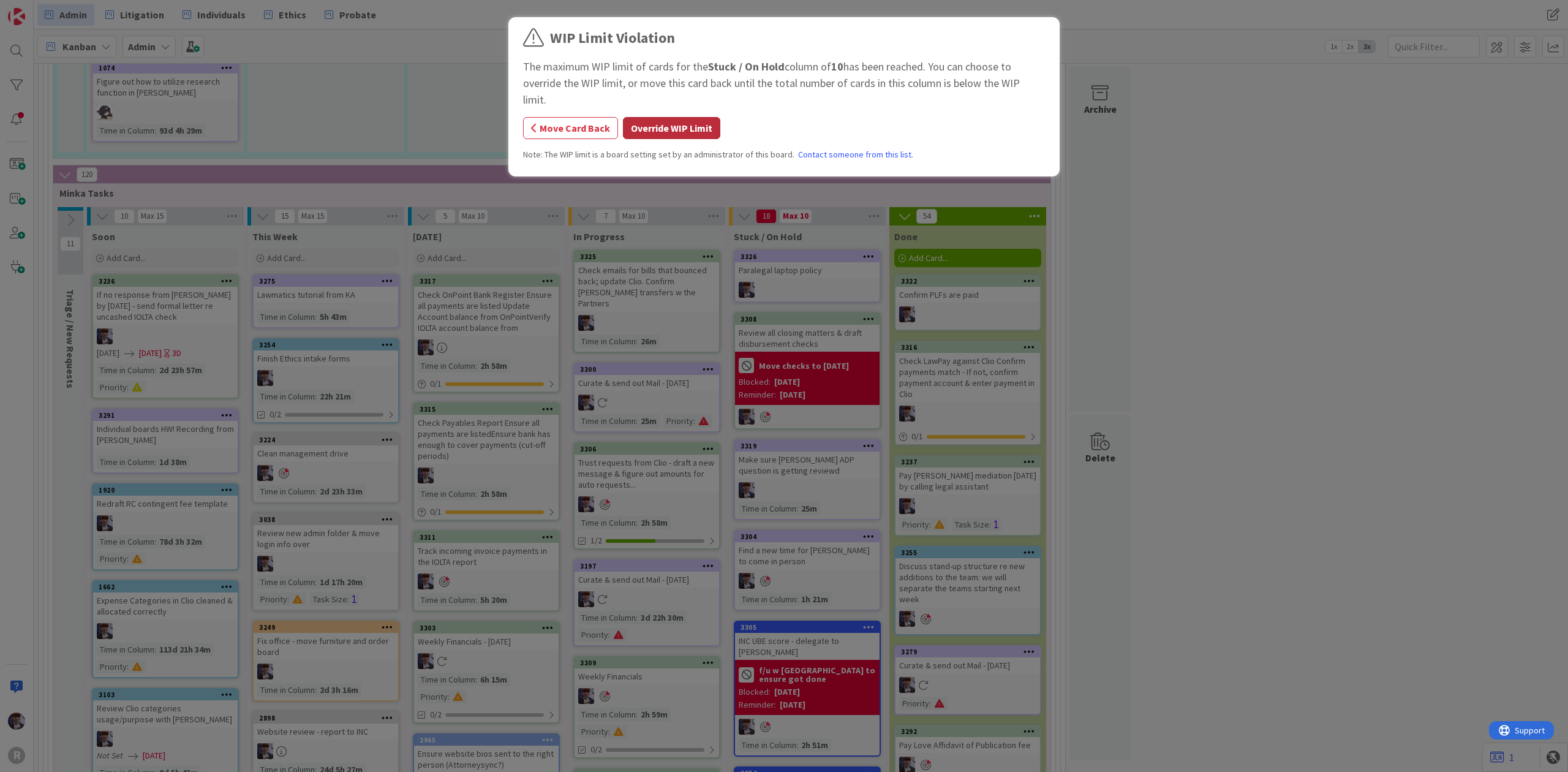
click at [706, 117] on button "Override WIP Limit" at bounding box center [671, 128] width 98 height 22
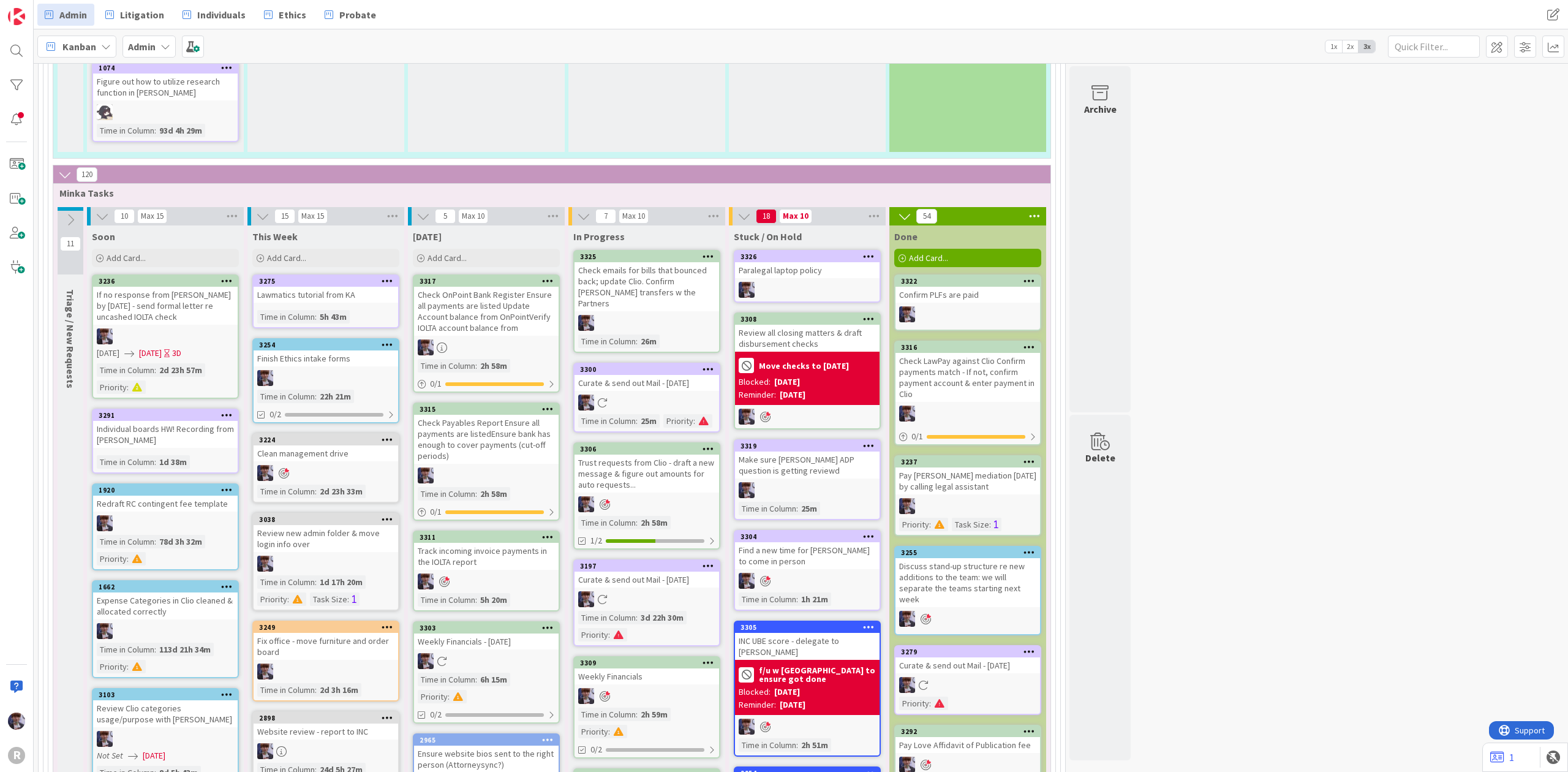
click at [822, 251] on div "3326" at bounding box center [808, 257] width 145 height 11
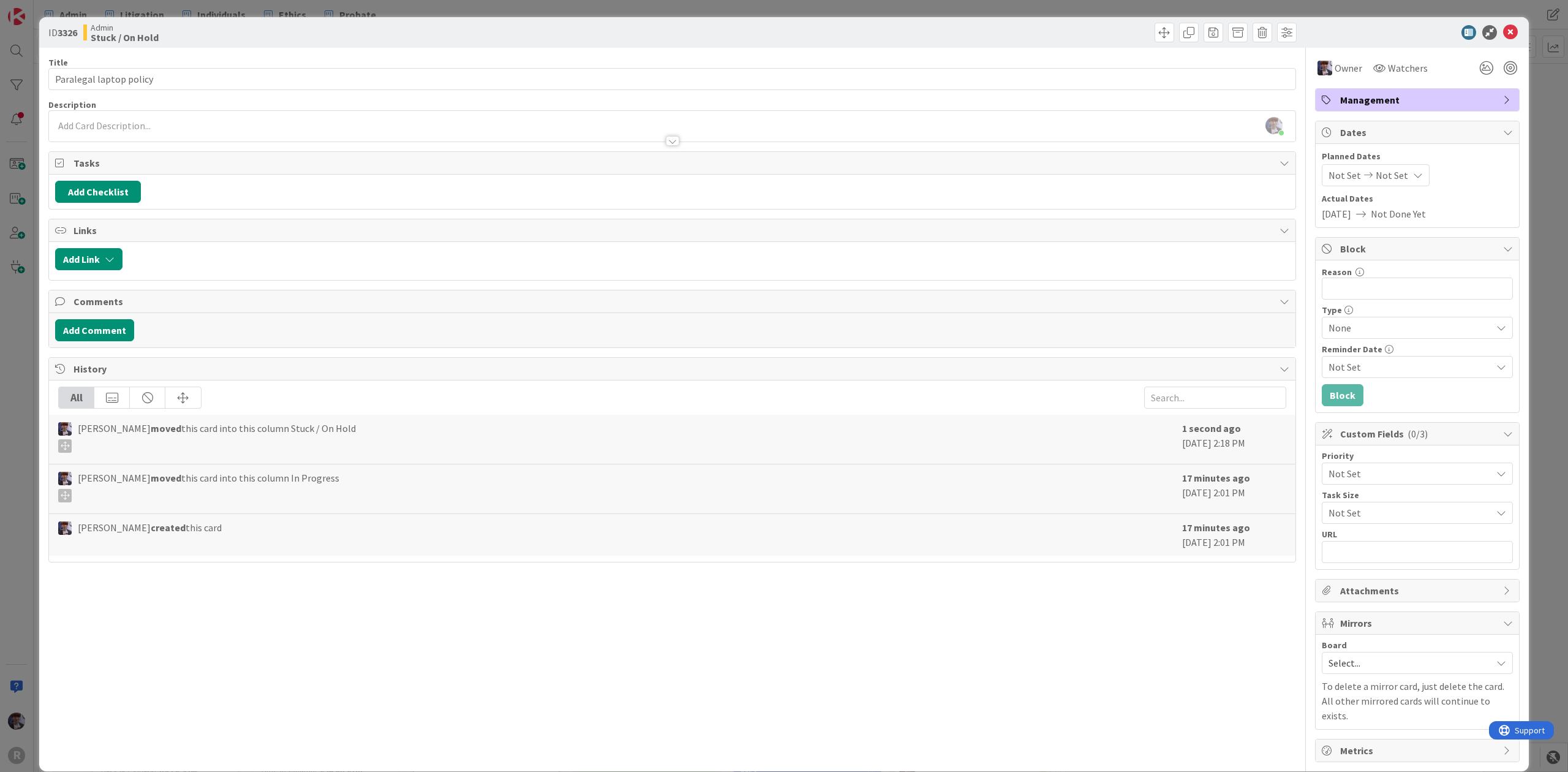
click at [1418, 275] on div "Reason 0 / 256" at bounding box center [1417, 272] width 191 height 11
click at [1407, 293] on input "Reason" at bounding box center [1417, 288] width 191 height 22
click at [1385, 286] on input "need Partners' inut" at bounding box center [1417, 288] width 191 height 22
click at [1336, 395] on button "Block" at bounding box center [1342, 395] width 41 height 22
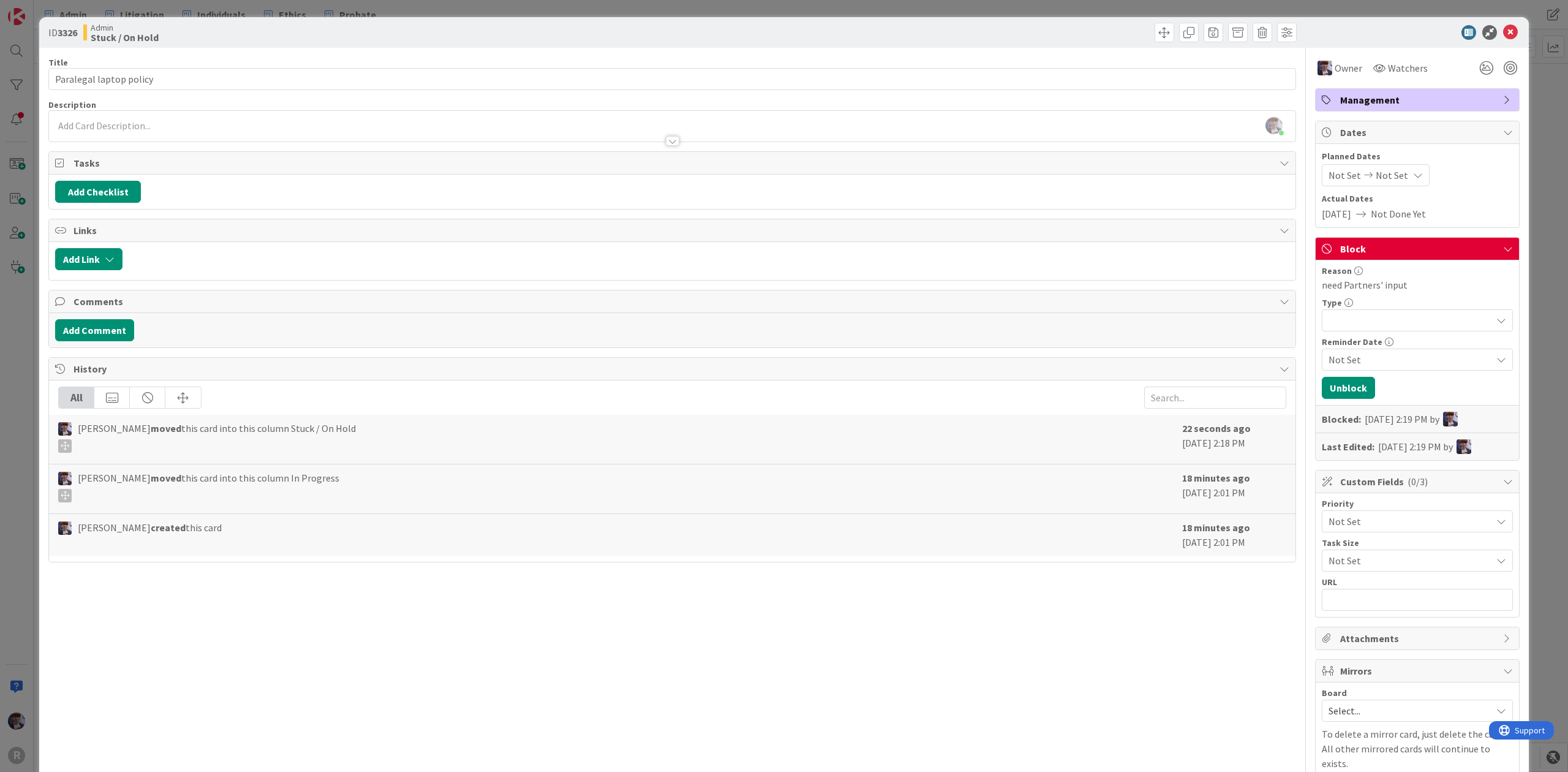
click at [1491, 157] on span "Planned Dates" at bounding box center [1417, 157] width 191 height 13
click at [1517, 145] on div "ID 3326 Admin Stuck / On Hold Title 23 / 128 Paralegal laptop policy Descriptio…" at bounding box center [784, 386] width 1568 height 772
click at [1524, 146] on div "ID 3326 Admin Stuck / On Hold Title 23 / 128 Paralegal laptop policy Descriptio…" at bounding box center [784, 386] width 1568 height 772
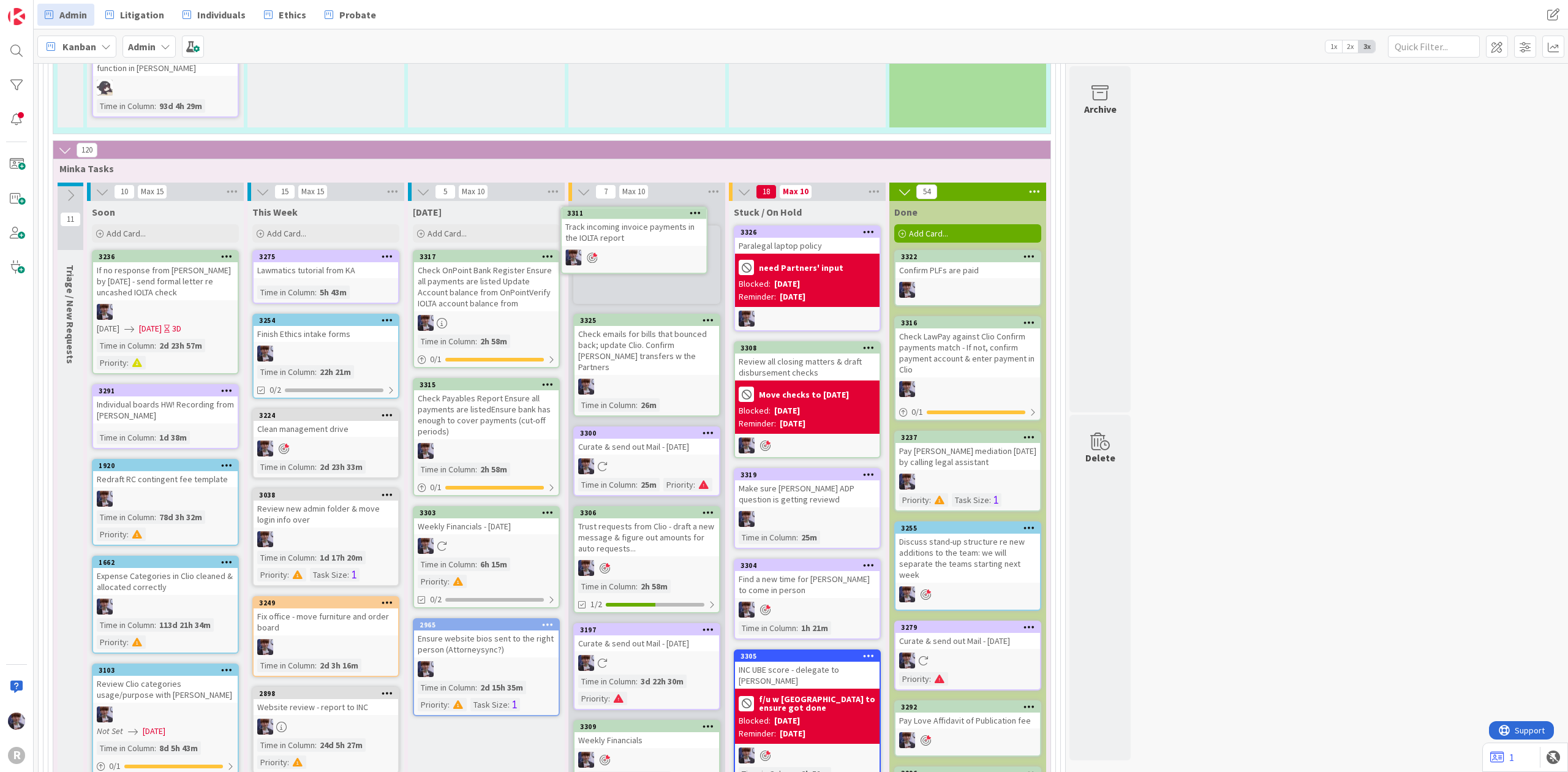
scroll to position [2187, 0]
